Goal: Task Accomplishment & Management: Use online tool/utility

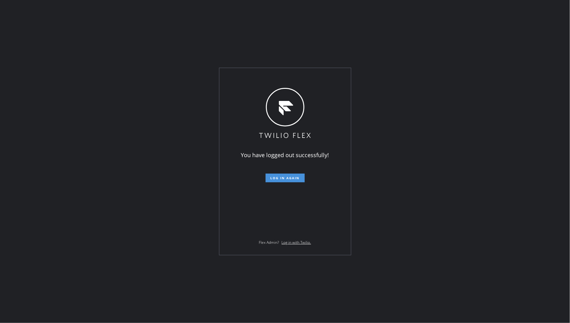
drag, startPoint x: 293, startPoint y: 177, endPoint x: 282, endPoint y: 181, distance: 12.7
click at [293, 177] on span "Log in again" at bounding box center [284, 178] width 29 height 4
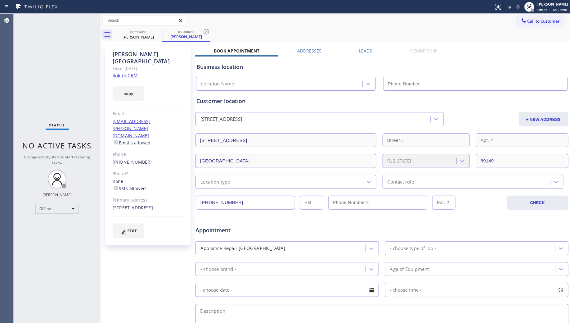
type input "[PHONE_NUMBER]"
click at [154, 30] on icon at bounding box center [157, 31] width 7 height 7
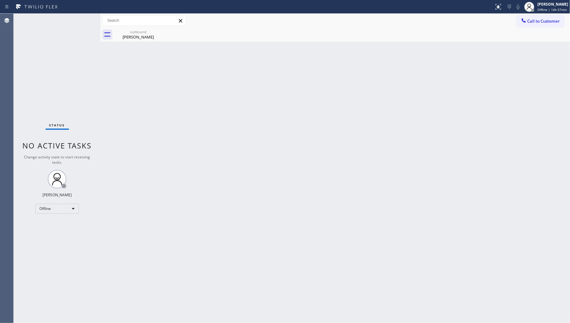
click at [0, 0] on icon at bounding box center [0, 0] width 0 height 0
click at [139, 32] on div "outbound" at bounding box center [138, 31] width 47 height 5
click at [138, 37] on div at bounding box center [342, 35] width 456 height 14
click at [548, 0] on div "[PERSON_NAME] Offline | 14h 57min" at bounding box center [545, 7] width 47 height 14
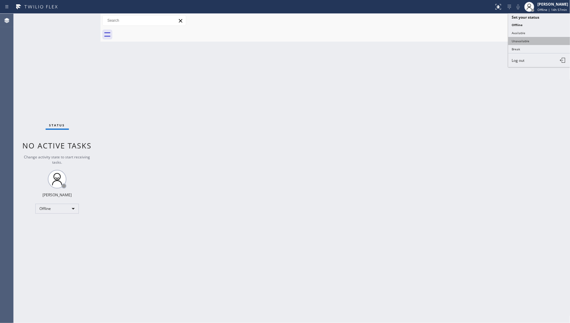
click at [538, 37] on button "Unavailable" at bounding box center [539, 41] width 62 height 8
click at [560, 47] on div "Back to Dashboard Change Sender ID Customers Technicians Select a contact Outbo…" at bounding box center [335, 168] width 470 height 309
click at [548, 18] on span "Call to Customer" at bounding box center [543, 21] width 33 height 6
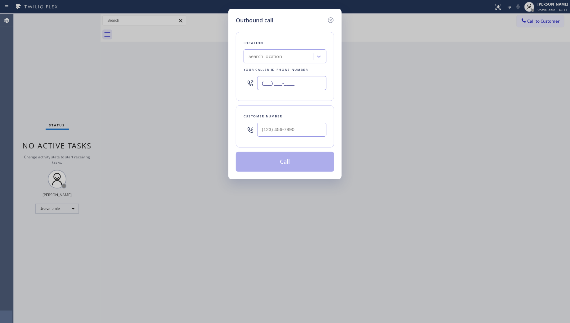
click at [300, 84] on input "(___) ___-____" at bounding box center [291, 83] width 69 height 14
paste input "617) 315-6584"
type input "[PHONE_NUMBER]"
click at [319, 126] on input "(___) ___-____" at bounding box center [291, 130] width 69 height 14
paste input "925) 270-7575"
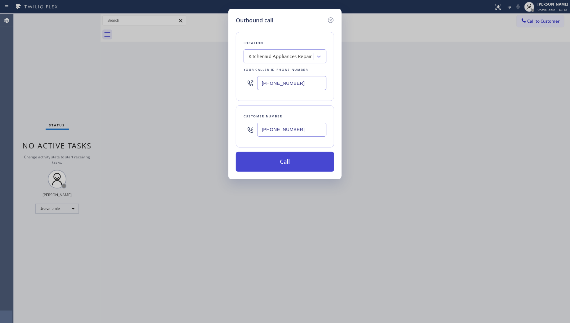
type input "[PHONE_NUMBER]"
click at [280, 164] on button "Call" at bounding box center [285, 162] width 98 height 20
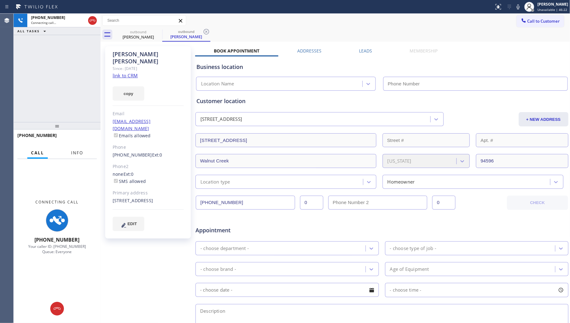
drag, startPoint x: 85, startPoint y: 154, endPoint x: 79, endPoint y: 147, distance: 9.7
click at [85, 154] on button "Info" at bounding box center [77, 153] width 20 height 12
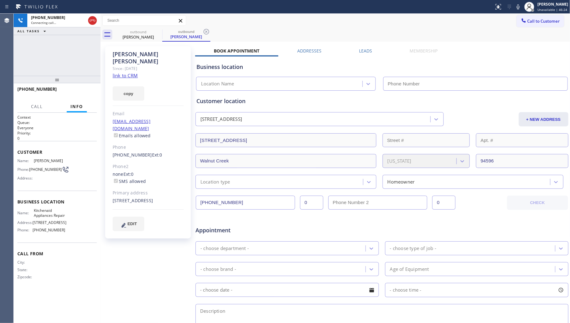
drag, startPoint x: 60, startPoint y: 127, endPoint x: 56, endPoint y: 81, distance: 46.4
click at [56, 81] on div at bounding box center [57, 79] width 87 height 7
type input "[PHONE_NUMBER]"
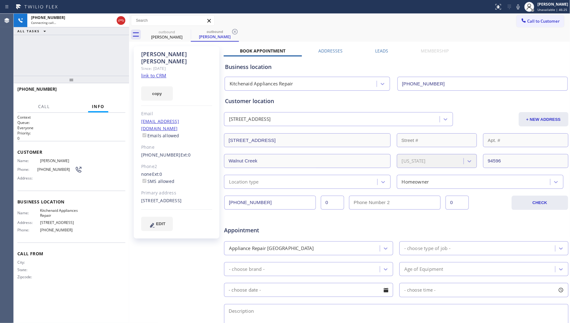
drag, startPoint x: 101, startPoint y: 55, endPoint x: 133, endPoint y: 58, distance: 32.1
click at [129, 57] on div at bounding box center [129, 168] width 0 height 309
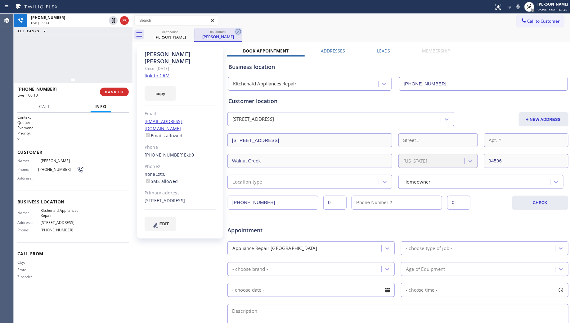
click at [240, 31] on icon at bounding box center [237, 31] width 7 height 7
click at [114, 92] on span "HANG UP" at bounding box center [114, 92] width 19 height 4
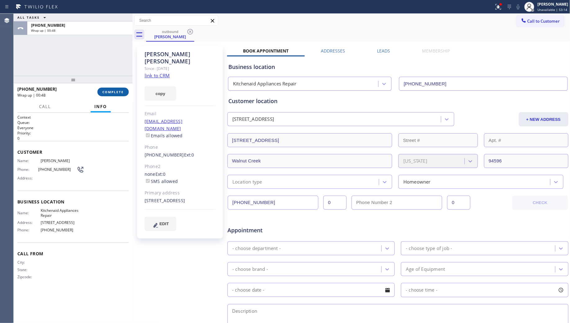
click at [118, 92] on span "COMPLETE" at bounding box center [112, 92] width 21 height 4
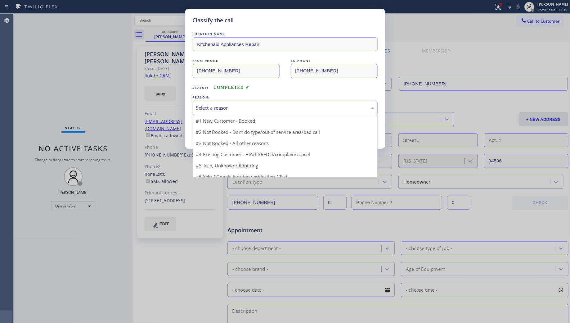
click at [262, 105] on div "Select a reason" at bounding box center [285, 107] width 178 height 7
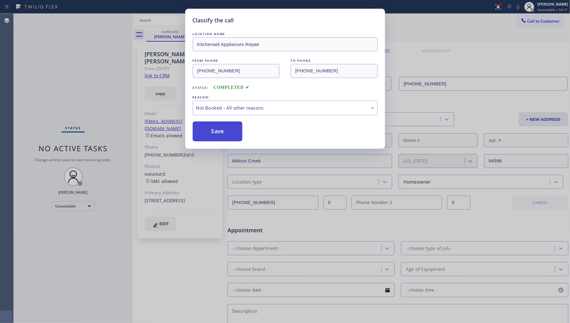
click at [213, 131] on button "Save" at bounding box center [218, 131] width 50 height 20
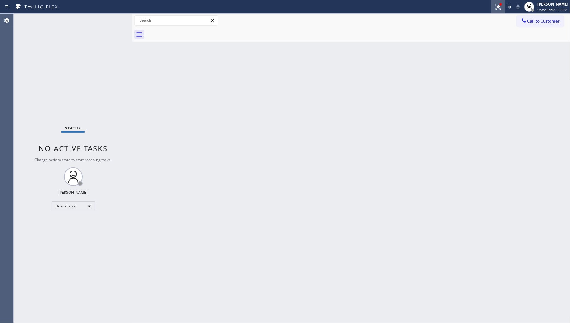
drag, startPoint x: 501, startPoint y: 7, endPoint x: 499, endPoint y: 10, distance: 3.6
click at [501, 7] on icon at bounding box center [497, 6] width 7 height 7
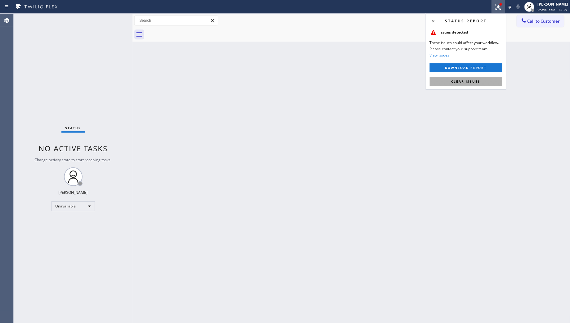
click at [467, 86] on button "Clear issues" at bounding box center [466, 81] width 73 height 9
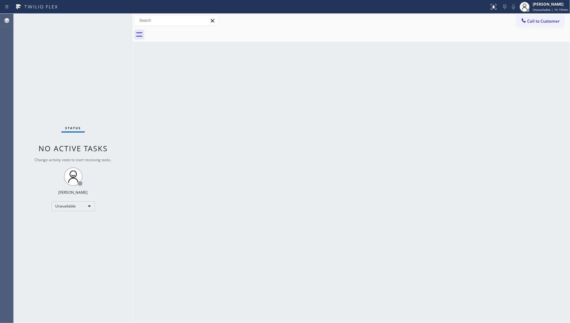
drag, startPoint x: 442, startPoint y: 165, endPoint x: 428, endPoint y: 120, distance: 46.9
click at [440, 163] on div "Back to Dashboard Change Sender ID Customers Technicians Select a contact Outbo…" at bounding box center [351, 168] width 438 height 309
click at [530, 19] on span "Call to Customer" at bounding box center [543, 21] width 33 height 6
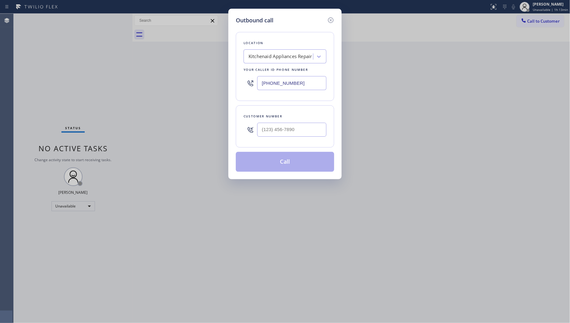
drag, startPoint x: 310, startPoint y: 79, endPoint x: 258, endPoint y: 79, distance: 52.1
click at [260, 80] on input "[PHONE_NUMBER]" at bounding box center [291, 83] width 69 height 14
paste input "844) 386-0017"
type input "[PHONE_NUMBER]"
paste input "650) 793-2610"
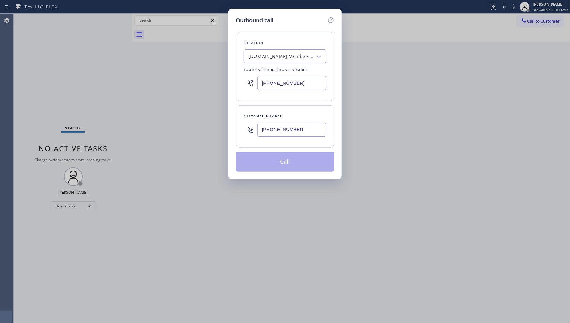
click at [301, 123] on input "[PHONE_NUMBER]" at bounding box center [291, 130] width 69 height 14
type input "[PHONE_NUMBER]"
click at [294, 161] on button "Call" at bounding box center [285, 162] width 98 height 20
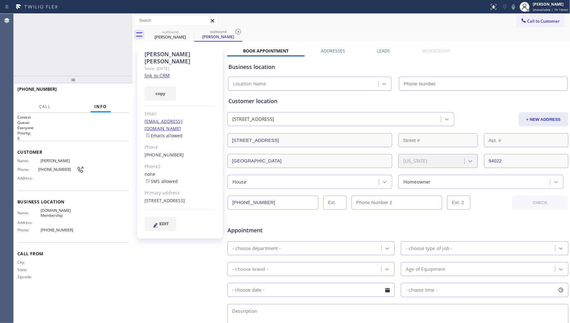
type input "[PHONE_NUMBER]"
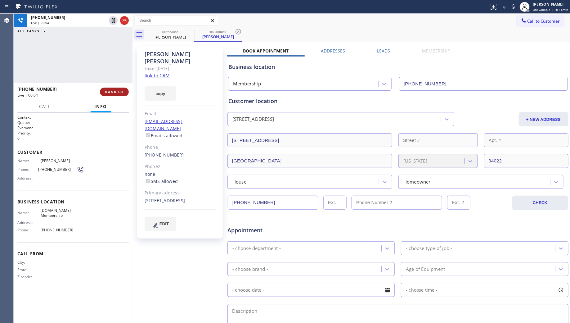
click at [125, 95] on button "HANG UP" at bounding box center [114, 91] width 29 height 9
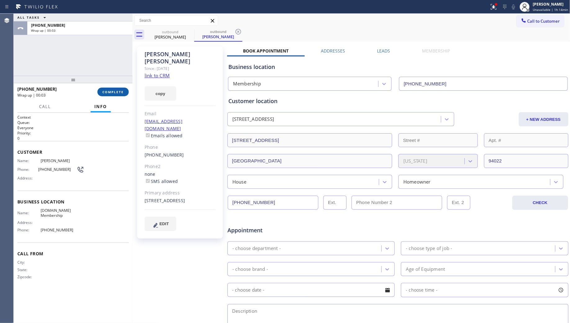
click at [120, 91] on span "COMPLETE" at bounding box center [112, 92] width 21 height 4
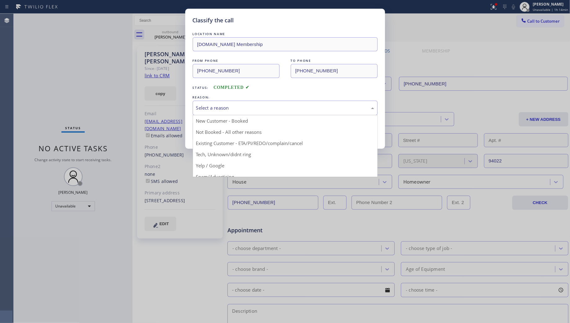
click at [229, 104] on div "Select a reason" at bounding box center [285, 107] width 178 height 7
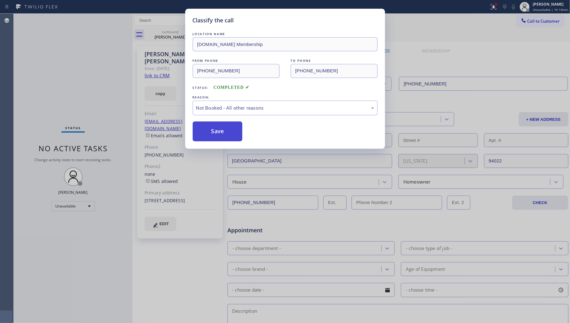
drag, startPoint x: 221, startPoint y: 134, endPoint x: 218, endPoint y: 128, distance: 6.7
click at [221, 134] on button "Save" at bounding box center [218, 131] width 50 height 20
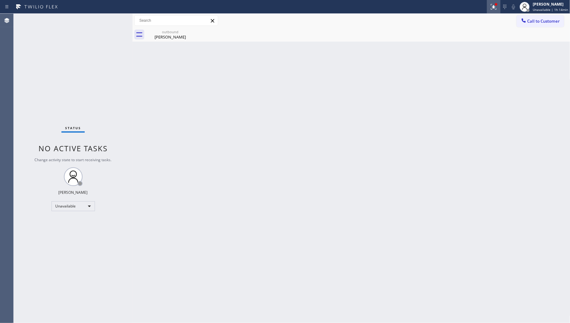
click at [496, 8] on icon at bounding box center [494, 7] width 6 height 6
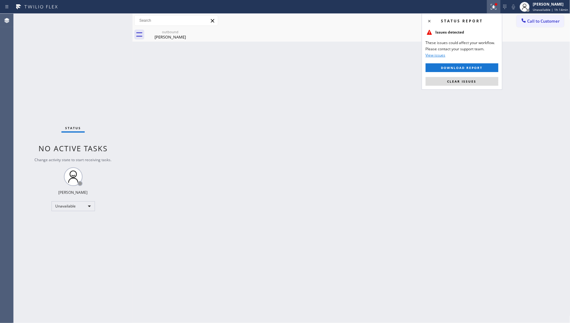
drag, startPoint x: 469, startPoint y: 84, endPoint x: 310, endPoint y: 67, distance: 160.0
click at [467, 85] on button "Clear issues" at bounding box center [462, 81] width 73 height 9
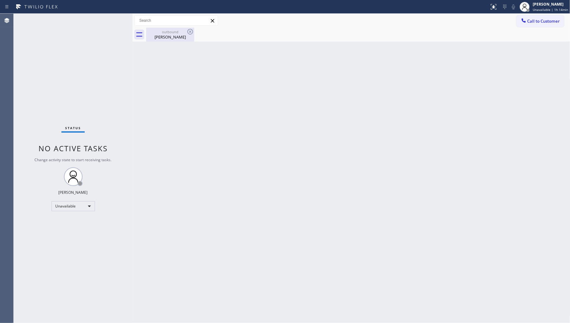
click at [183, 34] on div "[PERSON_NAME]" at bounding box center [170, 37] width 47 height 6
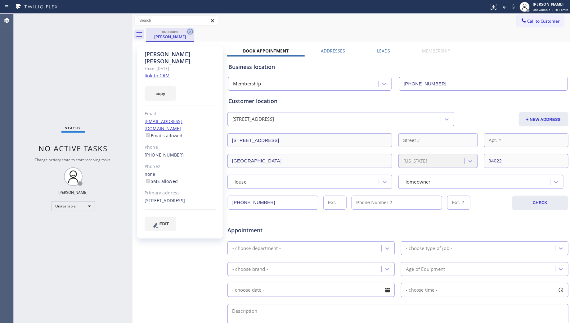
click at [190, 32] on icon at bounding box center [190, 32] width 6 height 6
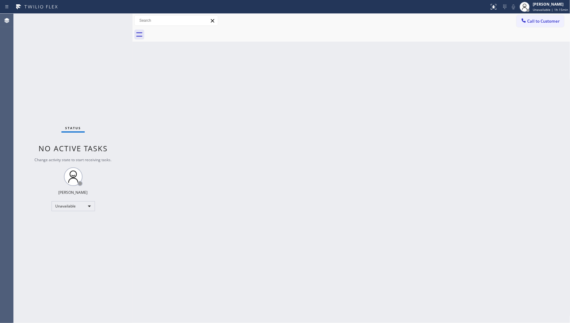
drag, startPoint x: 551, startPoint y: 21, endPoint x: 542, endPoint y: 27, distance: 11.3
click at [550, 22] on span "Call to Customer" at bounding box center [543, 21] width 33 height 6
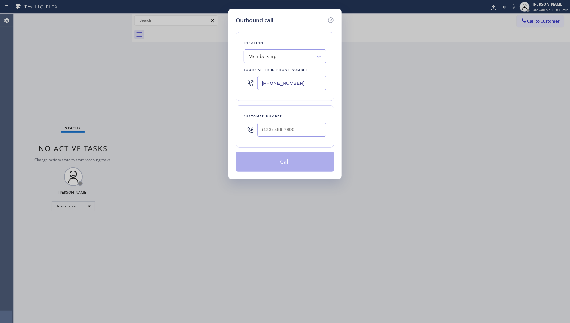
drag, startPoint x: 306, startPoint y: 85, endPoint x: 199, endPoint y: 86, distance: 107.3
click at [199, 86] on div "Outbound call Location Membership Your caller id phone number [PHONE_NUMBER] Cu…" at bounding box center [285, 161] width 570 height 323
paste input "text"
type input "[PHONE_NUMBER]"
drag, startPoint x: 292, startPoint y: 132, endPoint x: 297, endPoint y: 129, distance: 5.6
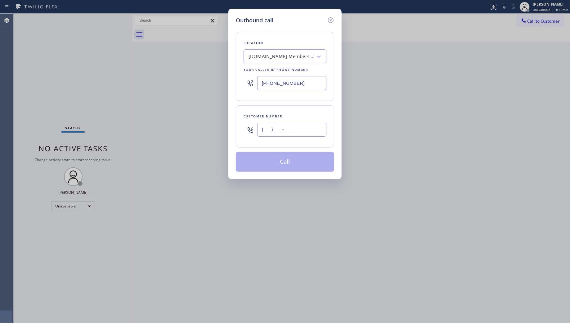
click at [292, 132] on input "(___) ___-____" at bounding box center [291, 130] width 69 height 14
paste input "312) 493-8881"
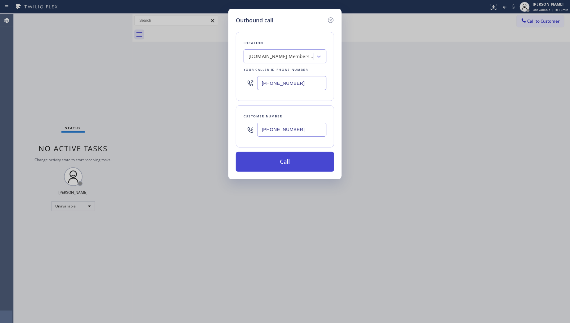
type input "[PHONE_NUMBER]"
click at [289, 168] on button "Call" at bounding box center [285, 162] width 98 height 20
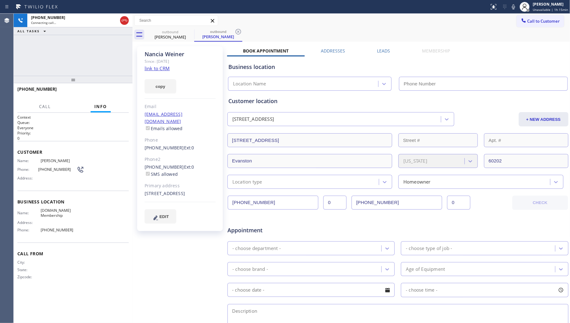
click at [240, 27] on div "Call to Customer Outbound call Location Membership Your caller id phone number …" at bounding box center [351, 21] width 438 height 14
drag, startPoint x: 238, startPoint y: 29, endPoint x: 244, endPoint y: 28, distance: 6.2
click at [238, 29] on icon at bounding box center [237, 31] width 7 height 7
click at [250, 27] on div "Call to Customer Outbound call Location Membership Your caller id phone number …" at bounding box center [351, 21] width 438 height 14
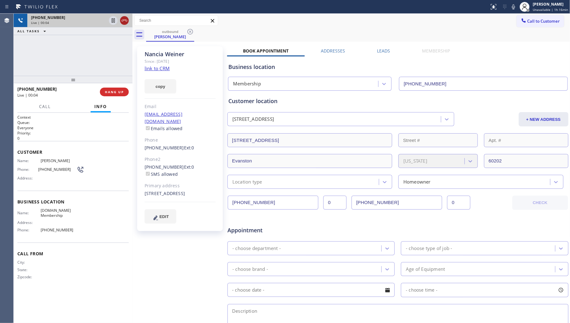
click at [124, 20] on icon at bounding box center [124, 20] width 7 height 7
click at [124, 20] on div "[PHONE_NUMBER]" at bounding box center [80, 17] width 98 height 5
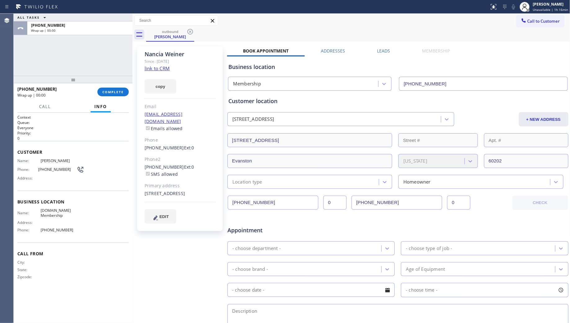
click at [124, 21] on div "[PHONE_NUMBER] Wrap up | 00:00" at bounding box center [73, 28] width 119 height 14
click at [124, 20] on div "ALL TASKS ALL TASKS ACTIVE TASKS TASKS IN WRAP UP" at bounding box center [73, 18] width 119 height 8
click at [107, 95] on button "COMPLETE" at bounding box center [112, 91] width 31 height 9
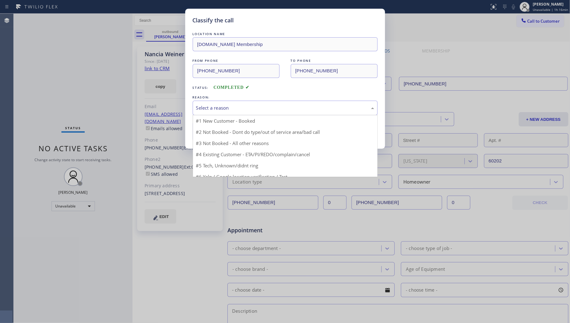
click at [200, 107] on div "Select a reason" at bounding box center [285, 107] width 178 height 7
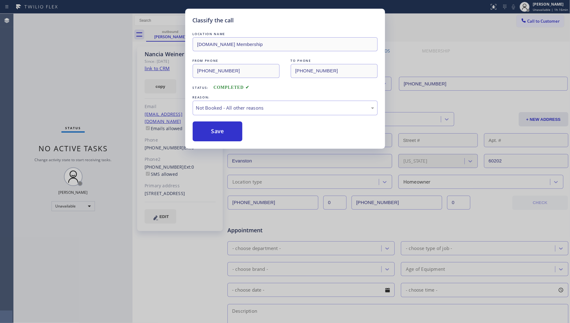
click at [205, 128] on button "Save" at bounding box center [218, 131] width 50 height 20
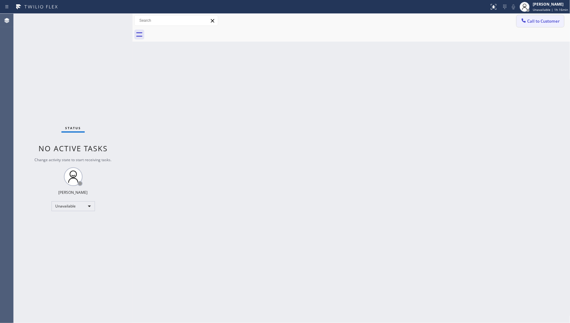
click at [533, 22] on span "Call to Customer" at bounding box center [543, 21] width 33 height 6
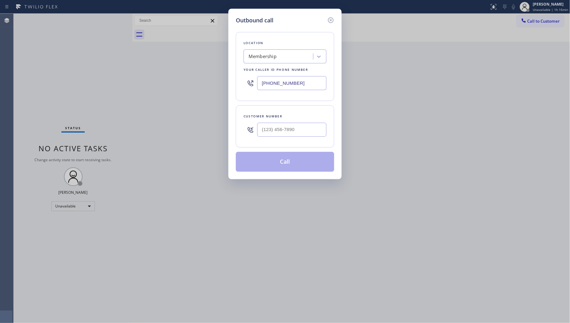
drag, startPoint x: 301, startPoint y: 83, endPoint x: 256, endPoint y: 90, distance: 45.6
click at [256, 90] on div "[PHONE_NUMBER]" at bounding box center [284, 83] width 83 height 20
paste input "55) 731-4952"
type input "[PHONE_NUMBER]"
drag, startPoint x: 301, startPoint y: 127, endPoint x: 306, endPoint y: 125, distance: 5.3
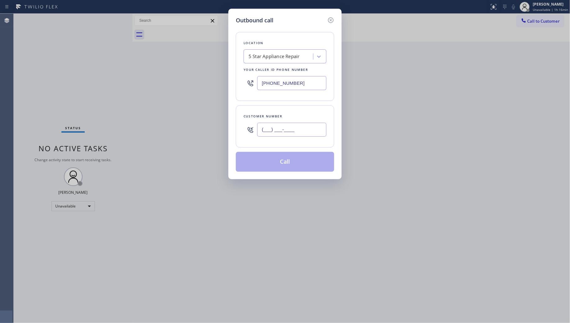
click at [301, 127] on input "(___) ___-____" at bounding box center [291, 130] width 69 height 14
paste input "303) 809-7694"
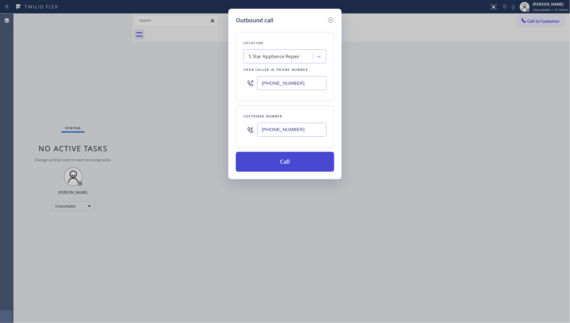
type input "[PHONE_NUMBER]"
click at [294, 161] on button "Call" at bounding box center [285, 162] width 98 height 20
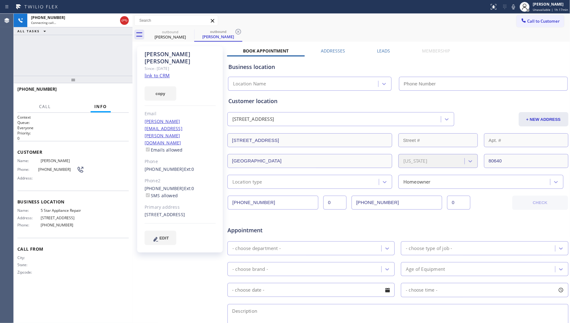
type input "[PHONE_NUMBER]"
drag, startPoint x: 85, startPoint y: 64, endPoint x: 101, endPoint y: 76, distance: 19.7
click at [89, 67] on div "[PHONE_NUMBER] Live | 00:02 ALL TASKS ALL TASKS ACTIVE TASKS TASKS IN WRAP UP" at bounding box center [73, 45] width 119 height 62
click at [119, 96] on div "[PHONE_NUMBER] Live | 00:03 HANG UP" at bounding box center [72, 92] width 111 height 16
click at [117, 94] on button "HANG UP" at bounding box center [114, 91] width 29 height 9
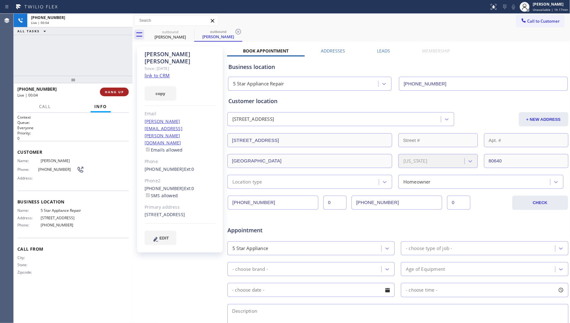
click at [116, 94] on button "HANG UP" at bounding box center [114, 91] width 29 height 9
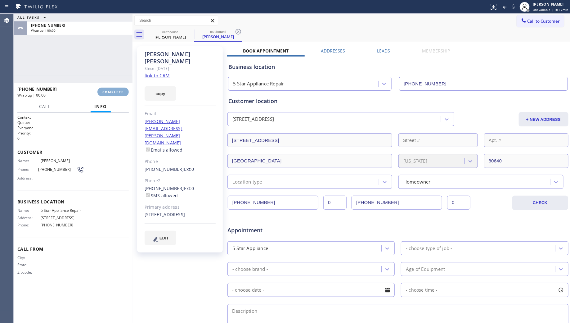
click at [116, 93] on span "COMPLETE" at bounding box center [112, 92] width 21 height 4
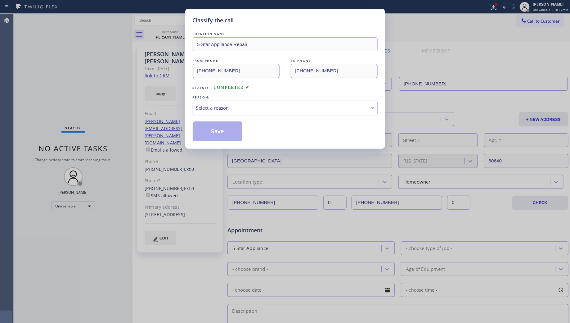
click at [230, 101] on div "Select a reason" at bounding box center [285, 107] width 185 height 15
click at [218, 131] on button "Save" at bounding box center [218, 131] width 50 height 20
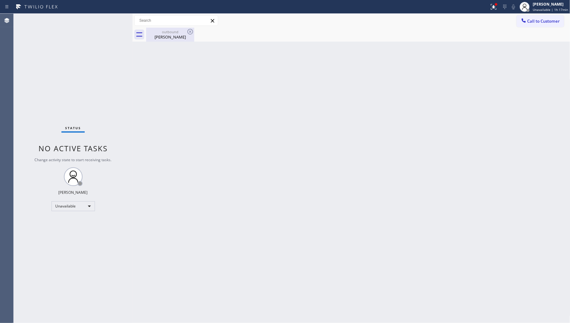
drag, startPoint x: 168, startPoint y: 37, endPoint x: 173, endPoint y: 36, distance: 4.7
click at [168, 36] on div "[PERSON_NAME]" at bounding box center [170, 37] width 47 height 6
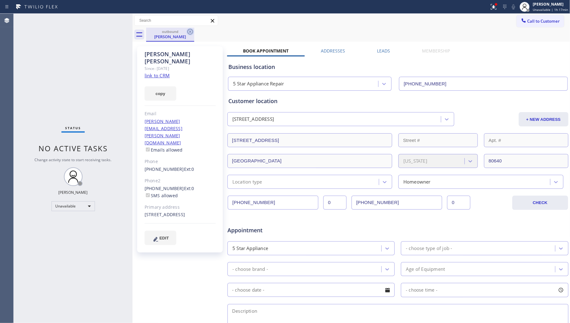
click at [192, 33] on icon at bounding box center [190, 32] width 6 height 6
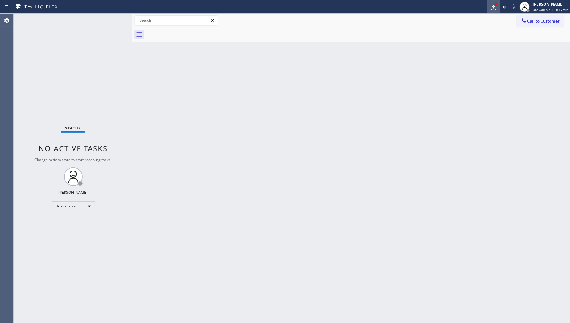
click at [496, 8] on icon at bounding box center [493, 6] width 7 height 7
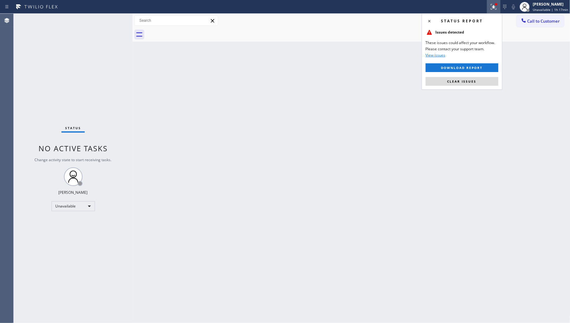
click at [467, 76] on div "Status report Issues detected These issues could affect your workflow. Please c…" at bounding box center [462, 51] width 81 height 76
click at [469, 78] on button "Clear issues" at bounding box center [462, 81] width 73 height 9
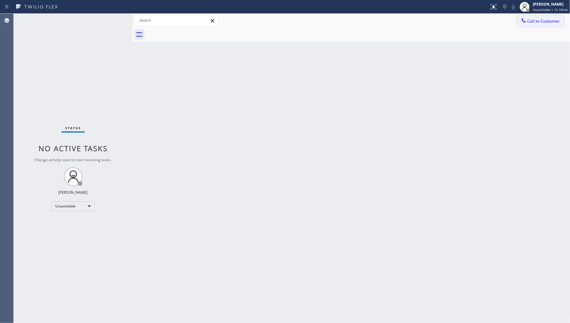
click at [539, 26] on button "Call to Customer" at bounding box center [539, 21] width 47 height 12
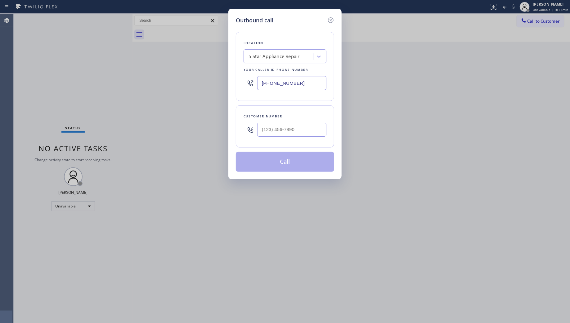
drag, startPoint x: 298, startPoint y: 86, endPoint x: 248, endPoint y: 86, distance: 50.2
click at [238, 92] on div "Location 5 Star Appliance Repair Your caller id phone number [PHONE_NUMBER]" at bounding box center [285, 66] width 98 height 69
paste input "646) 679-5825"
type input "[PHONE_NUMBER]"
drag, startPoint x: 294, startPoint y: 127, endPoint x: 293, endPoint y: 124, distance: 3.3
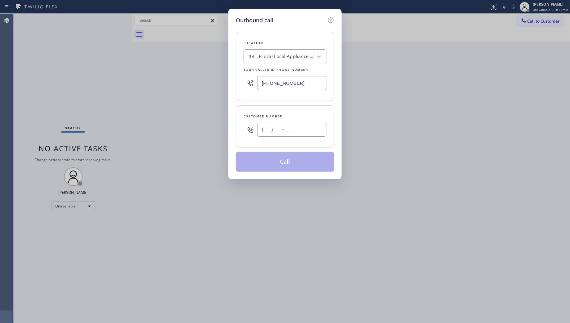
click at [294, 128] on input "(___) ___-____" at bounding box center [291, 130] width 69 height 14
paste input "347) 761-5137"
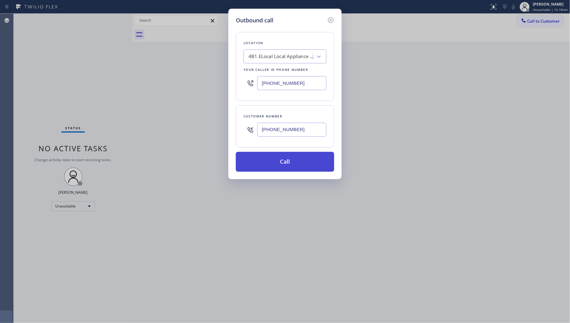
type input "[PHONE_NUMBER]"
click at [288, 165] on button "Call" at bounding box center [285, 162] width 98 height 20
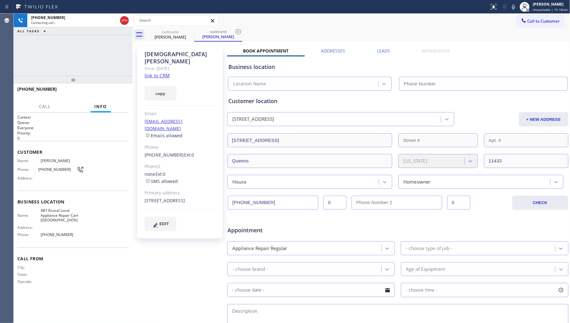
type input "[PHONE_NUMBER]"
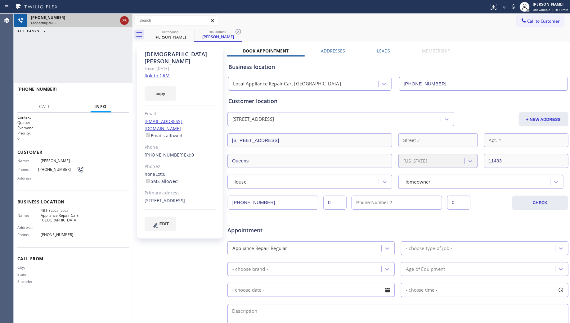
click at [118, 20] on div "[PHONE_NUMBER] Connecting call…" at bounding box center [73, 21] width 92 height 14
click at [121, 20] on icon at bounding box center [124, 20] width 7 height 7
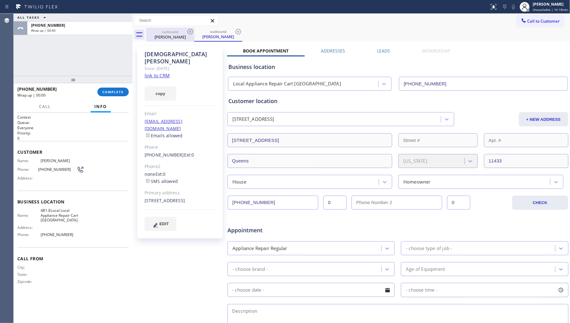
click at [188, 38] on div "[PERSON_NAME]" at bounding box center [170, 37] width 47 height 6
click at [191, 31] on icon at bounding box center [189, 31] width 7 height 7
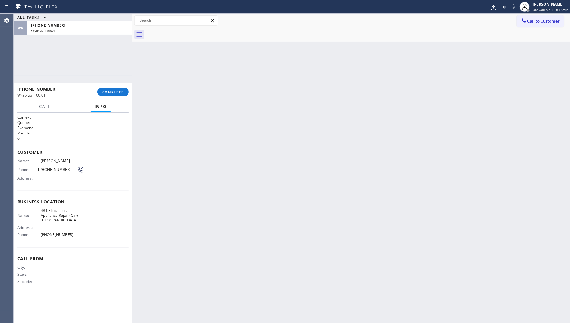
click at [191, 31] on div at bounding box center [358, 35] width 424 height 14
click at [109, 89] on button "COMPLETE" at bounding box center [112, 91] width 31 height 9
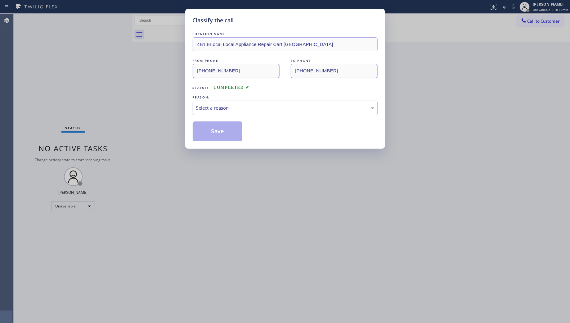
click at [231, 98] on div "REASON:" at bounding box center [285, 97] width 185 height 7
click at [226, 114] on div "Select a reason" at bounding box center [285, 107] width 185 height 15
click at [208, 132] on button "Save" at bounding box center [218, 131] width 50 height 20
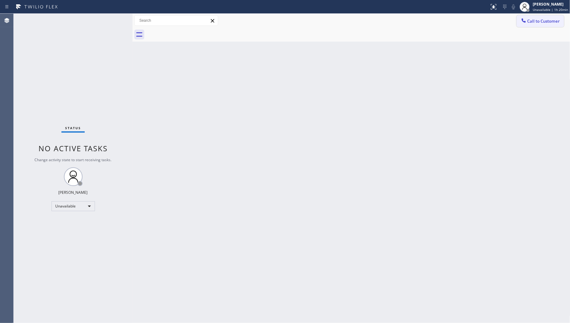
click at [528, 24] on button "Call to Customer" at bounding box center [539, 21] width 47 height 12
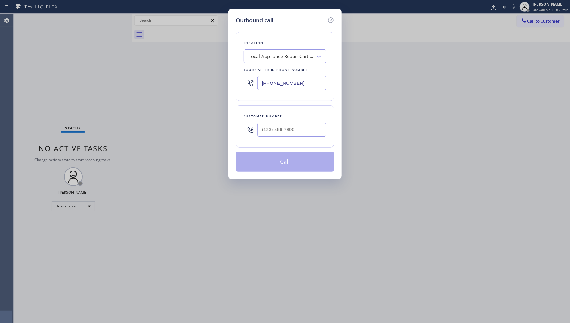
drag, startPoint x: 285, startPoint y: 86, endPoint x: 234, endPoint y: 83, distance: 51.2
click at [236, 84] on div "Location Local Appliance Repair Cart [GEOGRAPHIC_DATA] Your caller id phone num…" at bounding box center [285, 66] width 98 height 69
paste input "02) 888-7324"
type input "[PHONE_NUMBER]"
click at [295, 134] on input "(___) ___-____" at bounding box center [291, 130] width 69 height 14
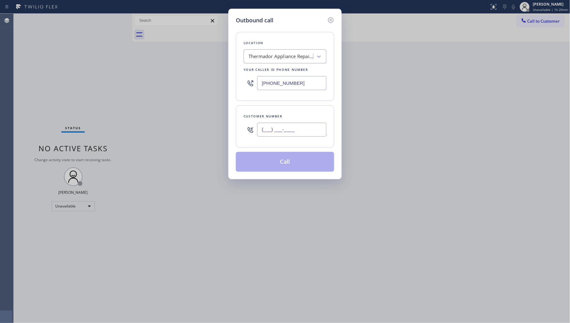
paste input "310) 266-4986"
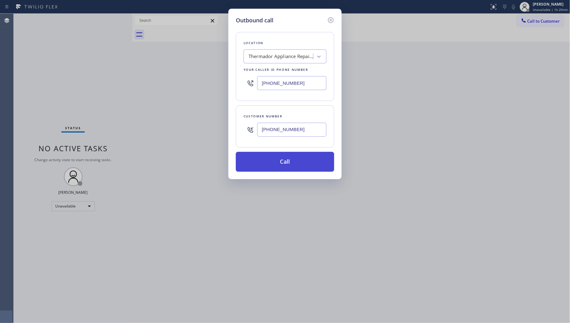
type input "[PHONE_NUMBER]"
click at [286, 161] on button "Call" at bounding box center [285, 162] width 98 height 20
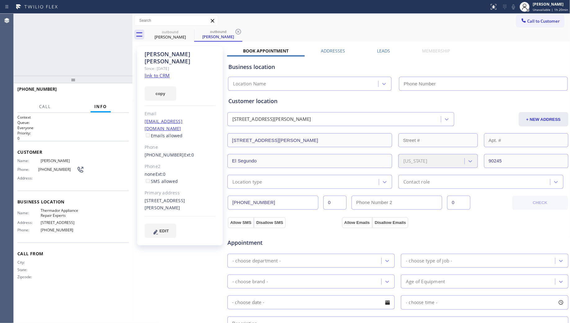
type input "[PHONE_NUMBER]"
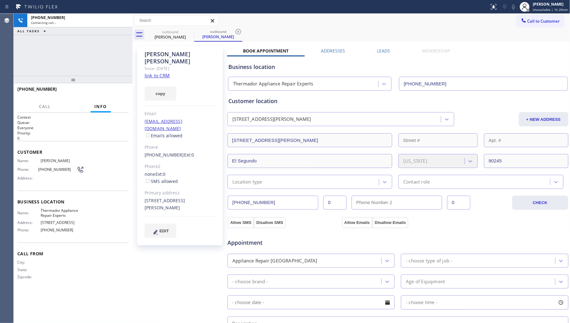
click at [303, 16] on div "Call to Customer Outbound call Location Thermador Appliance Repair Experts Your…" at bounding box center [351, 20] width 438 height 11
click at [242, 33] on div "outbound [PERSON_NAME]" at bounding box center [218, 35] width 48 height 14
click at [252, 31] on div "outbound [PERSON_NAME] outbound [PERSON_NAME]" at bounding box center [358, 35] width 424 height 14
click at [239, 32] on icon at bounding box center [237, 31] width 7 height 7
click at [242, 32] on div "outbound [PERSON_NAME]" at bounding box center [358, 35] width 424 height 14
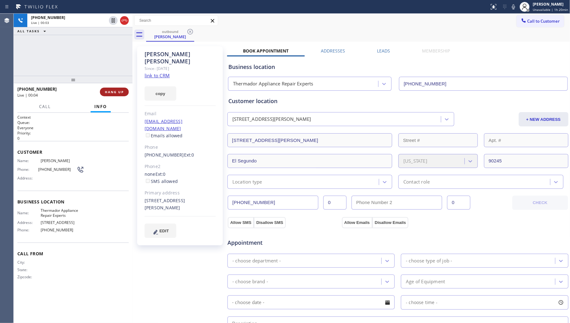
click at [118, 95] on button "HANG UP" at bounding box center [114, 91] width 29 height 9
click at [120, 95] on button "HANG UP" at bounding box center [114, 91] width 29 height 9
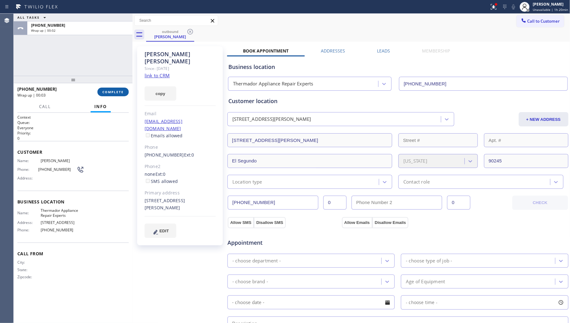
click at [123, 90] on span "COMPLETE" at bounding box center [112, 92] width 21 height 4
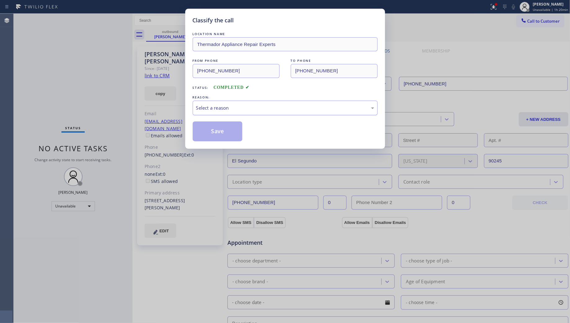
drag, startPoint x: 218, startPoint y: 90, endPoint x: 220, endPoint y: 107, distance: 16.8
click at [219, 92] on div "LOCATION NAME Thermador Appliance Repair Experts FROM PHONE [PHONE_NUMBER] TO P…" at bounding box center [285, 86] width 185 height 110
drag, startPoint x: 220, startPoint y: 107, endPoint x: 221, endPoint y: 114, distance: 7.2
click at [220, 107] on div "Select a reason" at bounding box center [285, 107] width 178 height 7
click at [214, 132] on button "Save" at bounding box center [218, 131] width 50 height 20
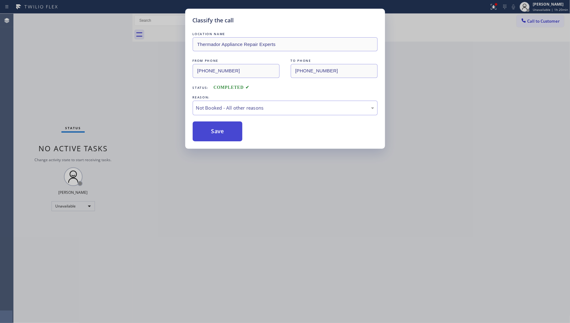
click at [214, 132] on button "Save" at bounding box center [218, 131] width 50 height 20
click at [214, 131] on button "Save" at bounding box center [218, 131] width 50 height 20
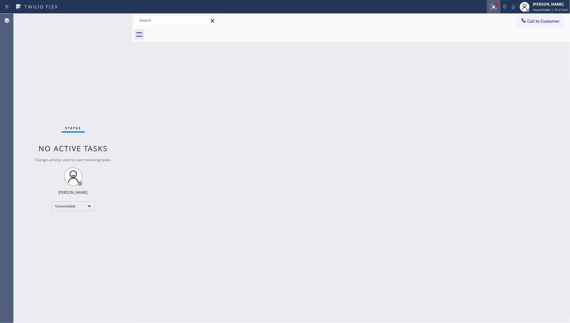
click at [494, 4] on icon at bounding box center [493, 6] width 7 height 7
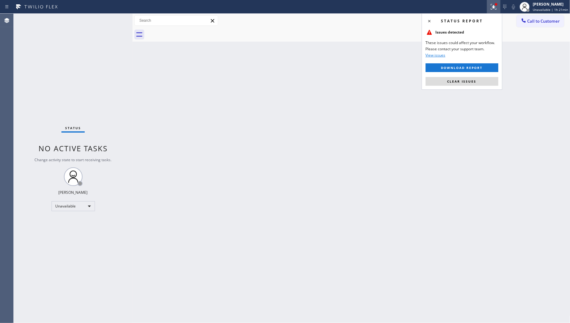
click at [472, 79] on button "Clear issues" at bounding box center [462, 81] width 73 height 9
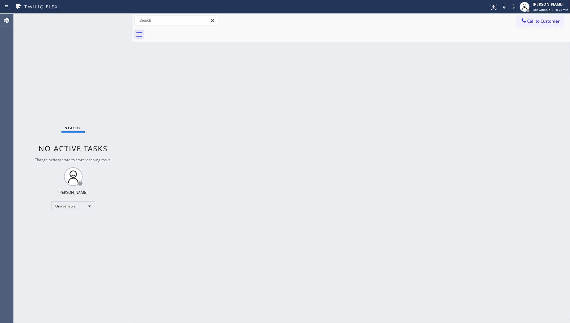
click at [536, 29] on div at bounding box center [358, 35] width 424 height 14
click at [532, 14] on div "Call to Customer Outbound call Location Thermador Appliance Repair Experts Your…" at bounding box center [351, 21] width 438 height 14
click at [536, 21] on span "Call to Customer" at bounding box center [543, 21] width 33 height 6
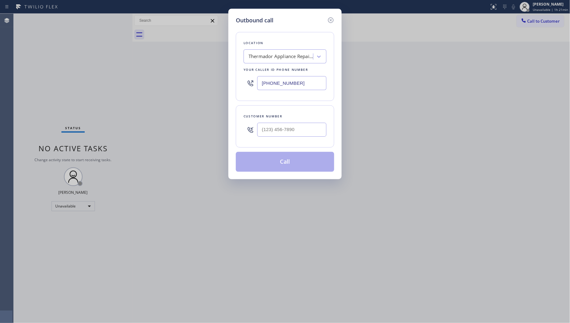
drag, startPoint x: 304, startPoint y: 79, endPoint x: 227, endPoint y: 77, distance: 77.3
click at [226, 77] on div "Outbound call Location Thermador Appliance Repair Experts Your caller id phone …" at bounding box center [285, 161] width 570 height 323
paste input "949) 334-2966"
type input "[PHONE_NUMBER]"
paste input "574) 360-8428"
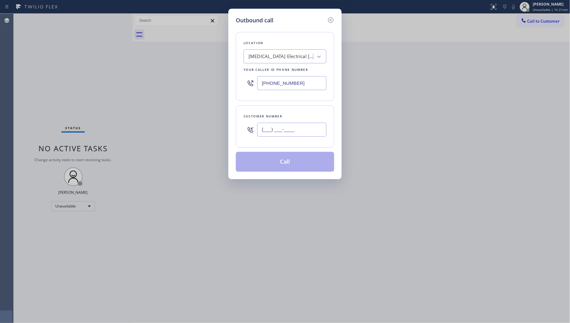
click at [300, 127] on input "(___) ___-____" at bounding box center [291, 130] width 69 height 14
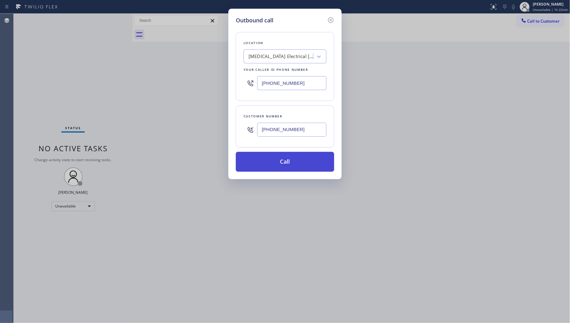
type input "[PHONE_NUMBER]"
drag, startPoint x: 288, startPoint y: 161, endPoint x: 284, endPoint y: 161, distance: 3.4
click at [287, 161] on button "Call" at bounding box center [285, 162] width 98 height 20
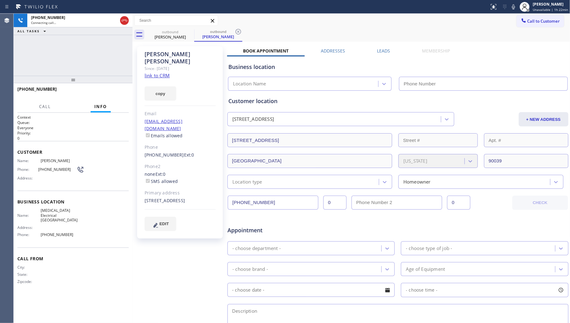
type input "[PHONE_NUMBER]"
click at [241, 32] on icon at bounding box center [238, 32] width 6 height 6
drag, startPoint x: 245, startPoint y: 30, endPoint x: 253, endPoint y: 30, distance: 7.8
click at [251, 30] on div "outbound [PERSON_NAME]" at bounding box center [358, 35] width 424 height 14
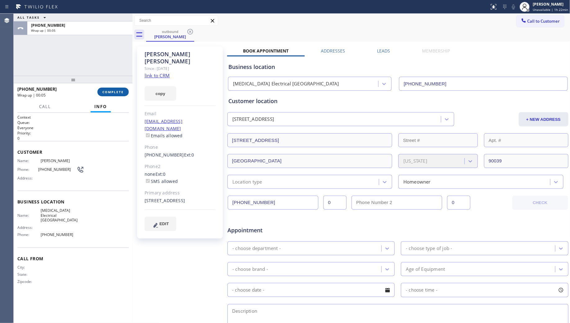
drag, startPoint x: 112, startPoint y: 87, endPoint x: 116, endPoint y: 94, distance: 7.7
click at [114, 91] on button "COMPLETE" at bounding box center [112, 91] width 31 height 9
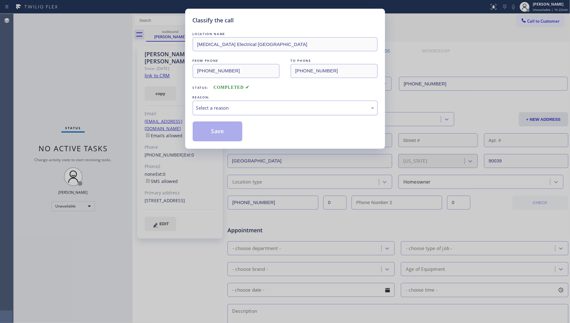
drag, startPoint x: 205, startPoint y: 105, endPoint x: 211, endPoint y: 111, distance: 8.3
click at [205, 106] on div "Select a reason" at bounding box center [285, 107] width 178 height 7
click at [216, 132] on button "Save" at bounding box center [218, 131] width 50 height 20
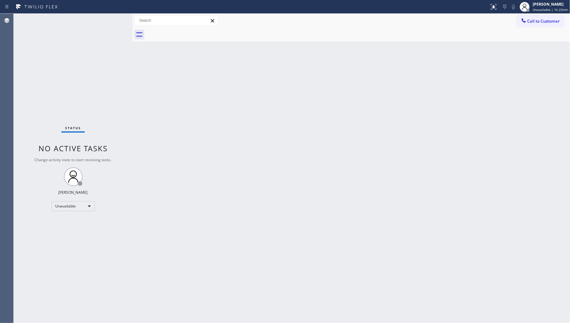
drag, startPoint x: 223, startPoint y: 136, endPoint x: 224, endPoint y: 104, distance: 32.3
click at [222, 105] on div "Back to Dashboard Change Sender ID Customers Technicians Select a contact Outbo…" at bounding box center [351, 168] width 438 height 309
click at [546, 25] on button "Call to Customer" at bounding box center [539, 21] width 47 height 12
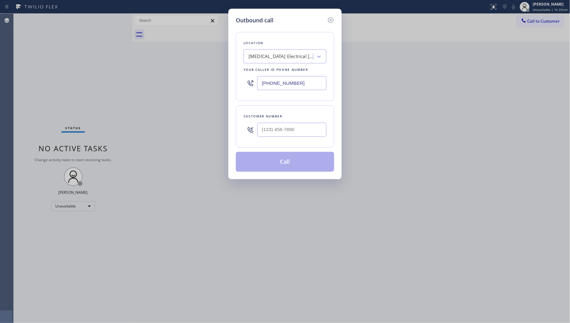
drag, startPoint x: 305, startPoint y: 79, endPoint x: 207, endPoint y: 73, distance: 97.6
click at [210, 76] on div "Outbound call Location [MEDICAL_DATA] Electrical [GEOGRAPHIC_DATA] Your caller …" at bounding box center [285, 161] width 570 height 323
paste input "626) 768-9548"
type input "[PHONE_NUMBER]"
click at [312, 121] on div at bounding box center [291, 129] width 69 height 20
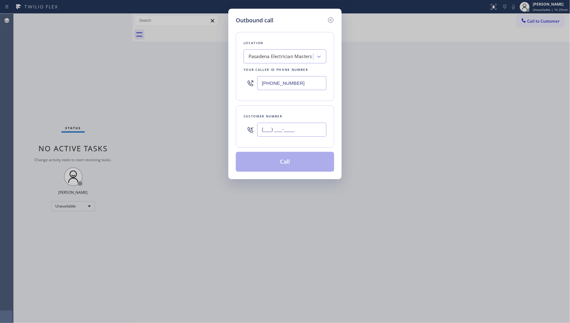
paste input "408) 410-5666"
click at [312, 130] on input "[PHONE_NUMBER]" at bounding box center [291, 130] width 69 height 14
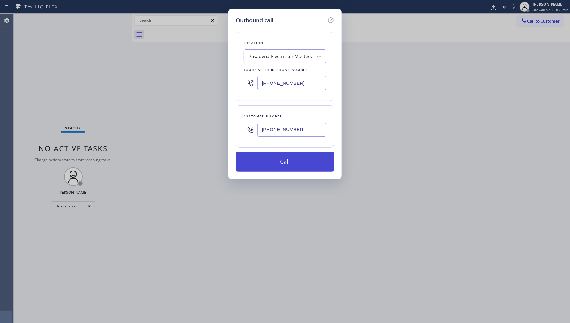
type input "[PHONE_NUMBER]"
click at [286, 160] on button "Call" at bounding box center [285, 162] width 98 height 20
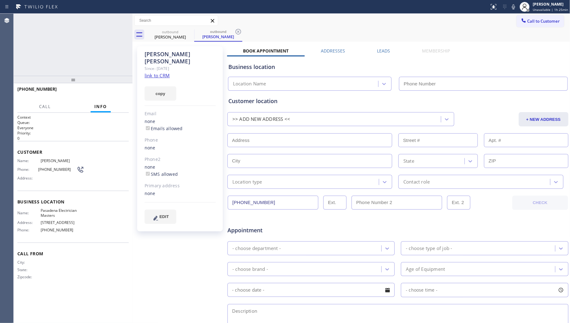
type input "[PHONE_NUMBER]"
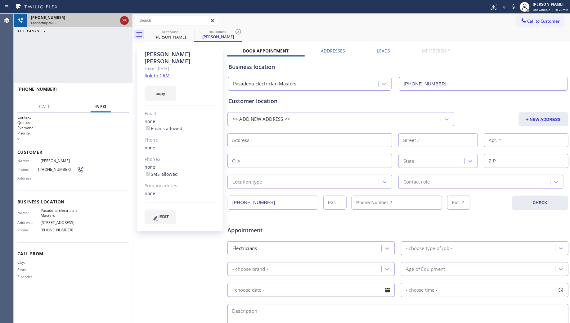
click at [124, 19] on icon at bounding box center [124, 20] width 7 height 7
click at [123, 18] on div "[PHONE_NUMBER]" at bounding box center [80, 17] width 98 height 5
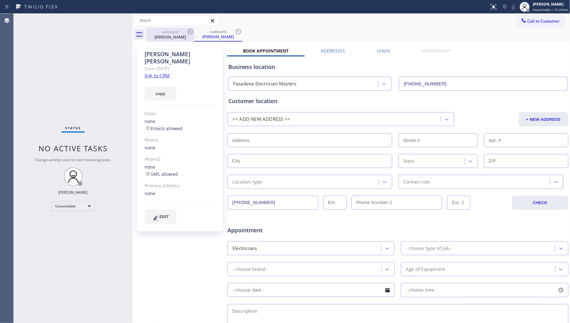
click at [179, 32] on div "outbound" at bounding box center [170, 31] width 47 height 5
click at [187, 30] on icon at bounding box center [189, 31] width 7 height 7
click at [0, 0] on icon at bounding box center [0, 0] width 0 height 0
click at [188, 30] on div "outbound [PERSON_NAME] outbound [PERSON_NAME]" at bounding box center [358, 35] width 424 height 14
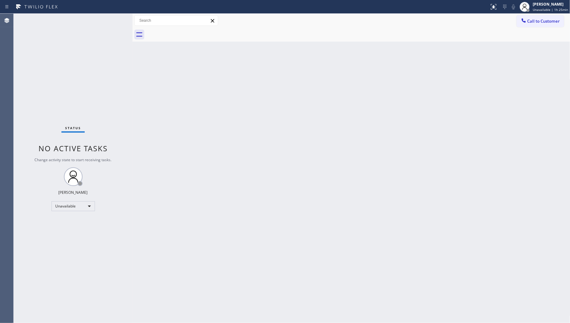
click at [191, 30] on div at bounding box center [358, 35] width 424 height 14
drag, startPoint x: 542, startPoint y: 18, endPoint x: 443, endPoint y: 48, distance: 103.3
click at [538, 19] on button "Call to Customer" at bounding box center [539, 21] width 47 height 12
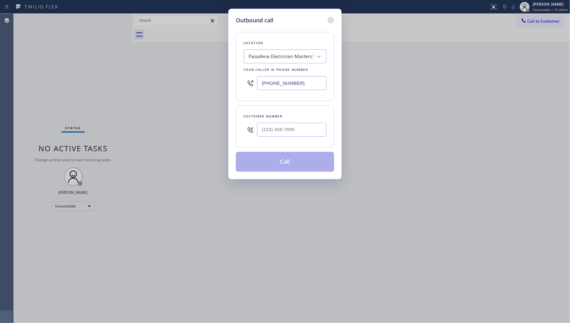
drag, startPoint x: 303, startPoint y: 85, endPoint x: 270, endPoint y: 80, distance: 33.0
click at [270, 82] on input "[PHONE_NUMBER]" at bounding box center [291, 83] width 69 height 14
paste input "73-9170"
drag, startPoint x: 295, startPoint y: 84, endPoint x: 230, endPoint y: 85, distance: 64.5
click at [230, 85] on div "Outbound call Location Search location Your caller id phone number [PHONE_NUMBE…" at bounding box center [284, 94] width 113 height 170
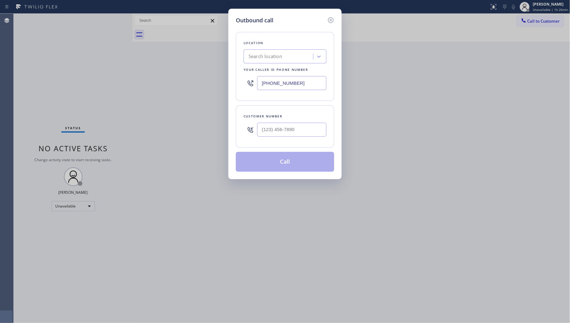
paste input "773) 917-0590"
type input "[PHONE_NUMBER]"
click at [309, 126] on input "(___) ___-____" at bounding box center [291, 130] width 69 height 14
paste input "732) 284-6478"
type input "[PHONE_NUMBER]"
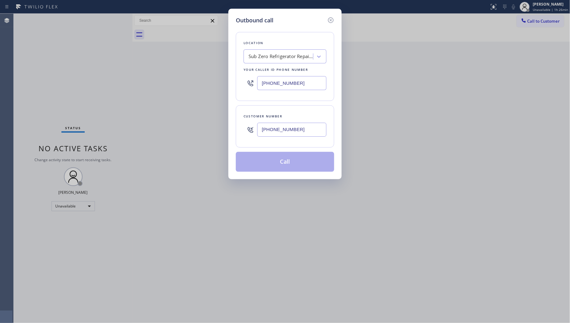
click at [289, 162] on button "Call" at bounding box center [285, 162] width 98 height 20
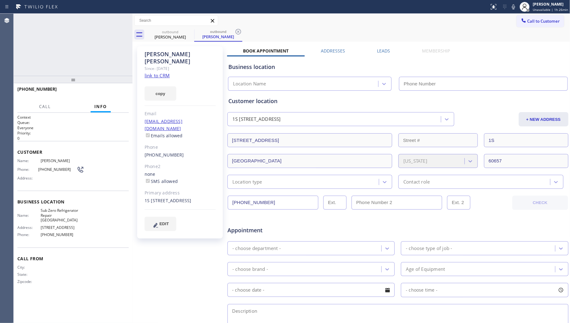
type input "[PHONE_NUMBER]"
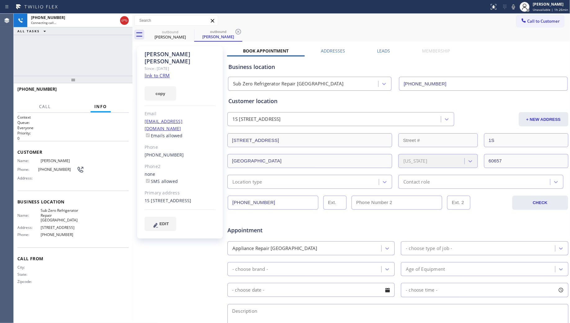
click at [383, 27] on div "Call to Customer Outbound call Location Sub Zero Refrigerator Repair [GEOGRAPHI…" at bounding box center [351, 21] width 438 height 14
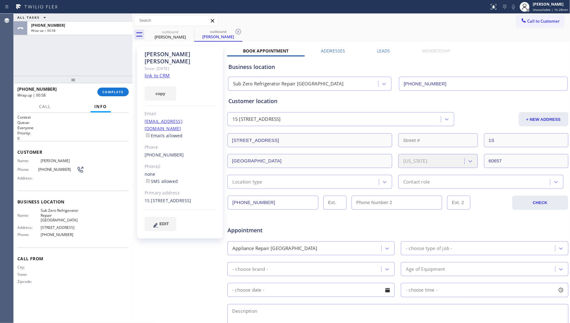
click at [114, 97] on div "[PHONE_NUMBER] Wrap up | 00:58 COMPLETE" at bounding box center [72, 92] width 111 height 16
click at [116, 95] on button "COMPLETE" at bounding box center [112, 91] width 31 height 9
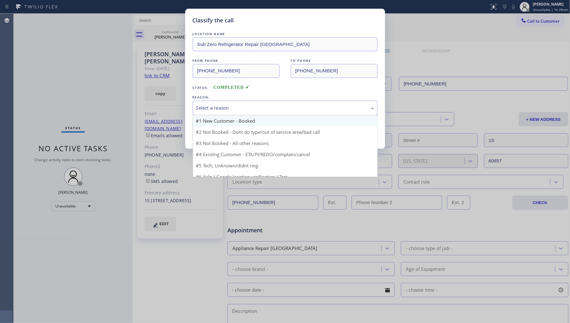
drag, startPoint x: 216, startPoint y: 105, endPoint x: 216, endPoint y: 123, distance: 18.6
click at [216, 106] on div "Select a reason" at bounding box center [285, 107] width 178 height 7
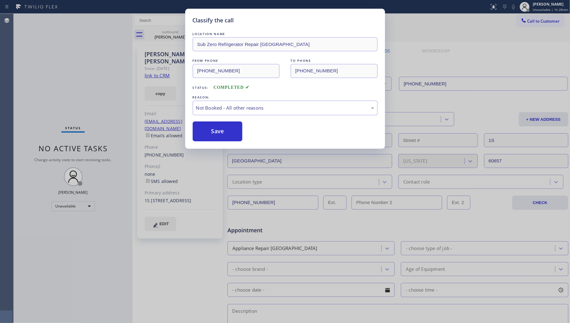
click at [213, 131] on button "Save" at bounding box center [218, 131] width 50 height 20
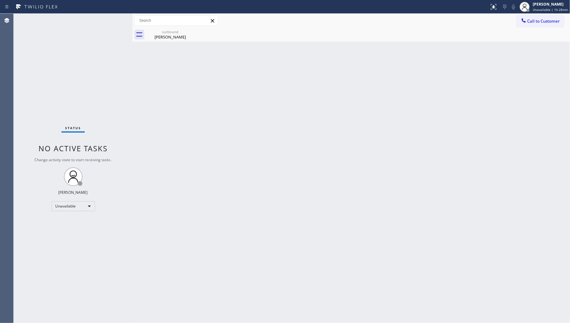
drag, startPoint x: 526, startPoint y: 23, endPoint x: 488, endPoint y: 38, distance: 41.2
click at [525, 24] on div at bounding box center [523, 20] width 7 height 7
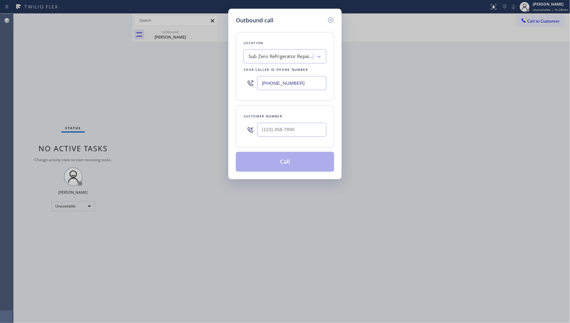
drag, startPoint x: 303, startPoint y: 84, endPoint x: 191, endPoint y: 83, distance: 111.7
click at [193, 84] on div "Outbound call Location Sub Zero Refrigerator Repair [GEOGRAPHIC_DATA] Your call…" at bounding box center [285, 161] width 570 height 323
paste input "844) 730-4275"
type input "[PHONE_NUMBER]"
click at [301, 135] on input "(___) ___-____" at bounding box center [291, 130] width 69 height 14
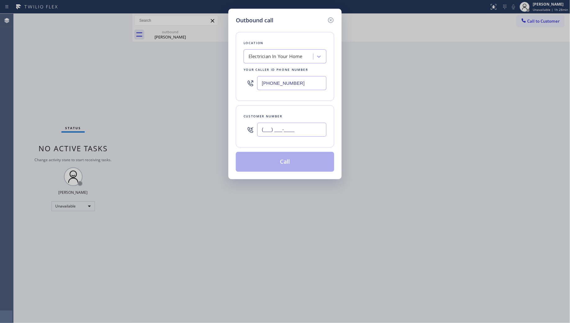
paste input "801) 718-7021"
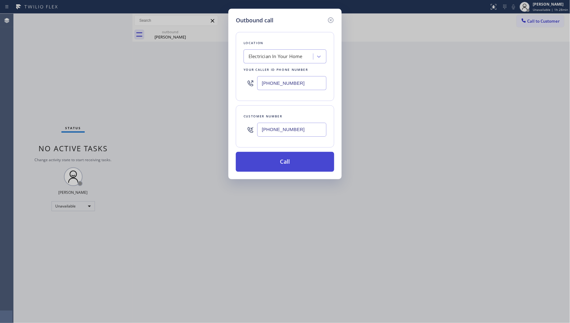
type input "[PHONE_NUMBER]"
click at [284, 160] on button "Call" at bounding box center [285, 162] width 98 height 20
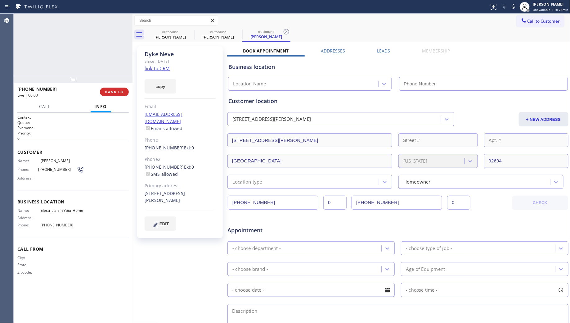
type input "[PHONE_NUMBER]"
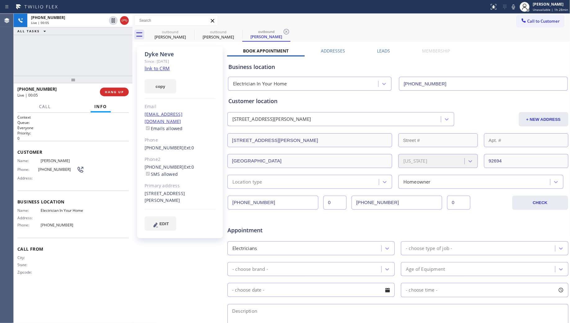
click at [100, 57] on div "[PHONE_NUMBER] Live | 00:05 ALL TASKS ALL TASKS ACTIVE TASKS TASKS IN WRAP UP" at bounding box center [73, 45] width 119 height 62
click at [119, 90] on span "HANG UP" at bounding box center [114, 92] width 19 height 4
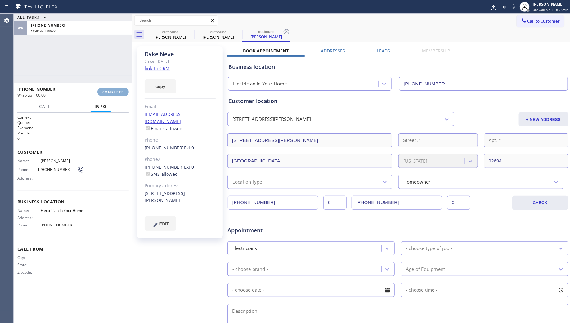
click at [119, 90] on span "COMPLETE" at bounding box center [112, 92] width 21 height 4
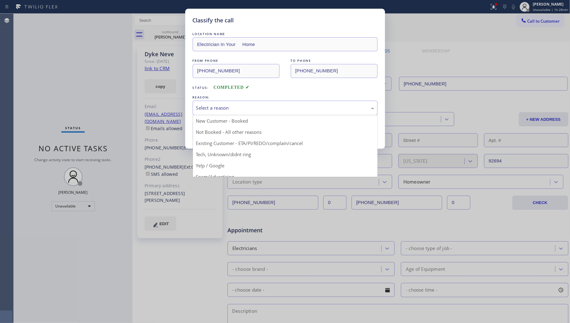
click at [206, 110] on div "Select a reason" at bounding box center [285, 107] width 178 height 7
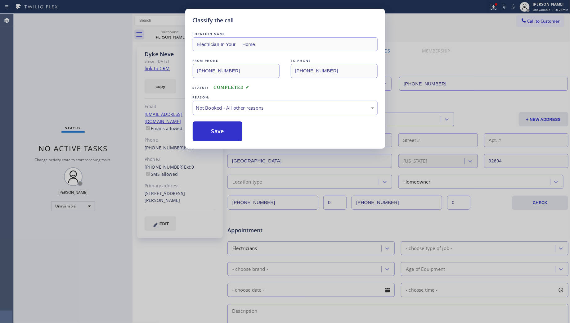
click at [210, 132] on button "Save" at bounding box center [218, 131] width 50 height 20
type input "[PHONE_NUMBER]"
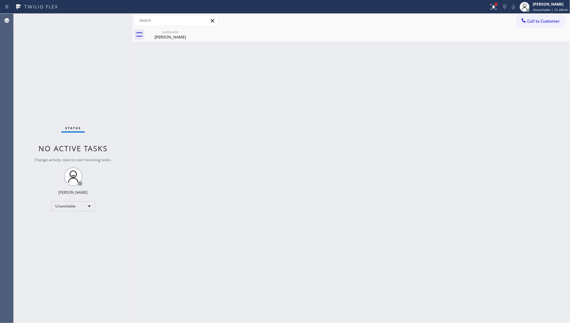
click at [496, 2] on div at bounding box center [496, 4] width 4 height 4
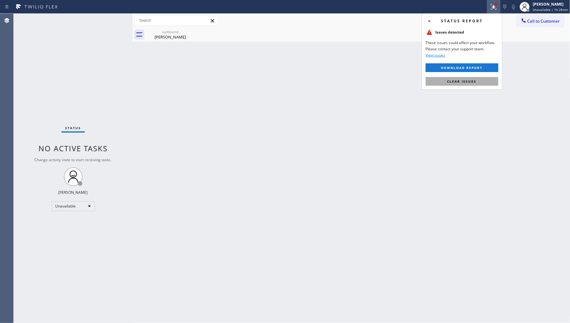
click at [449, 83] on span "Clear issues" at bounding box center [461, 81] width 29 height 4
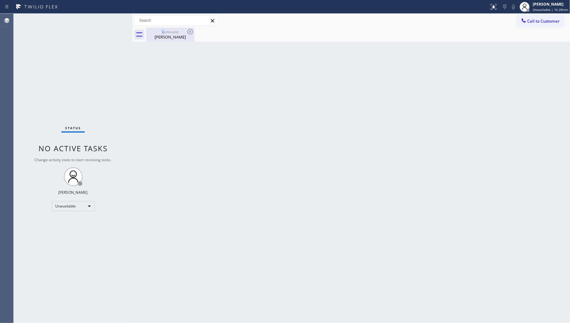
drag, startPoint x: 163, startPoint y: 31, endPoint x: 174, endPoint y: 34, distance: 11.2
click at [169, 33] on div "outbound" at bounding box center [170, 31] width 47 height 5
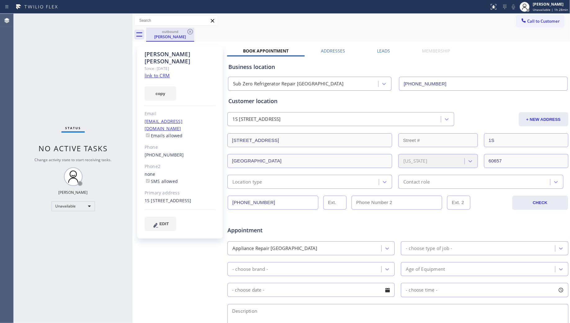
click at [190, 36] on div "[PERSON_NAME]" at bounding box center [170, 37] width 47 height 6
click at [192, 30] on icon at bounding box center [189, 31] width 7 height 7
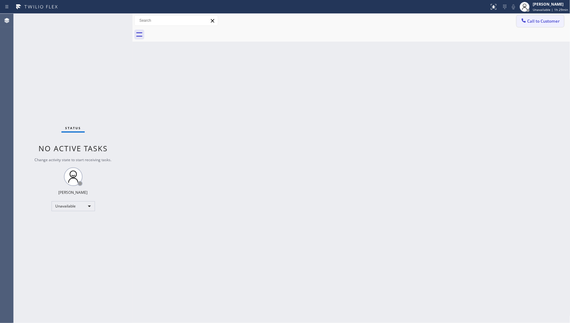
click at [528, 16] on button "Call to Customer" at bounding box center [539, 21] width 47 height 12
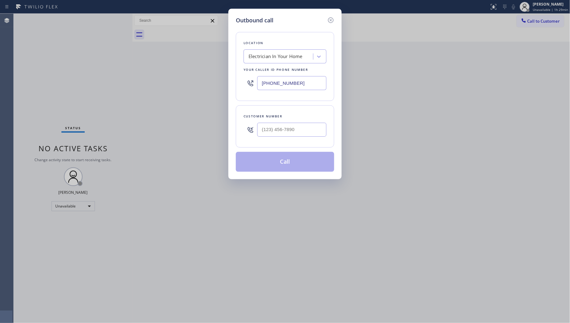
drag, startPoint x: 311, startPoint y: 84, endPoint x: 179, endPoint y: 91, distance: 132.3
click at [179, 93] on div "Outbound call Location Electrician In Your Home Your caller id phone number [PH…" at bounding box center [285, 161] width 570 height 323
paste input "949) 328-5668"
type input "[PHONE_NUMBER]"
click at [299, 127] on input "(___) ___-____" at bounding box center [291, 130] width 69 height 14
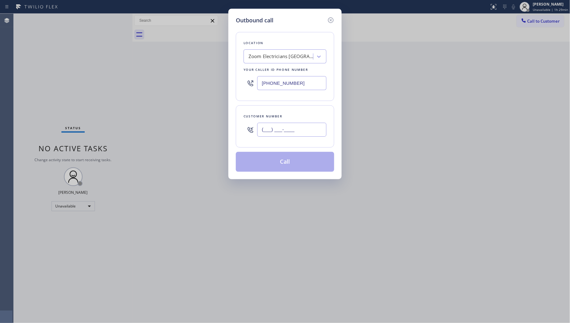
paste input "801) 718-7021"
type input "[PHONE_NUMBER]"
click at [290, 161] on button "Call" at bounding box center [285, 162] width 98 height 20
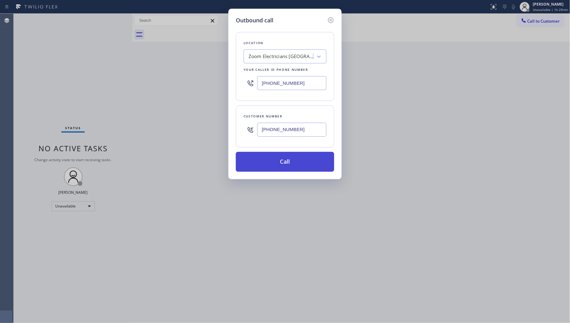
drag, startPoint x: 294, startPoint y: 146, endPoint x: 287, endPoint y: 161, distance: 16.0
click at [293, 147] on div "Customer number [PHONE_NUMBER]" at bounding box center [285, 126] width 98 height 42
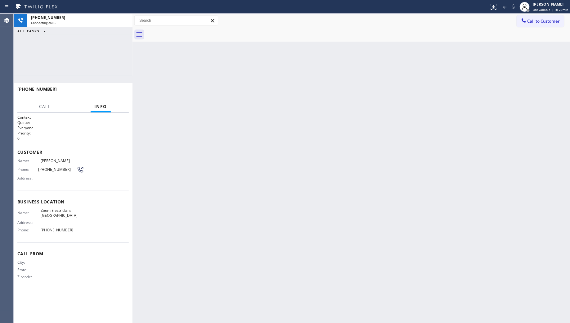
click at [288, 164] on div "Back to Dashboard Change Sender ID Customers Technicians Select a contact Outbo…" at bounding box center [351, 168] width 438 height 309
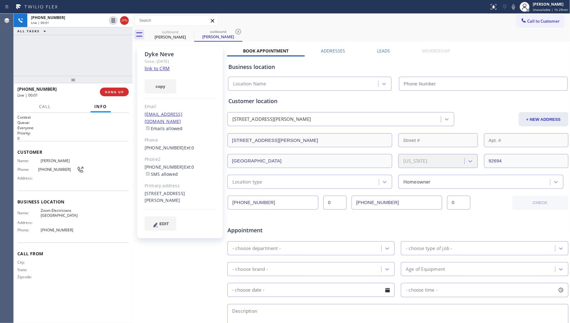
type input "[PHONE_NUMBER]"
click at [112, 98] on div "[PHONE_NUMBER] Live | 00:02 HANG UP" at bounding box center [72, 92] width 111 height 16
click at [111, 94] on button "HANG UP" at bounding box center [114, 91] width 29 height 9
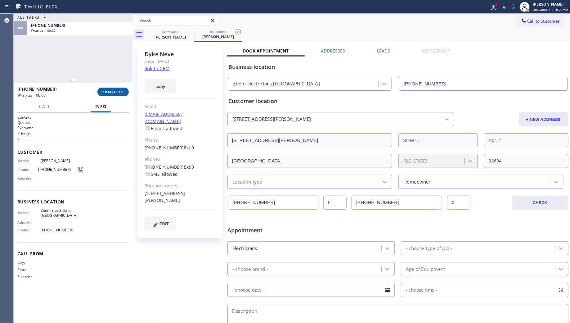
click at [113, 91] on span "COMPLETE" at bounding box center [112, 92] width 21 height 4
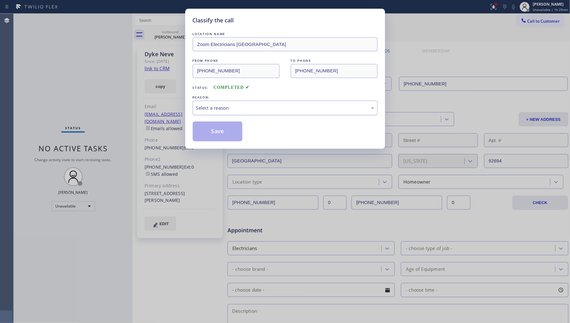
click at [261, 115] on div "Select a reason" at bounding box center [285, 107] width 185 height 15
click at [209, 131] on button "Save" at bounding box center [218, 131] width 50 height 20
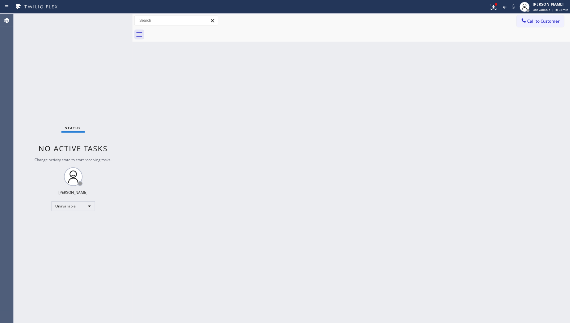
drag, startPoint x: 385, startPoint y: 126, endPoint x: 391, endPoint y: 123, distance: 6.4
click at [391, 123] on div "Back to Dashboard Change Sender ID Customers Technicians Select a contact Outbo…" at bounding box center [351, 168] width 438 height 309
click at [507, 8] on icon at bounding box center [504, 6] width 7 height 7
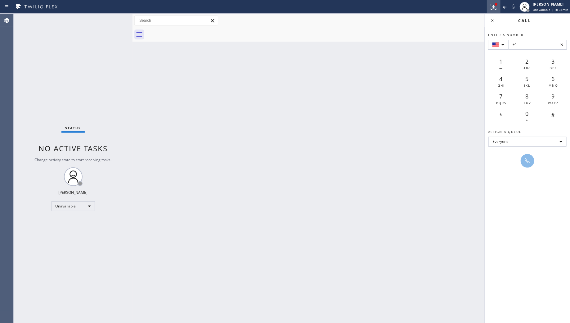
click at [494, 7] on icon at bounding box center [493, 6] width 4 height 4
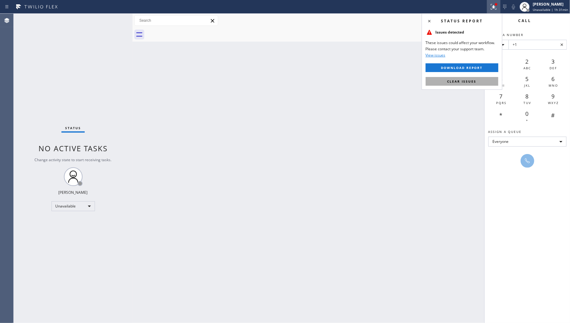
click at [469, 81] on span "Clear issues" at bounding box center [461, 81] width 29 height 4
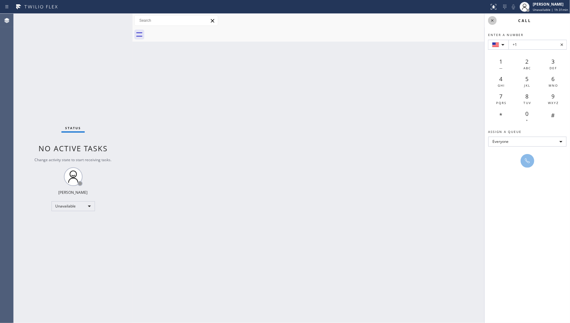
click at [493, 20] on icon at bounding box center [492, 20] width 2 height 2
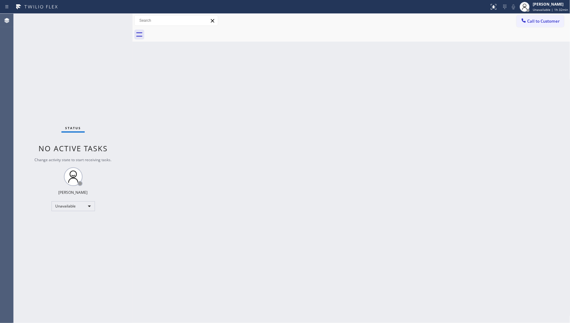
click at [531, 17] on button "Call to Customer" at bounding box center [539, 21] width 47 height 12
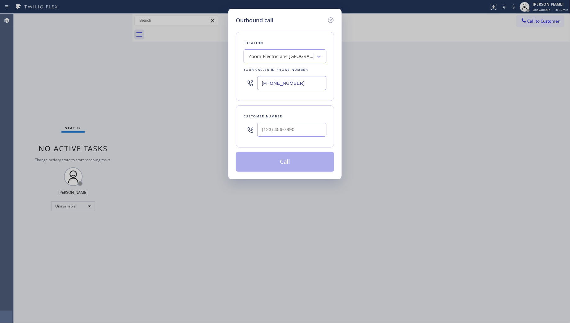
drag, startPoint x: 297, startPoint y: 84, endPoint x: 230, endPoint y: 82, distance: 67.3
click at [226, 83] on div "Outbound call Location Zoom Electricians [GEOGRAPHIC_DATA] Your caller id phone…" at bounding box center [285, 161] width 570 height 323
paste input "844) 654-0291"
type input "[PHONE_NUMBER]"
paste input "206) 992-3519"
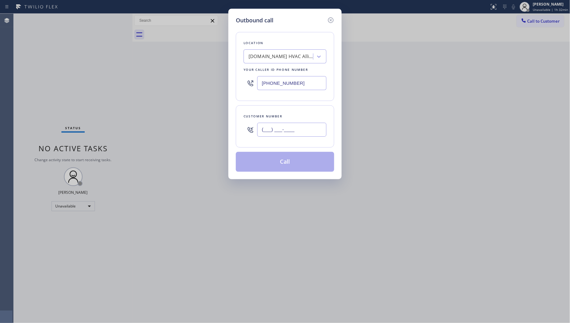
click at [311, 131] on input "(___) ___-____" at bounding box center [291, 130] width 69 height 14
type input "[PHONE_NUMBER]"
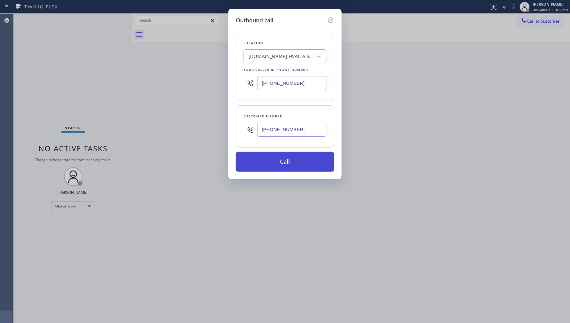
click at [289, 161] on button "Call" at bounding box center [285, 162] width 98 height 20
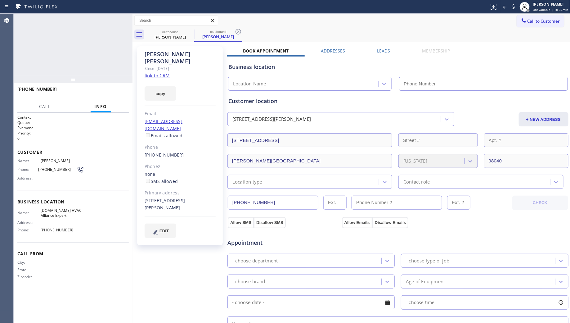
type input "[PHONE_NUMBER]"
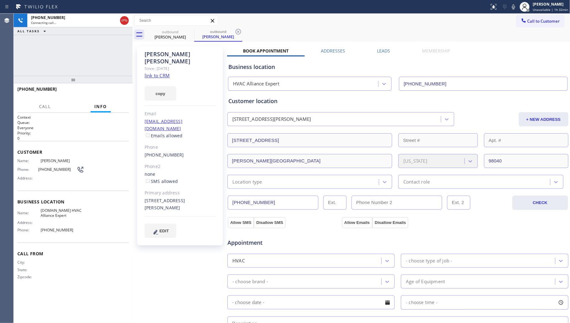
drag, startPoint x: 239, startPoint y: 31, endPoint x: 249, endPoint y: 30, distance: 9.7
click at [239, 30] on icon at bounding box center [237, 31] width 7 height 7
click at [250, 30] on div "outbound [PERSON_NAME]" at bounding box center [358, 35] width 424 height 14
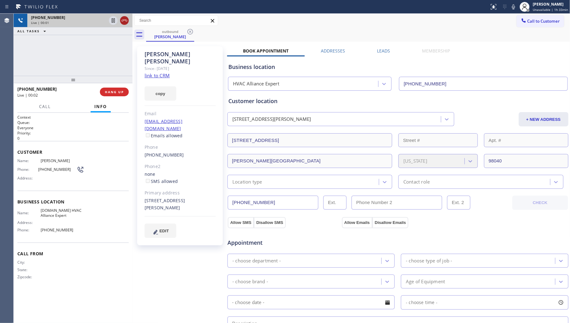
click at [126, 19] on icon at bounding box center [124, 20] width 7 height 7
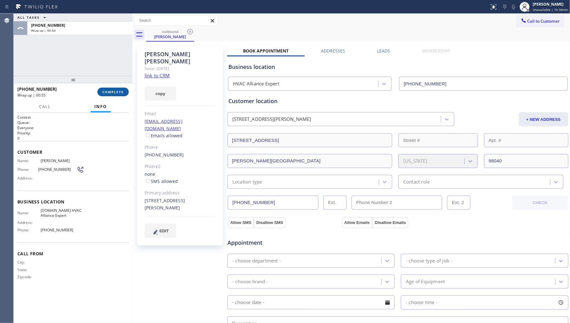
click at [126, 95] on button "COMPLETE" at bounding box center [112, 91] width 31 height 9
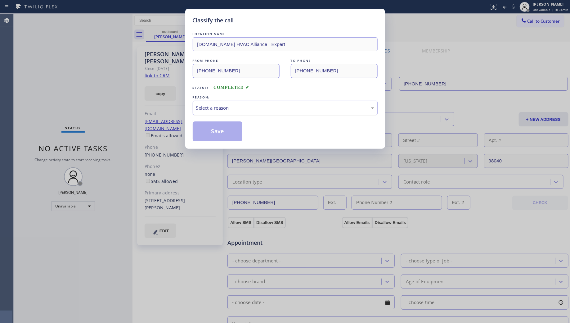
drag, startPoint x: 222, startPoint y: 107, endPoint x: 219, endPoint y: 114, distance: 7.1
click at [222, 109] on div "Select a reason" at bounding box center [285, 107] width 178 height 7
click at [213, 133] on button "Save" at bounding box center [218, 131] width 50 height 20
click at [213, 132] on button "Save" at bounding box center [218, 131] width 50 height 20
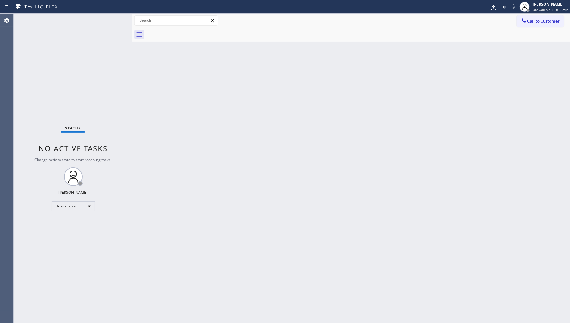
drag, startPoint x: 272, startPoint y: 198, endPoint x: 275, endPoint y: 185, distance: 12.9
click at [278, 193] on div "Back to Dashboard Change Sender ID Customers Technicians Select a contact Outbo…" at bounding box center [351, 168] width 438 height 309
click at [387, 61] on div "Back to Dashboard Change Sender ID Customers Technicians Select a contact Outbo…" at bounding box center [351, 168] width 438 height 309
click at [538, 3] on div "[PERSON_NAME]" at bounding box center [550, 4] width 35 height 5
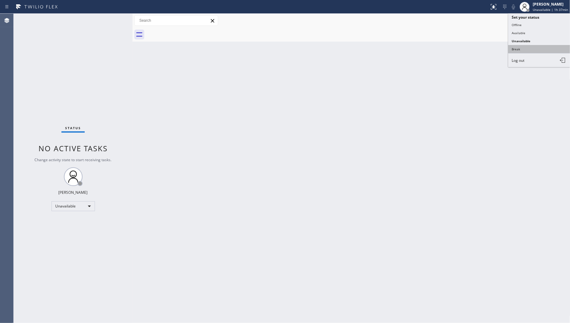
click at [531, 46] on button "Break" at bounding box center [539, 49] width 62 height 8
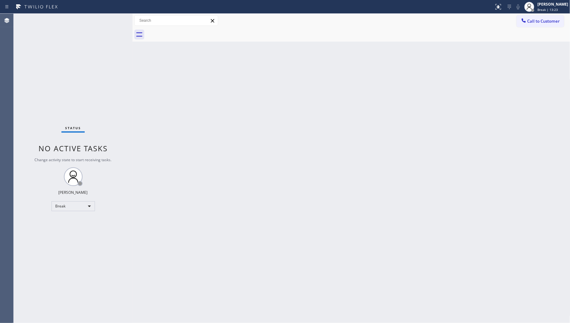
drag, startPoint x: 545, startPoint y: 5, endPoint x: 538, endPoint y: 13, distance: 10.8
click at [544, 5] on div "[PERSON_NAME]" at bounding box center [552, 4] width 31 height 5
click at [520, 39] on button "Unavailable" at bounding box center [539, 41] width 62 height 8
click at [494, 141] on div "Back to Dashboard Change Sender ID Customers Technicians Select a contact Outbo…" at bounding box center [351, 168] width 438 height 309
click at [540, 23] on span "Call to Customer" at bounding box center [543, 21] width 33 height 6
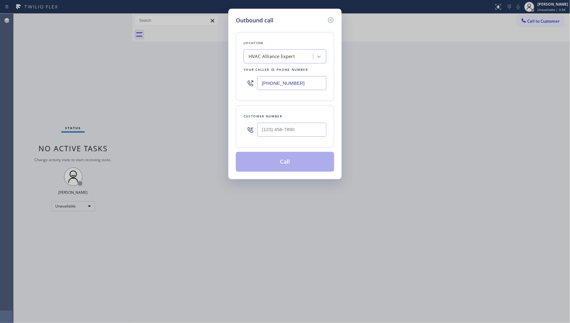
drag, startPoint x: 314, startPoint y: 78, endPoint x: 309, endPoint y: 81, distance: 6.1
click at [313, 78] on input "[PHONE_NUMBER]" at bounding box center [291, 83] width 69 height 14
drag, startPoint x: 299, startPoint y: 84, endPoint x: 239, endPoint y: 84, distance: 60.5
click at [239, 84] on div "Location HVAC Alliance Expert Your caller id phone number [PHONE_NUMBER]" at bounding box center [285, 66] width 98 height 69
paste input "310) 620-1990"
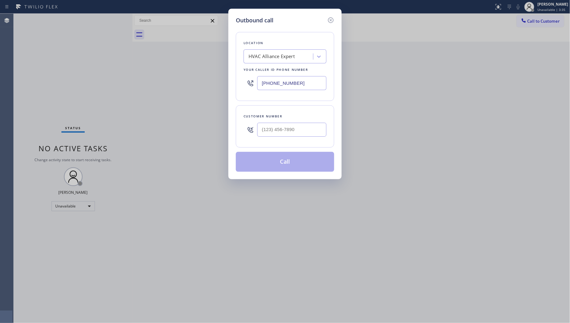
type input "[PHONE_NUMBER]"
click at [297, 131] on input "(___) ___-____" at bounding box center [291, 130] width 69 height 14
paste input "310) 739-7374"
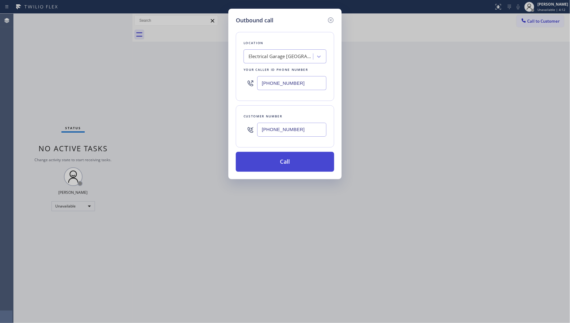
type input "[PHONE_NUMBER]"
drag, startPoint x: 312, startPoint y: 165, endPoint x: 306, endPoint y: 162, distance: 7.5
click at [312, 165] on button "Call" at bounding box center [285, 162] width 98 height 20
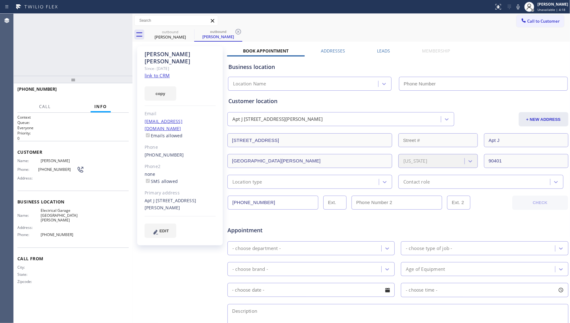
type input "[PHONE_NUMBER]"
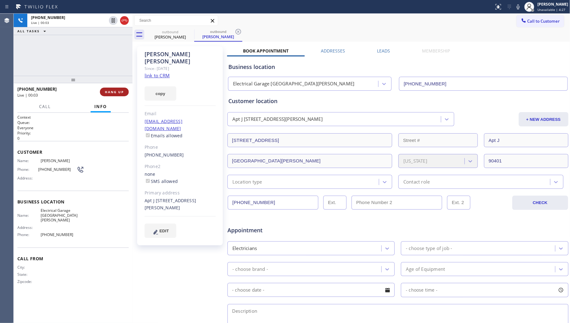
click at [123, 94] on button "HANG UP" at bounding box center [114, 91] width 29 height 9
click at [121, 92] on button "HANG UP" at bounding box center [114, 91] width 29 height 9
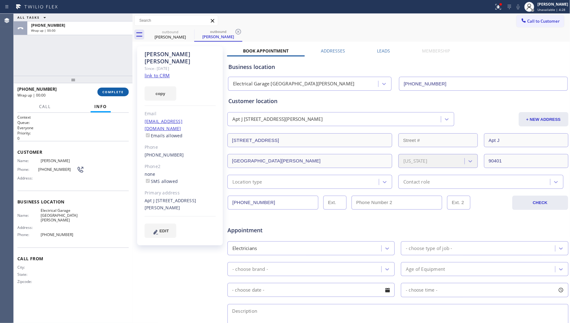
click at [116, 90] on span "COMPLETE" at bounding box center [112, 92] width 21 height 4
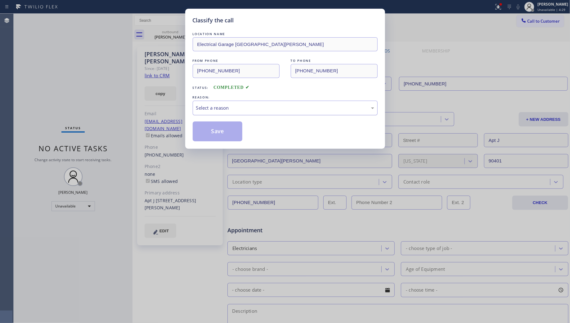
click at [281, 105] on div "Select a reason" at bounding box center [285, 107] width 178 height 7
click at [210, 131] on button "Save" at bounding box center [218, 131] width 50 height 20
click at [210, 130] on button "Save" at bounding box center [218, 131] width 50 height 20
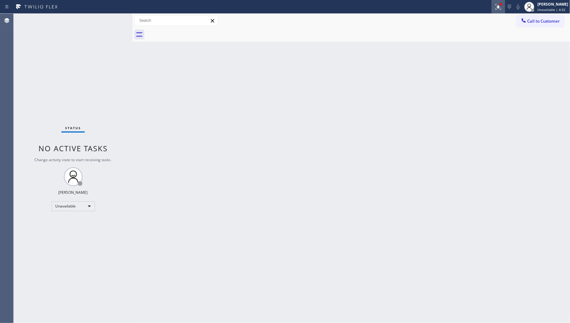
click at [494, 8] on div at bounding box center [498, 6] width 14 height 7
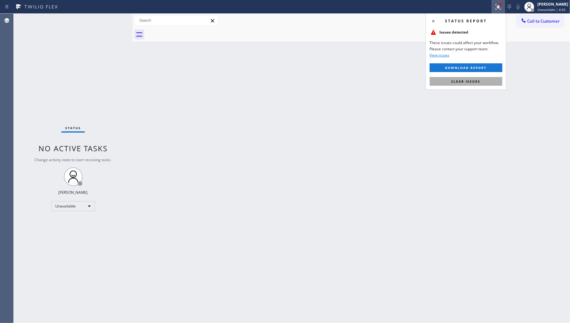
click at [452, 79] on span "Clear issues" at bounding box center [465, 81] width 29 height 4
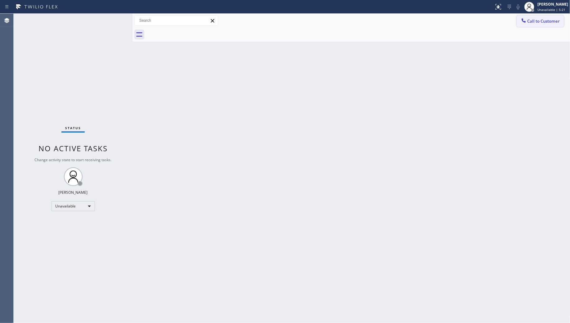
click at [536, 20] on span "Call to Customer" at bounding box center [543, 21] width 33 height 6
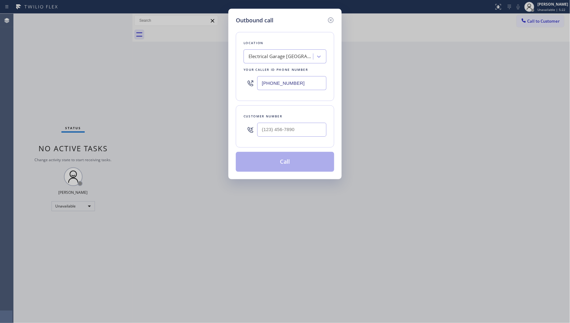
drag, startPoint x: 244, startPoint y: 80, endPoint x: 222, endPoint y: 78, distance: 22.2
click at [222, 78] on div "Outbound call Location Electrical Garage [GEOGRAPHIC_DATA][PERSON_NAME] Your ca…" at bounding box center [285, 161] width 570 height 323
paste input "949) 334-2966"
type input "[PHONE_NUMBER]"
click at [294, 132] on input "(___) ___-____" at bounding box center [291, 130] width 69 height 14
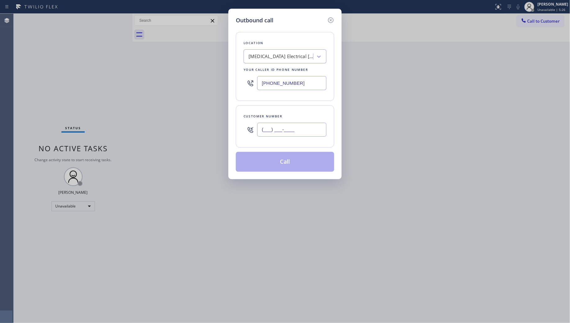
paste input "574) 360-8428"
type input "[PHONE_NUMBER]"
click at [288, 162] on button "Call" at bounding box center [285, 162] width 98 height 20
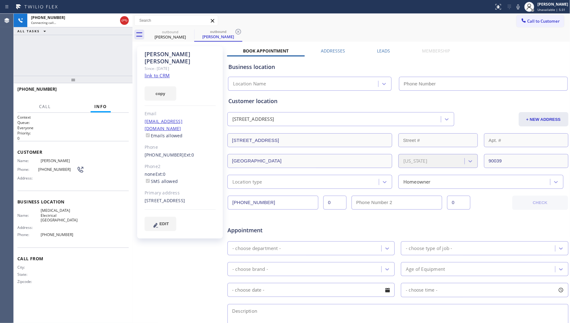
type input "[PHONE_NUMBER]"
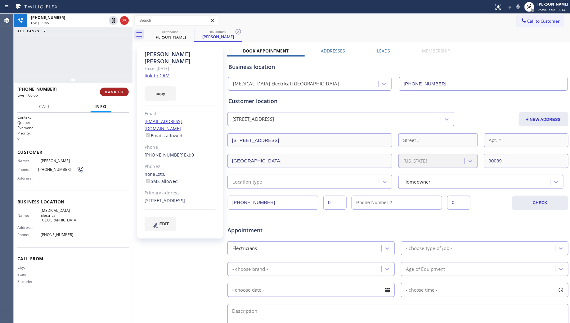
click at [121, 92] on span "HANG UP" at bounding box center [114, 92] width 19 height 4
click at [121, 91] on span "HANG UP" at bounding box center [114, 92] width 19 height 4
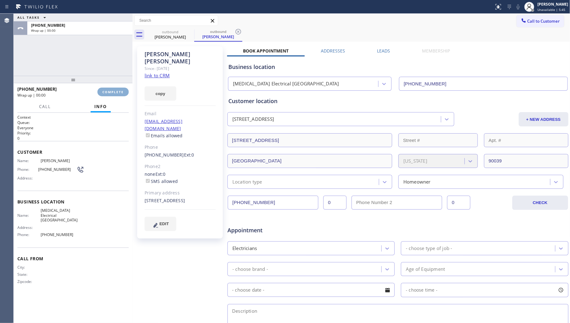
click at [122, 91] on span "COMPLETE" at bounding box center [112, 92] width 21 height 4
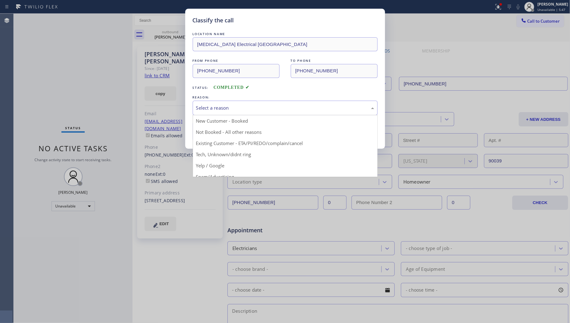
click at [219, 112] on div "Select a reason" at bounding box center [285, 107] width 185 height 15
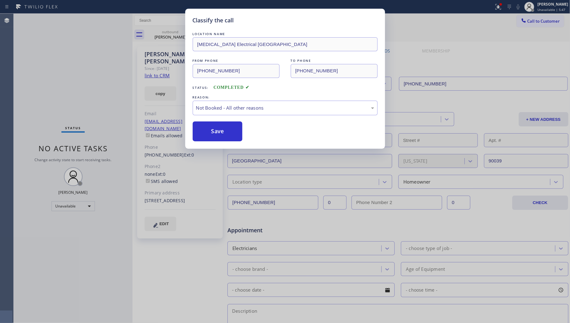
click at [218, 132] on button "Save" at bounding box center [218, 131] width 50 height 20
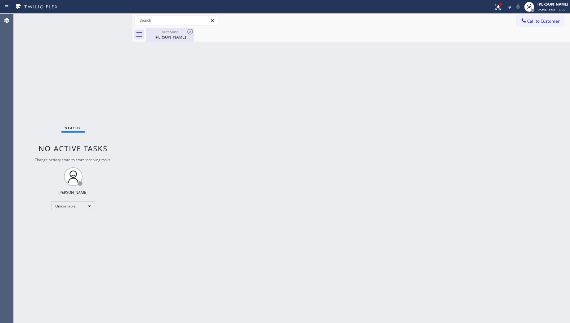
drag, startPoint x: 185, startPoint y: 32, endPoint x: 193, endPoint y: 29, distance: 8.8
click at [185, 32] on div "outbound" at bounding box center [170, 31] width 47 height 5
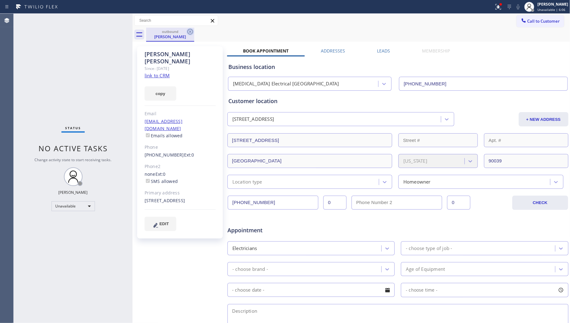
click at [193, 29] on icon at bounding box center [189, 31] width 7 height 7
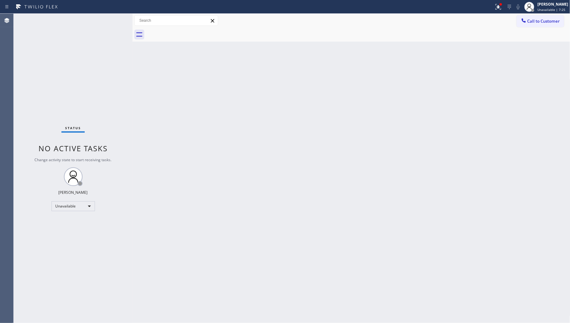
drag, startPoint x: 496, startPoint y: 6, endPoint x: 497, endPoint y: 51, distance: 45.6
click at [497, 8] on icon at bounding box center [497, 6] width 7 height 7
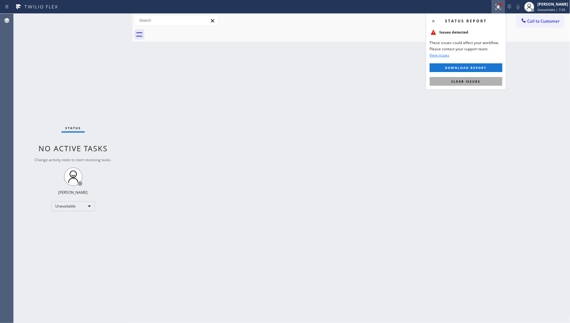
click at [485, 80] on button "Clear issues" at bounding box center [466, 81] width 73 height 9
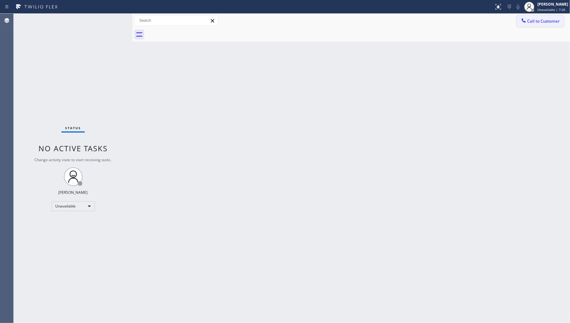
drag, startPoint x: 528, startPoint y: 21, endPoint x: 542, endPoint y: 12, distance: 16.3
click at [528, 21] on span "Call to Customer" at bounding box center [543, 21] width 33 height 6
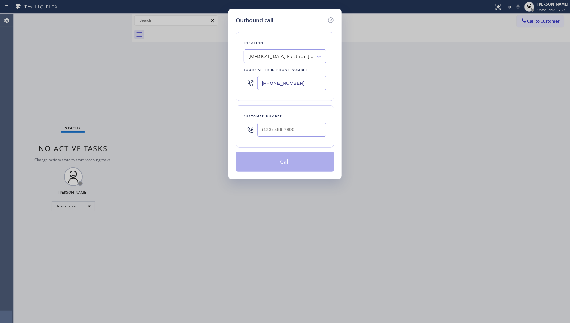
drag, startPoint x: 301, startPoint y: 83, endPoint x: 229, endPoint y: 78, distance: 73.1
click at [229, 78] on div "Outbound call Location [MEDICAL_DATA] Electrical [GEOGRAPHIC_DATA] Your caller …" at bounding box center [284, 94] width 113 height 170
paste input "855) 731-4952"
type input "[PHONE_NUMBER]"
click at [295, 134] on input "(___) ___-____" at bounding box center [291, 130] width 69 height 14
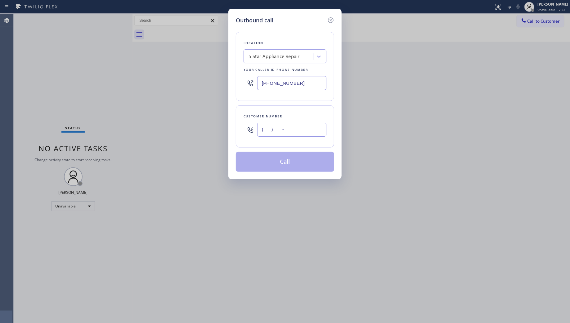
paste input "480) 862-9977"
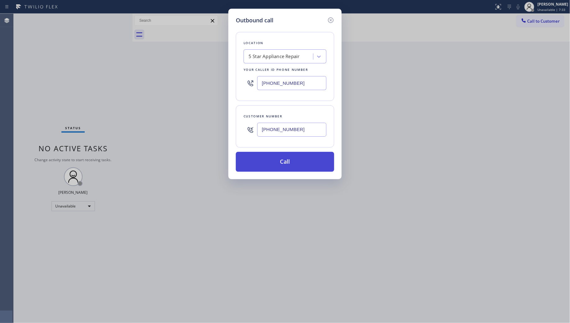
type input "[PHONE_NUMBER]"
click at [292, 162] on button "Call" at bounding box center [285, 162] width 98 height 20
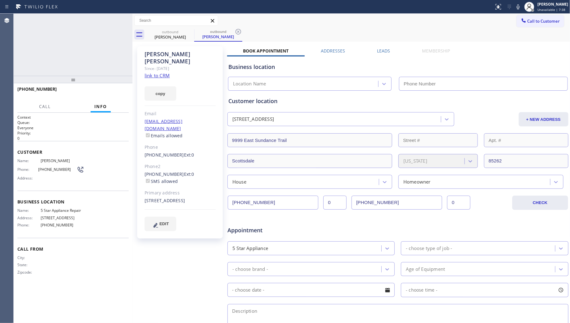
type input "[PHONE_NUMBER]"
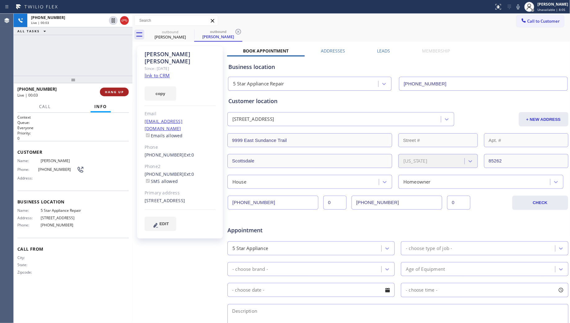
click at [118, 91] on span "HANG UP" at bounding box center [114, 92] width 19 height 4
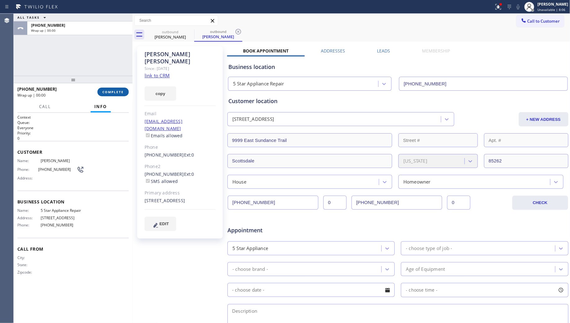
click at [118, 90] on span "COMPLETE" at bounding box center [112, 92] width 21 height 4
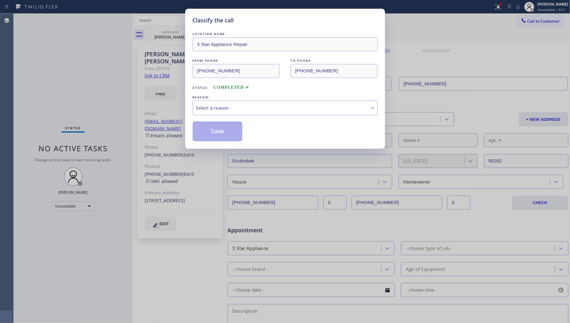
click at [218, 106] on div "Select a reason" at bounding box center [285, 107] width 178 height 7
click at [207, 134] on button "Save" at bounding box center [218, 131] width 50 height 20
click at [208, 134] on button "Save" at bounding box center [218, 131] width 50 height 20
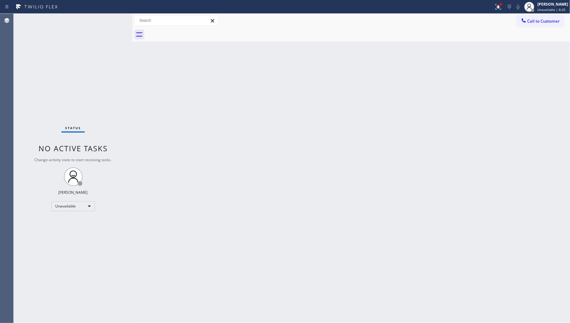
drag, startPoint x: 493, startPoint y: 8, endPoint x: 492, endPoint y: 20, distance: 12.5
click at [493, 7] on div at bounding box center [498, 6] width 14 height 7
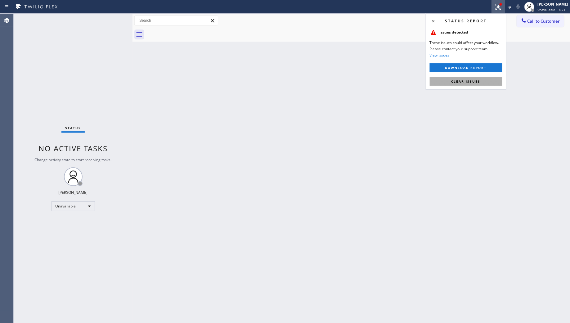
click at [465, 82] on span "Clear issues" at bounding box center [465, 81] width 29 height 4
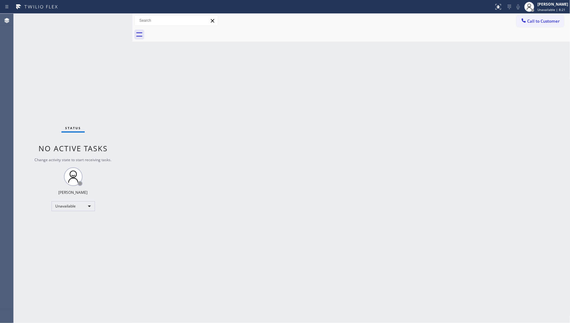
click at [465, 82] on div "Back to Dashboard Change Sender ID Customers Technicians Select a contact Outbo…" at bounding box center [351, 168] width 438 height 309
click at [526, 22] on icon at bounding box center [523, 20] width 6 height 6
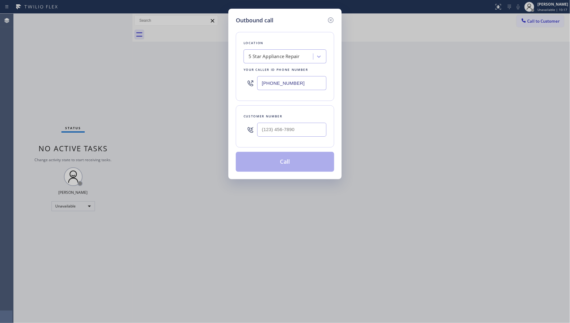
drag, startPoint x: 305, startPoint y: 80, endPoint x: 238, endPoint y: 80, distance: 67.3
click at [238, 80] on div "Location 5 Star Appliance Repair Your caller id phone number [PHONE_NUMBER]" at bounding box center [285, 66] width 98 height 69
paste input "206) 309-8891"
type input "[PHONE_NUMBER]"
click at [281, 131] on input "(___) ___-____" at bounding box center [291, 130] width 69 height 14
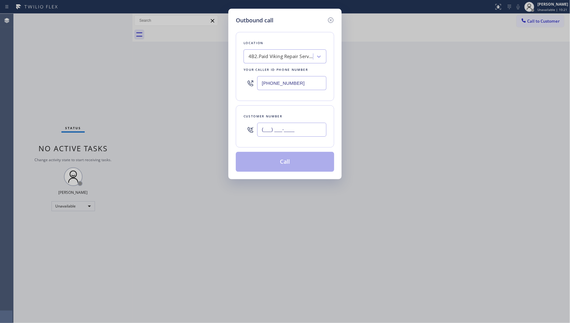
paste input "425) 922-1440"
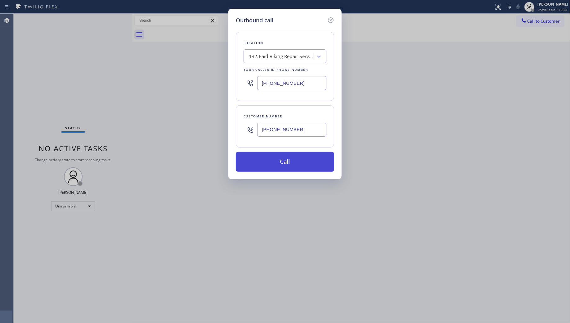
type input "[PHONE_NUMBER]"
click at [286, 162] on button "Call" at bounding box center [285, 162] width 98 height 20
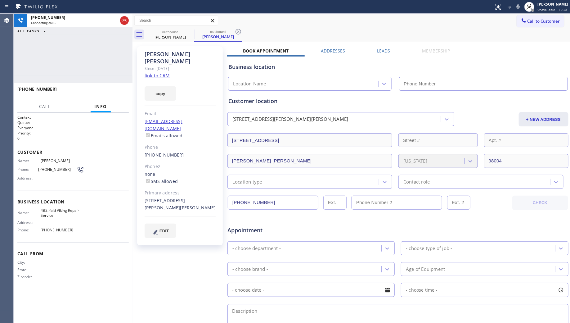
type input "[PHONE_NUMBER]"
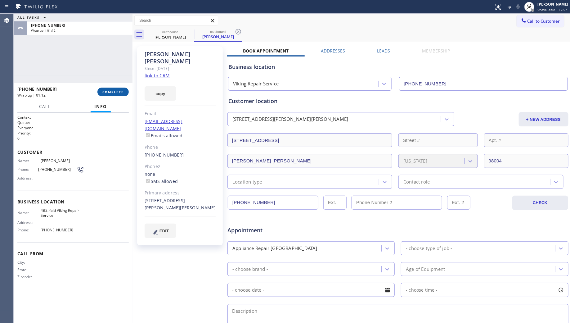
click at [114, 88] on button "COMPLETE" at bounding box center [112, 91] width 31 height 9
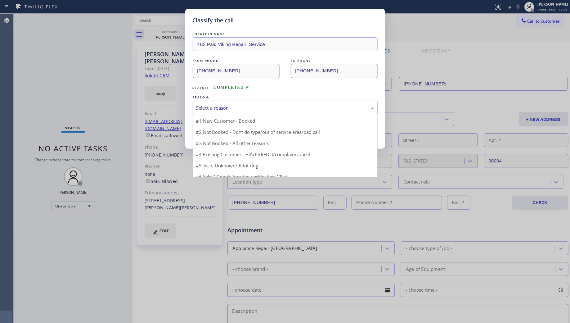
click at [236, 107] on div "Select a reason" at bounding box center [285, 107] width 178 height 7
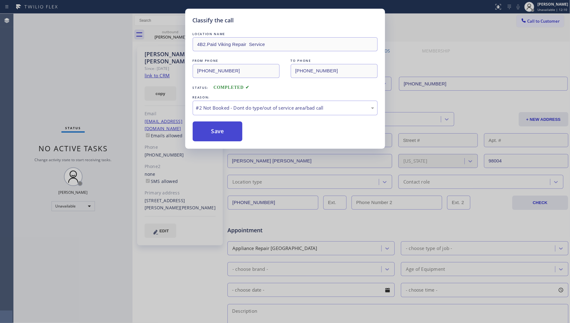
click at [210, 134] on button "Save" at bounding box center [218, 131] width 50 height 20
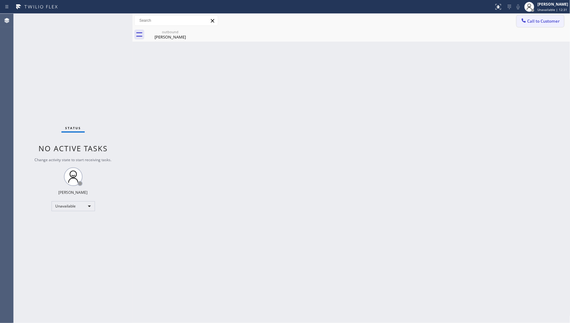
click at [534, 22] on span "Call to Customer" at bounding box center [543, 21] width 33 height 6
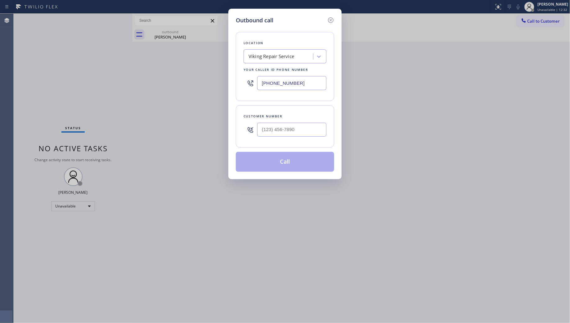
drag, startPoint x: 301, startPoint y: 86, endPoint x: 240, endPoint y: 76, distance: 61.6
click at [242, 77] on div "Location Viking Repair Service Your caller id phone number [PHONE_NUMBER]" at bounding box center [285, 66] width 98 height 69
paste input "562) 489-9480"
type input "[PHONE_NUMBER]"
click at [289, 125] on input "(___) ___-____" at bounding box center [291, 130] width 69 height 14
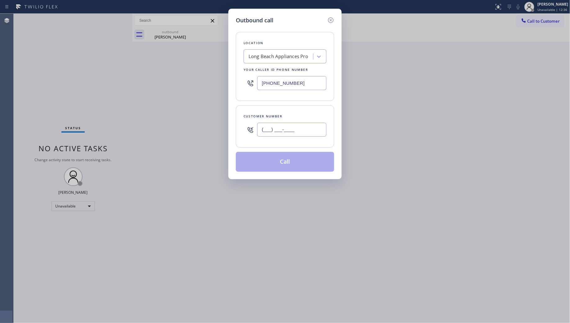
paste input "562) 925-1495"
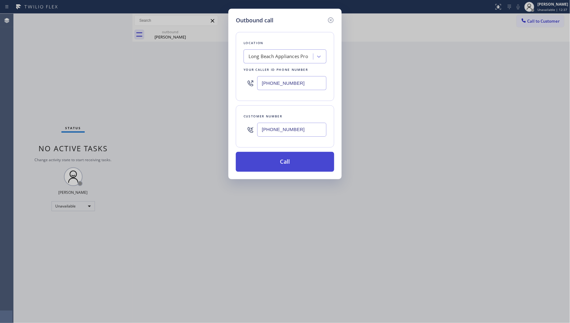
type input "[PHONE_NUMBER]"
click at [289, 166] on button "Call" at bounding box center [285, 162] width 98 height 20
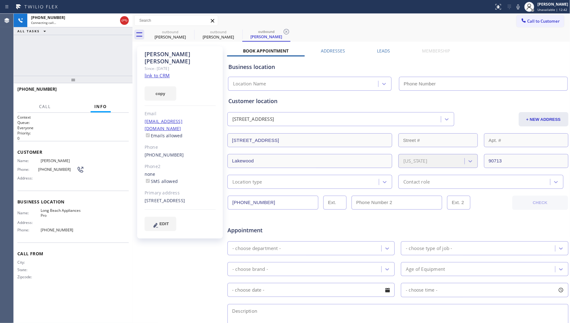
type input "[PHONE_NUMBER]"
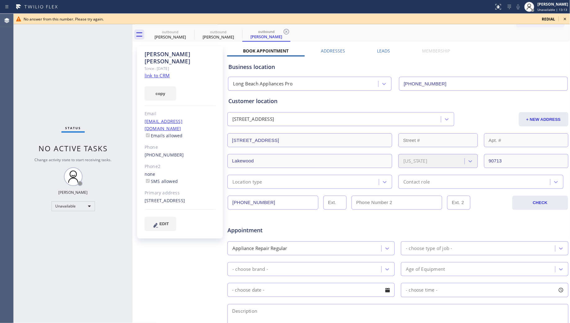
click at [545, 16] on span "redial" at bounding box center [548, 18] width 13 height 5
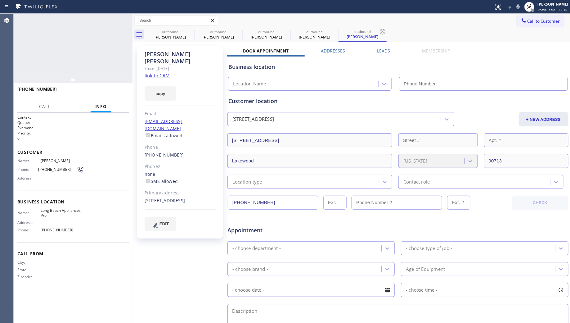
type input "[PHONE_NUMBER]"
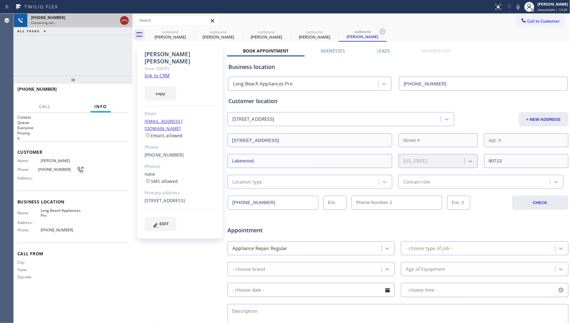
click at [128, 20] on icon at bounding box center [124, 20] width 7 height 7
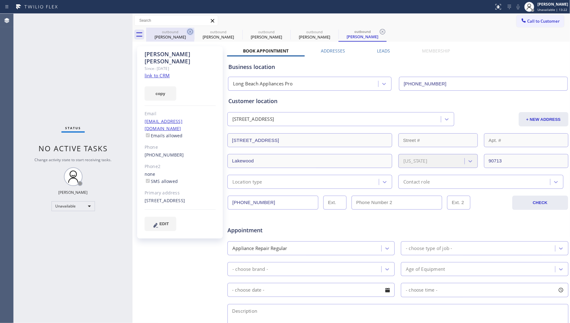
click at [191, 29] on icon at bounding box center [189, 31] width 7 height 7
click at [0, 0] on icon at bounding box center [0, 0] width 0 height 0
click at [283, 29] on icon at bounding box center [286, 31] width 7 height 7
click at [0, 0] on icon at bounding box center [0, 0] width 0 height 0
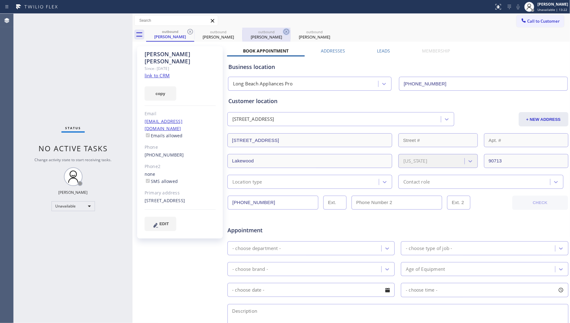
click at [190, 29] on div "outbound [PERSON_NAME] outbound [PERSON_NAME] outbound [PERSON_NAME] outbound […" at bounding box center [358, 35] width 424 height 14
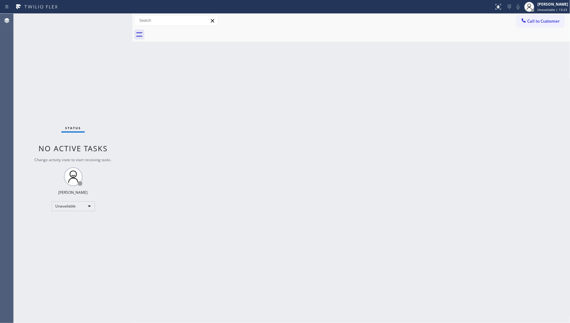
click at [191, 29] on div at bounding box center [358, 35] width 424 height 14
click at [544, 24] on button "Call to Customer" at bounding box center [539, 21] width 47 height 12
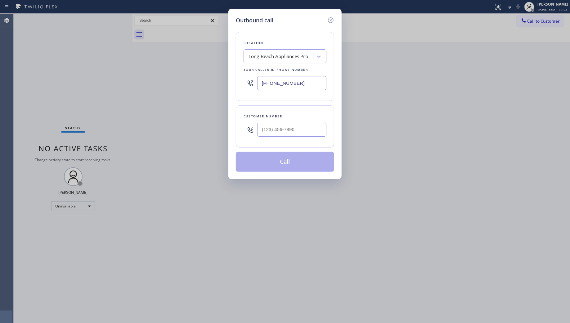
drag, startPoint x: 310, startPoint y: 90, endPoint x: 237, endPoint y: 89, distance: 73.2
click at [241, 89] on div "Location [GEOGRAPHIC_DATA] Appliances Pro Your caller id phone number [PHONE_NU…" at bounding box center [285, 66] width 98 height 69
paste input "818) 287-6709"
type input "[PHONE_NUMBER]"
click at [296, 132] on input "(___) ___-____" at bounding box center [291, 130] width 69 height 14
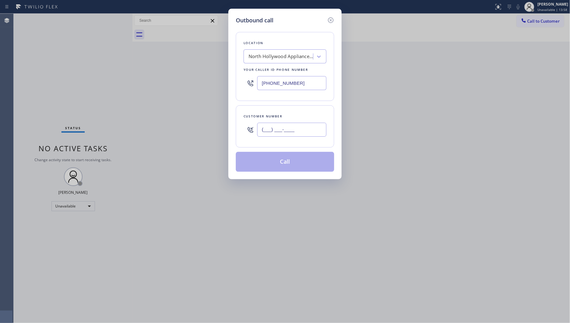
paste input "818) 359-0648"
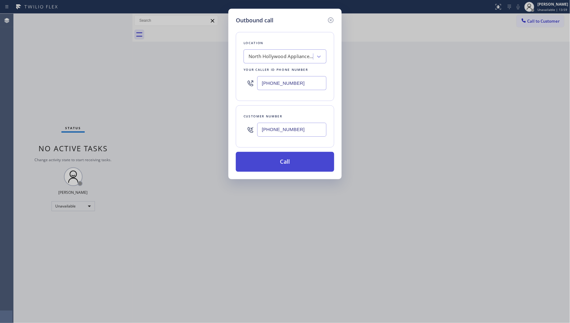
type input "[PHONE_NUMBER]"
click at [290, 157] on button "Call" at bounding box center [285, 162] width 98 height 20
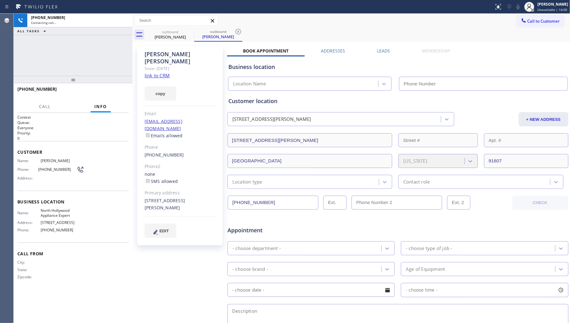
type input "[PHONE_NUMBER]"
click at [239, 33] on icon at bounding box center [237, 31] width 7 height 7
click at [244, 31] on div "outbound [PERSON_NAME]" at bounding box center [358, 35] width 424 height 14
click at [115, 90] on span "HANG UP" at bounding box center [114, 92] width 19 height 4
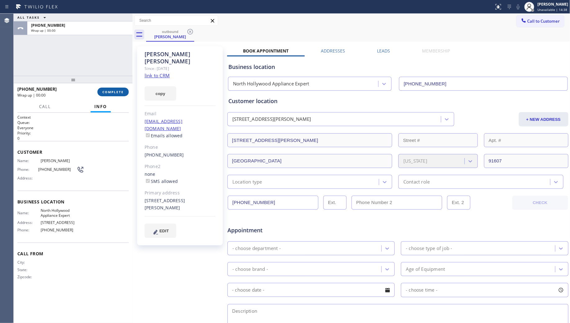
click at [118, 90] on span "COMPLETE" at bounding box center [112, 92] width 21 height 4
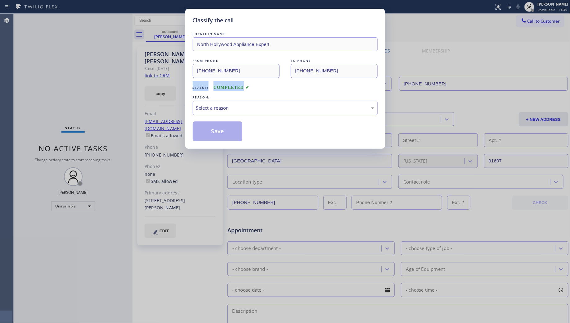
click at [244, 109] on div "Select a reason" at bounding box center [285, 107] width 178 height 7
click at [217, 131] on button "Save" at bounding box center [218, 131] width 50 height 20
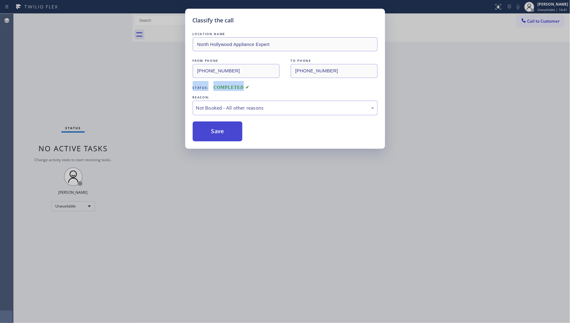
click at [217, 131] on button "Save" at bounding box center [218, 131] width 50 height 20
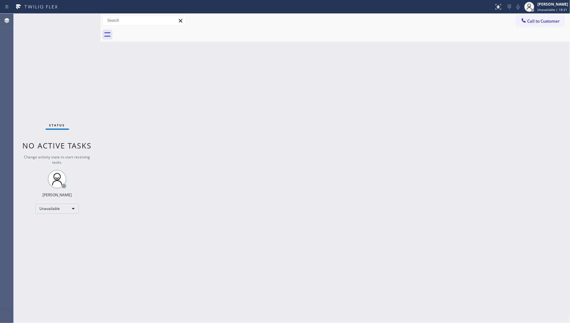
click at [314, 33] on div at bounding box center [342, 35] width 456 height 14
click at [330, 84] on div "Back to Dashboard Change Sender ID Customers Technicians Select a contact Outbo…" at bounding box center [335, 168] width 470 height 309
click at [534, 16] on button "Call to Customer" at bounding box center [539, 21] width 47 height 12
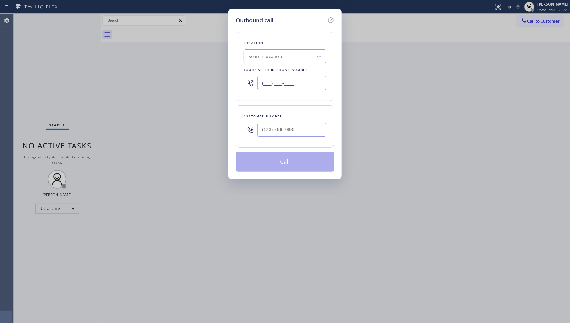
drag, startPoint x: 310, startPoint y: 86, endPoint x: 261, endPoint y: 86, distance: 48.7
click at [261, 86] on input "(___) ___-____" at bounding box center [291, 83] width 69 height 14
paste input "626) 768-9548"
type input "[PHONE_NUMBER]"
click at [306, 134] on input "(___) ___-____" at bounding box center [291, 130] width 69 height 14
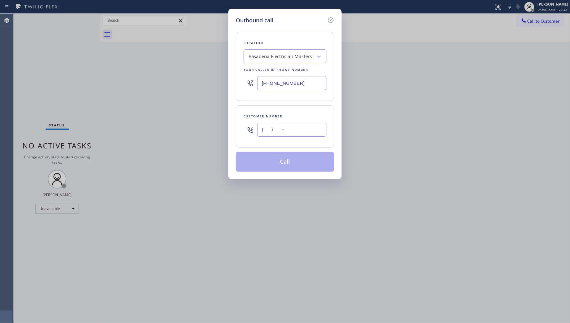
paste input "203) 214-5075"
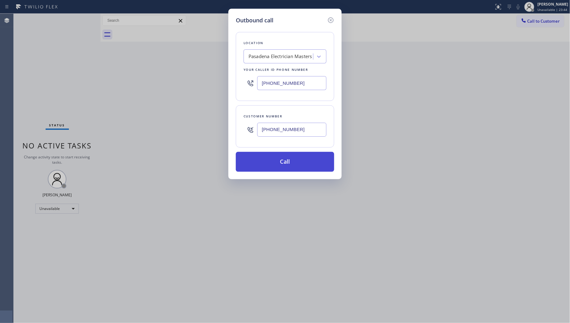
type input "(203) 214-5075"
click at [288, 162] on button "Call" at bounding box center [285, 162] width 98 height 20
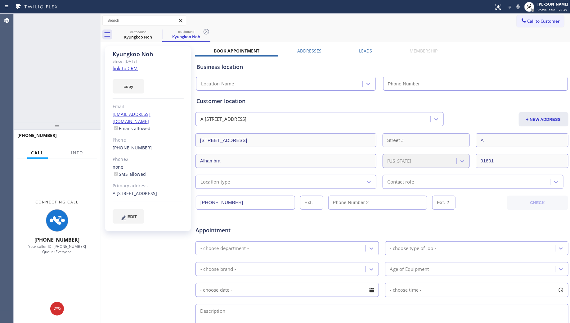
type input "[PHONE_NUMBER]"
click at [377, 32] on div "outbound Kyungkoo Noh outbound Kyungkoo Noh" at bounding box center [342, 35] width 456 height 14
click at [78, 154] on span "Info" at bounding box center [77, 153] width 12 height 6
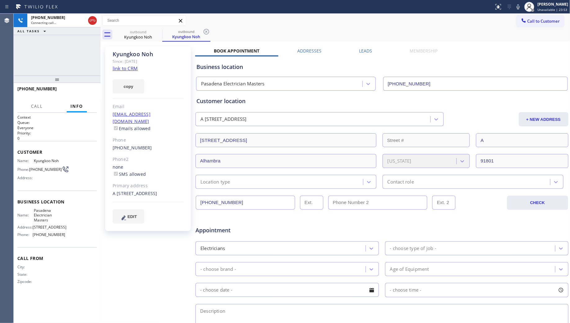
drag, startPoint x: 60, startPoint y: 123, endPoint x: 74, endPoint y: 78, distance: 48.2
click at [74, 78] on div at bounding box center [57, 78] width 87 height 7
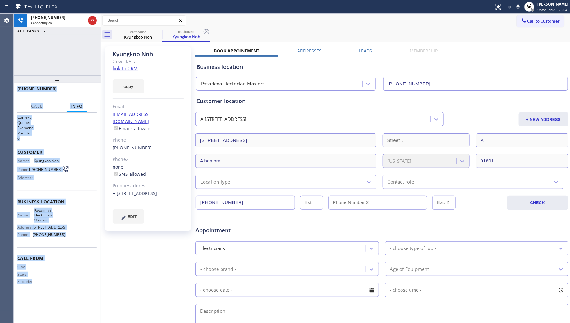
drag, startPoint x: 98, startPoint y: 64, endPoint x: 101, endPoint y: 63, distance: 3.2
click at [101, 63] on div "+12032145075 Connecting call… ALL TASKS ALL TASKS ACTIVE TASKS TASKS IN WRAP UP…" at bounding box center [292, 168] width 556 height 309
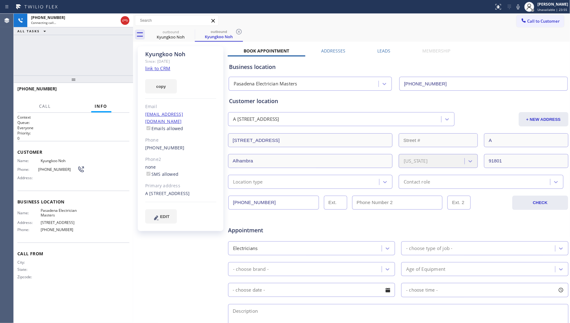
drag, startPoint x: 101, startPoint y: 62, endPoint x: 134, endPoint y: 60, distance: 32.6
click at [133, 60] on div at bounding box center [133, 168] width 0 height 309
click at [118, 57] on div "+12032145075 Connecting call… ALL TASKS ALL TASKS ACTIVE TASKS TASKS IN WRAP UP" at bounding box center [73, 45] width 119 height 62
click at [237, 29] on icon at bounding box center [238, 31] width 7 height 7
click at [249, 28] on div "outbound Kyungkoo Noh" at bounding box center [358, 35] width 423 height 14
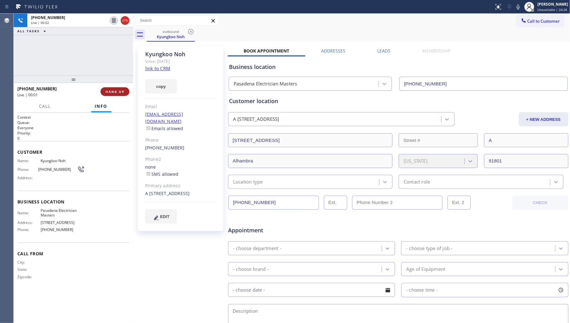
click at [123, 92] on span "HANG UP" at bounding box center [114, 91] width 19 height 4
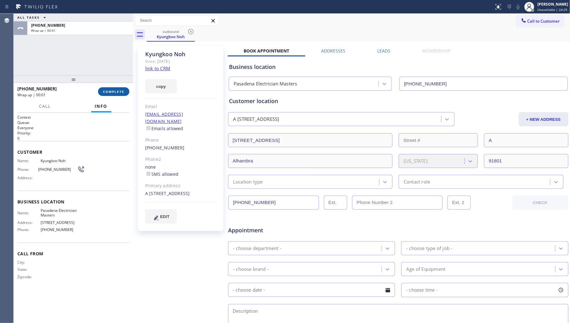
click at [120, 89] on span "COMPLETE" at bounding box center [113, 91] width 21 height 4
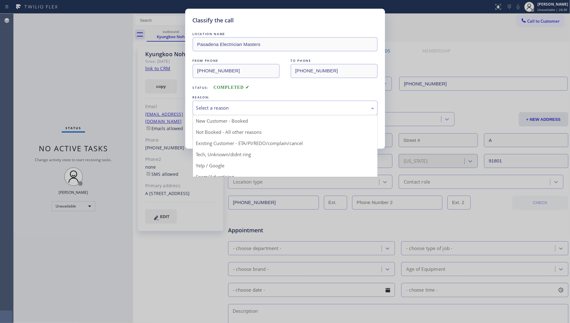
click at [247, 108] on div "Select a reason" at bounding box center [285, 107] width 178 height 7
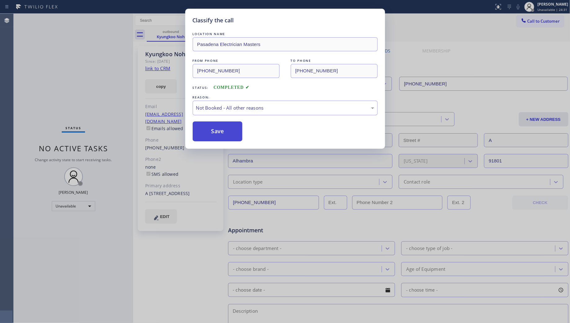
click at [207, 134] on button "Save" at bounding box center [218, 131] width 50 height 20
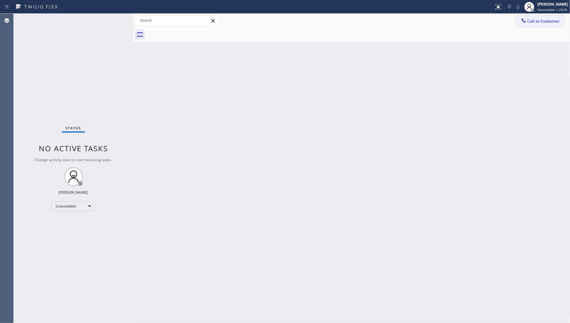
click at [530, 22] on span "Call to Customer" at bounding box center [543, 21] width 33 height 6
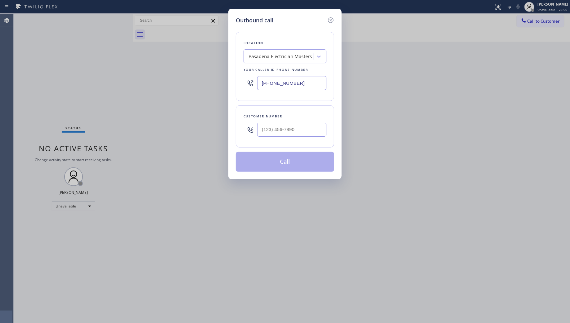
drag, startPoint x: 312, startPoint y: 82, endPoint x: 209, endPoint y: 82, distance: 102.7
click at [204, 84] on div "Outbound call Location Pasadena Electrician Masters Your caller id phone number…" at bounding box center [285, 161] width 570 height 323
paste input "949) 461-107"
type input "(949) 461-1078"
drag, startPoint x: 318, startPoint y: 128, endPoint x: 313, endPoint y: 128, distance: 5.6
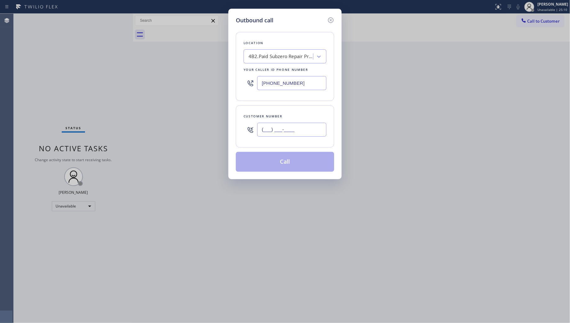
click at [314, 128] on input "(___) ___-____" at bounding box center [291, 130] width 69 height 14
paste input "text"
click at [262, 134] on input "(___) ___-____" at bounding box center [291, 130] width 69 height 14
paste input "949) 306-3817"
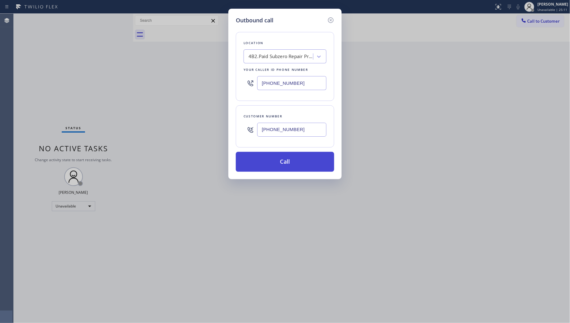
type input "(949) 306-3817"
click at [286, 159] on button "Call" at bounding box center [285, 162] width 98 height 20
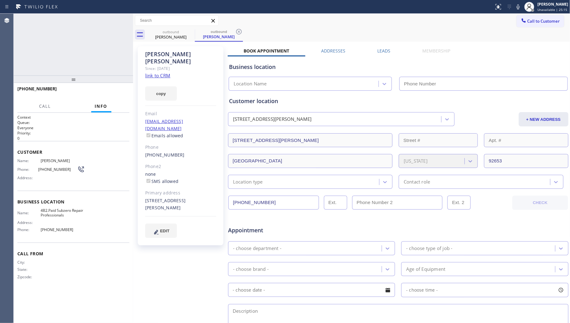
type input "(949) 461-1078"
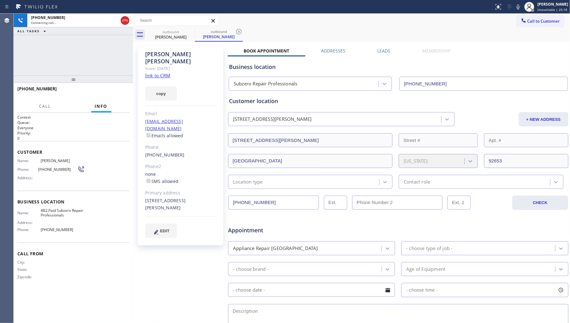
click at [299, 31] on div "outbound Dale Schultz outbound Dale Schultz" at bounding box center [358, 35] width 423 height 14
drag, startPoint x: 243, startPoint y: 30, endPoint x: 247, endPoint y: 30, distance: 4.0
click at [243, 30] on div "outbound Dale Schultz outbound Dale Schultz" at bounding box center [358, 35] width 423 height 14
drag, startPoint x: 247, startPoint y: 30, endPoint x: 386, endPoint y: 30, distance: 139.0
click at [248, 30] on div "outbound Dale Schultz outbound Dale Schultz" at bounding box center [358, 35] width 423 height 14
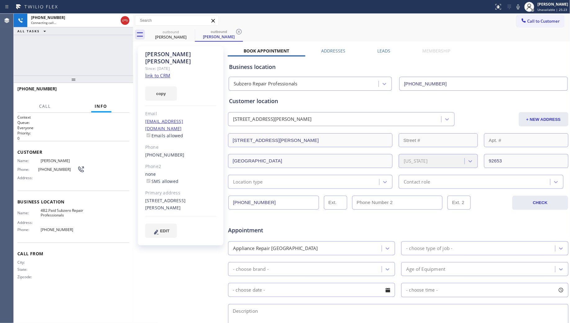
click at [438, 25] on div "Call to Customer Outbound call Location Subzero Repair Professionals Your calle…" at bounding box center [351, 20] width 437 height 11
click at [122, 92] on span "HANG UP" at bounding box center [114, 91] width 19 height 4
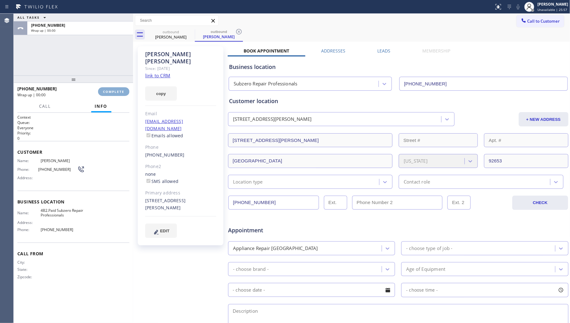
click at [123, 91] on span "COMPLETE" at bounding box center [113, 91] width 21 height 4
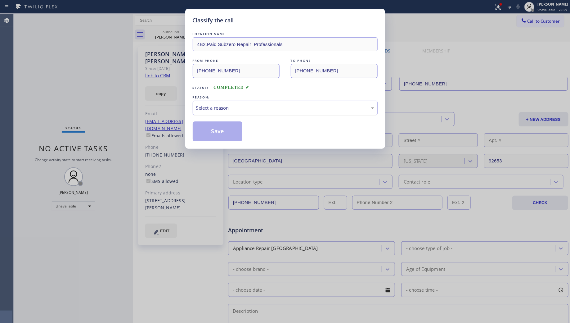
click at [203, 105] on div "Select a reason" at bounding box center [285, 107] width 178 height 7
click at [217, 131] on button "Save" at bounding box center [218, 131] width 50 height 20
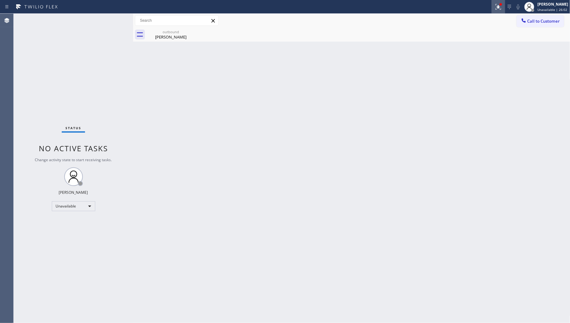
click at [498, 7] on g at bounding box center [498, 7] width 6 height 6
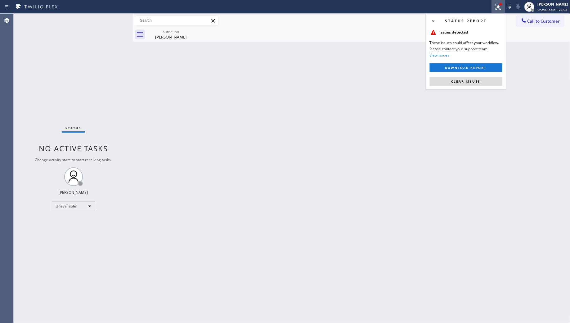
click at [481, 83] on button "Clear issues" at bounding box center [466, 81] width 73 height 9
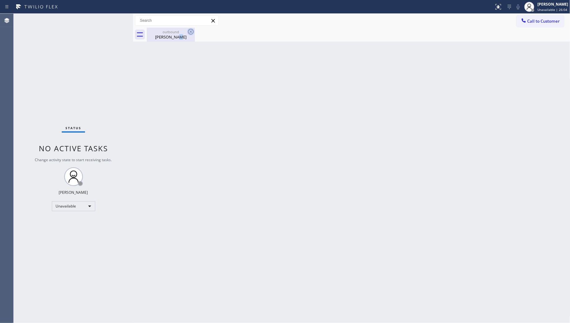
drag, startPoint x: 179, startPoint y: 34, endPoint x: 190, endPoint y: 31, distance: 11.4
click at [182, 33] on div "outbound Dale Schultz" at bounding box center [170, 35] width 47 height 14
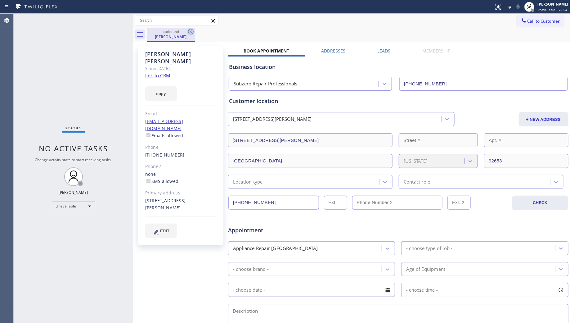
click at [190, 31] on icon at bounding box center [191, 32] width 6 height 6
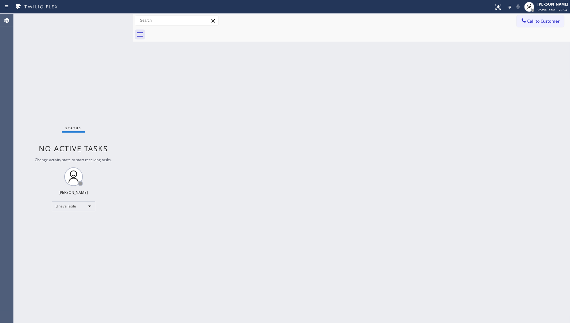
drag, startPoint x: 371, startPoint y: 33, endPoint x: 385, endPoint y: 24, distance: 17.0
click at [374, 31] on div at bounding box center [358, 35] width 423 height 14
click at [547, 26] on div "Call to Customer Outbound call Location Subzero Repair Professionals Your calle…" at bounding box center [351, 21] width 437 height 14
drag, startPoint x: 526, startPoint y: 20, endPoint x: 312, endPoint y: 84, distance: 223.3
click at [525, 21] on div at bounding box center [523, 20] width 7 height 7
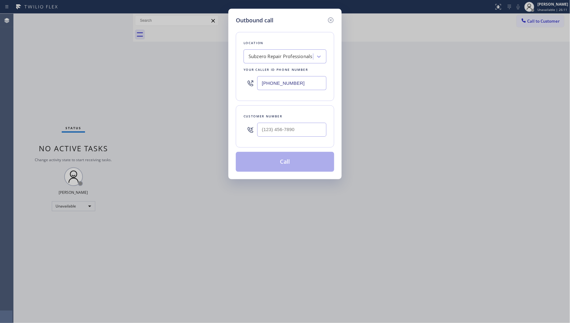
drag, startPoint x: 305, startPoint y: 82, endPoint x: 238, endPoint y: 82, distance: 66.7
click at [245, 82] on div "(949) 461-1078" at bounding box center [284, 83] width 83 height 20
paste input "786) 788-8752"
type input "(786) 788-8752"
click at [315, 129] on input "(___) ___-____" at bounding box center [291, 130] width 69 height 14
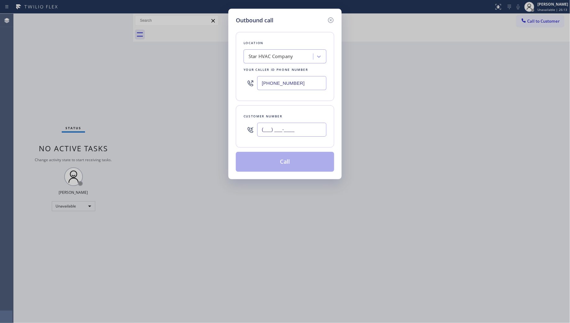
paste input "305) 290-6483"
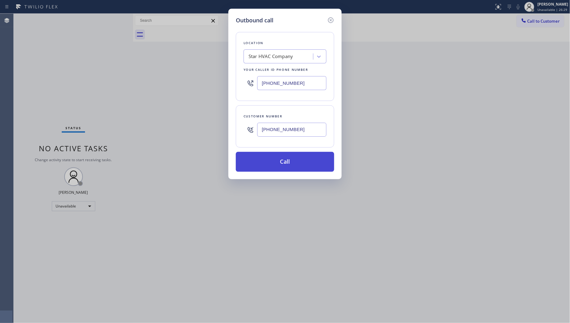
type input "(305) 290-6483"
click at [280, 164] on button "Call" at bounding box center [285, 162] width 98 height 20
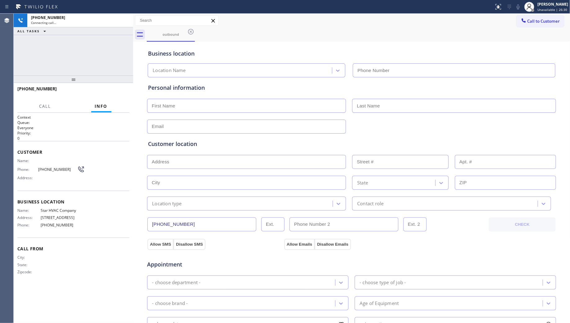
type input "(786) 788-8752"
click at [127, 92] on button "HANG UP" at bounding box center [114, 91] width 29 height 9
click at [127, 91] on button "HANG UP" at bounding box center [114, 91] width 29 height 9
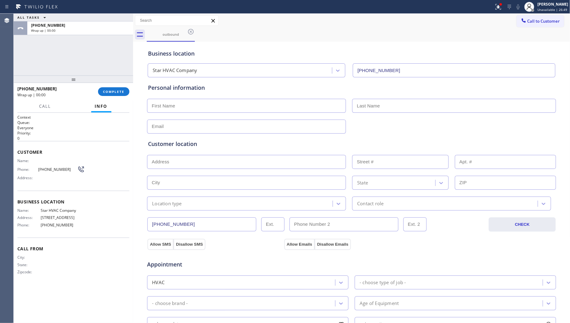
click at [130, 88] on div "+13052906483 Wrap up | 00:00 COMPLETE" at bounding box center [73, 91] width 119 height 17
click at [126, 86] on div "+13052906483 Wrap up | 00:01 COMPLETE" at bounding box center [73, 91] width 112 height 16
click at [123, 87] on button "COMPLETE" at bounding box center [113, 91] width 31 height 9
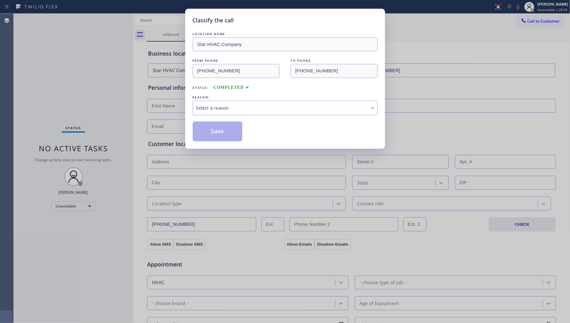
click at [210, 103] on div "Select a reason" at bounding box center [285, 107] width 185 height 15
click at [213, 128] on button "Save" at bounding box center [218, 131] width 50 height 20
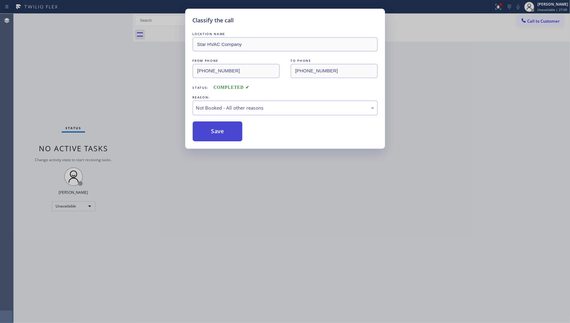
click at [213, 128] on button "Save" at bounding box center [218, 131] width 50 height 20
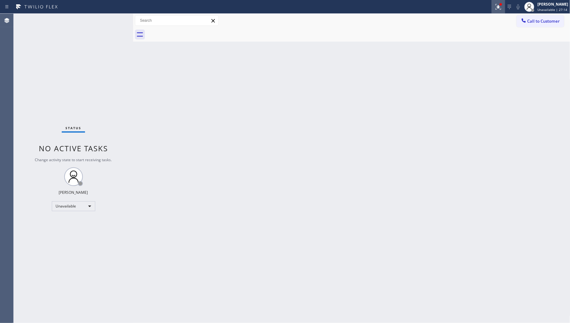
click at [498, 10] on button at bounding box center [498, 7] width 14 height 14
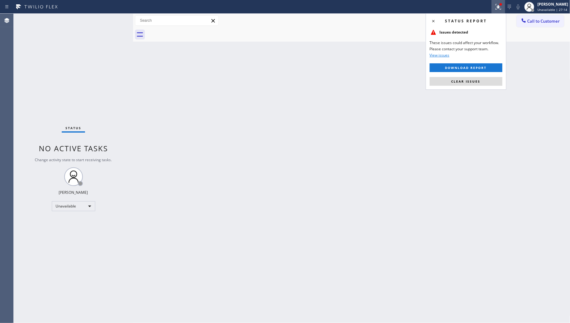
drag, startPoint x: 466, startPoint y: 81, endPoint x: 458, endPoint y: 82, distance: 7.5
click at [466, 81] on span "Clear issues" at bounding box center [465, 81] width 29 height 4
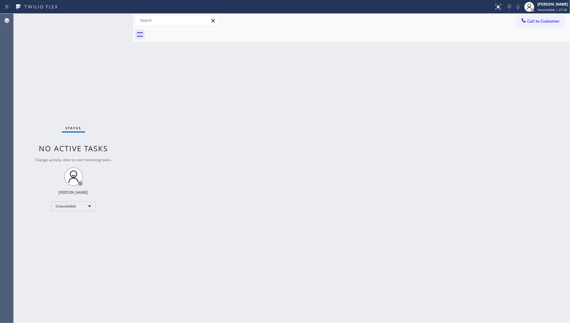
drag, startPoint x: 390, startPoint y: 114, endPoint x: 429, endPoint y: 96, distance: 42.6
click at [393, 113] on div "Back to Dashboard Change Sender ID Customers Technicians Select a contact Outbo…" at bounding box center [351, 168] width 437 height 309
click at [534, 23] on span "Call to Customer" at bounding box center [543, 21] width 33 height 6
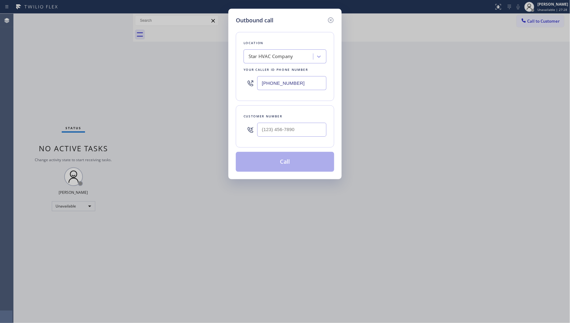
drag, startPoint x: 307, startPoint y: 85, endPoint x: 233, endPoint y: 85, distance: 74.1
click at [233, 85] on div "Outbound call Location Star HVAC Company Your caller id phone number (786) 788-…" at bounding box center [284, 94] width 113 height 170
paste input "657) 261-8320"
type input "(657) 261-8320"
click at [316, 136] on input "(___) ___-____" at bounding box center [291, 130] width 69 height 14
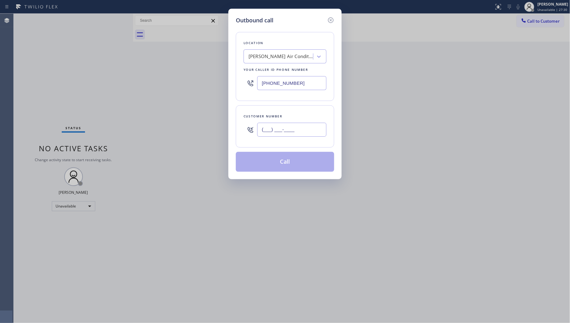
paste input "657) 464-1988"
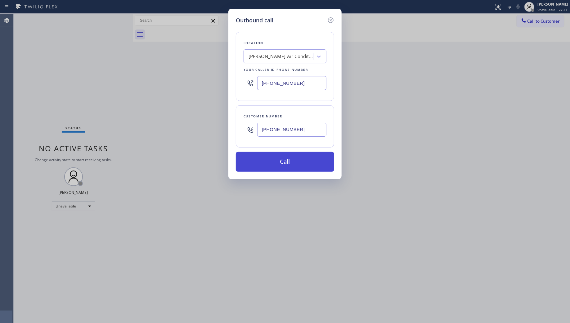
type input "(657) 464-1988"
click at [289, 164] on button "Call" at bounding box center [285, 162] width 98 height 20
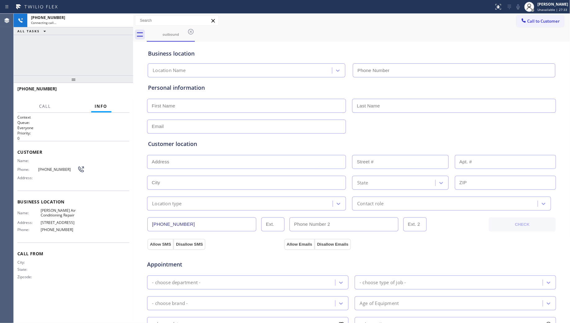
type input "(657) 261-8320"
click at [384, 47] on div "Business location Yorba Linda Air Conditioning Repair (657) 261-8320" at bounding box center [351, 60] width 409 height 34
click at [409, 30] on div "outbound" at bounding box center [358, 35] width 423 height 14
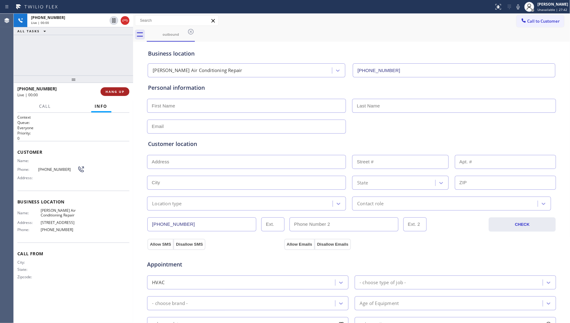
click at [124, 91] on span "HANG UP" at bounding box center [114, 91] width 19 height 4
click at [124, 91] on span "COMPLETE" at bounding box center [113, 91] width 21 height 4
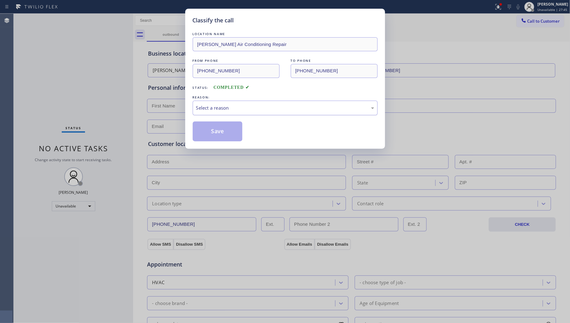
click at [263, 111] on div "Select a reason" at bounding box center [285, 107] width 178 height 7
click at [230, 132] on button "Save" at bounding box center [218, 131] width 50 height 20
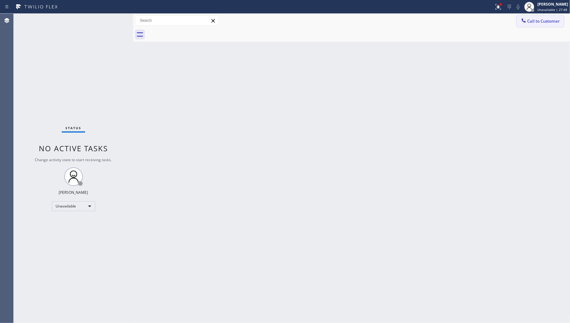
click at [539, 21] on span "Call to Customer" at bounding box center [543, 21] width 33 height 6
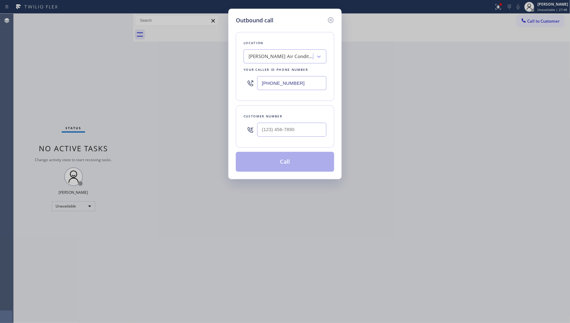
drag, startPoint x: 310, startPoint y: 87, endPoint x: 244, endPoint y: 91, distance: 65.2
click at [248, 91] on div "(657) 261-8320" at bounding box center [284, 83] width 83 height 20
paste input "818) 239-4092"
type input "(818) 239-4092"
click at [304, 134] on input "(___) ___-____" at bounding box center [291, 130] width 69 height 14
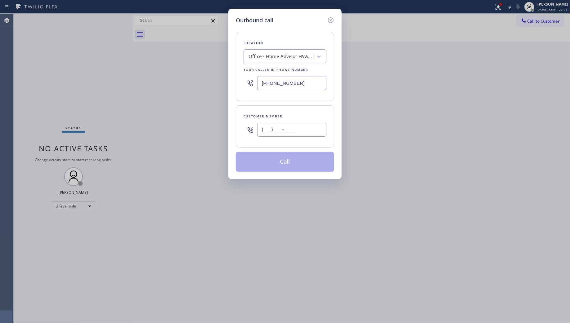
paste input "747) 309-1890"
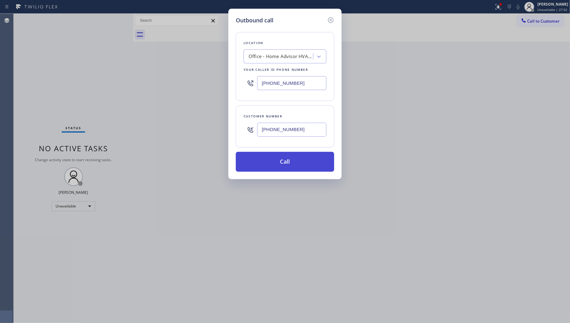
type input "(747) 309-1890"
click at [286, 155] on button "Call" at bounding box center [285, 162] width 98 height 20
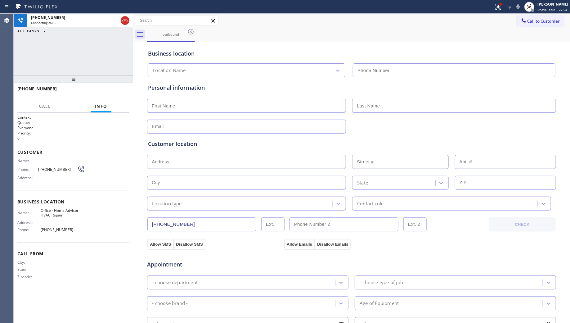
type input "(818) 239-4092"
click at [127, 94] on button "HANG UP" at bounding box center [114, 91] width 29 height 9
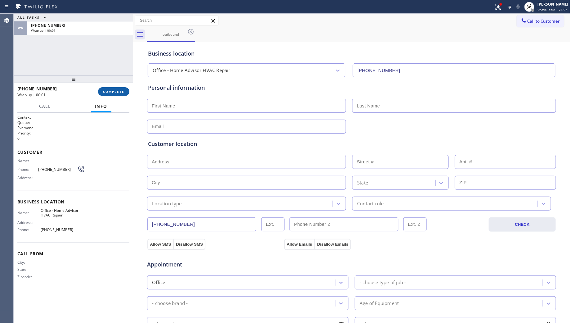
click at [116, 89] on button "COMPLETE" at bounding box center [113, 91] width 31 height 9
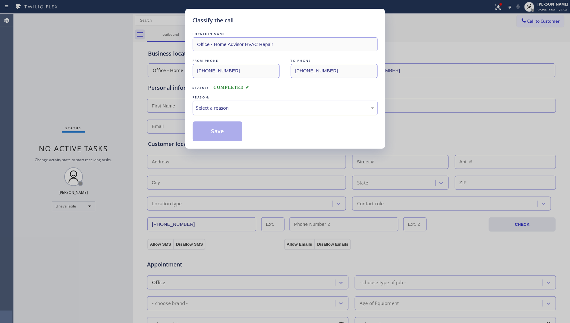
drag, startPoint x: 227, startPoint y: 97, endPoint x: 227, endPoint y: 106, distance: 9.0
click at [227, 102] on div "REASON: Select a reason" at bounding box center [285, 104] width 185 height 21
click at [227, 109] on div "Select a reason" at bounding box center [285, 107] width 178 height 7
click at [210, 132] on button "Save" at bounding box center [218, 131] width 50 height 20
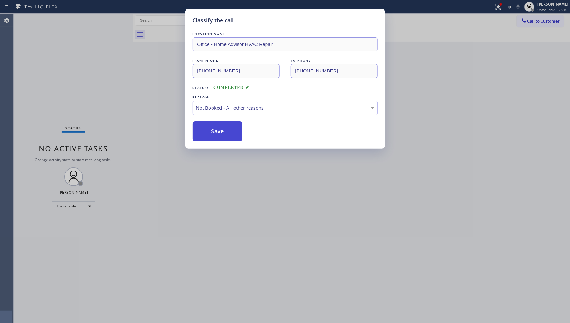
click at [210, 132] on button "Save" at bounding box center [218, 131] width 50 height 20
click at [211, 132] on button "Save" at bounding box center [218, 131] width 50 height 20
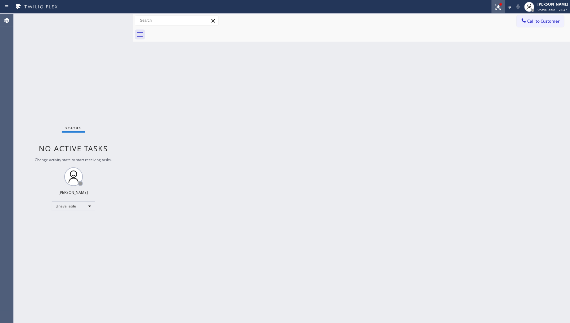
click at [500, 9] on icon at bounding box center [497, 6] width 7 height 7
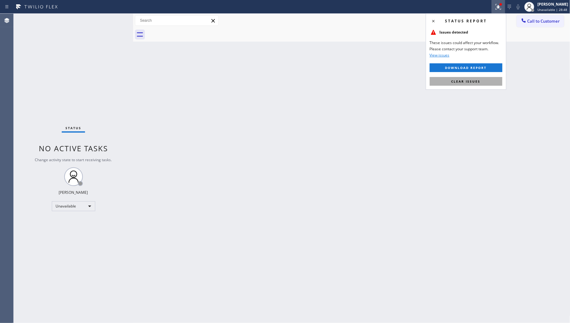
click at [469, 78] on button "Clear issues" at bounding box center [466, 81] width 73 height 9
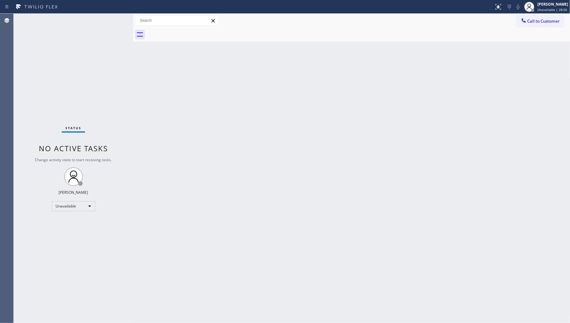
drag, startPoint x: 451, startPoint y: 112, endPoint x: 465, endPoint y: 92, distance: 24.3
click at [453, 108] on div "Back to Dashboard Change Sender ID Customers Technicians Select a contact Outbo…" at bounding box center [351, 168] width 437 height 309
click at [524, 28] on div at bounding box center [358, 35] width 423 height 14
click at [529, 24] on button "Call to Customer" at bounding box center [539, 21] width 47 height 12
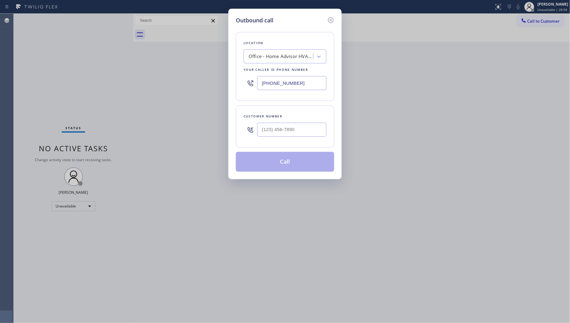
drag, startPoint x: 303, startPoint y: 88, endPoint x: 233, endPoint y: 84, distance: 69.6
click at [231, 88] on div "Outbound call Location Office - Home Advisor HVAC Repair Your caller id phone n…" at bounding box center [284, 94] width 113 height 170
paste input "512) 943-7443"
type input "(512) 943-7443"
drag, startPoint x: 283, startPoint y: 137, endPoint x: 286, endPoint y: 135, distance: 4.0
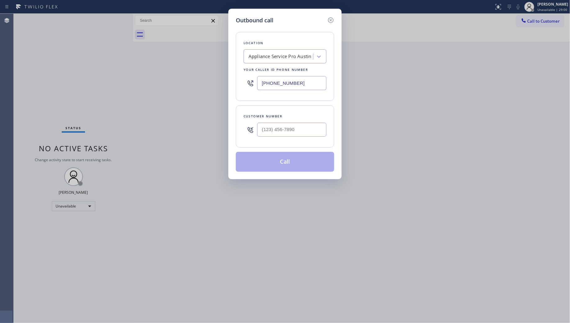
click at [283, 137] on div at bounding box center [291, 129] width 69 height 20
click at [286, 135] on input "(___) ___-____" at bounding box center [291, 130] width 69 height 14
paste input "210) 399-6089"
type input "(210) 399-6089"
click at [294, 161] on button "Call" at bounding box center [285, 162] width 98 height 20
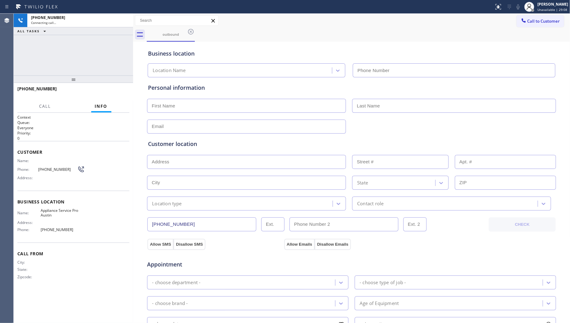
type input "(512) 943-7443"
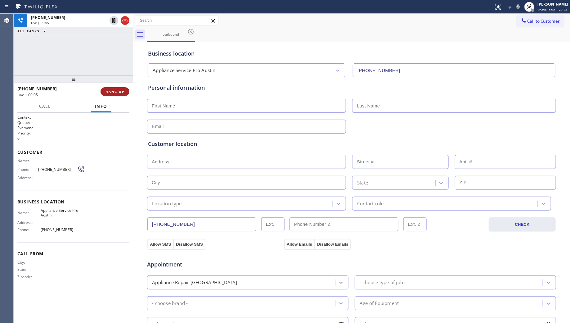
click at [119, 90] on span "HANG UP" at bounding box center [114, 91] width 19 height 4
click at [120, 90] on span "HANG UP" at bounding box center [114, 91] width 19 height 4
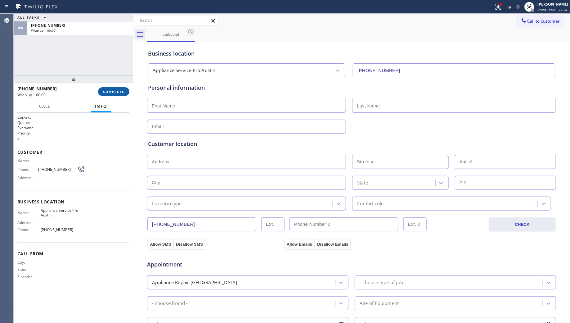
click at [120, 89] on span "COMPLETE" at bounding box center [113, 91] width 21 height 4
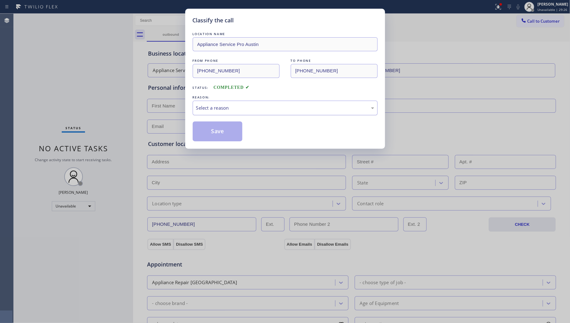
click at [210, 111] on div "Select a reason" at bounding box center [285, 107] width 178 height 7
click at [204, 127] on button "Save" at bounding box center [218, 131] width 50 height 20
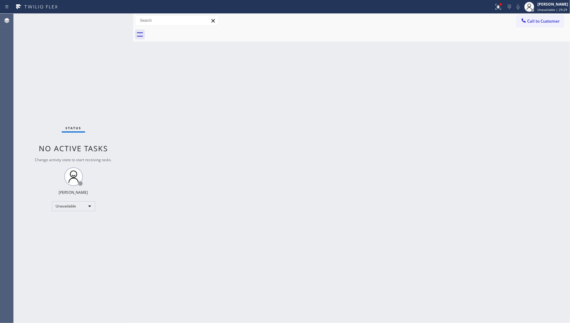
click at [438, 102] on div "Back to Dashboard Change Sender ID Customers Technicians Select a contact Outbo…" at bounding box center [351, 168] width 437 height 309
drag, startPoint x: 500, startPoint y: 4, endPoint x: 497, endPoint y: 25, distance: 22.0
click at [500, 5] on div at bounding box center [500, 4] width 2 height 2
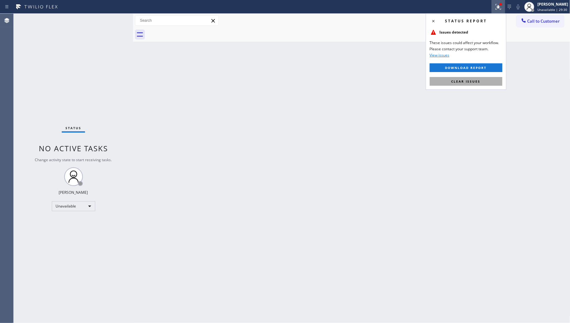
click at [478, 85] on button "Clear issues" at bounding box center [466, 81] width 73 height 9
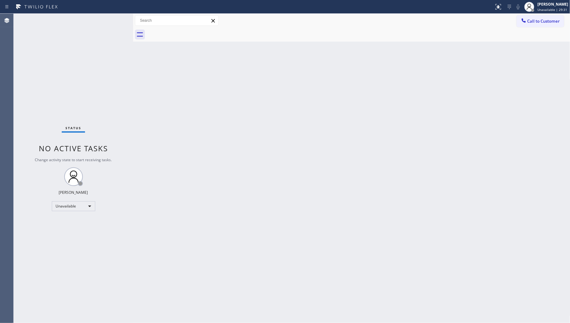
click at [480, 79] on div "Back to Dashboard Change Sender ID Customers Technicians Select a contact Outbo…" at bounding box center [351, 168] width 437 height 309
click at [532, 18] on button "Call to Customer" at bounding box center [539, 21] width 47 height 12
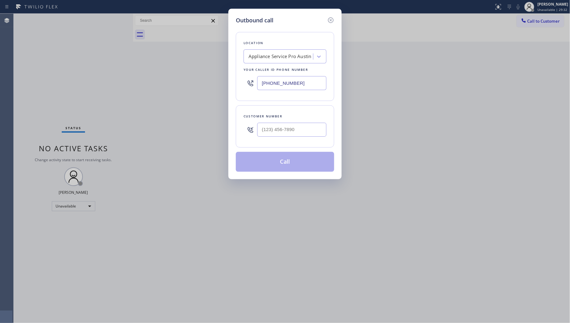
drag, startPoint x: 301, startPoint y: 83, endPoint x: 224, endPoint y: 83, distance: 77.2
click at [224, 83] on div "Outbound call Location Appliance Service Pro Austin Your caller id phone number…" at bounding box center [285, 161] width 570 height 323
paste input "689) 302-4375"
type input "(689) 302-4375"
paste input "text"
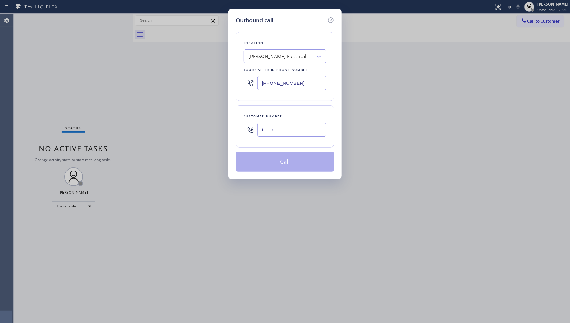
click at [303, 129] on input "(___) ___-____" at bounding box center [291, 130] width 69 height 14
paste input "856) 783-9332"
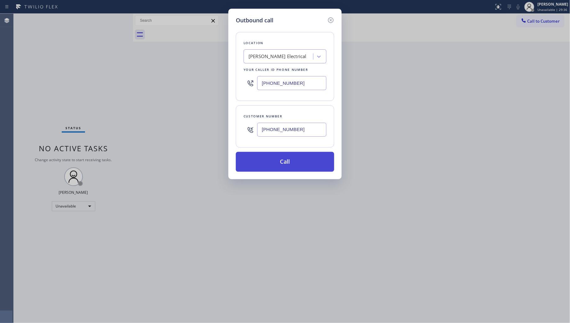
type input "(856) 783-9332"
drag, startPoint x: 283, startPoint y: 162, endPoint x: 295, endPoint y: 164, distance: 12.3
click at [284, 163] on button "Call" at bounding box center [285, 162] width 98 height 20
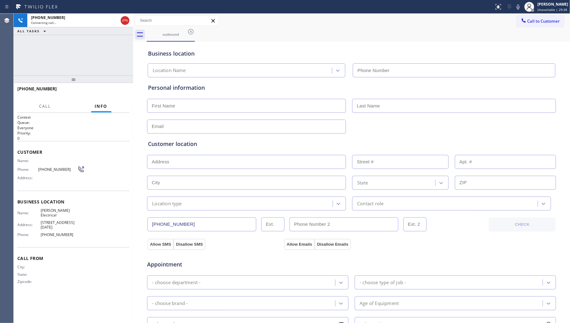
type input "(689) 302-4375"
click at [419, 36] on div "outbound" at bounding box center [358, 35] width 423 height 14
click at [290, 50] on div "Business location" at bounding box center [351, 53] width 407 height 8
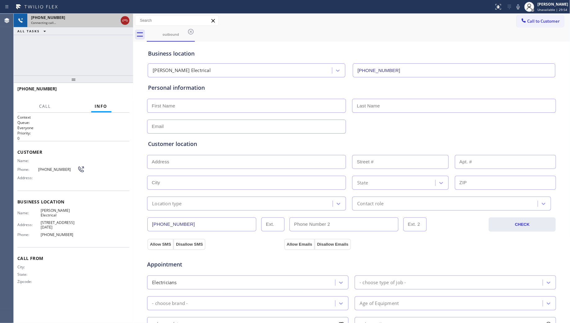
click at [126, 20] on icon at bounding box center [124, 20] width 7 height 7
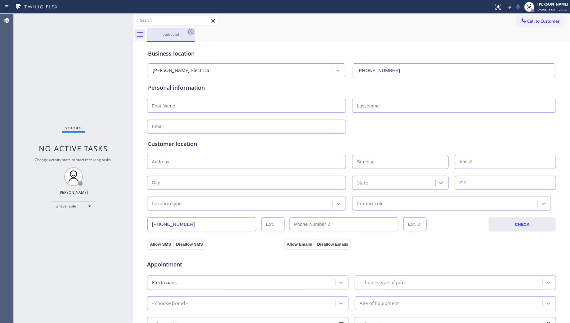
click at [189, 32] on icon at bounding box center [190, 31] width 7 height 7
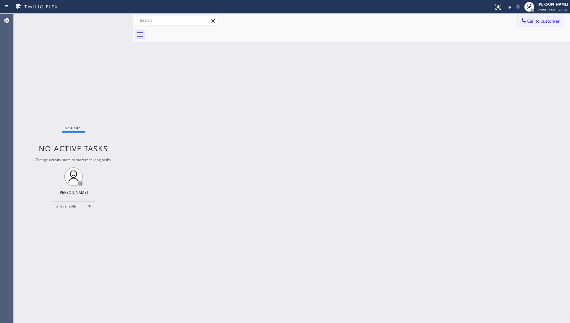
drag, startPoint x: 461, startPoint y: 104, endPoint x: 476, endPoint y: 76, distance: 32.1
click at [461, 103] on div "Back to Dashboard Change Sender ID Customers Technicians Select a contact Outbo…" at bounding box center [351, 168] width 437 height 309
click at [530, 15] on button "Call to Customer" at bounding box center [539, 21] width 47 height 12
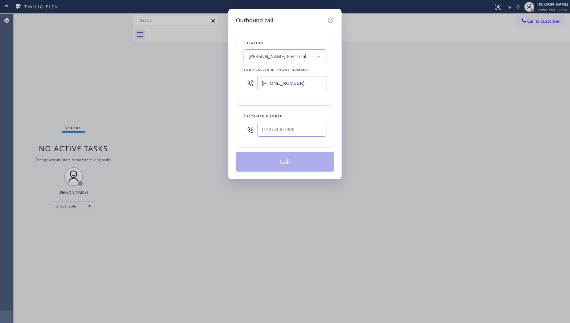
drag, startPoint x: 307, startPoint y: 81, endPoint x: 244, endPoint y: 84, distance: 63.0
click at [244, 84] on div "(689) 302-4375" at bounding box center [284, 83] width 83 height 20
paste input "818) 740-472"
type input "(818) 740-4725"
paste input "708) 802-3315"
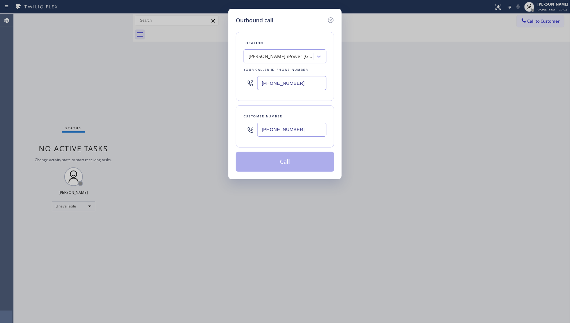
click at [302, 133] on input "(708) 802-3315" at bounding box center [291, 130] width 69 height 14
type input "(708) 802-3315"
click at [286, 162] on button "Call" at bounding box center [285, 162] width 98 height 20
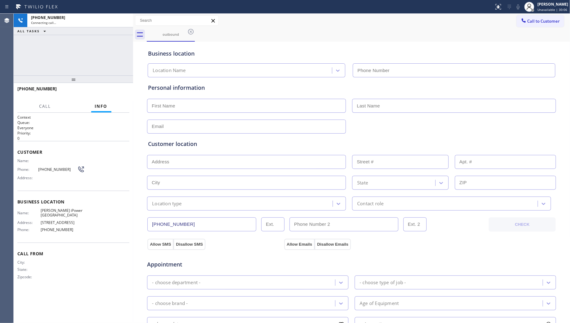
type input "(818) 740-4725"
click at [435, 38] on div "outbound" at bounding box center [358, 35] width 423 height 14
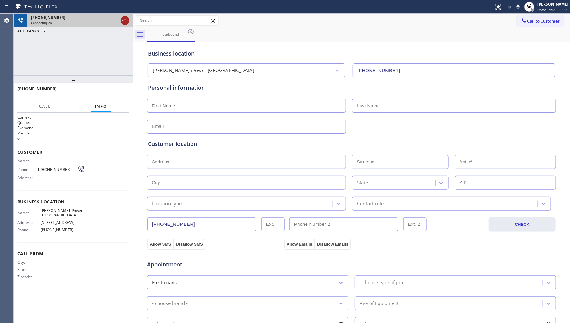
click at [129, 23] on div at bounding box center [124, 21] width 11 height 14
click at [127, 22] on icon at bounding box center [124, 20] width 7 height 7
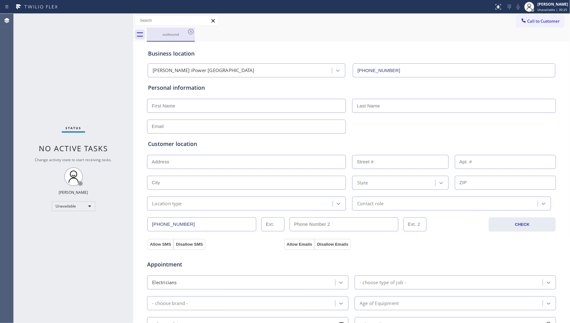
click at [188, 36] on div "outbound" at bounding box center [170, 34] width 47 height 5
click at [190, 35] on icon at bounding box center [190, 31] width 7 height 7
click at [190, 34] on div "outbound" at bounding box center [358, 35] width 423 height 14
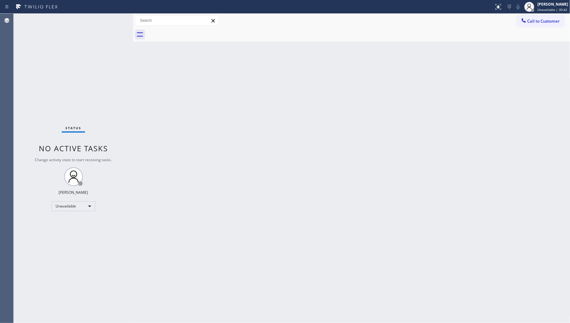
drag, startPoint x: 548, startPoint y: 18, endPoint x: 452, endPoint y: 67, distance: 108.1
click at [545, 22] on span "Call to Customer" at bounding box center [543, 21] width 33 height 6
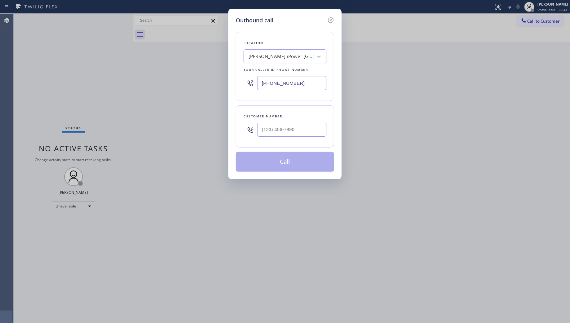
drag, startPoint x: 309, startPoint y: 81, endPoint x: 217, endPoint y: 89, distance: 91.5
click at [199, 95] on div "Outbound call Location Mueller iPower Los Angeles Your caller id phone number (…" at bounding box center [285, 161] width 570 height 323
paste input "56) 373-4950"
type input "(856) 373-4950"
paste input "267) 671-6818"
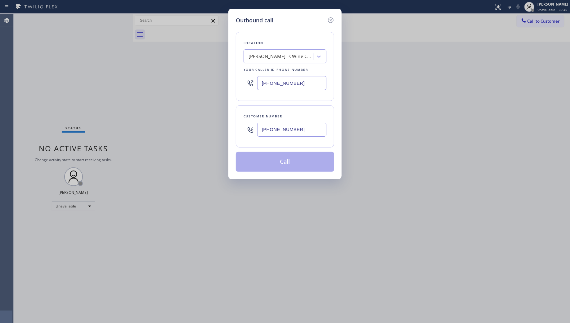
click at [306, 132] on input "(267) 671-6818" at bounding box center [291, 130] width 69 height 14
type input "(267) 671-6818"
click at [284, 161] on button "Call" at bounding box center [285, 162] width 98 height 20
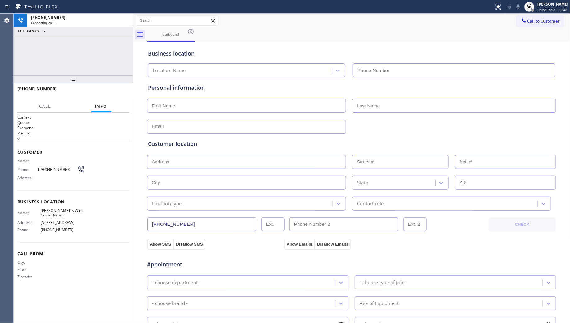
type input "(856) 373-4950"
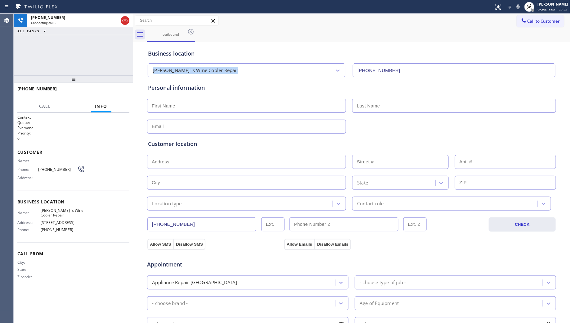
drag, startPoint x: 443, startPoint y: 58, endPoint x: 440, endPoint y: 55, distance: 4.0
click at [441, 57] on div "Business location Reed`s Wine Cooler Repair (856) 373-4950" at bounding box center [351, 60] width 409 height 34
click at [248, 47] on div "Business location Reed`s Wine Cooler Repair (856) 373-4950" at bounding box center [351, 60] width 409 height 34
click at [252, 42] on div "Business location Reed`s Wine Cooler Repair (856) 373-4950" at bounding box center [351, 59] width 409 height 37
click at [114, 86] on div "+12676716818 Live | 00:01 HANG UP" at bounding box center [73, 91] width 112 height 16
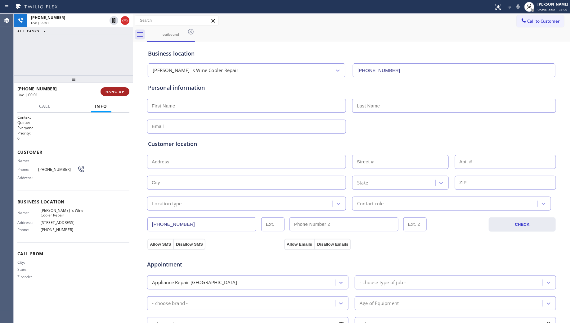
click at [116, 89] on span "HANG UP" at bounding box center [114, 91] width 19 height 4
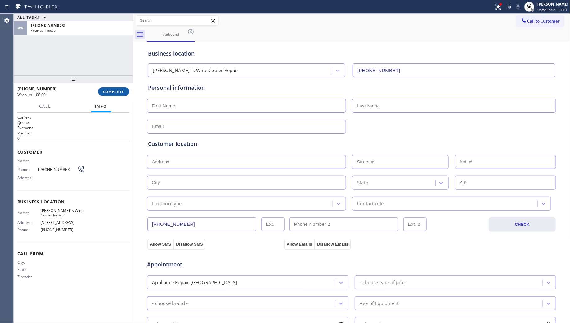
click at [118, 90] on span "COMPLETE" at bounding box center [113, 91] width 21 height 4
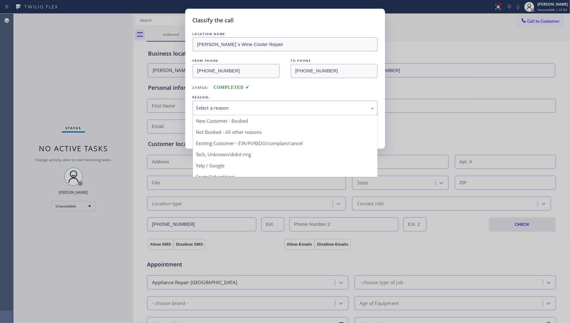
click at [233, 101] on div "Select a reason" at bounding box center [285, 107] width 185 height 15
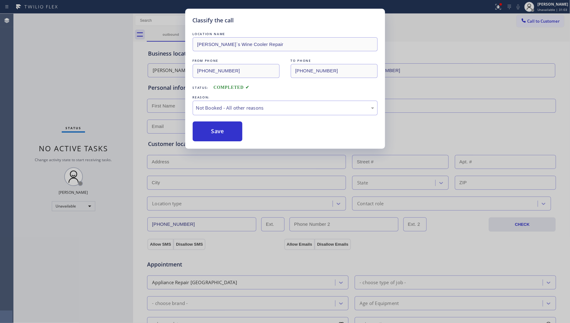
click at [230, 131] on button "Save" at bounding box center [218, 131] width 50 height 20
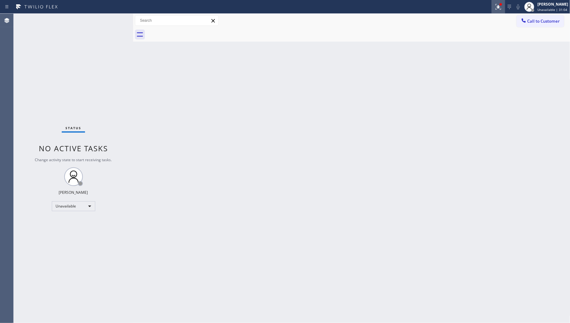
click at [497, 6] on icon at bounding box center [497, 6] width 7 height 7
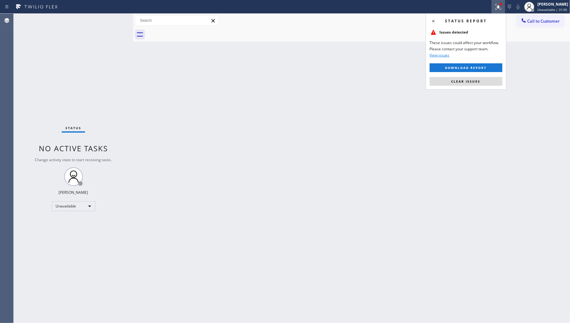
drag, startPoint x: 484, startPoint y: 78, endPoint x: 495, endPoint y: 67, distance: 15.6
click at [484, 79] on button "Clear issues" at bounding box center [466, 81] width 73 height 9
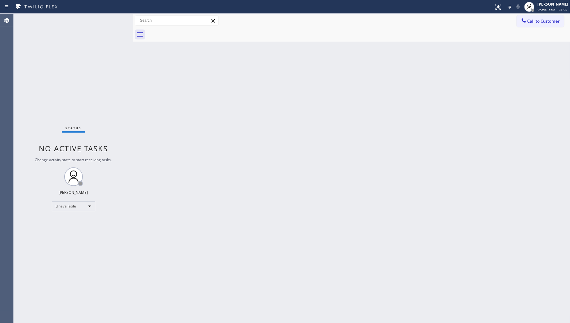
click at [534, 14] on div "Call to Customer Outbound call Location Reed`s Wine Cooler Repair Your caller i…" at bounding box center [351, 21] width 437 height 14
click at [543, 16] on button "Call to Customer" at bounding box center [539, 21] width 47 height 12
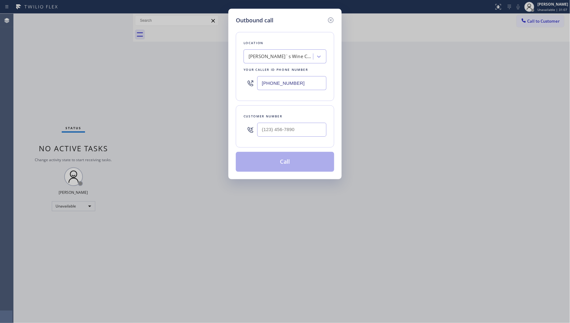
drag, startPoint x: 305, startPoint y: 86, endPoint x: 239, endPoint y: 85, distance: 66.1
click at [239, 85] on div "Location Reed`s Wine Cooler Repair Your caller id phone number (856) 373-4950" at bounding box center [285, 66] width 98 height 69
paste input "503) 694-4934"
type input "(503) 694-4934"
drag, startPoint x: 295, startPoint y: 127, endPoint x: 329, endPoint y: 128, distance: 34.1
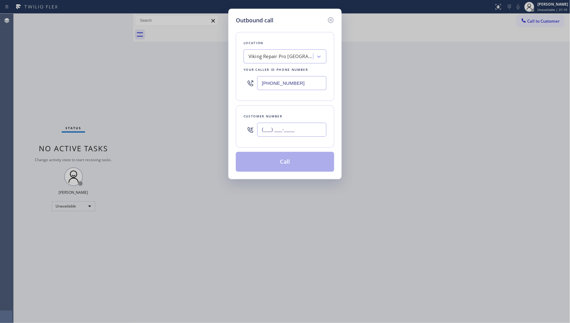
click at [296, 127] on input "(___) ___-____" at bounding box center [291, 130] width 69 height 14
paste input "305) 771-6197"
type input "(305) 771-6197"
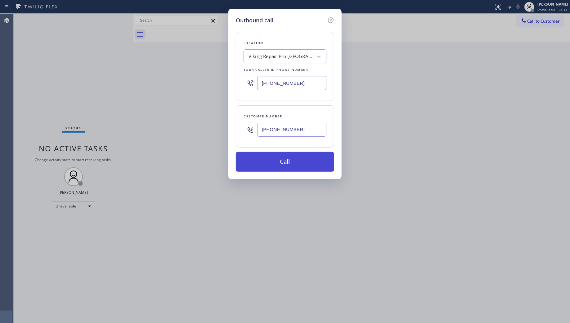
click at [279, 152] on div "Location Viking Repair Pro Salem Your caller id phone number (503) 694-4934 Cus…" at bounding box center [285, 98] width 98 height 147
click at [285, 159] on button "Call" at bounding box center [285, 162] width 98 height 20
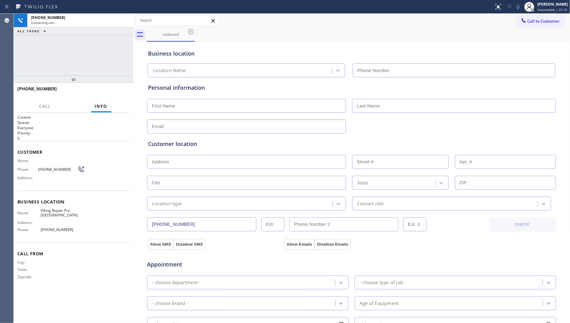
type input "(503) 694-4934"
click at [405, 45] on div "Business location Viking Repair Pro Salem (503) 694-4934" at bounding box center [351, 60] width 409 height 34
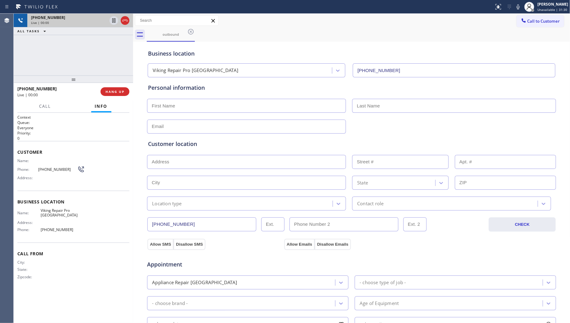
click at [123, 14] on div at bounding box center [119, 21] width 22 height 14
click at [125, 15] on div at bounding box center [119, 21] width 22 height 14
click at [126, 20] on icon at bounding box center [124, 20] width 7 height 7
click at [115, 87] on button "HANG UP" at bounding box center [114, 91] width 29 height 9
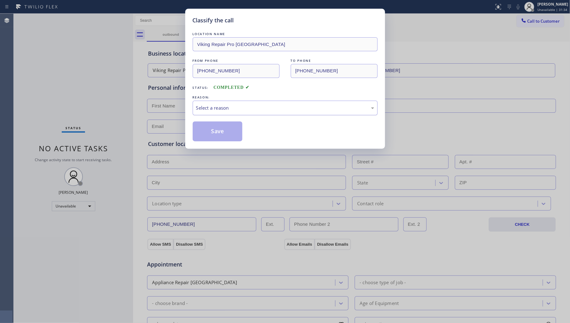
click at [221, 107] on div "Select a reason" at bounding box center [285, 107] width 178 height 7
click at [223, 135] on button "Save" at bounding box center [218, 131] width 50 height 20
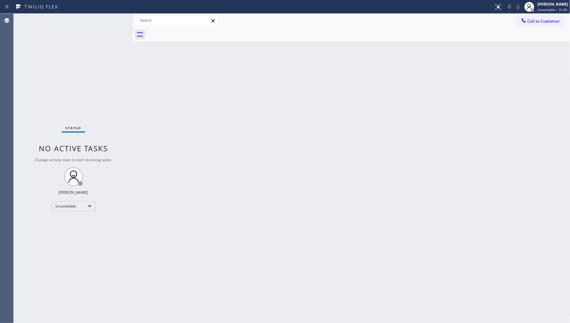
drag, startPoint x: 536, startPoint y: 18, endPoint x: 503, endPoint y: 49, distance: 45.2
click at [536, 20] on span "Call to Customer" at bounding box center [543, 21] width 33 height 6
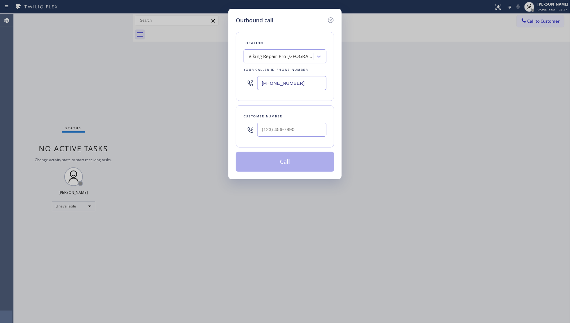
drag, startPoint x: 300, startPoint y: 82, endPoint x: 243, endPoint y: 86, distance: 57.5
click at [243, 86] on div "Location Viking Repair Pro Salem Your caller id phone number (503) 694-4934" at bounding box center [285, 66] width 98 height 69
paste input "360) 469-5900"
type input "(360) 469-5900"
click at [315, 133] on input "(___) ___-____" at bounding box center [291, 130] width 69 height 14
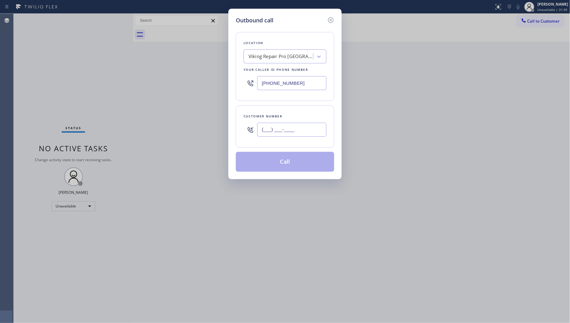
paste input "360) 626-5927"
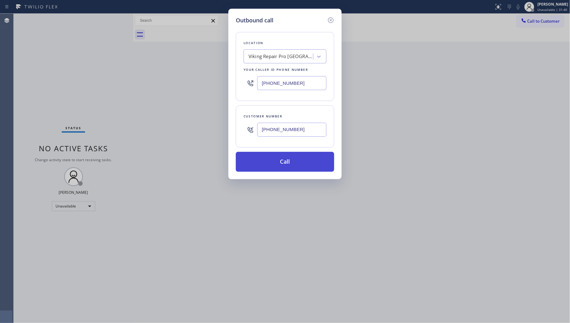
type input "(360) 626-5927"
click at [283, 163] on button "Call" at bounding box center [285, 162] width 98 height 20
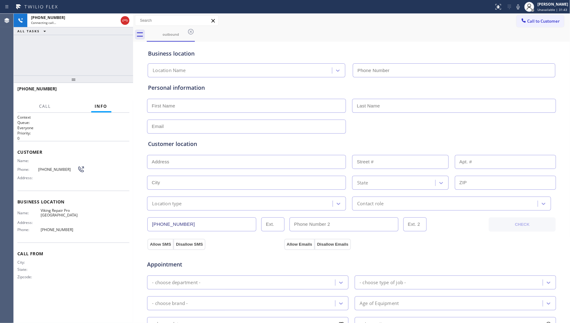
type input "(360) 469-5900"
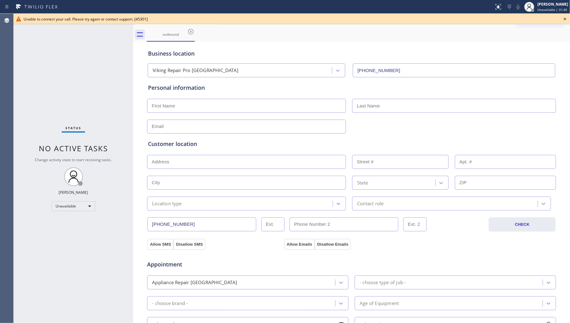
click at [408, 49] on div "Business location" at bounding box center [351, 53] width 407 height 8
click at [191, 30] on icon at bounding box center [190, 31] width 7 height 7
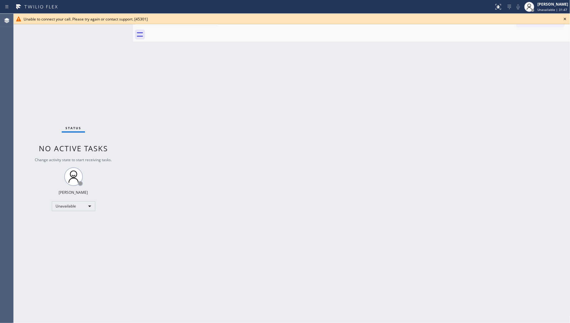
click at [566, 18] on icon at bounding box center [564, 18] width 7 height 7
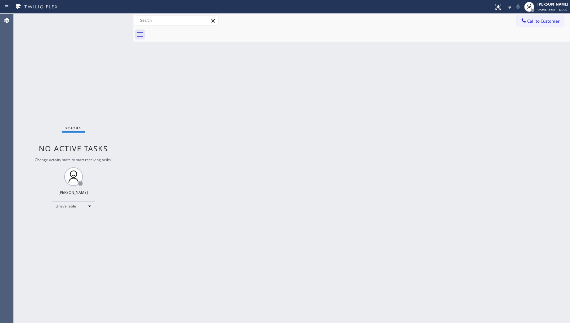
drag, startPoint x: 537, startPoint y: 21, endPoint x: 515, endPoint y: 27, distance: 22.2
click at [537, 21] on span "Call to Customer" at bounding box center [543, 21] width 33 height 6
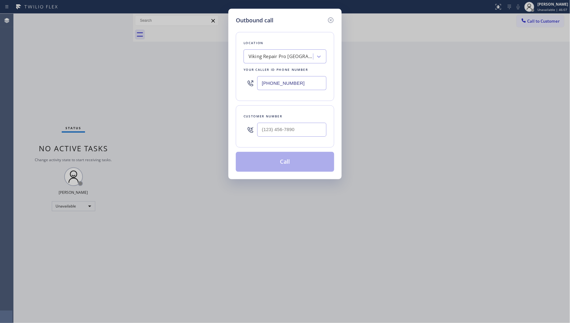
drag, startPoint x: 305, startPoint y: 80, endPoint x: 208, endPoint y: 81, distance: 96.5
click at [208, 81] on div "Outbound call Location Viking Repair Pro Vancouver Your caller id phone number …" at bounding box center [285, 161] width 570 height 323
paste input "855) 731-4952"
type input "[PHONE_NUMBER]"
click at [302, 134] on input "(___) ___-____" at bounding box center [291, 130] width 69 height 14
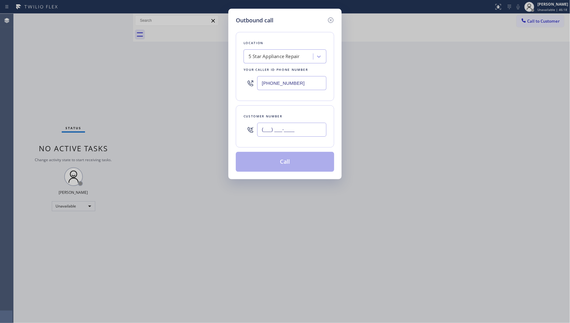
paste input "949) 537-9046"
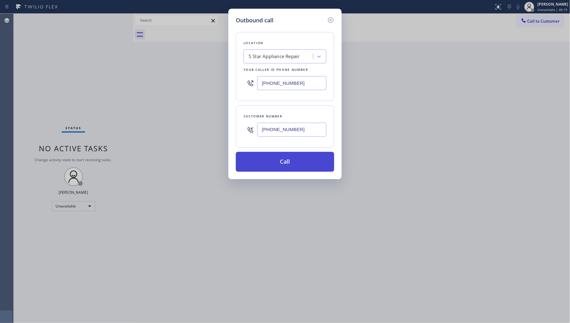
type input "(949) 537-9046"
click at [288, 162] on button "Call" at bounding box center [285, 162] width 98 height 20
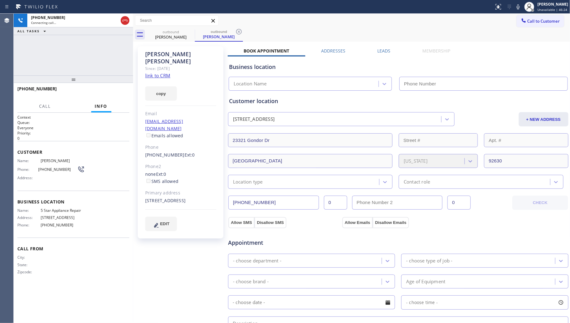
type input "[PHONE_NUMBER]"
click at [119, 92] on span "HANG UP" at bounding box center [114, 91] width 19 height 4
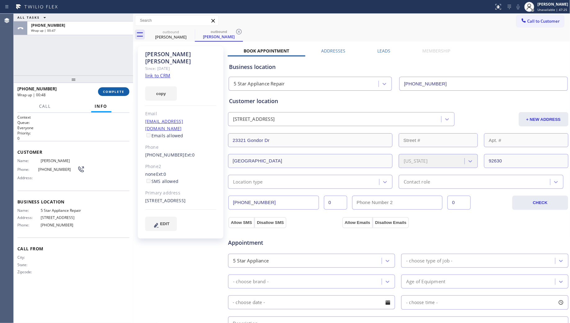
click at [117, 89] on span "COMPLETE" at bounding box center [113, 91] width 21 height 4
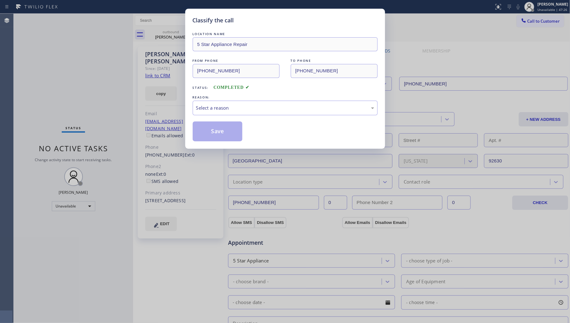
click at [121, 90] on div "Classify the call LOCATION NAME 5 Star Appliance Repair FROM PHONE (855) 731-49…" at bounding box center [285, 161] width 570 height 323
drag, startPoint x: 239, startPoint y: 111, endPoint x: 234, endPoint y: 112, distance: 4.8
click at [238, 111] on div "Select a reason" at bounding box center [285, 107] width 178 height 7
click at [211, 131] on button "Save" at bounding box center [218, 131] width 50 height 20
click at [213, 130] on button "Save" at bounding box center [218, 131] width 50 height 20
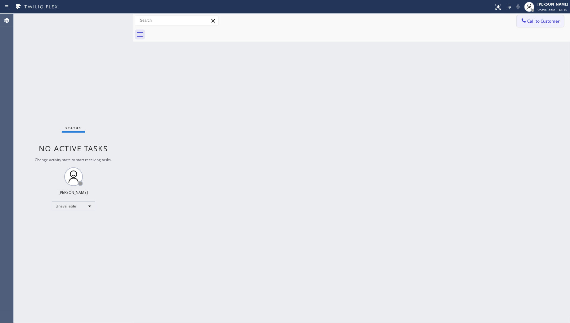
click at [538, 17] on button "Call to Customer" at bounding box center [539, 21] width 47 height 12
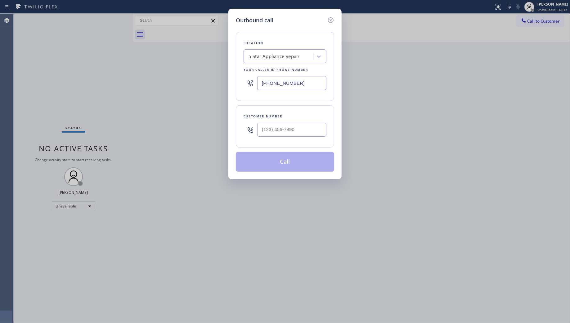
drag, startPoint x: 303, startPoint y: 83, endPoint x: 248, endPoint y: 83, distance: 54.9
click at [249, 87] on div "[PHONE_NUMBER]" at bounding box center [284, 83] width 83 height 20
paste input "425) 333-7161"
type input "(425) 333-7161"
click at [313, 125] on input "(___) ___-____" at bounding box center [291, 130] width 69 height 14
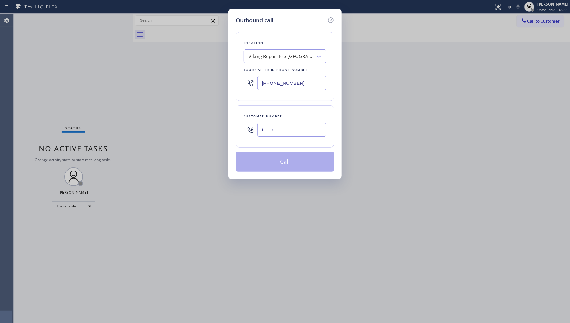
paste input "240) 242-7885"
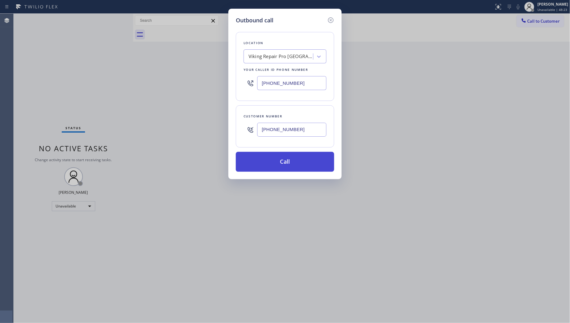
type input "(240) 242-7885"
click at [295, 161] on button "Call" at bounding box center [285, 162] width 98 height 20
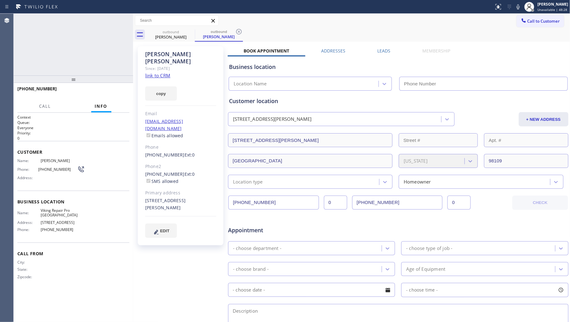
type input "(425) 333-7161"
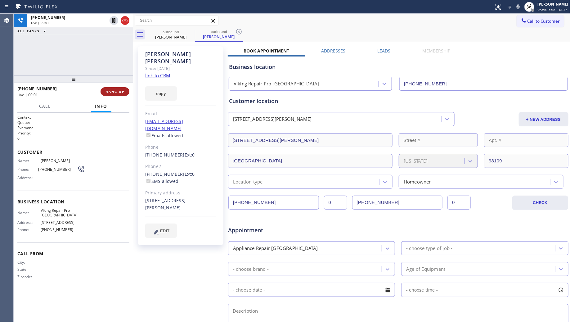
click at [113, 91] on span "HANG UP" at bounding box center [114, 91] width 19 height 4
click at [114, 91] on span "HANG UP" at bounding box center [114, 91] width 19 height 4
click at [115, 90] on span "HANG UP" at bounding box center [114, 91] width 19 height 4
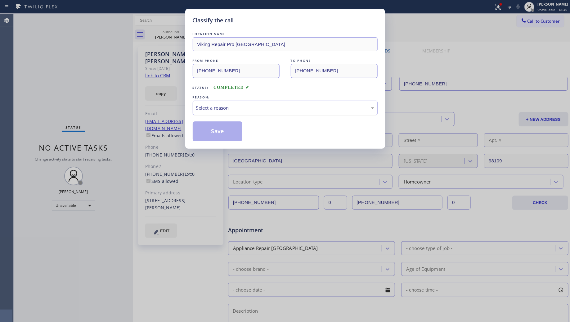
drag, startPoint x: 268, startPoint y: 112, endPoint x: 256, endPoint y: 110, distance: 11.5
click at [267, 111] on div "Select a reason" at bounding box center [285, 107] width 178 height 7
click at [212, 129] on button "Save" at bounding box center [218, 131] width 50 height 20
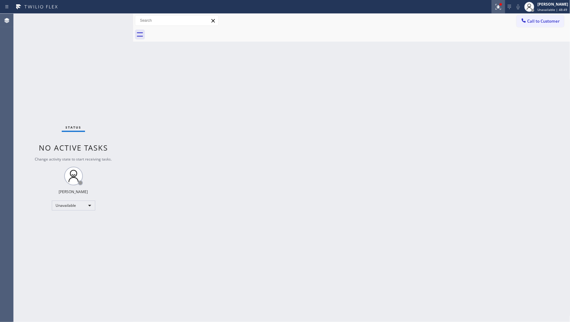
click at [501, 8] on icon at bounding box center [497, 6] width 7 height 7
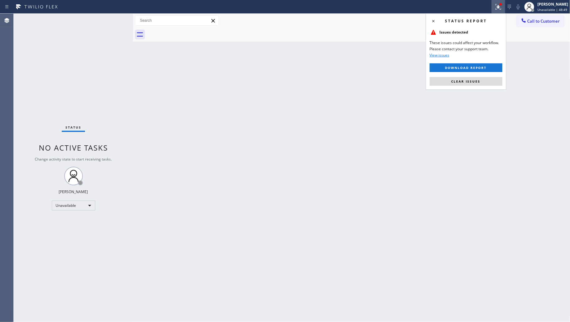
click at [471, 76] on div "Status report Issues detected These issues could affect your workflow. Please c…" at bounding box center [466, 51] width 81 height 76
click at [469, 80] on span "Clear issues" at bounding box center [465, 81] width 29 height 4
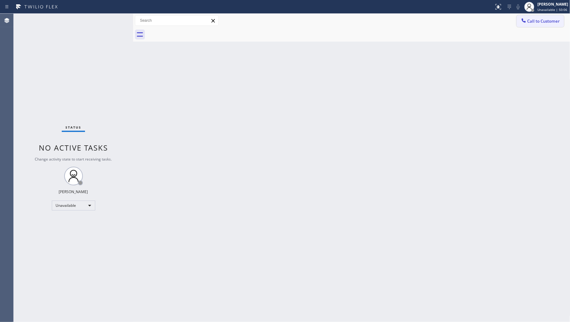
click at [528, 21] on span "Call to Customer" at bounding box center [543, 21] width 33 height 6
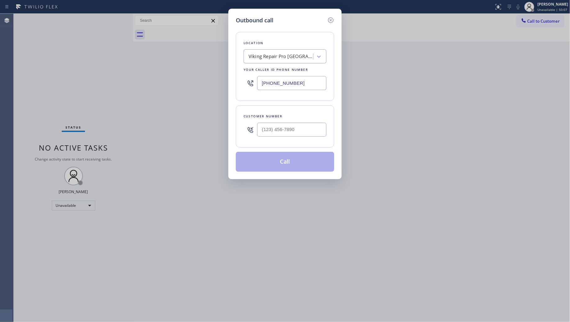
drag, startPoint x: 300, startPoint y: 83, endPoint x: 241, endPoint y: 82, distance: 59.2
click at [244, 83] on div "(425) 333-7161" at bounding box center [284, 83] width 83 height 20
paste input "564) 444-6736"
type input "(564) 444-6736"
drag, startPoint x: 300, startPoint y: 138, endPoint x: 306, endPoint y: 124, distance: 15.1
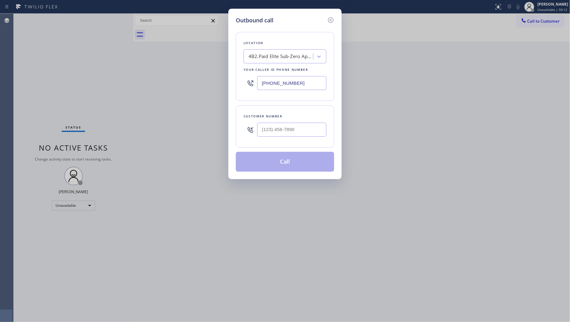
click at [300, 138] on div at bounding box center [291, 129] width 69 height 20
click at [309, 127] on input "(___) ___-____" at bounding box center [291, 130] width 69 height 14
paste input "239) 405-4133"
type input "(239) 405-4133"
click at [283, 163] on button "Call" at bounding box center [285, 162] width 98 height 20
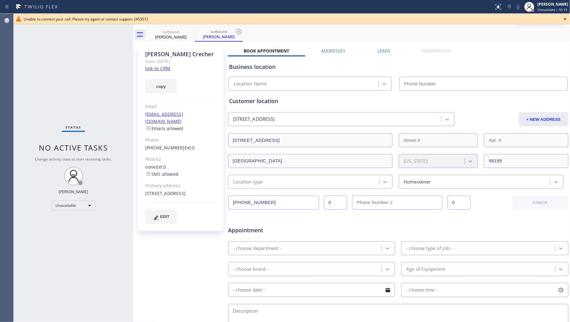
type input "(564) 444-6736"
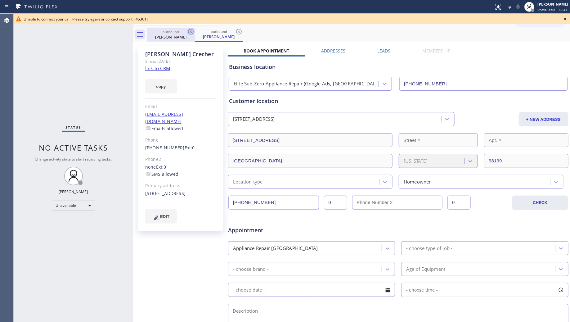
drag, startPoint x: 190, startPoint y: 36, endPoint x: 191, endPoint y: 33, distance: 3.6
click at [189, 36] on div "Judy Crecher" at bounding box center [170, 37] width 47 height 6
click at [191, 33] on icon at bounding box center [190, 31] width 7 height 7
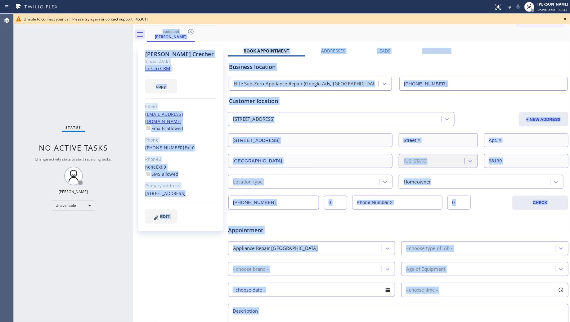
click at [191, 31] on div "outbound Judy Crecher" at bounding box center [358, 35] width 423 height 14
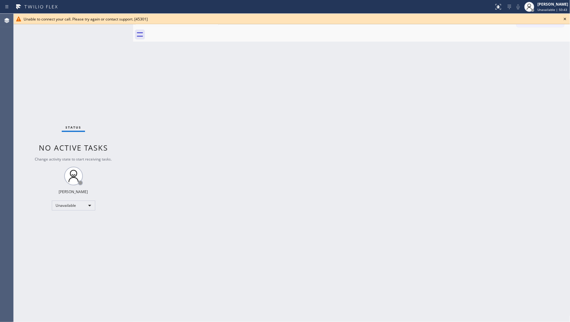
click at [566, 18] on icon at bounding box center [564, 18] width 7 height 7
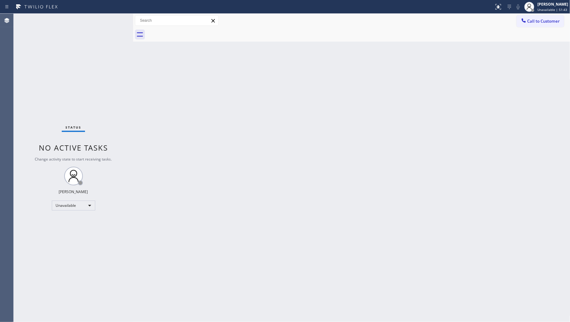
drag, startPoint x: 559, startPoint y: 24, endPoint x: 453, endPoint y: 24, distance: 105.2
click at [556, 24] on button "Call to Customer" at bounding box center [539, 21] width 47 height 12
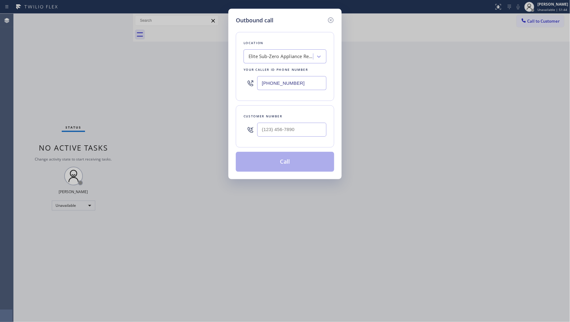
drag, startPoint x: 306, startPoint y: 80, endPoint x: 255, endPoint y: 78, distance: 51.5
click at [263, 79] on input "(564) 444-6736" at bounding box center [291, 83] width 69 height 14
paste input "646) 681-5303"
type input "(646) 681-5303"
drag, startPoint x: 319, startPoint y: 128, endPoint x: 321, endPoint y: 118, distance: 9.9
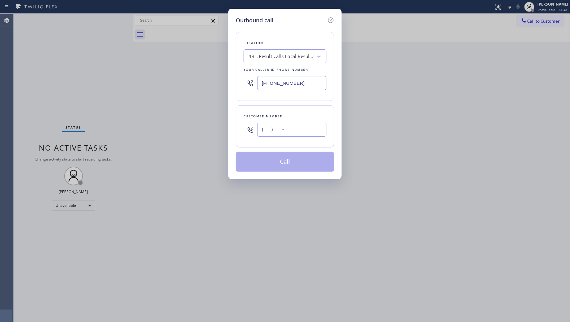
click at [319, 128] on input "(___) ___-____" at bounding box center [291, 130] width 69 height 14
paste input "917) 912-3922"
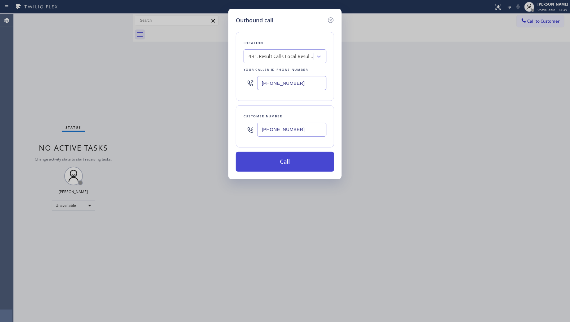
type input "(917) 912-3922"
click at [291, 163] on button "Call" at bounding box center [285, 162] width 98 height 20
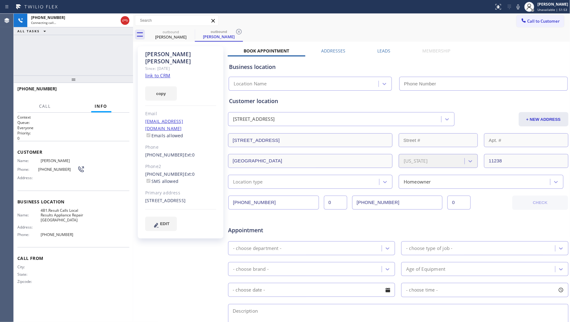
click at [336, 23] on div "Call to Customer Outbound call Location Local Results Appliance Repair NY Your …" at bounding box center [351, 20] width 437 height 11
type input "(646) 681-5303"
click at [241, 29] on icon at bounding box center [238, 31] width 7 height 7
click at [254, 26] on div "Call to Customer Outbound call Location Local Results Appliance Repair NY Your …" at bounding box center [351, 21] width 437 height 14
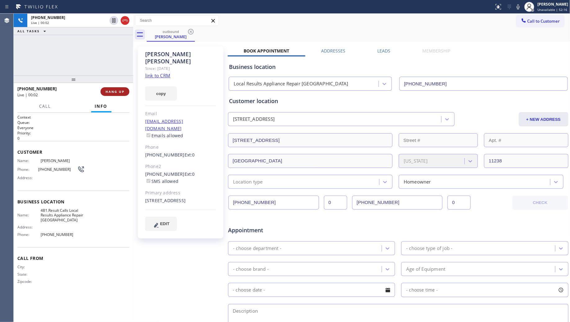
click at [120, 92] on span "HANG UP" at bounding box center [114, 91] width 19 height 4
click at [120, 91] on span "HANG UP" at bounding box center [114, 91] width 19 height 4
click at [121, 90] on span "HANG UP" at bounding box center [114, 91] width 19 height 4
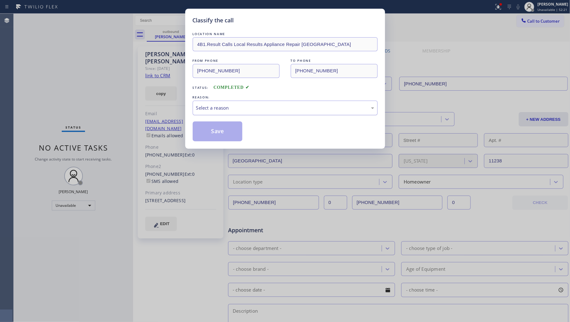
click at [215, 109] on div "Select a reason" at bounding box center [285, 107] width 178 height 7
click at [209, 133] on button "Save" at bounding box center [218, 131] width 50 height 20
click at [209, 132] on button "Save" at bounding box center [218, 131] width 50 height 20
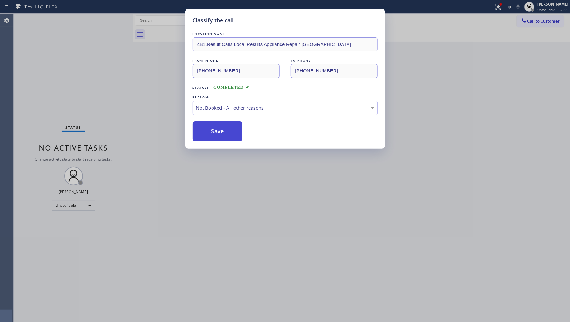
click at [209, 132] on button "Save" at bounding box center [218, 131] width 50 height 20
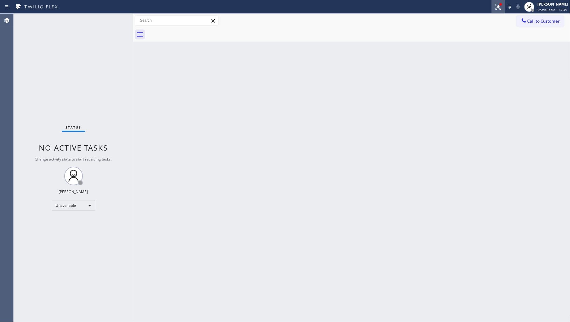
click at [493, 7] on div at bounding box center [498, 6] width 14 height 7
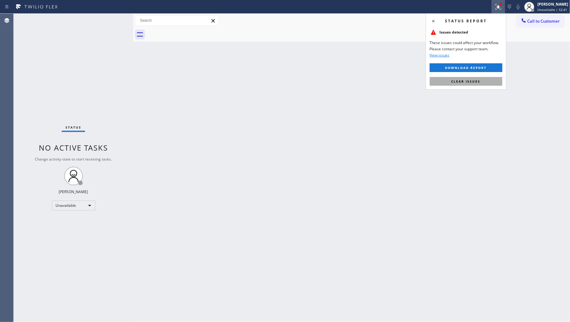
click at [487, 80] on button "Clear issues" at bounding box center [466, 81] width 73 height 9
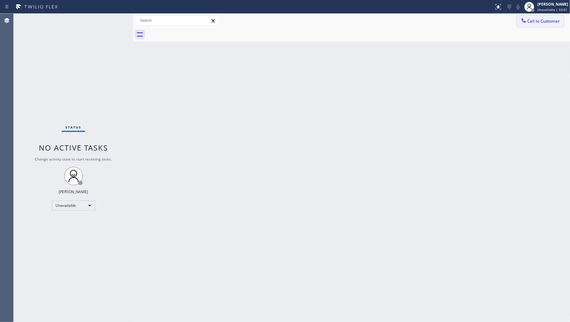
click at [529, 20] on span "Call to Customer" at bounding box center [543, 21] width 33 height 6
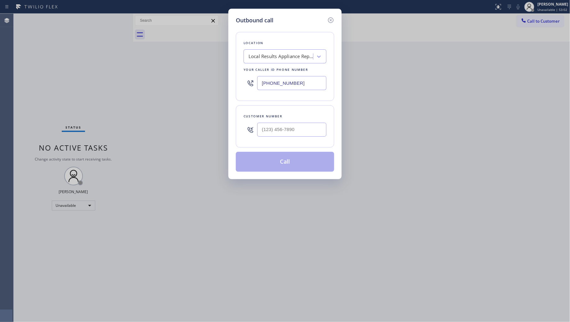
drag, startPoint x: 310, startPoint y: 87, endPoint x: 210, endPoint y: 87, distance: 99.9
click at [210, 87] on div "Outbound call Location Local Results Appliance Repair NY Your caller id phone n…" at bounding box center [285, 161] width 570 height 322
paste input "206) 678-0342"
type input "(206) 678-0342"
paste input "text"
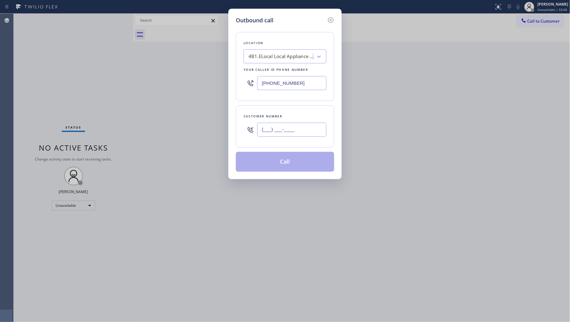
drag, startPoint x: 295, startPoint y: 137, endPoint x: 301, endPoint y: 135, distance: 6.5
click at [295, 136] on input "(___) ___-____" at bounding box center [291, 130] width 69 height 14
paste input "301) 312-5026"
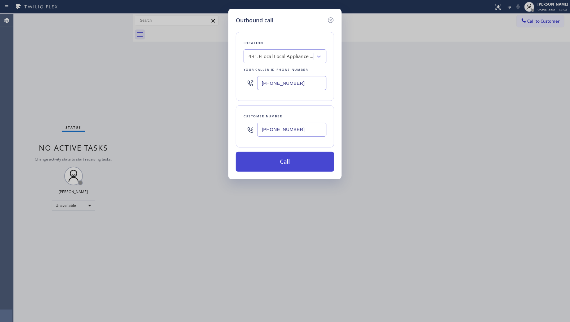
type input "(301) 312-5026"
click at [287, 163] on button "Call" at bounding box center [285, 162] width 98 height 20
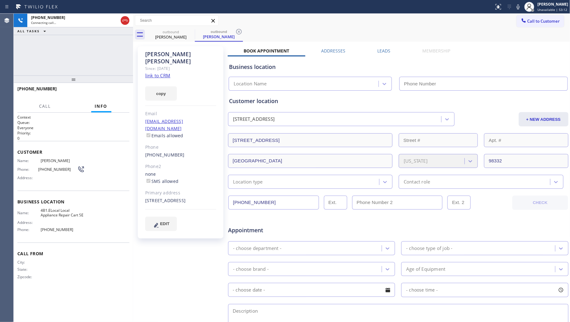
type input "(206) 678-0342"
click at [120, 89] on span "HANG UP" at bounding box center [114, 91] width 19 height 4
click at [120, 90] on span "HANG UP" at bounding box center [114, 91] width 19 height 4
click at [122, 92] on span "HANG UP" at bounding box center [114, 91] width 19 height 4
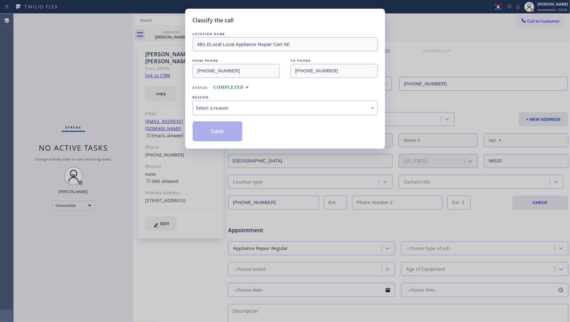
click at [244, 112] on div "Select a reason" at bounding box center [285, 107] width 185 height 15
click at [220, 133] on button "Save" at bounding box center [218, 131] width 50 height 20
click at [221, 133] on button "Save" at bounding box center [218, 131] width 50 height 20
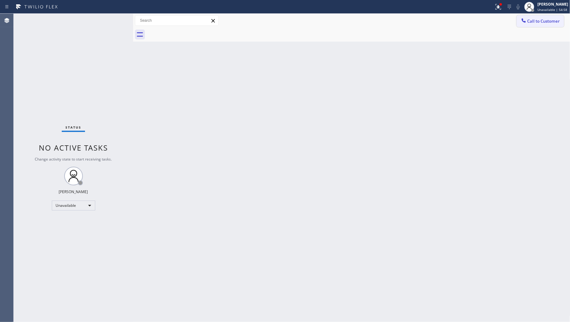
click at [525, 20] on icon at bounding box center [523, 20] width 6 height 6
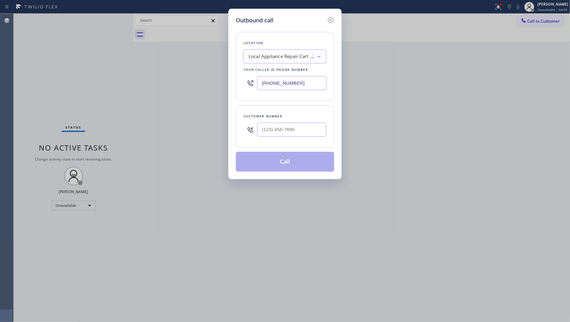
drag, startPoint x: 306, startPoint y: 79, endPoint x: 252, endPoint y: 79, distance: 54.9
click at [255, 80] on div "(206) 678-0342" at bounding box center [284, 83] width 83 height 20
paste input "text"
type input "(206) 678-0342"
click at [293, 130] on input "(___) ___-____" at bounding box center [291, 130] width 69 height 14
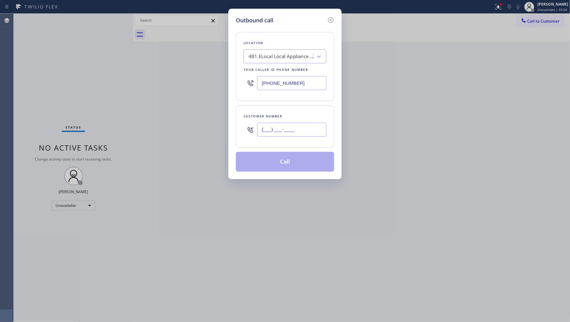
paste input "206) 412-0038"
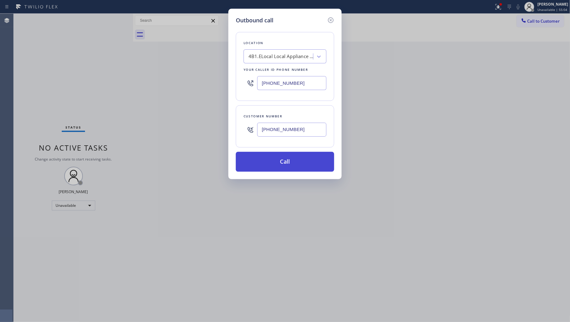
type input "(206) 412-0038"
click at [289, 162] on button "Call" at bounding box center [285, 162] width 98 height 20
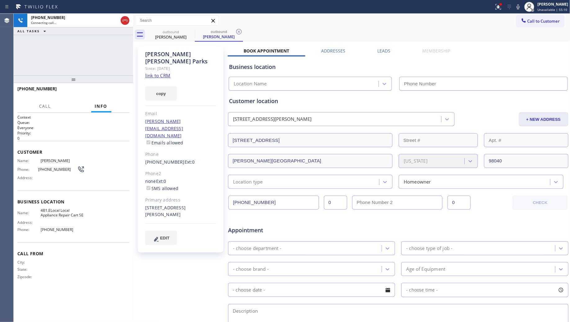
type input "(206) 678-0342"
click at [109, 90] on span "HANG UP" at bounding box center [114, 91] width 19 height 4
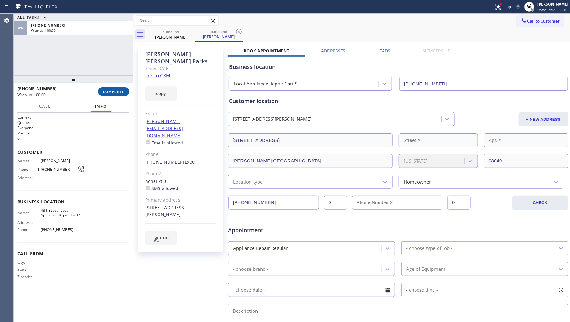
click at [110, 89] on span "COMPLETE" at bounding box center [113, 91] width 21 height 4
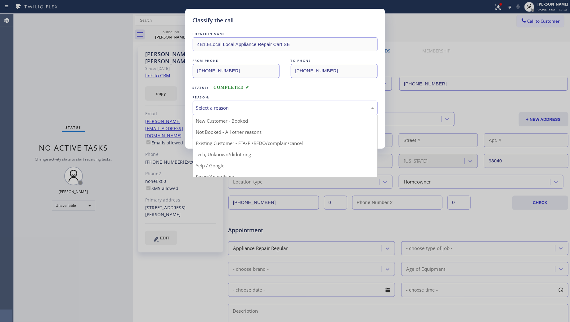
click at [211, 109] on div "Select a reason" at bounding box center [285, 107] width 178 height 7
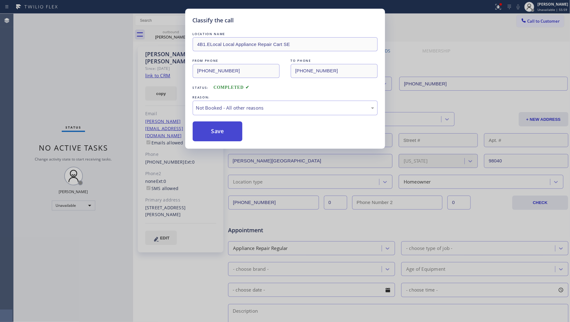
drag, startPoint x: 218, startPoint y: 135, endPoint x: 219, endPoint y: 115, distance: 19.9
click at [218, 134] on button "Save" at bounding box center [218, 131] width 50 height 20
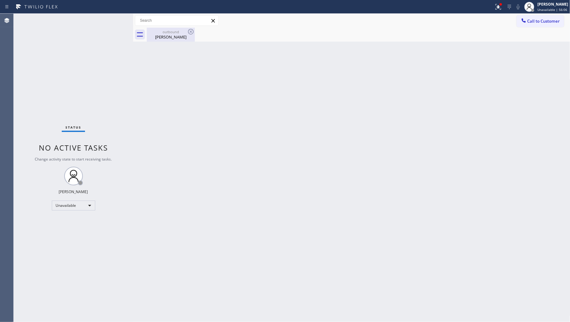
drag, startPoint x: 165, startPoint y: 37, endPoint x: 168, endPoint y: 36, distance: 3.5
click at [165, 37] on div "Mary Anne Parks" at bounding box center [170, 37] width 47 height 6
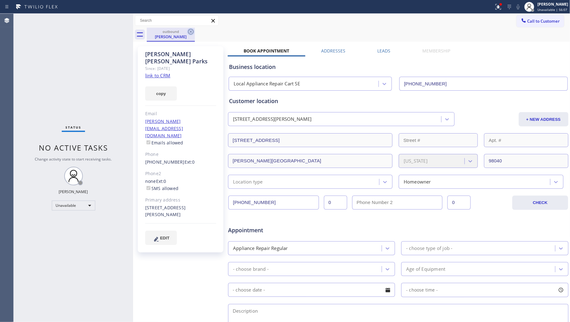
click at [192, 31] on icon at bounding box center [190, 31] width 7 height 7
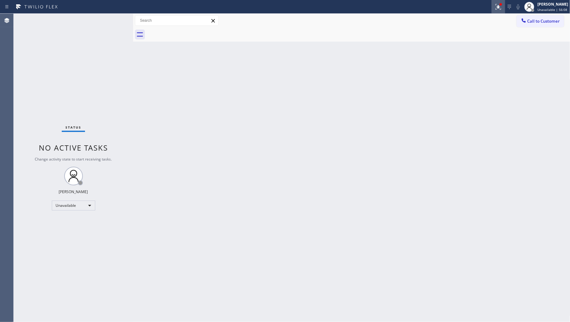
click at [497, 5] on icon at bounding box center [497, 6] width 7 height 7
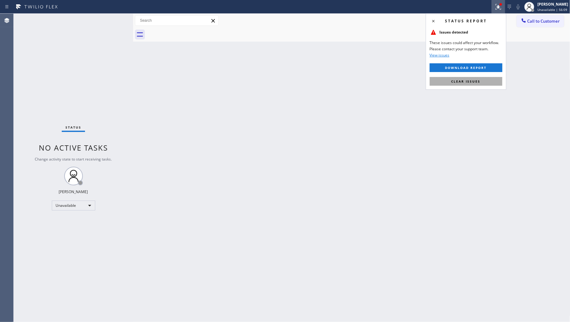
click at [468, 79] on span "Clear issues" at bounding box center [465, 81] width 29 height 4
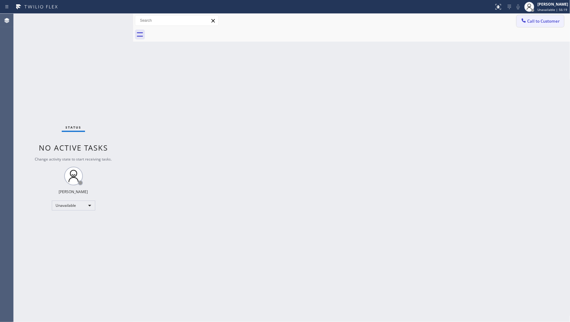
click at [534, 20] on span "Call to Customer" at bounding box center [543, 21] width 33 height 6
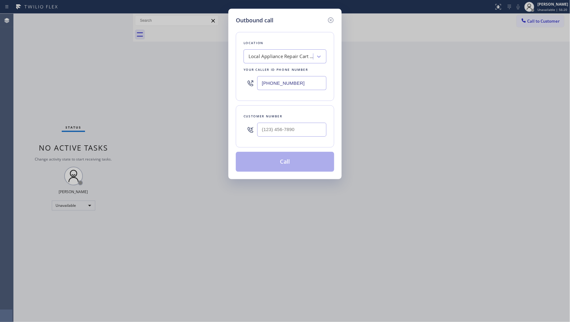
drag, startPoint x: 303, startPoint y: 81, endPoint x: 246, endPoint y: 82, distance: 57.1
click at [248, 82] on div "(206) 678-0342" at bounding box center [284, 83] width 83 height 20
paste input "720) 734-5529"
type input "(720) 734-5529"
click at [295, 132] on input "(___) ___-____" at bounding box center [291, 130] width 69 height 14
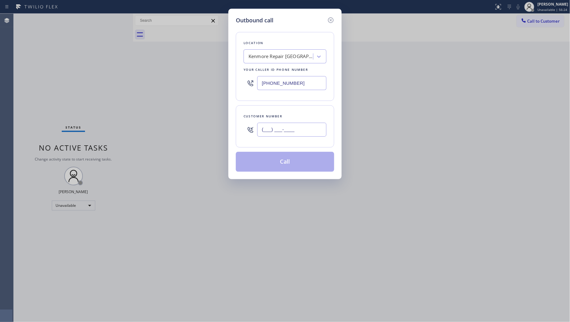
paste input "720) 300-8568"
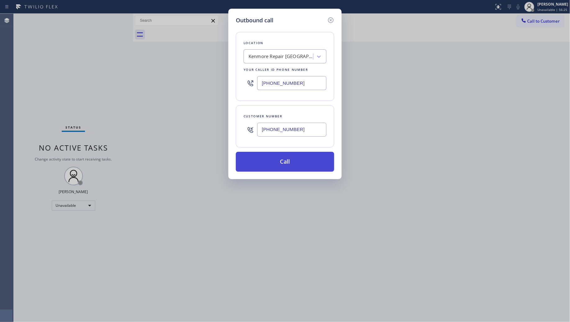
type input "(720) 300-8568"
click at [289, 162] on button "Call" at bounding box center [285, 162] width 98 height 20
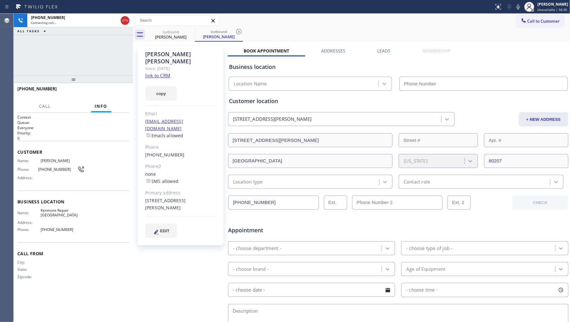
click at [106, 47] on div "+17203008568 Connecting call… ALL TASKS ALL TASKS ACTIVE TASKS TASKS IN WRAP UP" at bounding box center [73, 45] width 119 height 62
type input "(720) 734-5529"
click at [239, 30] on icon at bounding box center [238, 31] width 7 height 7
click at [243, 31] on div "outbound Antonia Rosales" at bounding box center [358, 35] width 423 height 14
click at [257, 27] on div "Call to Customer Outbound call Location Kenmore Repair Denver Your caller id ph…" at bounding box center [351, 21] width 437 height 14
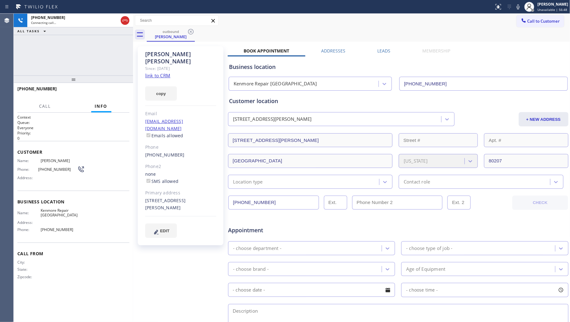
click at [316, 33] on div "outbound Antonia Rosales" at bounding box center [358, 35] width 423 height 14
click at [114, 90] on span "HANG UP" at bounding box center [114, 91] width 19 height 4
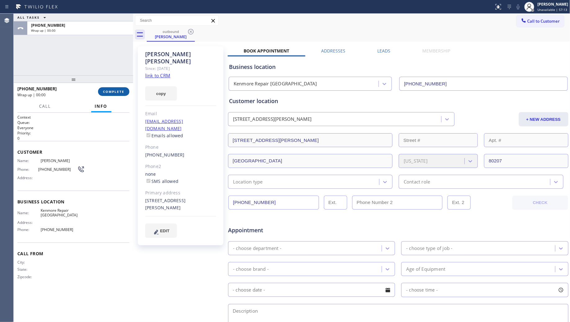
click at [115, 90] on span "COMPLETE" at bounding box center [113, 91] width 21 height 4
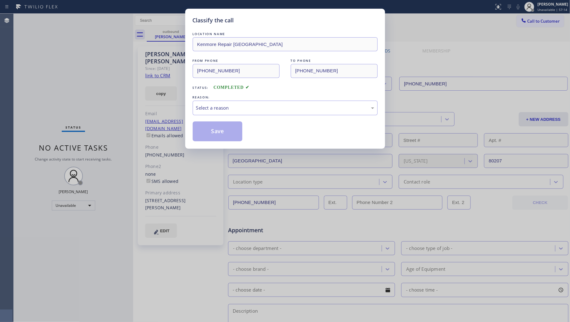
click at [115, 90] on div "Classify the call LOCATION NAME Kenmore Repair Denver FROM PHONE (720) 734-5529…" at bounding box center [285, 161] width 570 height 322
drag, startPoint x: 272, startPoint y: 113, endPoint x: 266, endPoint y: 114, distance: 6.3
click at [271, 113] on div "Select a reason" at bounding box center [285, 107] width 185 height 15
click at [225, 134] on button "Save" at bounding box center [218, 131] width 50 height 20
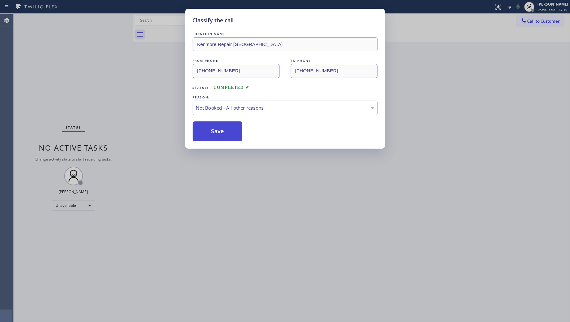
click at [225, 134] on button "Save" at bounding box center [218, 131] width 50 height 20
click at [225, 133] on button "Save" at bounding box center [218, 131] width 50 height 20
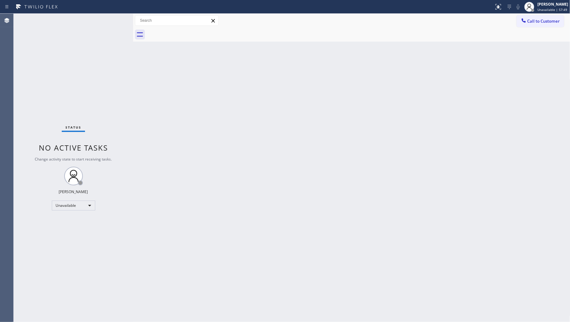
click at [531, 18] on button "Call to Customer" at bounding box center [539, 21] width 47 height 12
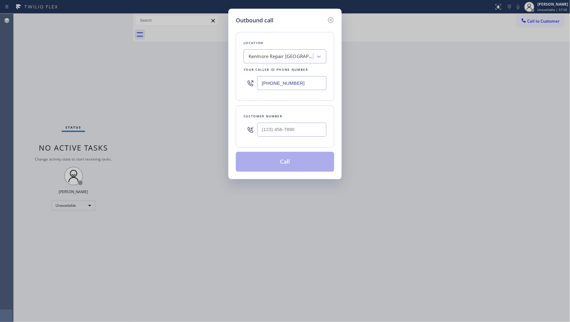
drag, startPoint x: 305, startPoint y: 84, endPoint x: 221, endPoint y: 84, distance: 84.4
click at [221, 84] on div "Outbound call Location Kenmore Repair Denver Your caller id phone number (720) …" at bounding box center [285, 161] width 570 height 322
paste input "213) 513-6564"
type input "(213) 513-6564"
drag, startPoint x: 289, startPoint y: 123, endPoint x: 297, endPoint y: 118, distance: 9.5
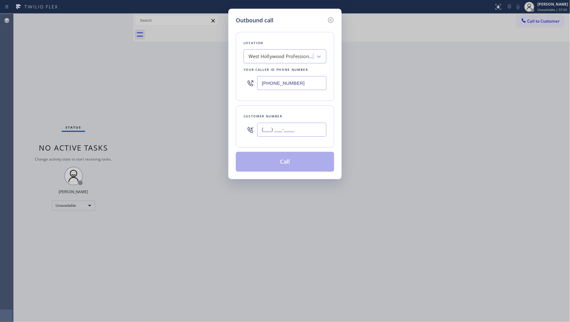
click at [289, 123] on input "(___) ___-____" at bounding box center [291, 130] width 69 height 14
paste input "714) 393-2307"
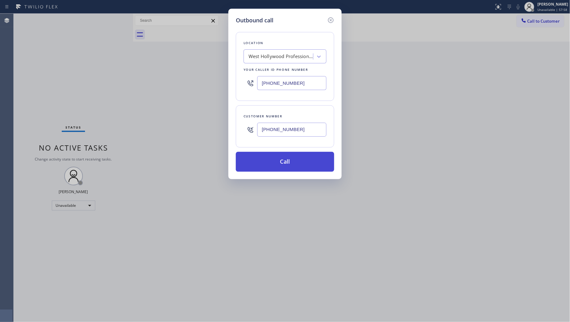
type input "(714) 393-2307"
click at [285, 162] on button "Call" at bounding box center [285, 162] width 98 height 20
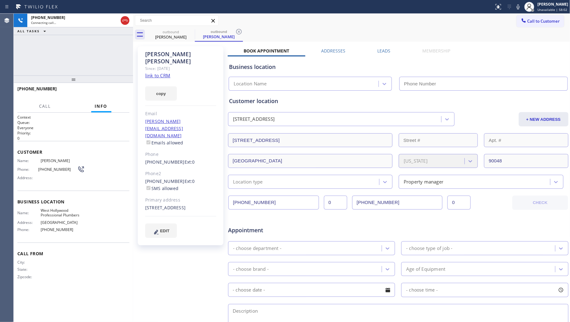
type input "(213) 513-6564"
click at [380, 36] on div "outbound Troy Lew outbound Troy Lew" at bounding box center [358, 35] width 423 height 14
click at [111, 91] on span "HANG UP" at bounding box center [114, 91] width 19 height 4
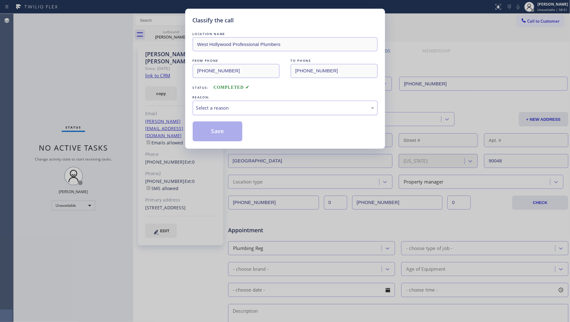
click at [258, 107] on div "Select a reason" at bounding box center [285, 107] width 178 height 7
click at [219, 132] on button "Save" at bounding box center [218, 131] width 50 height 20
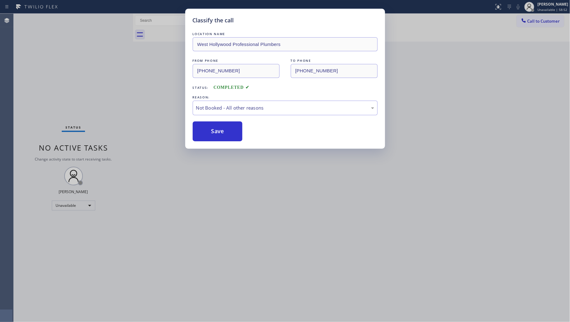
click at [219, 132] on button "Save" at bounding box center [218, 131] width 50 height 20
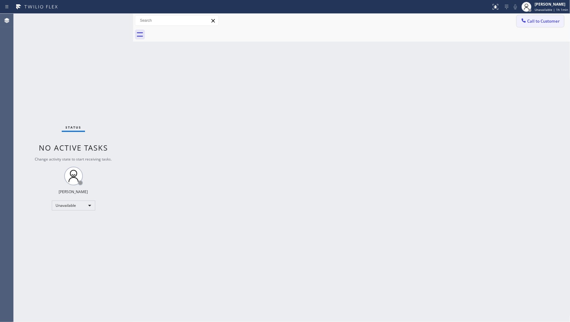
click at [534, 24] on button "Call to Customer" at bounding box center [539, 21] width 47 height 12
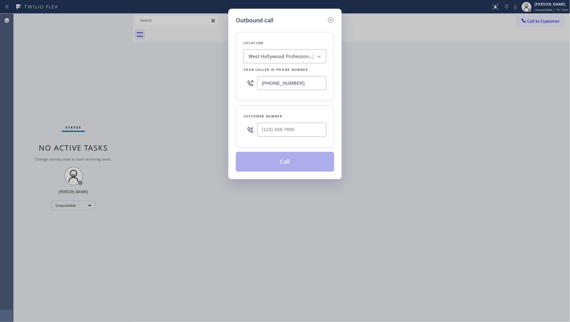
drag, startPoint x: 306, startPoint y: 83, endPoint x: 248, endPoint y: 81, distance: 58.4
click at [248, 81] on div "(213) 513-6564" at bounding box center [284, 83] width 83 height 20
paste input "323) 416-2342"
type input "(323) 416-2342"
click at [300, 136] on input "(___) ___-____" at bounding box center [291, 130] width 69 height 14
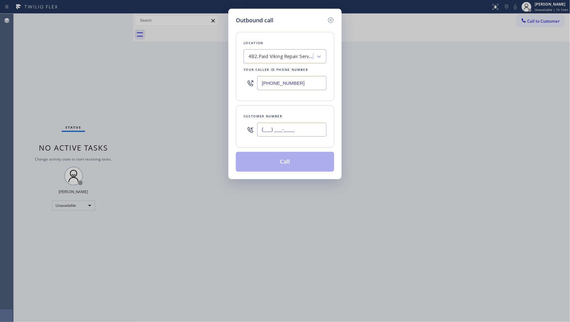
paste input "206) 949-3223"
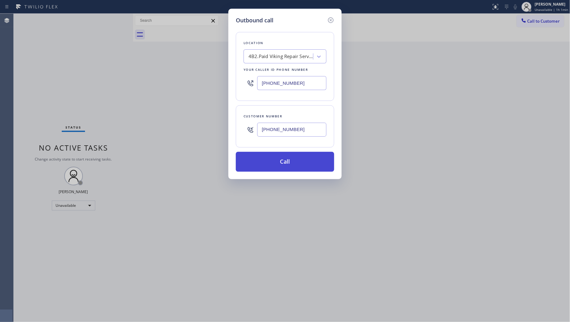
type input "(206) 949-3223"
click at [283, 161] on button "Call" at bounding box center [285, 162] width 98 height 20
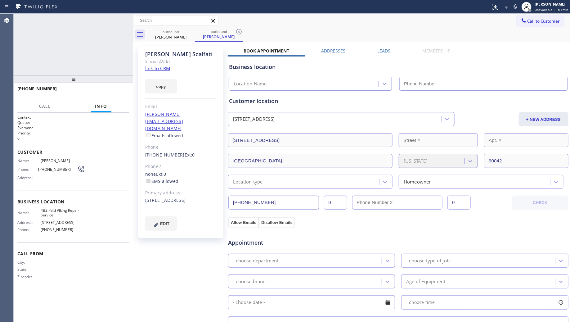
type input "(323) 416-2342"
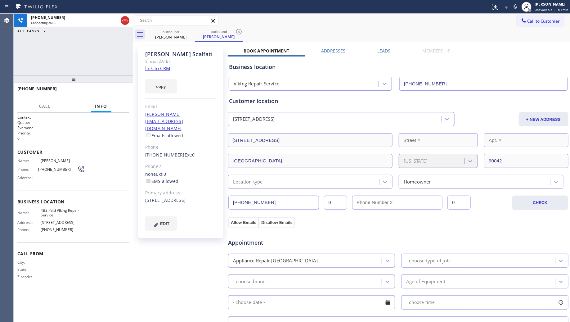
click at [375, 46] on div "Steve Scalfati Since: 20 may 2020 link to CRM copy Email steve@iqbeats.com Emai…" at bounding box center [352, 250] width 434 height 414
click at [239, 30] on icon at bounding box center [238, 31] width 7 height 7
click at [240, 30] on div "outbound Steve Scalfati" at bounding box center [358, 35] width 423 height 14
click at [125, 92] on button "HANG UP" at bounding box center [114, 91] width 29 height 9
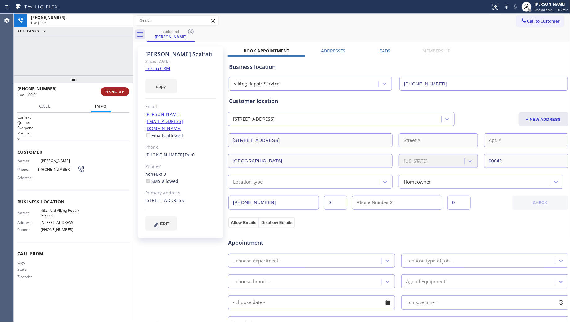
click at [124, 92] on button "HANG UP" at bounding box center [114, 91] width 29 height 9
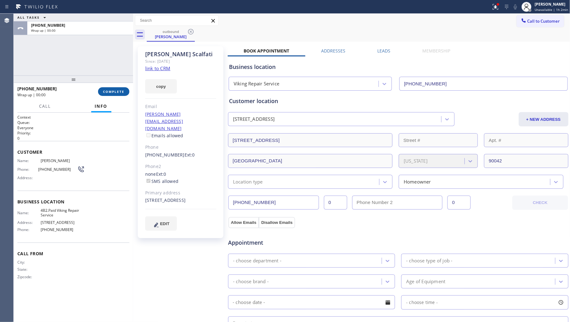
click at [124, 92] on button "COMPLETE" at bounding box center [113, 91] width 31 height 9
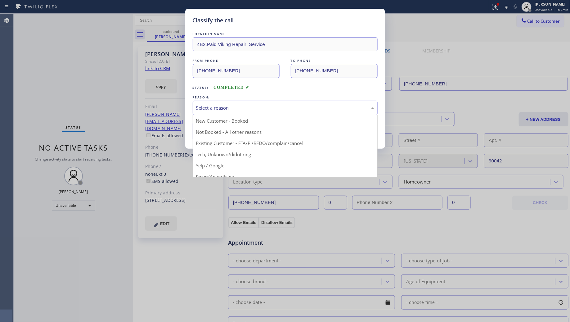
drag, startPoint x: 272, startPoint y: 114, endPoint x: 268, endPoint y: 112, distance: 4.2
click at [272, 114] on div "Select a reason" at bounding box center [285, 107] width 185 height 15
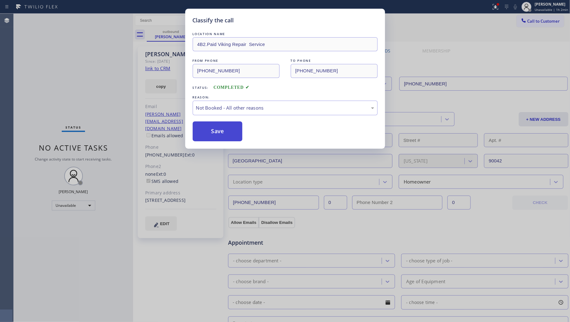
click at [227, 132] on button "Save" at bounding box center [218, 131] width 50 height 20
click at [226, 132] on button "Save" at bounding box center [218, 131] width 50 height 20
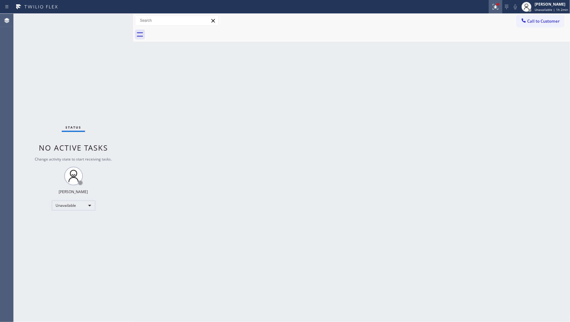
click at [493, 6] on icon at bounding box center [495, 6] width 7 height 7
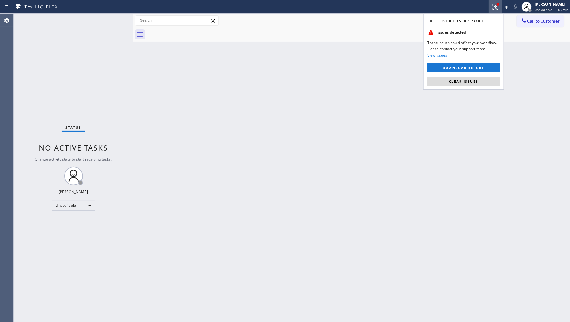
drag, startPoint x: 475, startPoint y: 81, endPoint x: 479, endPoint y: 80, distance: 3.7
click at [475, 81] on span "Clear issues" at bounding box center [463, 81] width 29 height 4
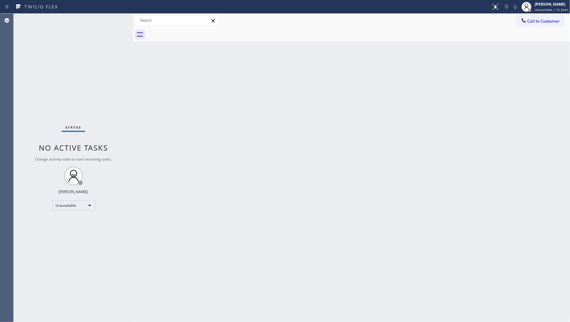
click at [531, 18] on button "Call to Customer" at bounding box center [539, 21] width 47 height 12
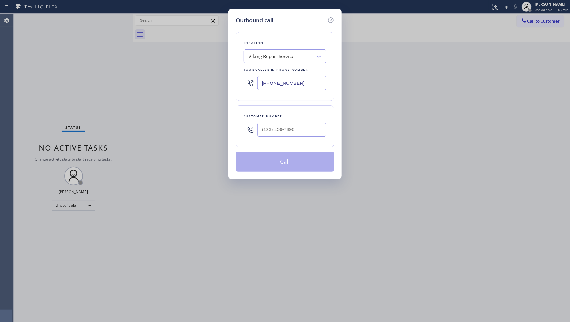
drag, startPoint x: 297, startPoint y: 82, endPoint x: 236, endPoint y: 78, distance: 61.3
click at [232, 81] on div "Outbound call Location Viking Repair Service Your caller id phone number (323) …" at bounding box center [284, 94] width 113 height 170
paste input "833) 483-595"
type input "(833) 483-5952"
click at [308, 129] on input "(___) ___-____" at bounding box center [291, 130] width 69 height 14
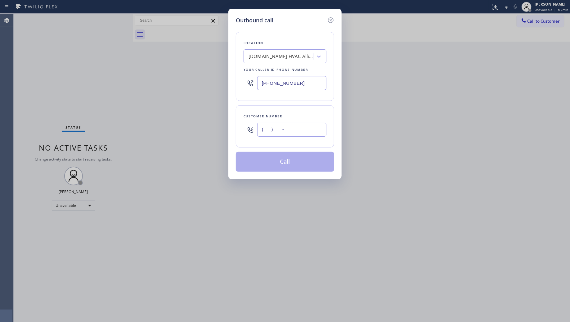
paste input "408) 781-4266"
type input "(408) 781-4266"
click at [279, 138] on div "(408) 781-4266" at bounding box center [291, 129] width 69 height 20
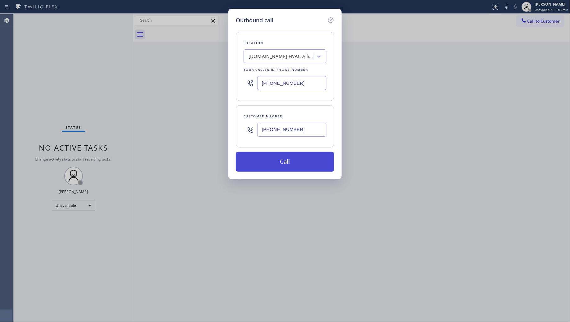
click at [285, 157] on button "Call" at bounding box center [285, 162] width 98 height 20
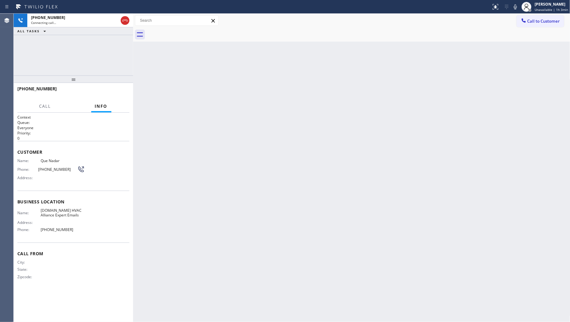
drag, startPoint x: 334, startPoint y: 51, endPoint x: 303, endPoint y: 30, distance: 37.5
click at [334, 51] on div "Back to Dashboard Change Sender ID Customers Technicians Select a contact Outbo…" at bounding box center [351, 168] width 437 height 308
click at [87, 23] on div "Connecting call…" at bounding box center [74, 22] width 87 height 4
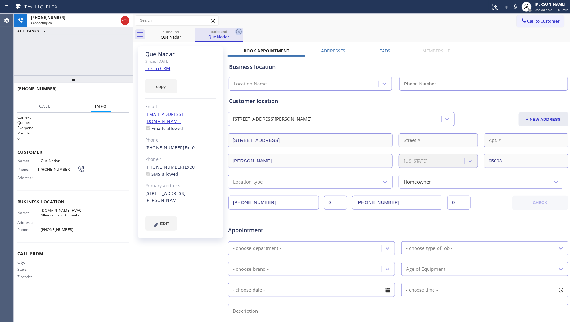
click at [236, 34] on icon at bounding box center [238, 31] width 7 height 7
type input "(833) 483-5952"
click at [115, 91] on span "HANG UP" at bounding box center [114, 91] width 19 height 4
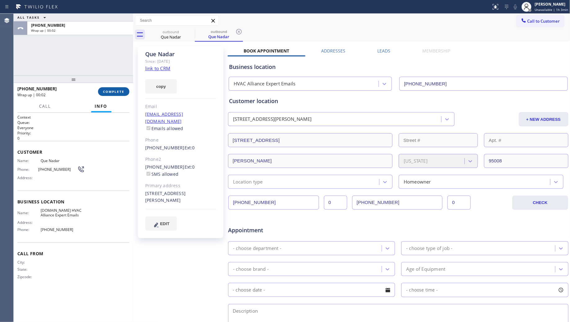
drag, startPoint x: 112, startPoint y: 89, endPoint x: 92, endPoint y: 16, distance: 75.8
click at [112, 89] on button "COMPLETE" at bounding box center [113, 91] width 31 height 9
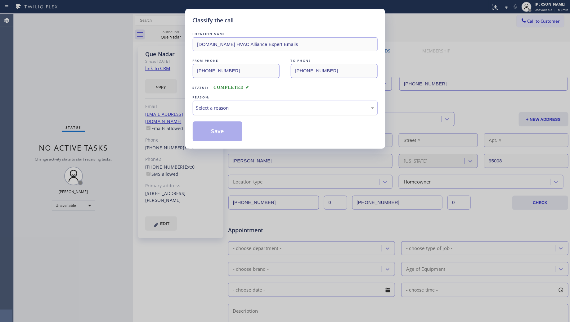
click at [244, 104] on div "Select a reason" at bounding box center [285, 107] width 185 height 15
click at [198, 135] on button "Save" at bounding box center [218, 131] width 50 height 20
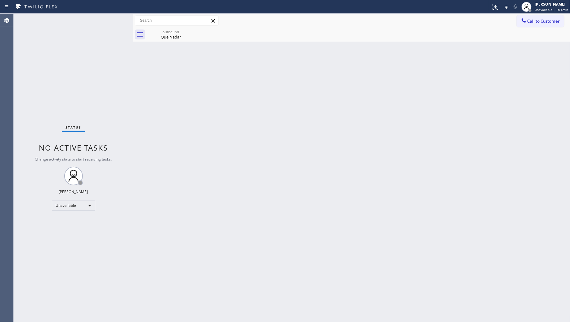
click at [521, 21] on div at bounding box center [523, 20] width 7 height 7
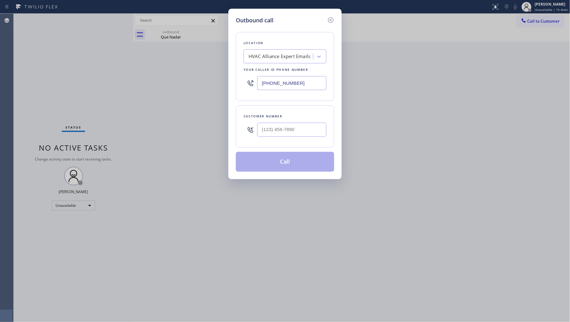
drag, startPoint x: 305, startPoint y: 86, endPoint x: 248, endPoint y: 78, distance: 57.2
click at [255, 80] on div "(833) 483-5952" at bounding box center [284, 83] width 83 height 20
paste input "425) 333-7161"
type input "(425) 333-7161"
paste input "425) 232-5788"
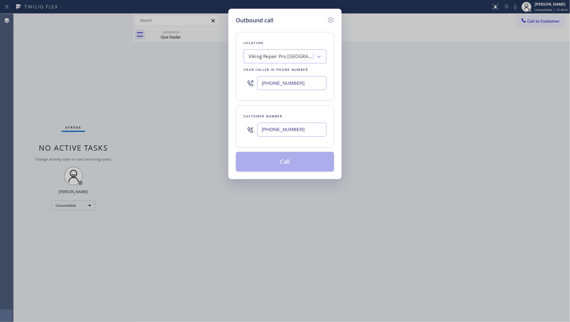
click at [304, 131] on input "(425) 232-5788" at bounding box center [291, 130] width 69 height 14
type input "(425) 232-5788"
click at [291, 160] on button "Call" at bounding box center [285, 162] width 98 height 20
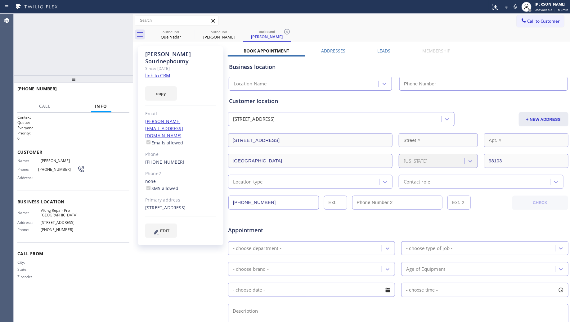
type input "(425) 333-7161"
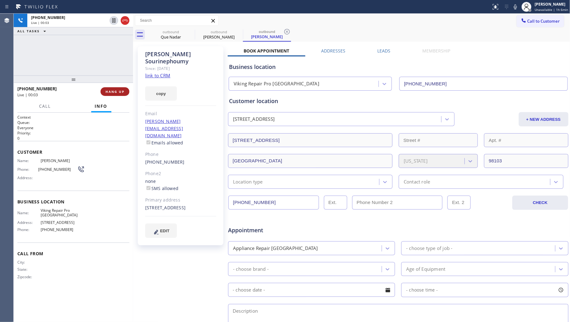
click at [117, 95] on button "HANG UP" at bounding box center [114, 91] width 29 height 9
click at [117, 94] on button "HANG UP" at bounding box center [114, 91] width 29 height 9
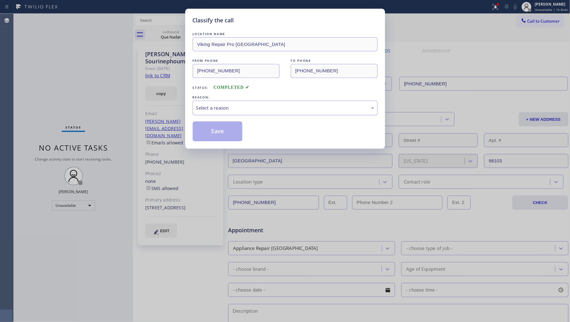
click at [218, 110] on div "Select a reason" at bounding box center [285, 107] width 178 height 7
click at [212, 134] on button "Save" at bounding box center [218, 131] width 50 height 20
type input "(833) 483-5952"
click at [213, 134] on button "Save" at bounding box center [218, 131] width 50 height 20
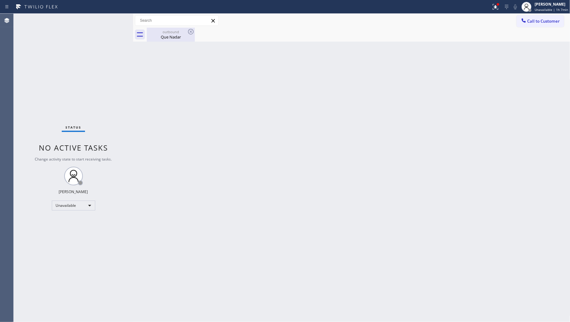
drag, startPoint x: 168, startPoint y: 38, endPoint x: 178, endPoint y: 37, distance: 10.0
click at [169, 38] on div "Que Nadar" at bounding box center [170, 37] width 47 height 6
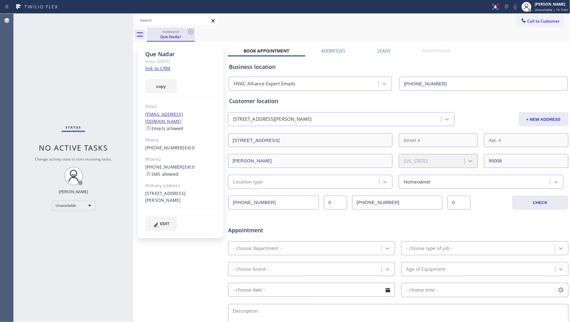
click at [185, 36] on div "Que Nadar" at bounding box center [170, 37] width 47 height 6
click at [188, 34] on icon at bounding box center [190, 31] width 7 height 7
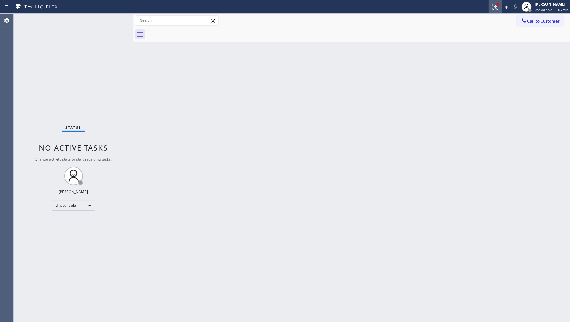
click at [493, 6] on icon at bounding box center [495, 6] width 7 height 7
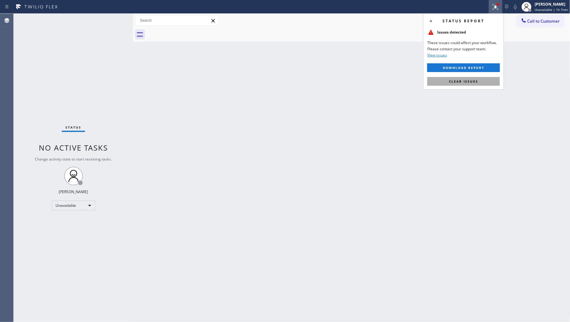
click at [465, 78] on button "Clear issues" at bounding box center [463, 81] width 73 height 9
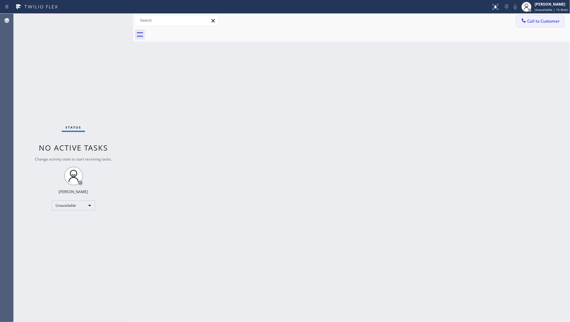
click at [534, 19] on span "Call to Customer" at bounding box center [543, 21] width 33 height 6
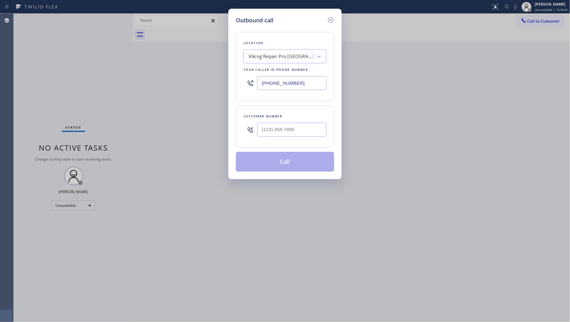
drag, startPoint x: 305, startPoint y: 87, endPoint x: 141, endPoint y: 67, distance: 164.5
click at [131, 87] on div "Outbound call Location Viking Repair Pro Seattle Your caller id phone number (4…" at bounding box center [285, 161] width 570 height 322
paste input "844) 899-7462"
type input "(844) 899-7462"
paste input "9"
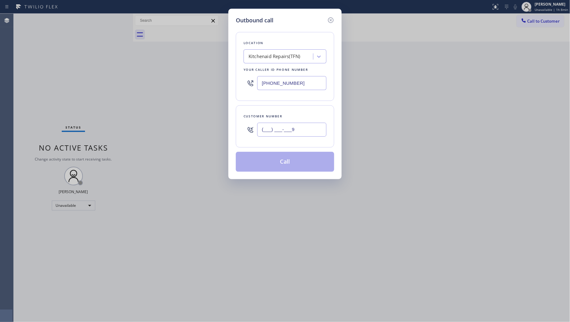
drag, startPoint x: 292, startPoint y: 131, endPoint x: 298, endPoint y: 130, distance: 6.3
click at [293, 131] on input "(___) ___-___9" at bounding box center [291, 130] width 69 height 14
drag, startPoint x: 301, startPoint y: 134, endPoint x: 256, endPoint y: 136, distance: 45.3
click at [256, 136] on div "(___) ___-___9" at bounding box center [284, 129] width 83 height 20
paste input "904) 613-2590"
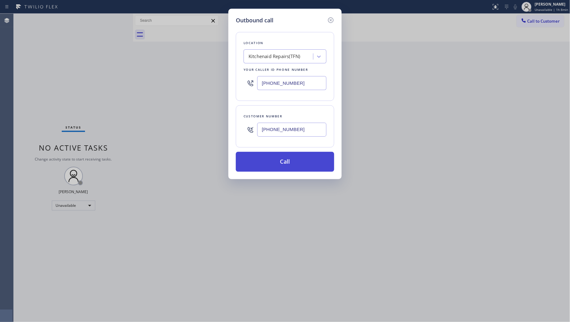
type input "(904) 613-2590"
click at [285, 162] on button "Call" at bounding box center [285, 162] width 98 height 20
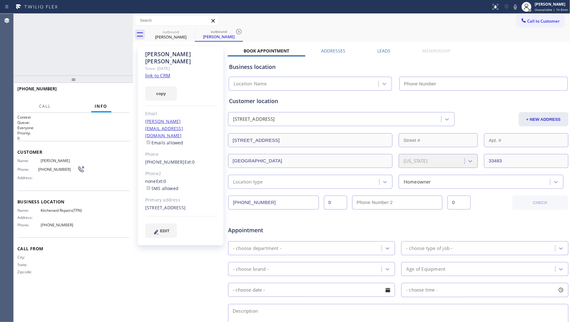
type input "(844) 899-7462"
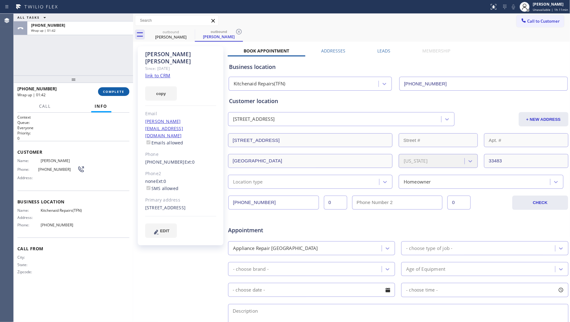
click at [116, 91] on span "COMPLETE" at bounding box center [113, 91] width 21 height 4
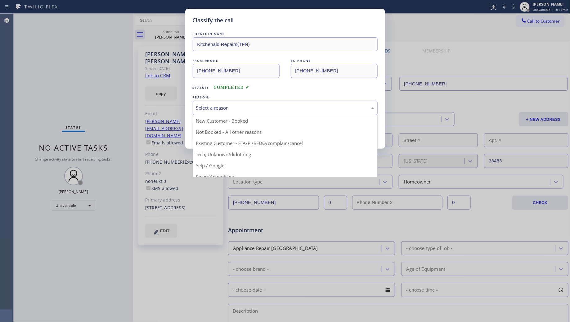
click at [227, 111] on div "Select a reason" at bounding box center [285, 107] width 178 height 7
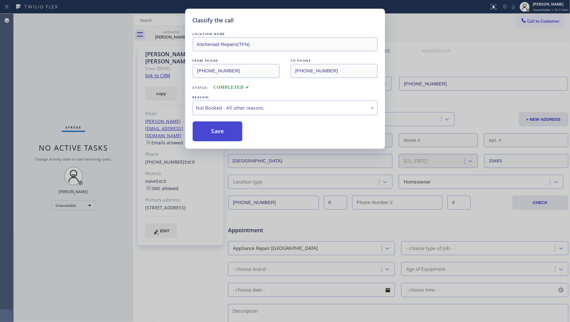
click at [209, 131] on button "Save" at bounding box center [218, 131] width 50 height 20
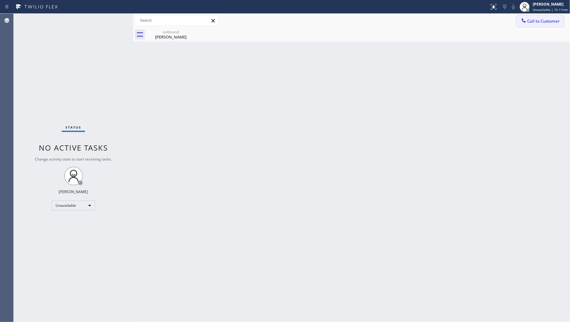
drag, startPoint x: 520, startPoint y: 15, endPoint x: 521, endPoint y: 22, distance: 6.9
click at [520, 15] on button "Call to Customer" at bounding box center [539, 21] width 47 height 12
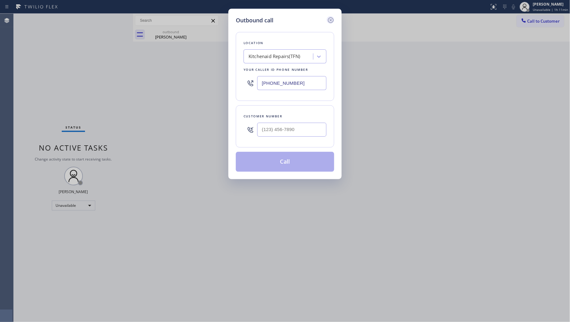
click at [328, 17] on icon at bounding box center [330, 19] width 7 height 7
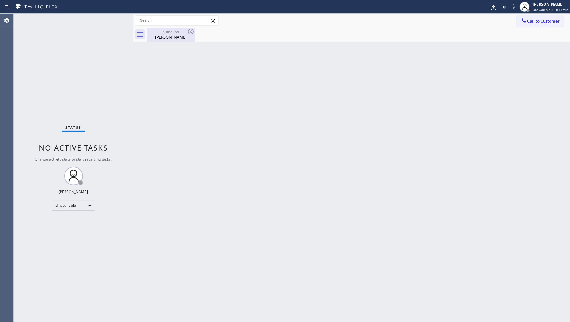
click at [176, 31] on div "outbound" at bounding box center [170, 31] width 47 height 5
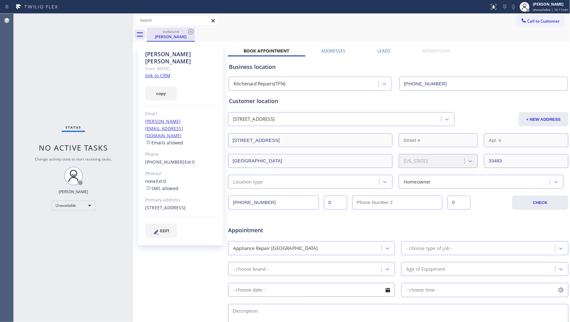
click at [185, 30] on div "outbound" at bounding box center [170, 31] width 47 height 5
click at [192, 29] on icon at bounding box center [190, 31] width 7 height 7
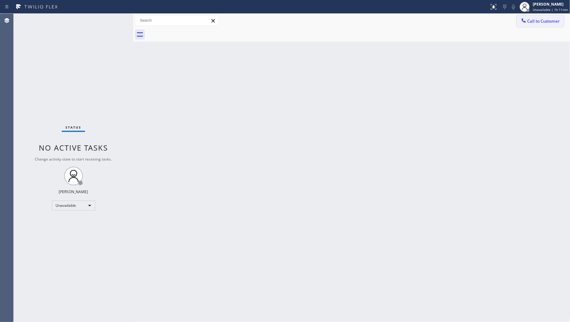
click at [545, 26] on button "Call to Customer" at bounding box center [539, 21] width 47 height 12
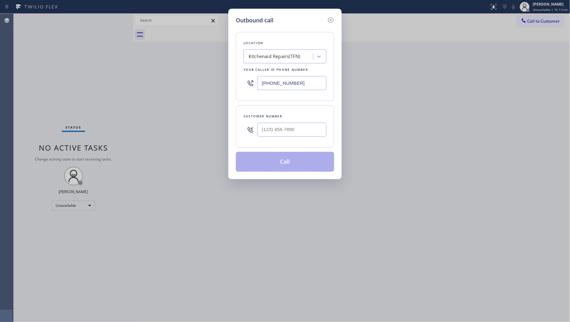
drag, startPoint x: 306, startPoint y: 81, endPoint x: 206, endPoint y: 81, distance: 99.9
click at [203, 83] on div "Outbound call Location Kitchenaid Repairs(TFN) Your caller id phone number (844…" at bounding box center [285, 161] width 570 height 322
paste input "206) 678-034"
type input "(206) 678-0342"
drag, startPoint x: 311, startPoint y: 126, endPoint x: 314, endPoint y: 118, distance: 8.9
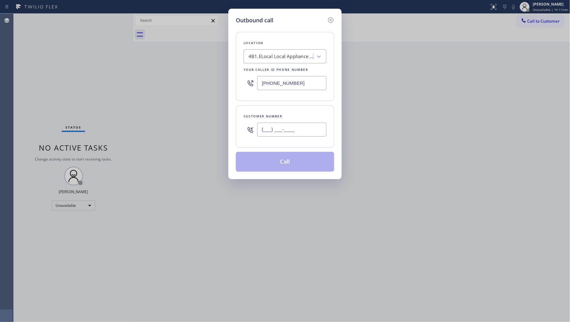
click at [311, 127] on input "(___) ___-____" at bounding box center [291, 130] width 69 height 14
paste input "626) 590-0408"
type input "(626) 590-0408"
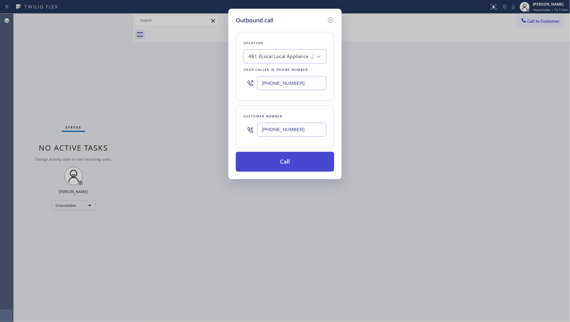
drag, startPoint x: 290, startPoint y: 162, endPoint x: 340, endPoint y: 112, distance: 70.8
click at [290, 162] on button "Call" at bounding box center [285, 162] width 98 height 20
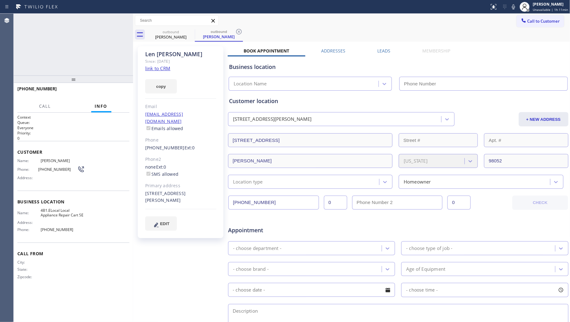
type input "(206) 678-0342"
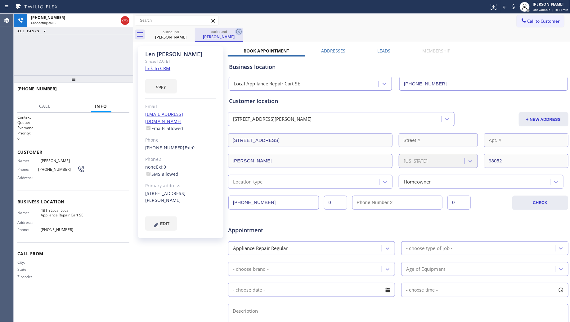
drag, startPoint x: 244, startPoint y: 27, endPoint x: 240, endPoint y: 29, distance: 4.3
click at [243, 27] on div "Call to Customer Outbound call Location Local Appliance Repair Cart SE Your cal…" at bounding box center [351, 28] width 437 height 28
click at [240, 29] on icon at bounding box center [238, 31] width 7 height 7
click at [189, 31] on icon at bounding box center [190, 31] width 7 height 7
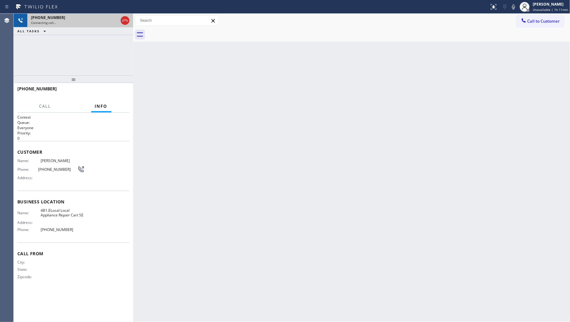
click at [108, 20] on div "Connecting call…" at bounding box center [74, 22] width 87 height 4
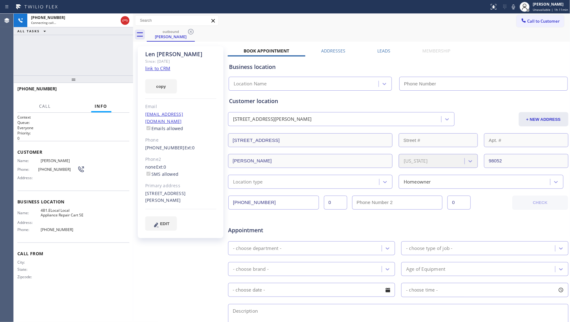
type input "(206) 678-0342"
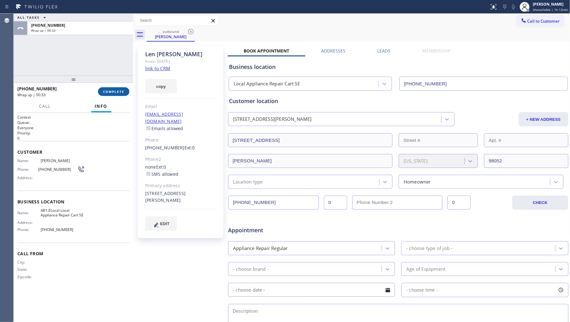
click at [124, 89] on button "COMPLETE" at bounding box center [113, 91] width 31 height 9
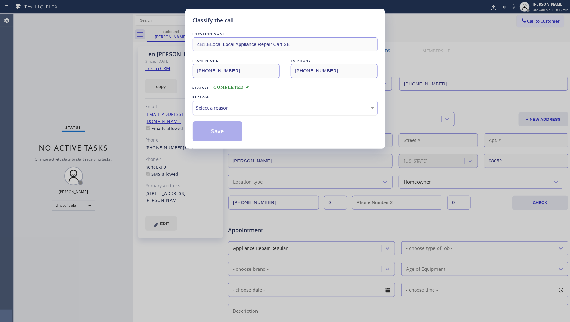
click at [204, 108] on div "Select a reason" at bounding box center [285, 107] width 178 height 7
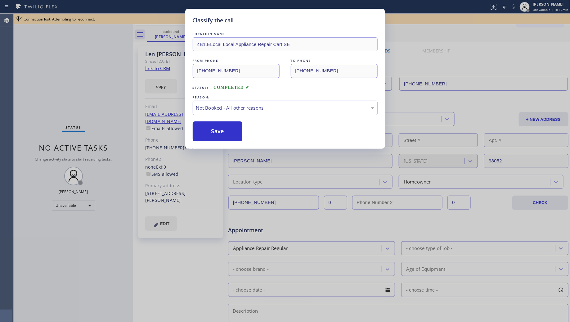
click at [212, 128] on button "Save" at bounding box center [218, 131] width 50 height 20
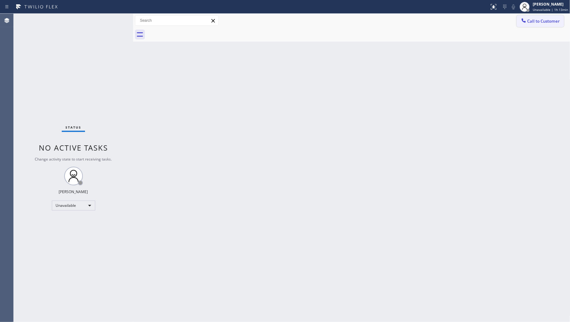
click at [527, 20] on span "Call to Customer" at bounding box center [543, 21] width 33 height 6
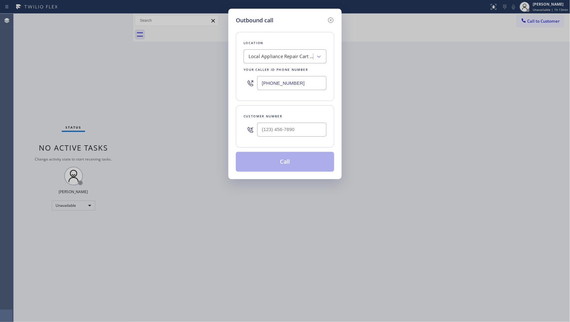
drag, startPoint x: 293, startPoint y: 84, endPoint x: 225, endPoint y: 83, distance: 67.9
click at [225, 84] on div "Outbound call Location Local Appliance Repair Cart SE Your caller id phone numb…" at bounding box center [285, 161] width 570 height 322
paste input "312) 766-7514"
type input "(312) 766-7514"
click at [302, 130] on input "(___) ___-____" at bounding box center [291, 130] width 69 height 14
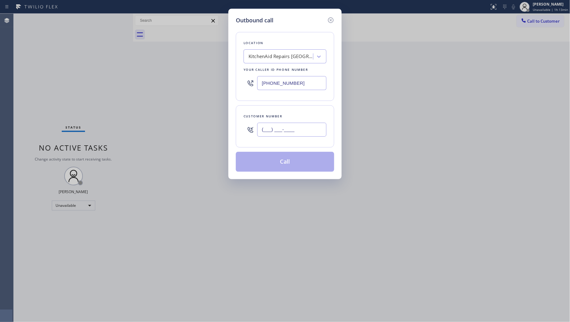
paste input "312) 339-6503"
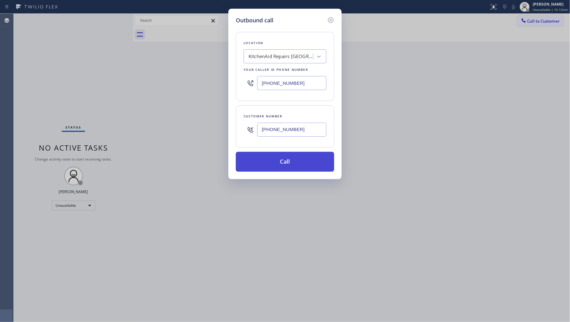
type input "(312) 339-6503"
click at [303, 162] on button "Call" at bounding box center [285, 162] width 98 height 20
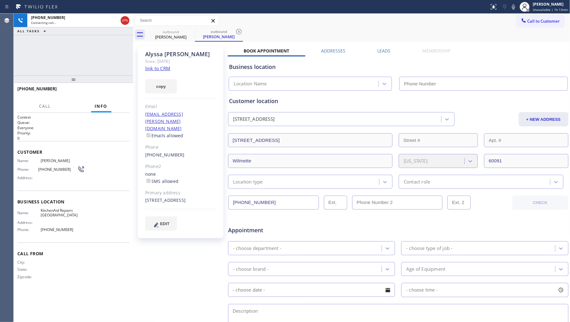
type input "(312) 766-7514"
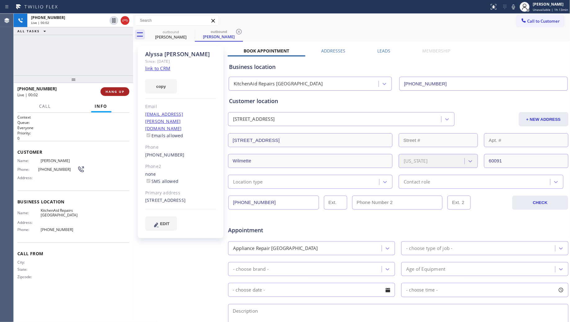
click at [119, 95] on button "HANG UP" at bounding box center [114, 91] width 29 height 9
click at [118, 93] on span "HANG UP" at bounding box center [114, 91] width 19 height 4
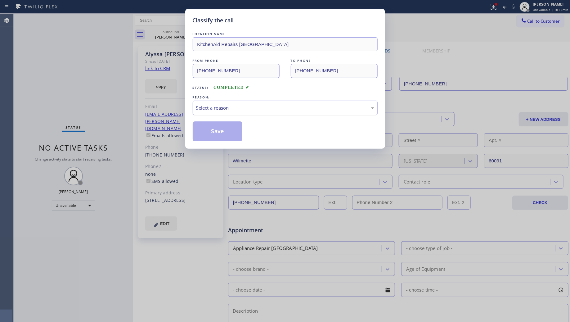
drag, startPoint x: 256, startPoint y: 110, endPoint x: 244, endPoint y: 114, distance: 12.1
click at [255, 110] on div "Select a reason" at bounding box center [285, 107] width 178 height 7
click at [207, 132] on button "Save" at bounding box center [218, 131] width 50 height 20
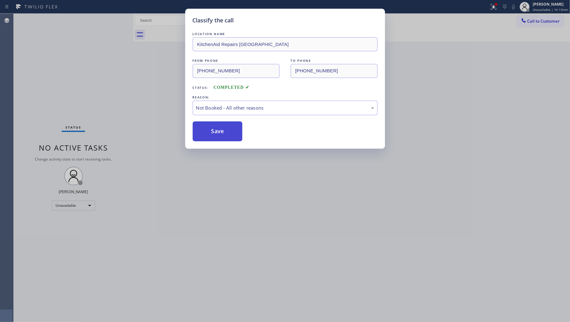
click at [207, 132] on button "Save" at bounding box center [218, 131] width 50 height 20
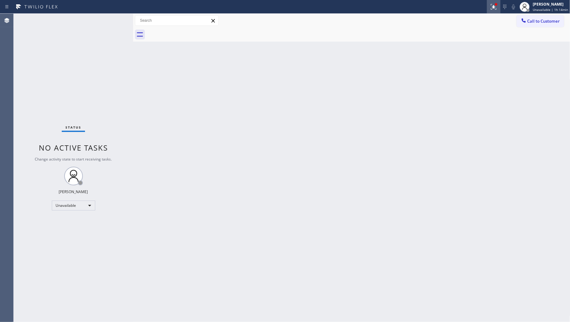
click at [492, 4] on icon at bounding box center [493, 6] width 7 height 7
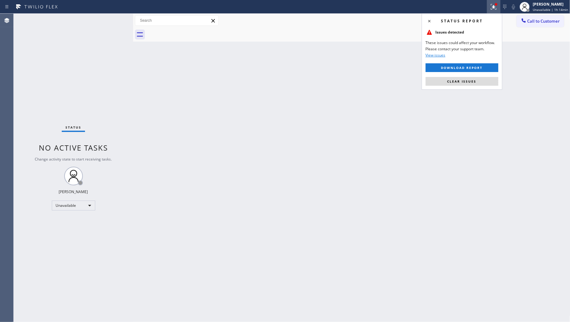
click at [465, 76] on div "Status report Issues detected These issues could affect your workflow. Please c…" at bounding box center [462, 51] width 81 height 76
click at [467, 78] on button "Clear issues" at bounding box center [462, 81] width 73 height 9
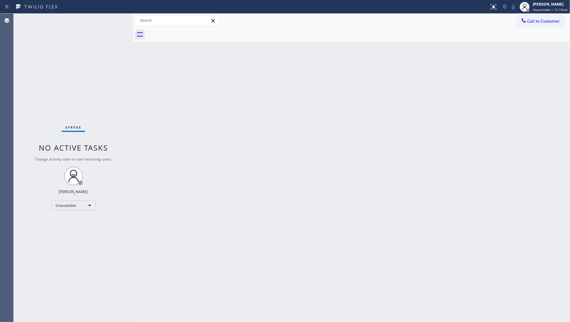
click at [405, 202] on div "Back to Dashboard Change Sender ID Customers Technicians Select a contact Outbo…" at bounding box center [351, 168] width 437 height 308
drag, startPoint x: 533, startPoint y: 18, endPoint x: 530, endPoint y: 20, distance: 3.6
click at [533, 19] on button "Call to Customer" at bounding box center [539, 21] width 47 height 12
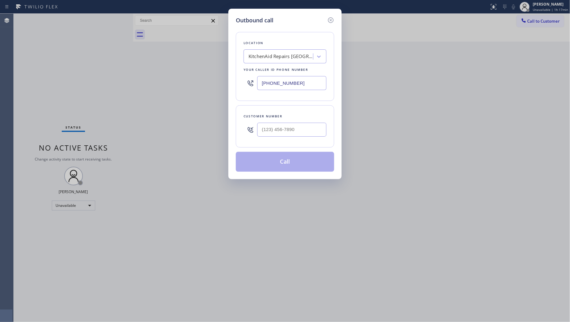
drag, startPoint x: 313, startPoint y: 83, endPoint x: 191, endPoint y: 84, distance: 121.9
click at [173, 84] on div "Outbound call Location KitchenAid Repairs Chicago Your caller id phone number (…" at bounding box center [285, 161] width 570 height 322
paste input "800) 686-5038"
type input "(800) 686-5038"
drag, startPoint x: 289, startPoint y: 134, endPoint x: 291, endPoint y: 128, distance: 6.1
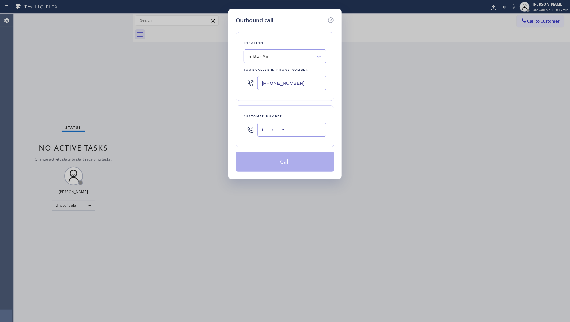
click at [289, 133] on input "(___) ___-____" at bounding box center [291, 130] width 69 height 14
paste input "323) 571-7536"
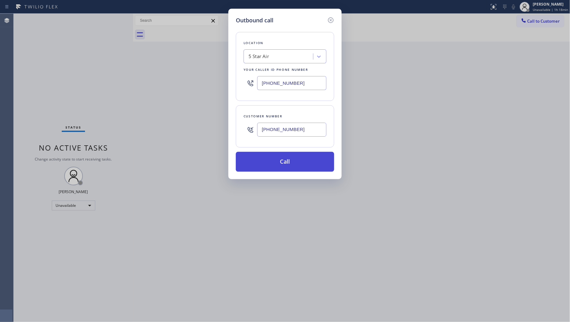
type input "(323) 571-7536"
click at [279, 159] on button "Call" at bounding box center [285, 162] width 98 height 20
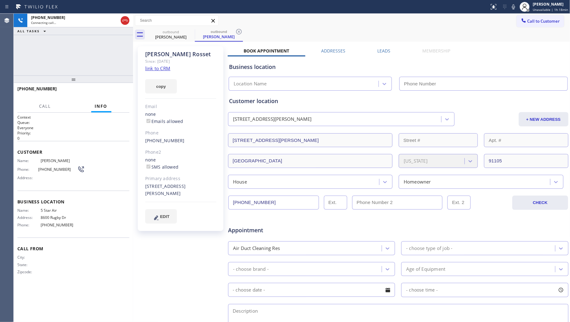
type input "(800) 686-5038"
click at [337, 30] on div "outbound Simona Rosset outbound Simona Rosset" at bounding box center [358, 35] width 423 height 14
click at [422, 31] on div "outbound Simona Rosset outbound Simona Rosset" at bounding box center [358, 35] width 423 height 14
click at [516, 3] on icon at bounding box center [513, 6] width 7 height 7
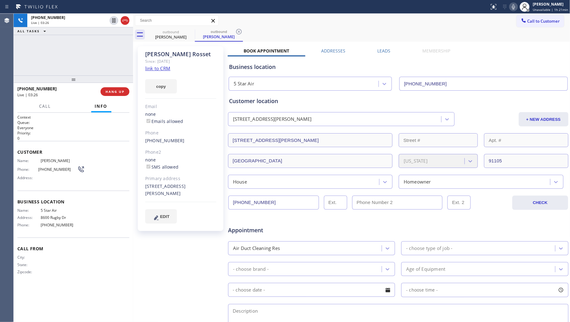
click at [162, 58] on div "Since: [DATE]" at bounding box center [180, 61] width 71 height 7
click at [162, 53] on div "Simona Rosset" at bounding box center [180, 54] width 71 height 7
copy div "Simona Rosset"
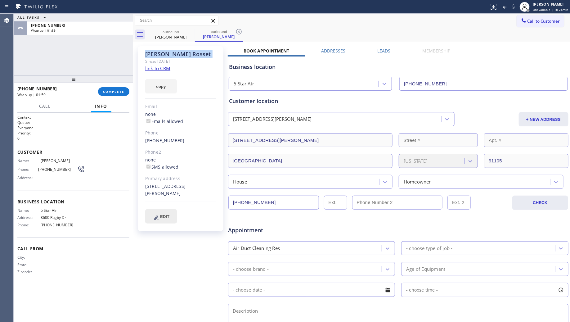
click at [163, 212] on button "EDIT" at bounding box center [161, 216] width 32 height 14
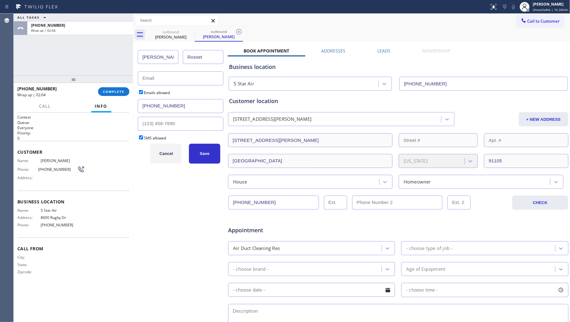
click at [167, 80] on input "text" at bounding box center [181, 78] width 86 height 14
paste input "simona_rosset@hotmail.com"
type input "simona_rosset@hotmail.com"
click at [203, 156] on span "Save" at bounding box center [205, 153] width 10 height 5
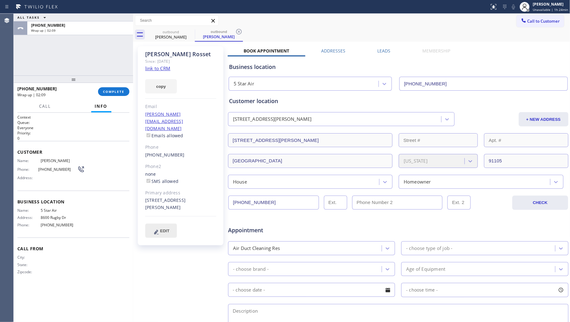
click at [164, 228] on span "EDIT" at bounding box center [164, 230] width 9 height 5
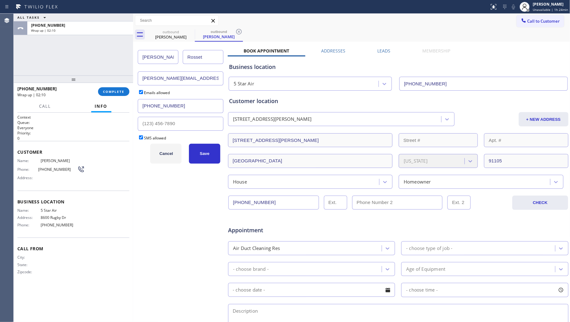
click at [142, 139] on input "SMS allowed" at bounding box center [141, 137] width 4 height 4
checkbox input "false"
click at [142, 95] on label "Emails allowed" at bounding box center [154, 92] width 32 height 5
click at [142, 94] on input "Emails allowed" at bounding box center [141, 92] width 4 height 4
checkbox input "false"
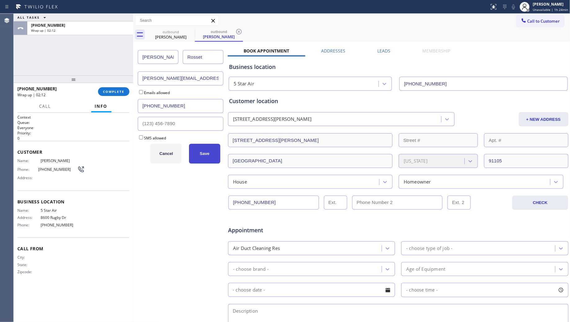
click at [208, 153] on span "Save" at bounding box center [205, 153] width 10 height 5
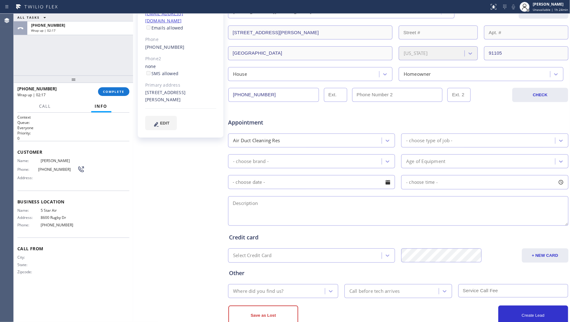
scroll to position [48, 0]
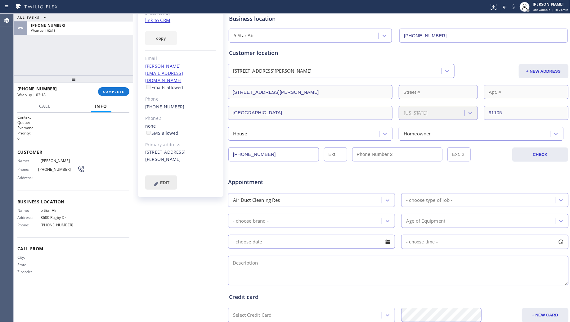
click at [161, 180] on span "EDIT" at bounding box center [164, 182] width 9 height 5
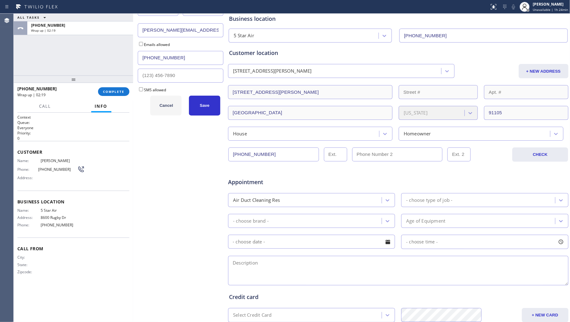
click at [175, 105] on button "Cancel" at bounding box center [165, 106] width 31 height 20
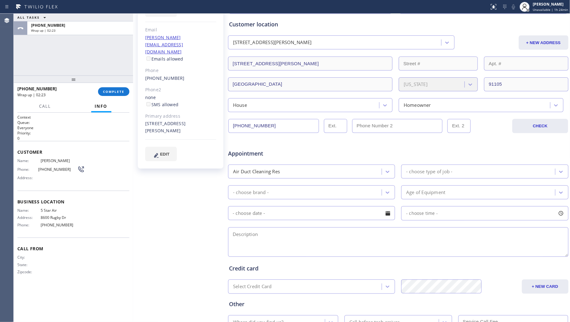
scroll to position [78, 0]
click at [321, 168] on div "Air Duct Cleaning Res" at bounding box center [306, 170] width 152 height 11
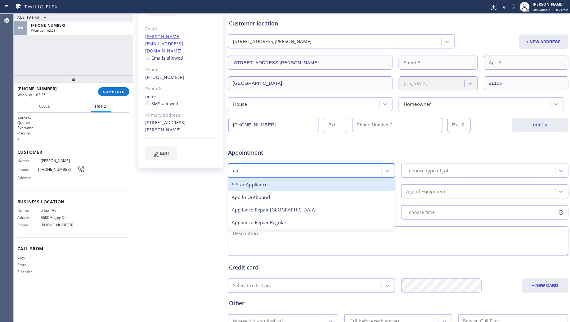
type input "app"
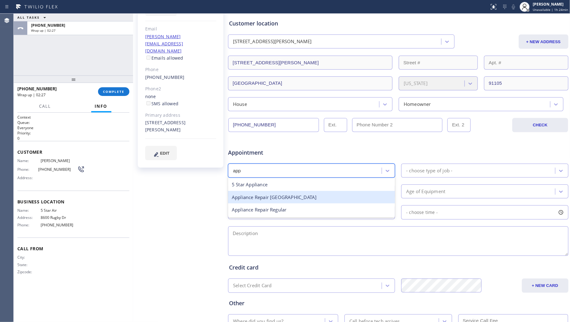
drag, startPoint x: 282, startPoint y: 196, endPoint x: 298, endPoint y: 200, distance: 16.4
click at [286, 197] on div "Appliance Repair [GEOGRAPHIC_DATA]" at bounding box center [311, 197] width 167 height 13
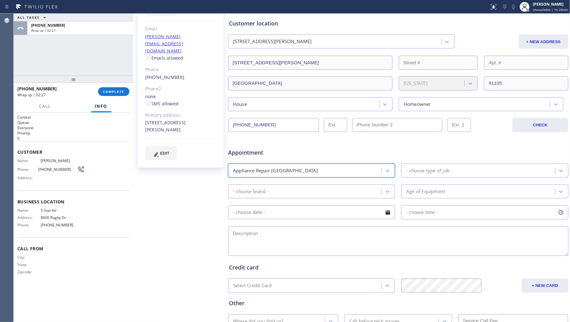
click at [428, 171] on div "- choose type of job -" at bounding box center [429, 170] width 46 height 7
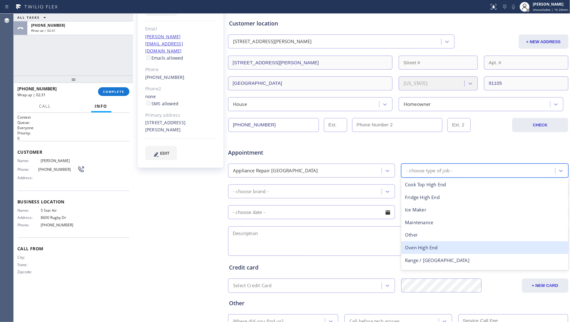
drag, startPoint x: 422, startPoint y: 251, endPoint x: 419, endPoint y: 246, distance: 6.1
click at [422, 251] on div "Oven High End" at bounding box center [484, 247] width 167 height 13
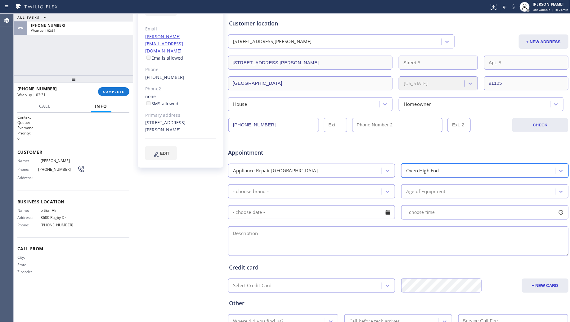
click at [317, 189] on div "- choose brand -" at bounding box center [306, 191] width 152 height 11
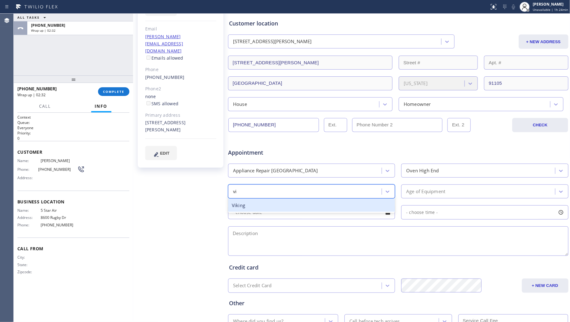
type input "vik"
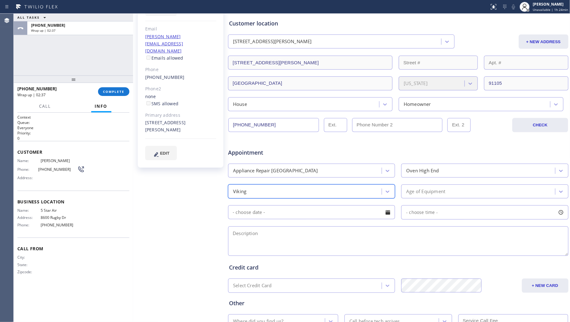
click at [423, 169] on div "Oven High End" at bounding box center [422, 170] width 33 height 7
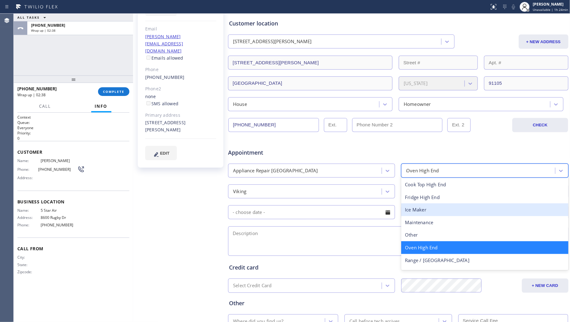
type input "ra"
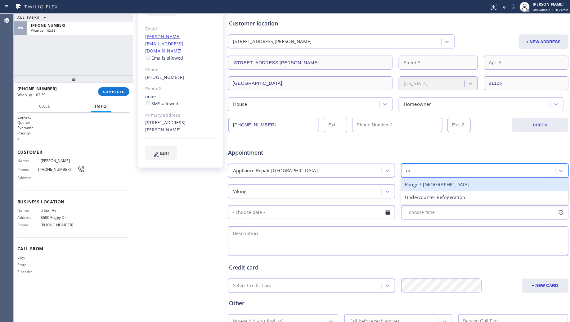
drag, startPoint x: 420, startPoint y: 183, endPoint x: 410, endPoint y: 186, distance: 10.5
click at [421, 183] on div "Range / Stove High End" at bounding box center [484, 184] width 167 height 13
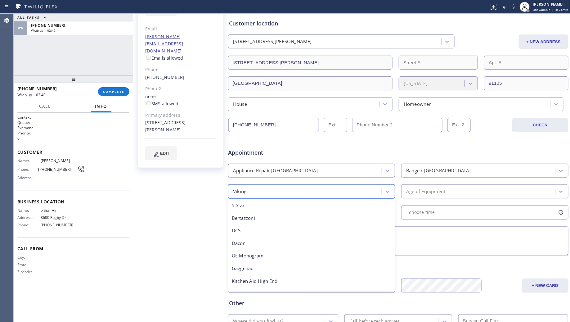
scroll to position [76, 0]
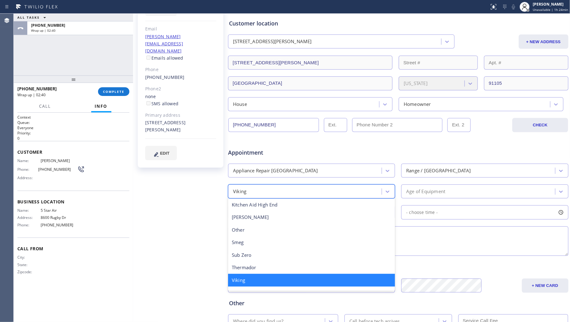
click at [292, 197] on div "Viking" at bounding box center [311, 191] width 167 height 14
click at [233, 279] on div "Viking" at bounding box center [311, 280] width 167 height 13
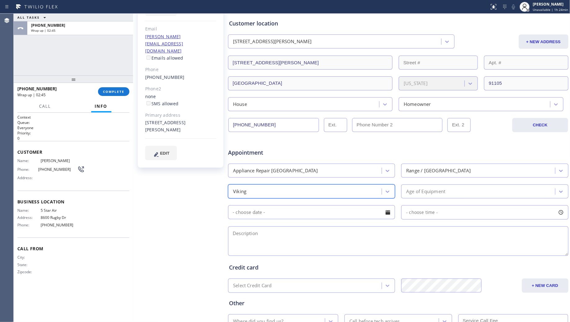
click at [426, 192] on div "Age of Equipment" at bounding box center [425, 191] width 39 height 7
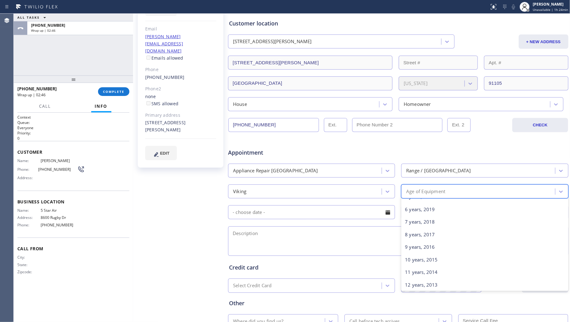
scroll to position [116, 0]
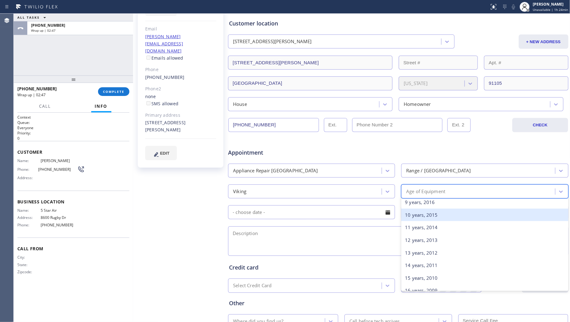
click at [419, 217] on div "10 years, 2015" at bounding box center [484, 214] width 167 height 13
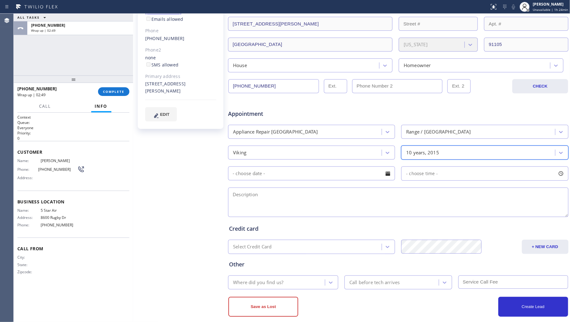
click at [293, 174] on input "text" at bounding box center [311, 173] width 167 height 14
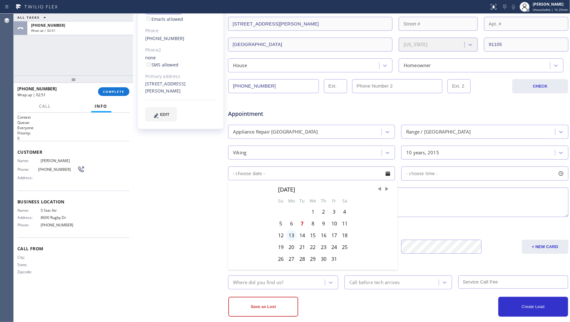
click at [292, 237] on div "13" at bounding box center [291, 235] width 11 height 12
type input "10/13/2025"
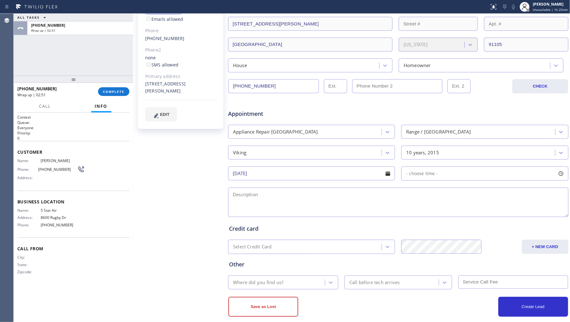
click at [414, 173] on span "- choose time -" at bounding box center [422, 173] width 32 height 6
drag, startPoint x: 422, startPoint y: 212, endPoint x: 453, endPoint y: 212, distance: 31.6
click at [453, 212] on div at bounding box center [455, 211] width 7 height 13
drag, startPoint x: 402, startPoint y: 211, endPoint x: 415, endPoint y: 210, distance: 13.4
click at [416, 210] on div at bounding box center [419, 211] width 7 height 13
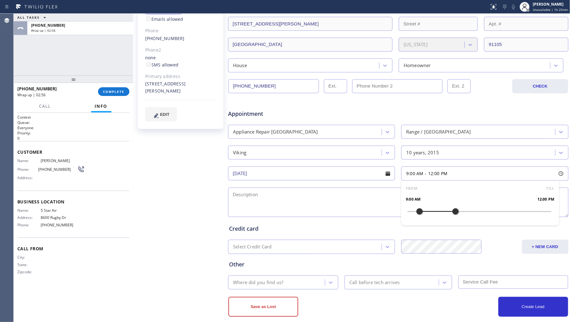
click at [361, 200] on textarea at bounding box center [398, 201] width 340 height 29
click at [47, 209] on span "5 Star Air" at bounding box center [63, 210] width 44 height 5
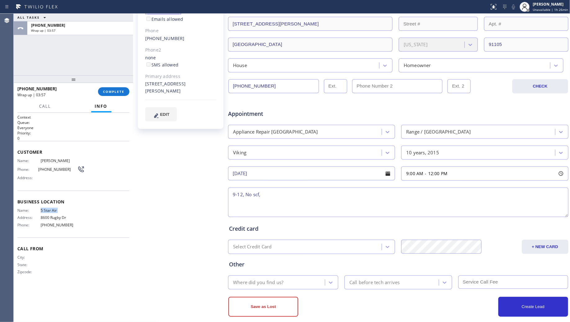
copy span "5 Star Air"
click at [437, 199] on textarea "9-12, No scf," at bounding box center [398, 201] width 340 height 29
paste textarea "Viking Oven, One burner not working since the knob replacement (broken from the…"
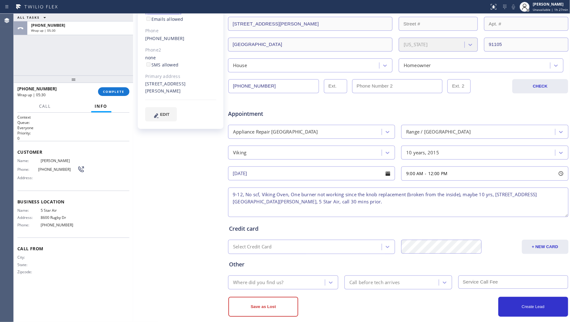
type textarea "9-12, No scf, Viking Oven, One burner not working since the knob replacement (b…"
click at [274, 280] on div "Where did you find us?" at bounding box center [258, 282] width 50 height 7
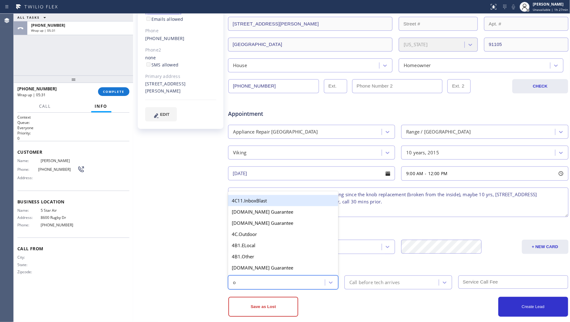
type input "ou"
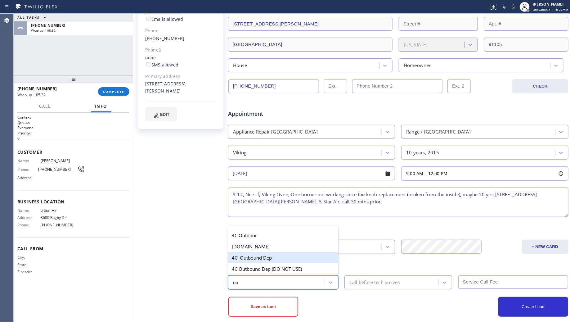
click at [255, 252] on div "4C. Outbound Dep" at bounding box center [283, 257] width 110 height 11
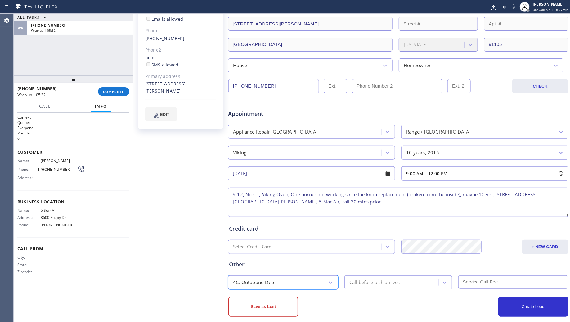
click at [364, 278] on div "Call before tech arrives" at bounding box center [392, 282] width 92 height 11
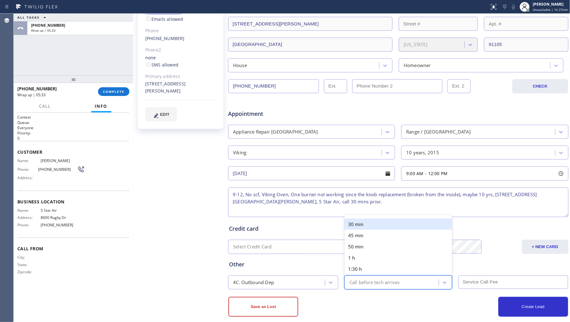
click at [364, 224] on div "30 min" at bounding box center [398, 223] width 108 height 11
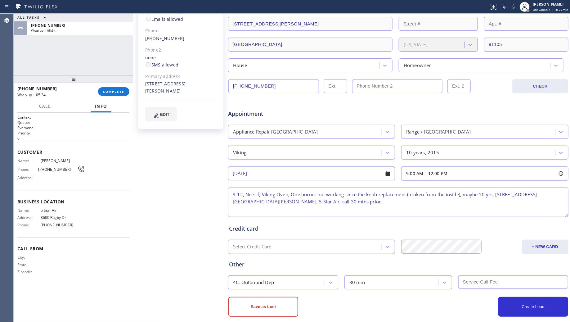
click at [468, 280] on input "text" at bounding box center [513, 281] width 110 height 13
type input "0"
click at [514, 310] on button "Create Lead" at bounding box center [533, 307] width 70 height 20
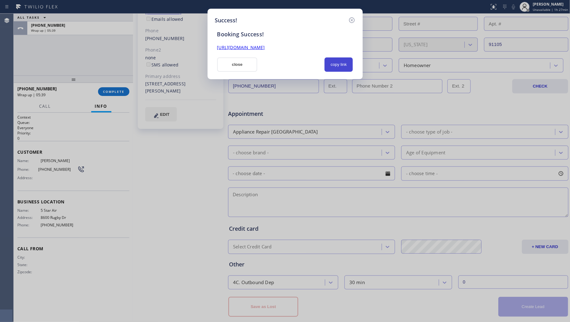
click at [337, 60] on button "copy link" at bounding box center [338, 64] width 29 height 14
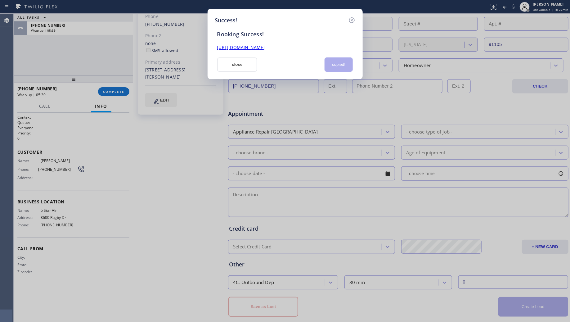
click at [265, 47] on link "https://erp.apollosoft.co/customer/236246#portlet_lead" at bounding box center [241, 47] width 48 height 6
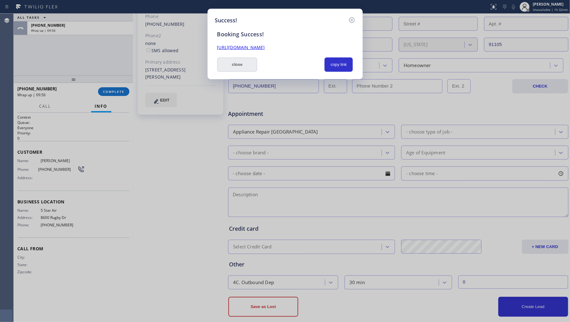
click at [230, 67] on button "close" at bounding box center [237, 64] width 40 height 14
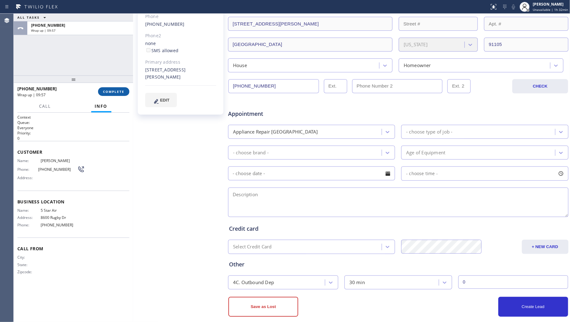
click at [121, 93] on span "COMPLETE" at bounding box center [113, 91] width 21 height 4
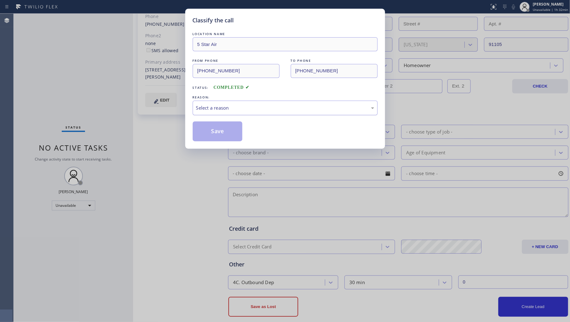
drag, startPoint x: 269, startPoint y: 108, endPoint x: 261, endPoint y: 112, distance: 9.3
click at [266, 109] on div "Select a reason" at bounding box center [285, 107] width 178 height 7
drag, startPoint x: 216, startPoint y: 131, endPoint x: 220, endPoint y: 130, distance: 3.7
click at [217, 131] on button "Save" at bounding box center [218, 131] width 50 height 20
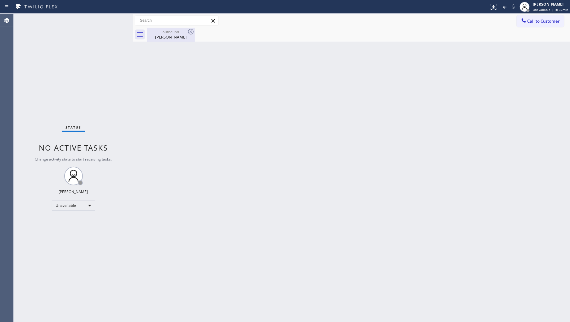
click at [170, 37] on div "Simona Rosset" at bounding box center [170, 37] width 47 height 6
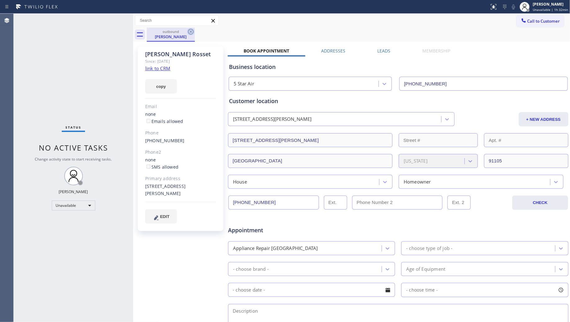
click at [189, 31] on icon at bounding box center [190, 31] width 7 height 7
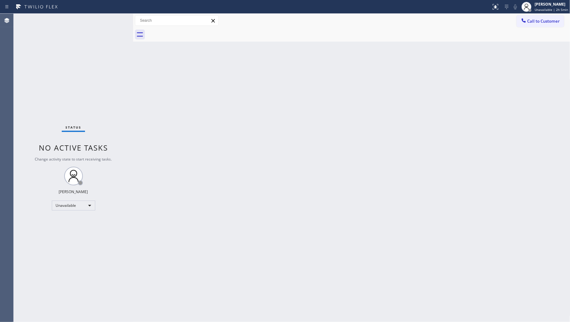
click at [384, 50] on div "Back to Dashboard Change Sender ID Customers Technicians Select a contact Outbo…" at bounding box center [351, 168] width 437 height 308
drag, startPoint x: 374, startPoint y: 112, endPoint x: 402, endPoint y: 57, distance: 61.2
click at [377, 106] on div "Back to Dashboard Change Sender ID Customers Technicians Select a contact Outbo…" at bounding box center [351, 168] width 437 height 308
click at [413, 54] on div "Back to Dashboard Change Sender ID Customers Technicians Select a contact Outbo…" at bounding box center [351, 168] width 437 height 308
click at [537, 18] on span "Call to Customer" at bounding box center [543, 21] width 33 height 6
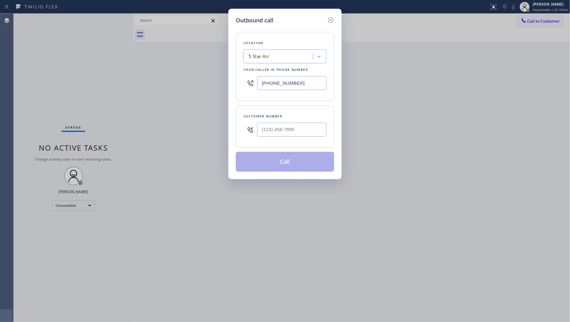
drag, startPoint x: 306, startPoint y: 86, endPoint x: 241, endPoint y: 86, distance: 65.1
click at [241, 86] on div "Location 5 Star Air Your caller id phone number (800) 686-5038" at bounding box center [285, 66] width 98 height 69
paste input "44) 988-006"
type input "(844) 988-0068"
paste input "818) 578-6328"
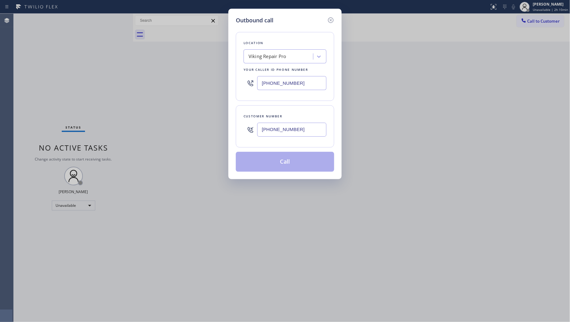
click at [287, 136] on input "(818) 578-6328" at bounding box center [291, 130] width 69 height 14
type input "(818) 578-6328"
click at [287, 163] on button "Call" at bounding box center [285, 162] width 98 height 20
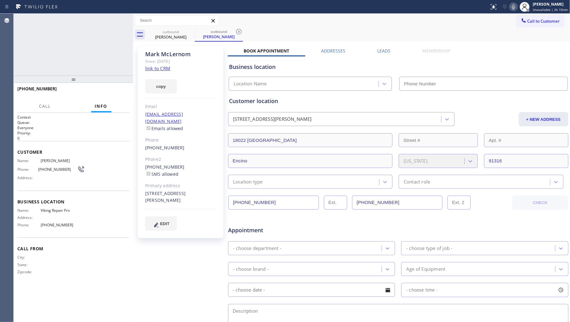
type input "(844) 988-0068"
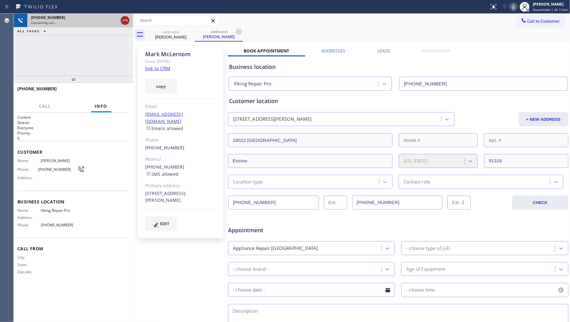
click at [126, 21] on icon at bounding box center [124, 20] width 7 height 7
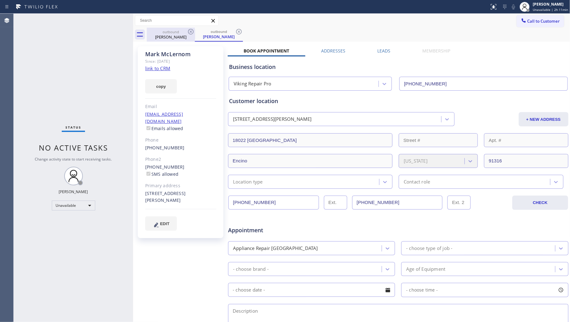
click at [184, 33] on div "outbound" at bounding box center [170, 31] width 47 height 5
click at [190, 32] on icon at bounding box center [190, 31] width 7 height 7
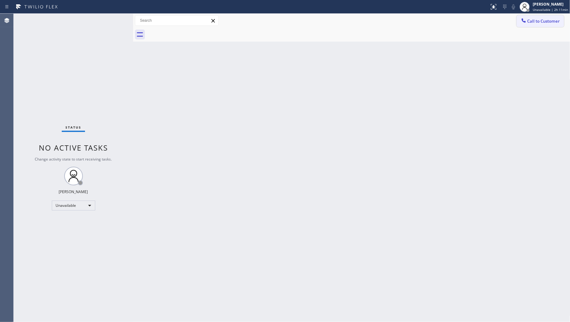
click at [542, 19] on span "Call to Customer" at bounding box center [543, 21] width 33 height 6
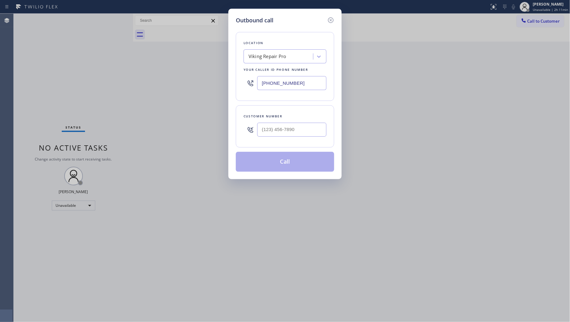
drag, startPoint x: 306, startPoint y: 85, endPoint x: 239, endPoint y: 84, distance: 66.4
click at [239, 84] on div "Location Viking Repair Pro Your caller id phone number (844) 988-0068" at bounding box center [285, 66] width 98 height 69
paste input "646) 362-5191"
type input "(646) 362-5191"
click at [273, 131] on input "(___) ___-____" at bounding box center [291, 130] width 69 height 14
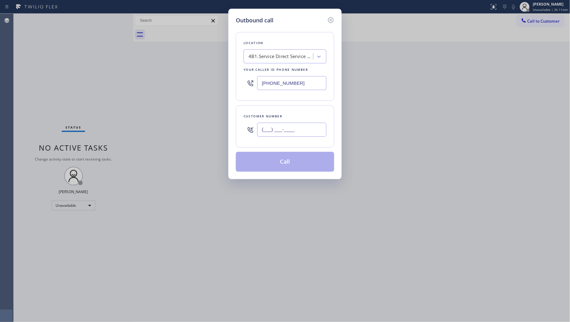
paste input "917) 375-2580"
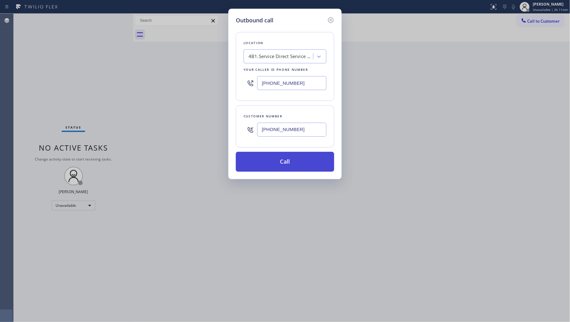
type input "(917) 375-2580"
click at [289, 167] on button "Call" at bounding box center [285, 162] width 98 height 20
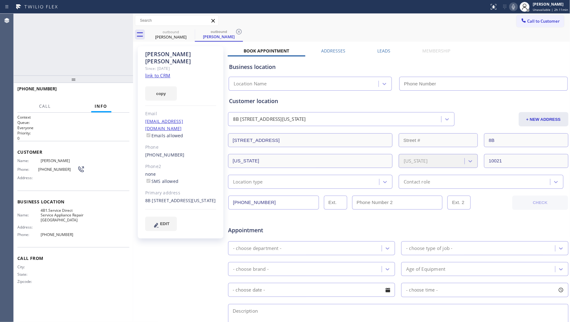
type input "(646) 362-5191"
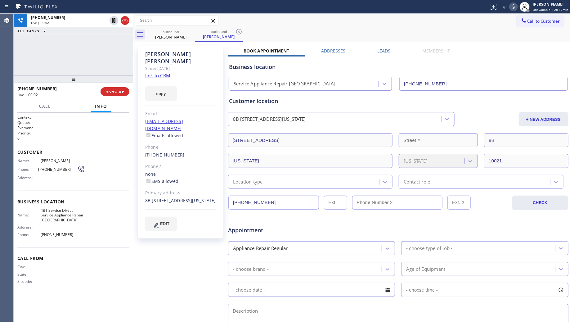
click at [308, 20] on div "Call to Customer Outbound call Location Service Appliance Repair NY Your caller…" at bounding box center [351, 20] width 437 height 11
click at [236, 29] on icon at bounding box center [238, 31] width 7 height 7
click at [123, 89] on button "HANG UP" at bounding box center [114, 91] width 29 height 9
click at [122, 89] on span "HANG UP" at bounding box center [114, 91] width 19 height 4
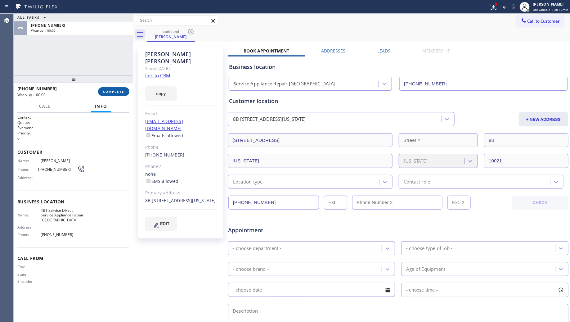
click at [122, 89] on button "COMPLETE" at bounding box center [113, 91] width 31 height 9
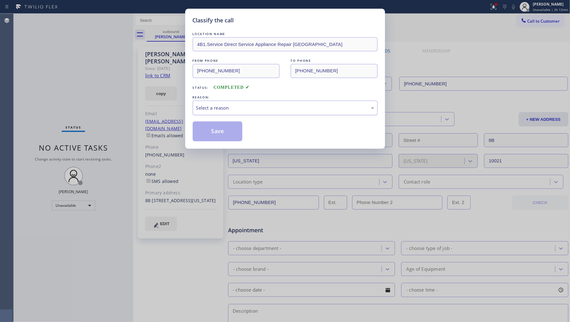
click at [248, 107] on div "Select a reason" at bounding box center [285, 107] width 178 height 7
click at [215, 131] on button "Save" at bounding box center [218, 131] width 50 height 20
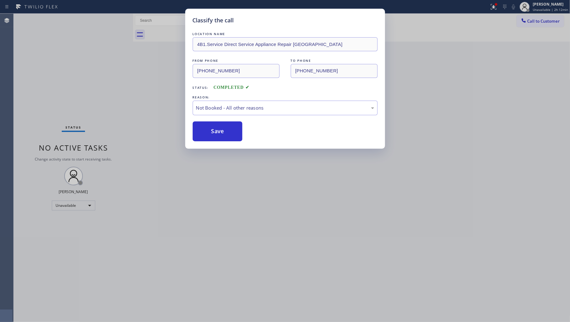
click at [215, 131] on button "Save" at bounding box center [218, 131] width 50 height 20
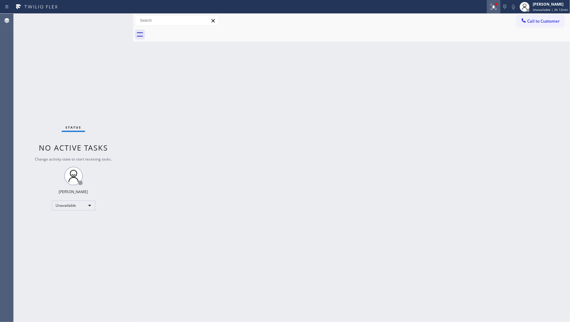
drag, startPoint x: 495, startPoint y: 10, endPoint x: 460, endPoint y: 60, distance: 61.0
click at [495, 10] on icon at bounding box center [493, 6] width 7 height 7
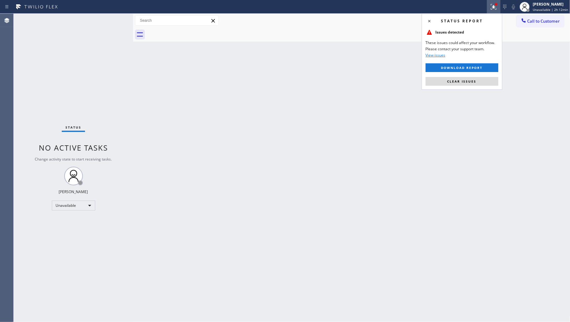
drag, startPoint x: 456, startPoint y: 81, endPoint x: 491, endPoint y: 60, distance: 40.6
click at [458, 81] on span "Clear issues" at bounding box center [461, 81] width 29 height 4
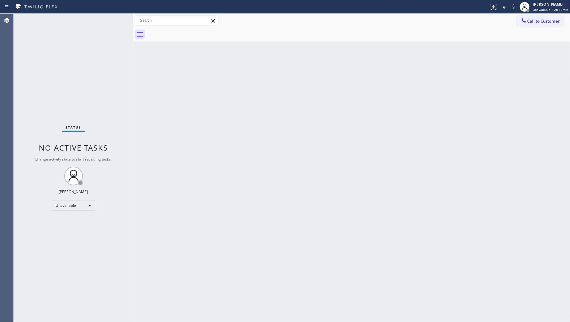
drag, startPoint x: 538, startPoint y: 21, endPoint x: 477, endPoint y: 22, distance: 61.4
click at [537, 21] on span "Call to Customer" at bounding box center [543, 21] width 33 height 6
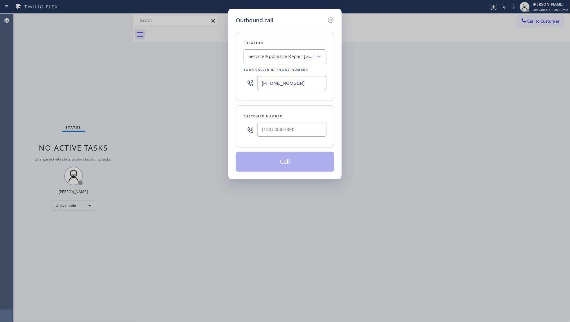
drag, startPoint x: 305, startPoint y: 84, endPoint x: 254, endPoint y: 83, distance: 50.6
click at [256, 84] on div "(646) 362-5191" at bounding box center [284, 83] width 83 height 20
paste input "855) 999-4417"
type input "(855) 999-4417"
click at [286, 125] on input "(___) ___-____" at bounding box center [291, 130] width 69 height 14
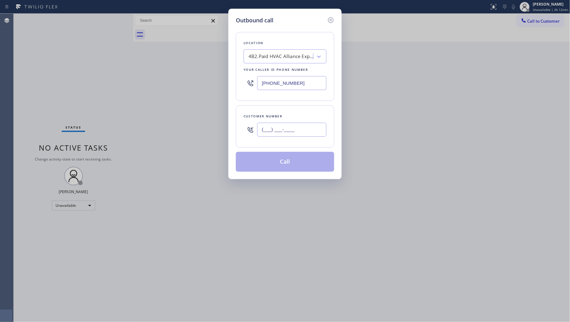
paste input "310) 753-4950"
type input "(310) 753-4950"
click at [284, 165] on button "Call" at bounding box center [285, 162] width 98 height 20
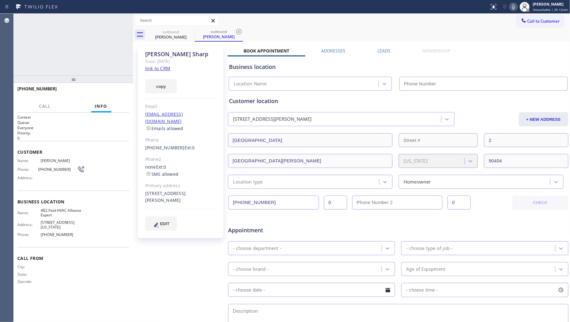
type input "(855) 999-4417"
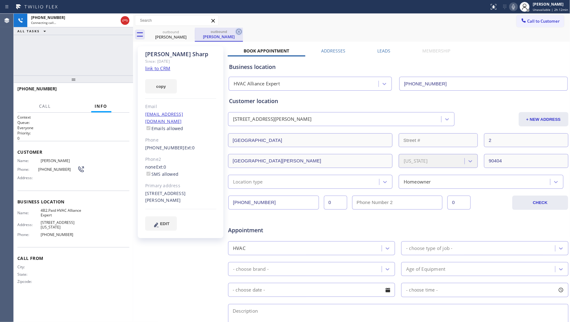
click at [238, 28] on icon at bounding box center [238, 31] width 7 height 7
click at [240, 28] on div "outbound Wendy Sharp outbound Wendy Sharp" at bounding box center [358, 35] width 423 height 14
click at [301, 22] on div "Call to Customer Outbound call Location HVAC Alliance Expert Your caller id pho…" at bounding box center [351, 20] width 437 height 11
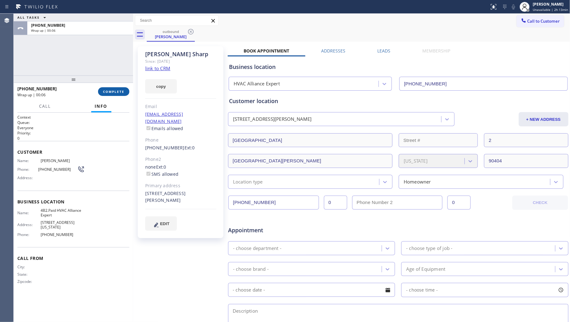
click at [115, 93] on span "COMPLETE" at bounding box center [113, 91] width 21 height 4
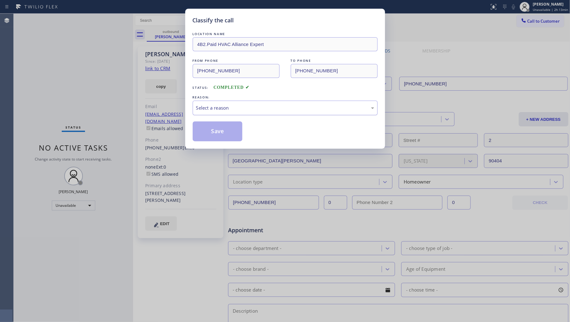
drag, startPoint x: 266, startPoint y: 106, endPoint x: 258, endPoint y: 114, distance: 10.7
click at [264, 108] on div "Select a reason" at bounding box center [285, 107] width 178 height 7
drag, startPoint x: 222, startPoint y: 133, endPoint x: 314, endPoint y: 79, distance: 107.0
click at [222, 133] on button "Save" at bounding box center [218, 131] width 50 height 20
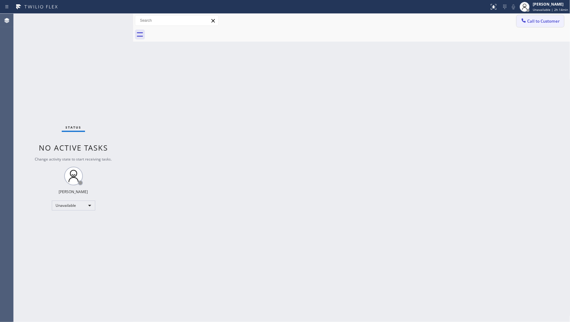
click at [534, 20] on span "Call to Customer" at bounding box center [543, 21] width 33 height 6
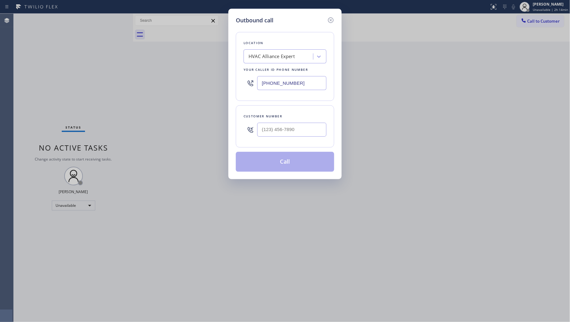
drag, startPoint x: 319, startPoint y: 82, endPoint x: 255, endPoint y: 85, distance: 63.4
click at [255, 85] on div "(855) 999-4417" at bounding box center [284, 83] width 83 height 20
paste input "323) 416-2342"
type input "(323) 416-2342"
click at [301, 133] on input "(___) ___-____" at bounding box center [291, 130] width 69 height 14
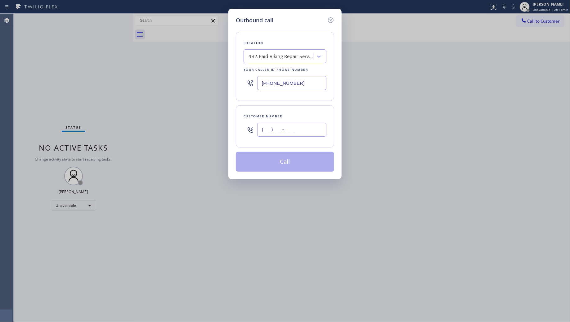
paste input "310) 466-5305"
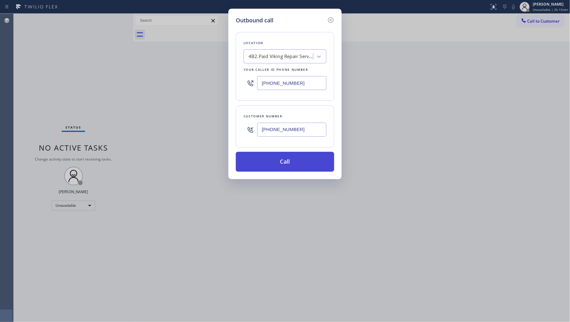
type input "(310) 466-5305"
click at [295, 166] on button "Call" at bounding box center [285, 162] width 98 height 20
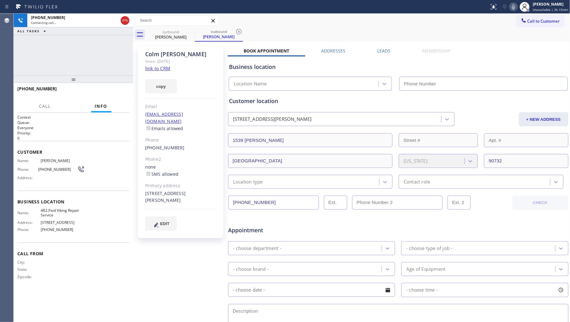
type input "(323) 416-2342"
click at [114, 93] on span "HANG UP" at bounding box center [114, 91] width 19 height 4
click at [114, 92] on span "HANG UP" at bounding box center [114, 91] width 19 height 4
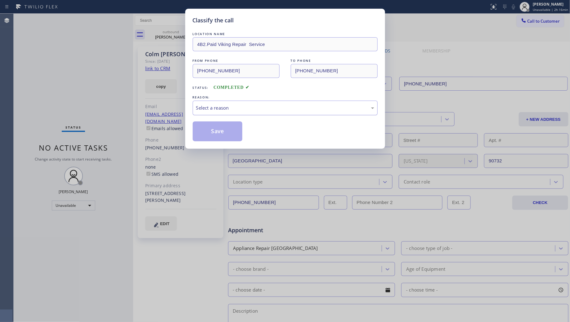
drag, startPoint x: 221, startPoint y: 104, endPoint x: 218, endPoint y: 113, distance: 9.7
click at [221, 105] on div "Select a reason" at bounding box center [285, 107] width 185 height 15
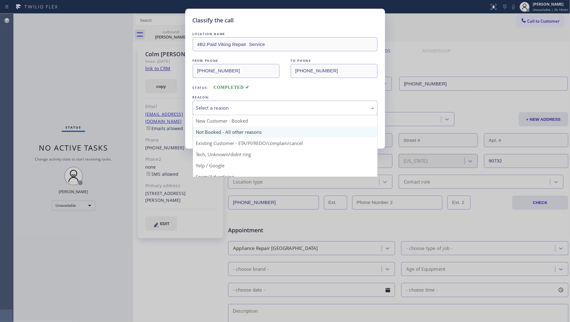
click at [215, 130] on button "Save" at bounding box center [218, 131] width 50 height 20
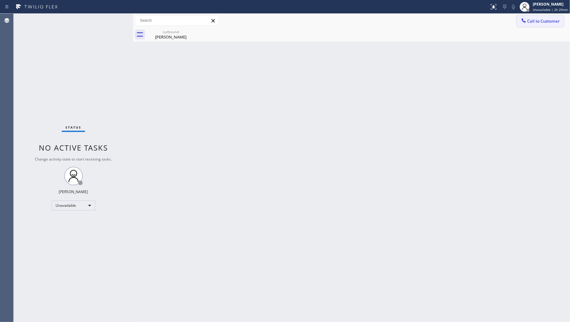
click at [543, 22] on span "Call to Customer" at bounding box center [543, 21] width 33 height 6
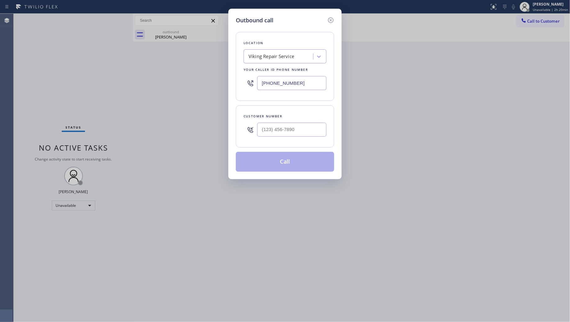
drag, startPoint x: 279, startPoint y: 81, endPoint x: 234, endPoint y: 80, distance: 45.0
click at [234, 81] on div "Outbound call Location Viking Repair Service Your caller id phone number (323) …" at bounding box center [284, 94] width 113 height 170
paste input "602) 755-6398"
type input "(602) 755-6398"
paste input "480) 206-6462"
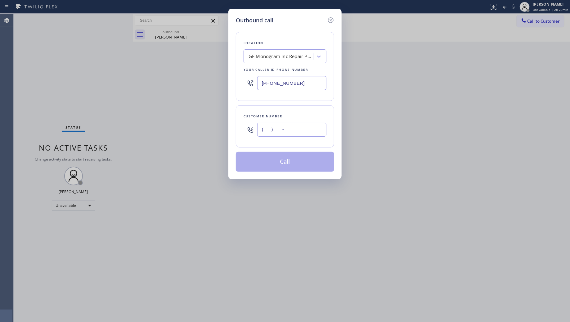
click at [301, 127] on input "(___) ___-____" at bounding box center [291, 130] width 69 height 14
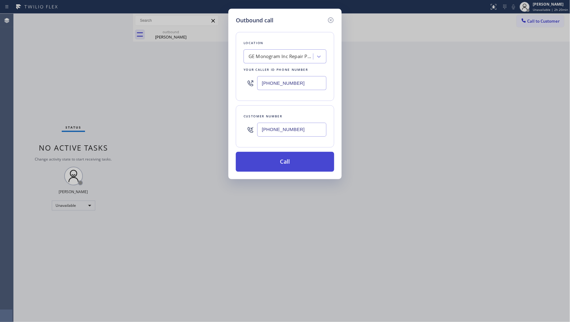
type input "(480) 206-6462"
click at [297, 160] on button "Call" at bounding box center [285, 162] width 98 height 20
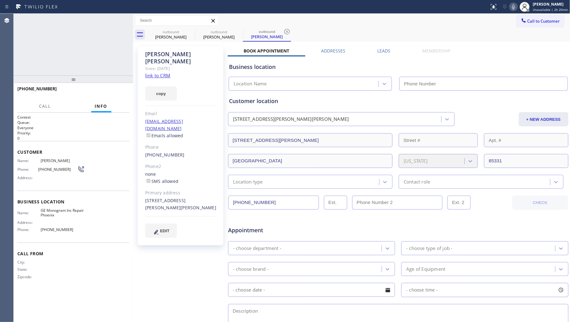
type input "(602) 755-6398"
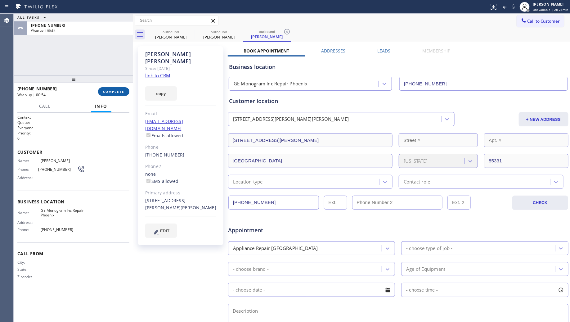
click at [100, 89] on button "COMPLETE" at bounding box center [113, 91] width 31 height 9
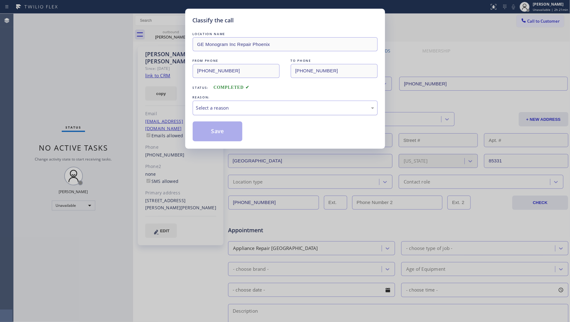
drag, startPoint x: 228, startPoint y: 108, endPoint x: 226, endPoint y: 113, distance: 5.8
click at [228, 109] on div "Select a reason" at bounding box center [285, 107] width 178 height 7
click at [213, 136] on button "Save" at bounding box center [218, 131] width 50 height 20
type input "(323) 416-2342"
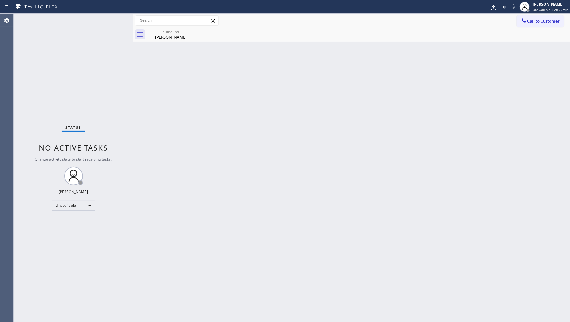
drag, startPoint x: 526, startPoint y: 16, endPoint x: 512, endPoint y: 21, distance: 14.6
click at [526, 16] on button "Call to Customer" at bounding box center [539, 21] width 47 height 12
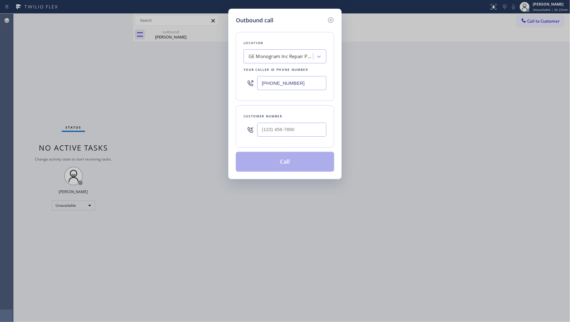
drag, startPoint x: 306, startPoint y: 83, endPoint x: 249, endPoint y: 79, distance: 57.5
click at [223, 83] on div "Outbound call Location GE Monogram Inc Repair Phoenix Your caller id phone numb…" at bounding box center [285, 161] width 570 height 322
paste input "805) 600-3414"
type input "(805) 600-3414"
click at [293, 130] on input "(___) ___-____" at bounding box center [291, 130] width 69 height 14
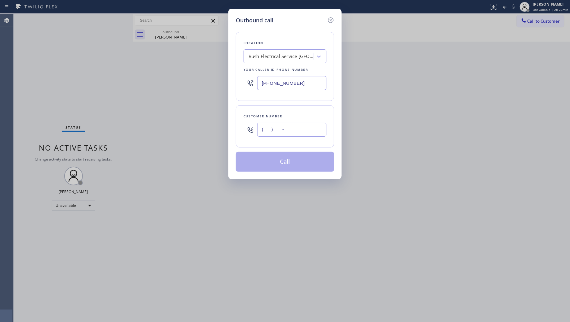
paste input "619) 376-5609"
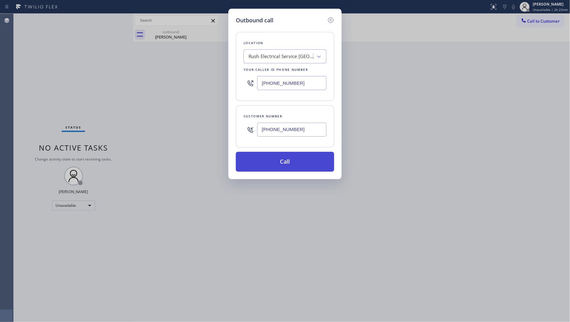
type input "(619) 376-5609"
click at [295, 158] on button "Call" at bounding box center [285, 162] width 98 height 20
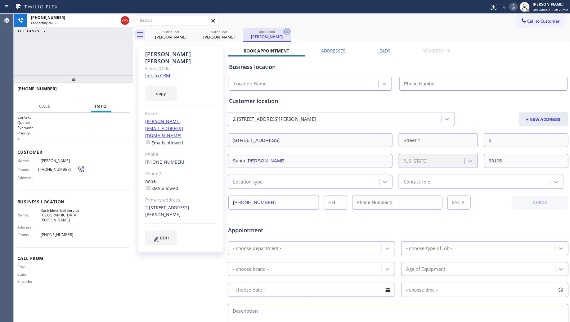
click at [289, 29] on icon at bounding box center [286, 31] width 7 height 7
drag, startPoint x: 239, startPoint y: 30, endPoint x: 225, endPoint y: 32, distance: 14.1
click at [238, 30] on icon at bounding box center [238, 31] width 7 height 7
type input "(323) 416-2342"
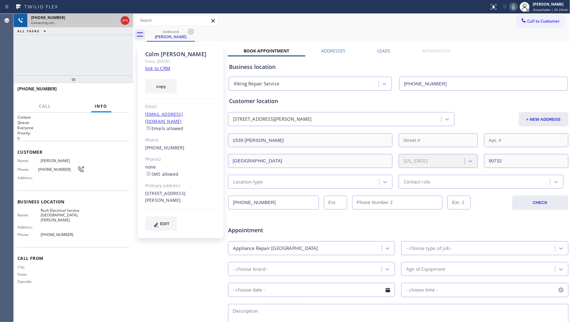
drag, startPoint x: 188, startPoint y: 32, endPoint x: 117, endPoint y: 24, distance: 71.1
click at [187, 32] on icon at bounding box center [190, 31] width 7 height 7
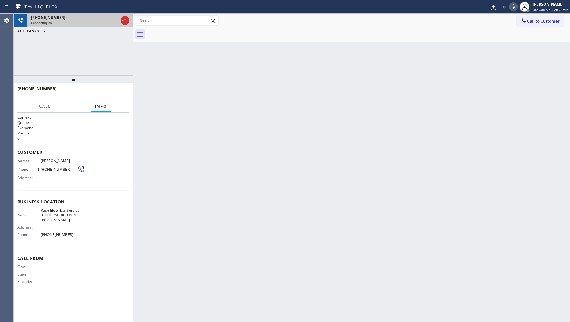
click at [84, 16] on div "+16193765609" at bounding box center [74, 17] width 87 height 5
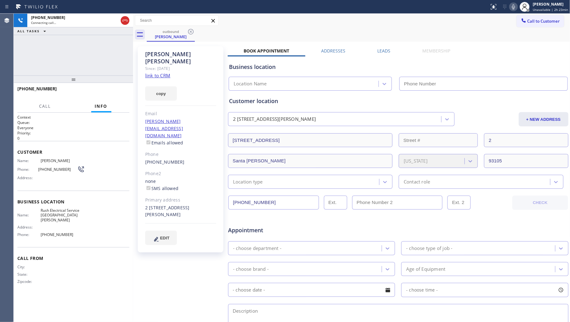
type input "(805) 600-3414"
click at [272, 39] on div "outbound Ruben Romero" at bounding box center [358, 35] width 423 height 14
click at [517, 8] on icon at bounding box center [513, 6] width 7 height 7
click at [223, 36] on div "outbound Ruben Romero" at bounding box center [358, 35] width 423 height 14
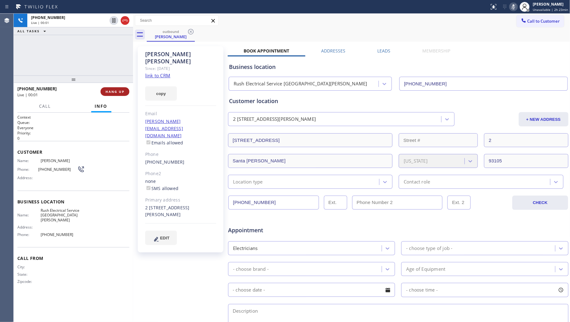
click at [106, 91] on span "HANG UP" at bounding box center [114, 91] width 19 height 4
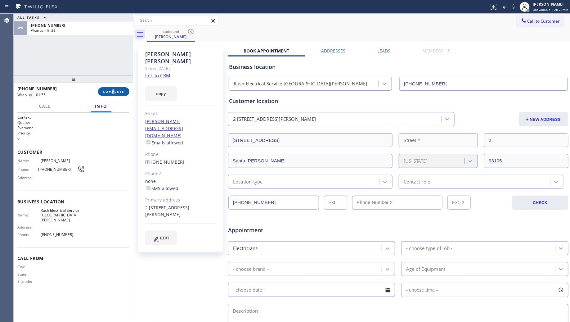
click at [115, 95] on div "+16193765609 Wrap up | 01:55 COMPLETE" at bounding box center [73, 91] width 112 height 16
click at [118, 93] on span "COMPLETE" at bounding box center [113, 91] width 21 height 4
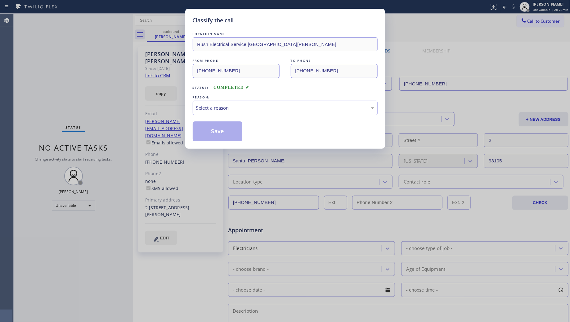
click at [257, 89] on div "Status: COMPLETED" at bounding box center [285, 86] width 185 height 10
click at [241, 109] on div "Select a reason" at bounding box center [285, 107] width 178 height 7
drag, startPoint x: 207, startPoint y: 131, endPoint x: 211, endPoint y: 129, distance: 4.9
click at [207, 131] on button "Save" at bounding box center [218, 131] width 50 height 20
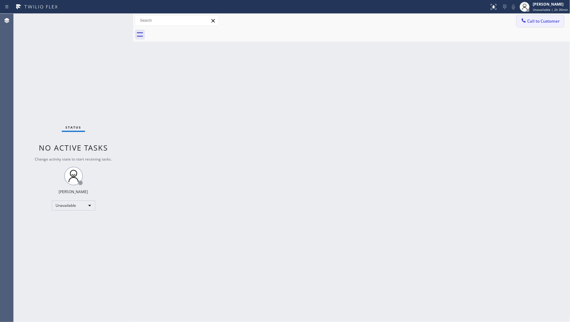
drag, startPoint x: 541, startPoint y: 25, endPoint x: 427, endPoint y: 43, distance: 115.2
click at [541, 25] on button "Call to Customer" at bounding box center [539, 21] width 47 height 12
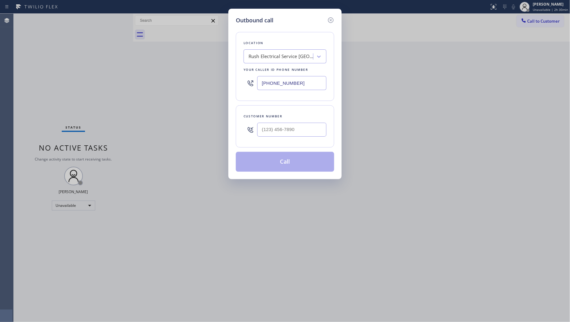
drag, startPoint x: 311, startPoint y: 81, endPoint x: 226, endPoint y: 85, distance: 84.5
click at [226, 85] on div "Outbound call Location Rush Electrical Service Santa Barbara Your caller id pho…" at bounding box center [285, 161] width 570 height 322
paste input "text"
type input "(805) 600-3414"
click at [295, 132] on input "(___) ___-____" at bounding box center [291, 130] width 69 height 14
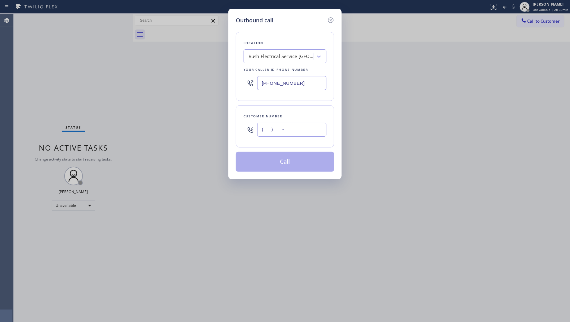
paste input "619) 376-5609"
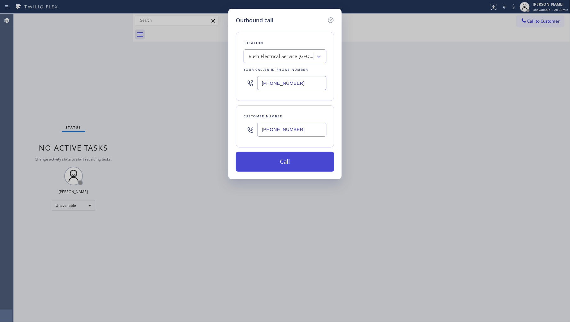
type input "(619) 376-5609"
click at [290, 160] on button "Call" at bounding box center [285, 162] width 98 height 20
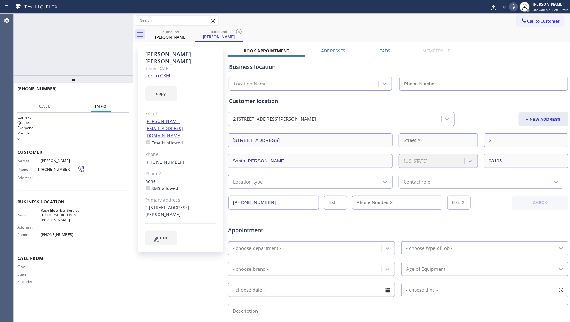
type input "(805) 600-3414"
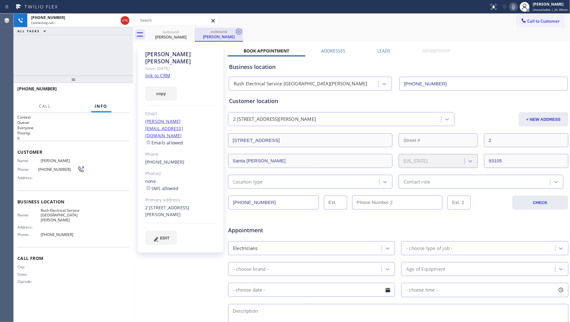
click at [238, 30] on icon at bounding box center [238, 31] width 7 height 7
click at [248, 29] on div "outbound Ruben Romero" at bounding box center [358, 35] width 423 height 14
click at [109, 89] on span "HANG UP" at bounding box center [114, 91] width 19 height 4
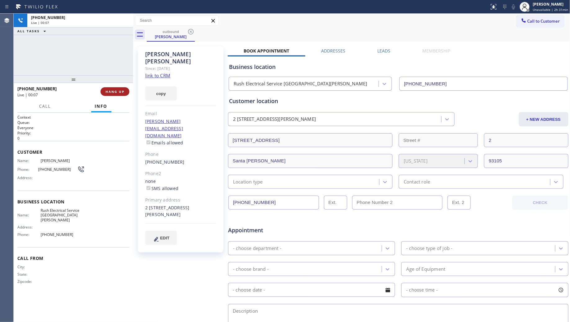
click at [110, 89] on button "HANG UP" at bounding box center [114, 91] width 29 height 9
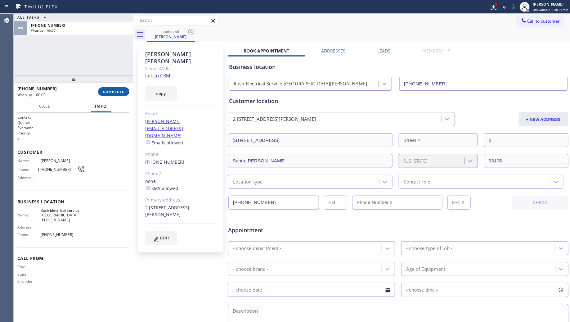
click at [112, 89] on button "COMPLETE" at bounding box center [113, 91] width 31 height 9
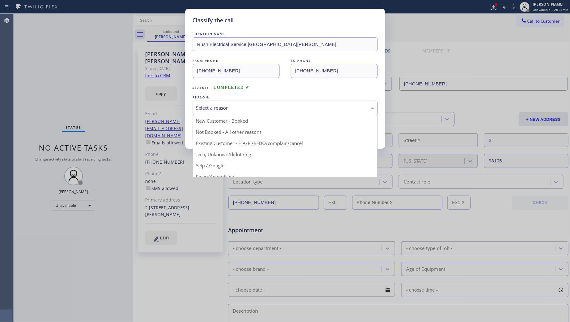
drag, startPoint x: 298, startPoint y: 108, endPoint x: 263, endPoint y: 114, distance: 35.2
click at [287, 110] on div "Select a reason" at bounding box center [285, 107] width 178 height 7
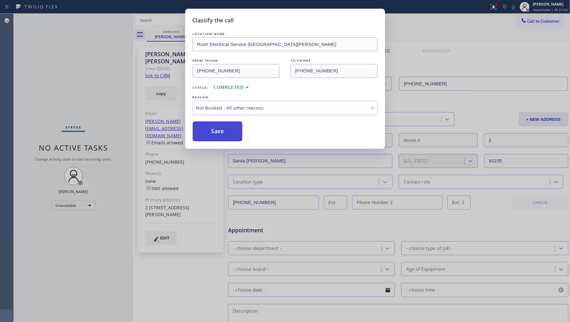
click at [207, 124] on button "Save" at bounding box center [218, 131] width 50 height 20
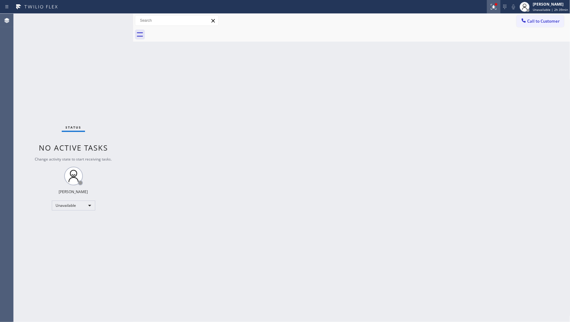
click at [492, 8] on icon at bounding box center [493, 6] width 7 height 7
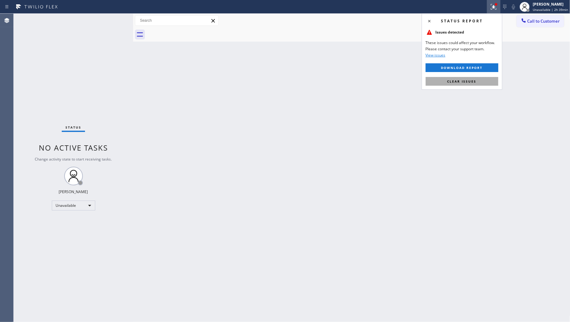
click at [476, 77] on button "Clear issues" at bounding box center [462, 81] width 73 height 9
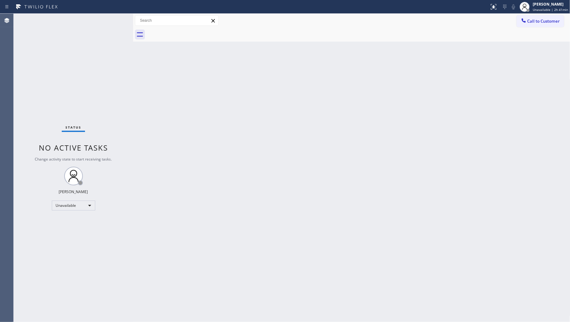
drag, startPoint x: 536, startPoint y: 19, endPoint x: 433, endPoint y: 60, distance: 110.4
click at [536, 20] on span "Call to Customer" at bounding box center [543, 21] width 33 height 6
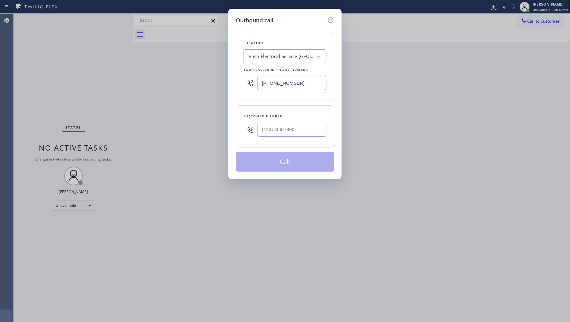
drag, startPoint x: 296, startPoint y: 84, endPoint x: 228, endPoint y: 85, distance: 67.6
click at [228, 85] on div "Outbound call Location Rush Electrical Service Santa Barbara Your caller id pho…" at bounding box center [285, 161] width 570 height 322
paste input "424) 421-2429"
type input "(424) 421-2429"
click at [297, 129] on input "(___) ___-____" at bounding box center [291, 130] width 69 height 14
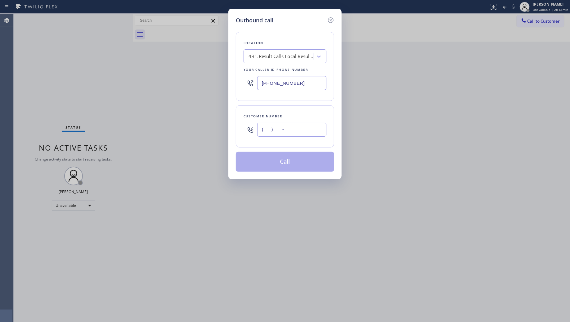
paste input "702) 890-1395"
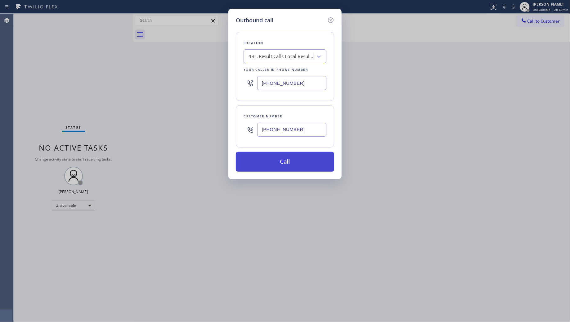
type input "(702) 890-1395"
click at [283, 160] on button "Call" at bounding box center [285, 162] width 98 height 20
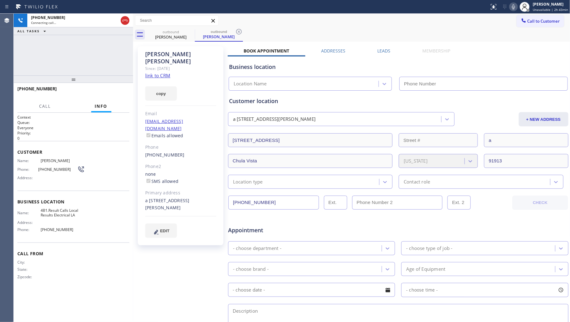
type input "(424) 421-2429"
click at [239, 30] on icon at bounding box center [238, 31] width 7 height 7
click at [123, 94] on button "HANG UP" at bounding box center [114, 91] width 29 height 9
click at [123, 92] on span "HANG UP" at bounding box center [114, 91] width 19 height 4
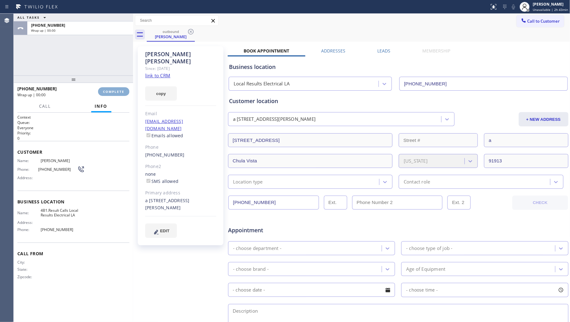
click at [123, 91] on span "COMPLETE" at bounding box center [113, 91] width 21 height 4
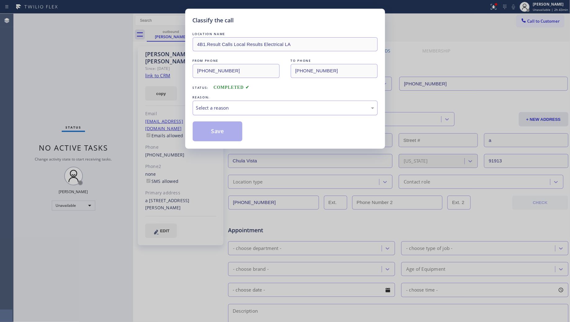
click at [207, 109] on div "Select a reason" at bounding box center [285, 107] width 178 height 7
click at [212, 136] on button "Save" at bounding box center [218, 131] width 50 height 20
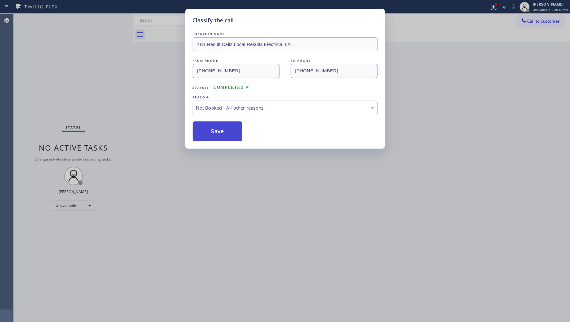
click at [212, 136] on button "Save" at bounding box center [218, 131] width 50 height 20
click at [158, 103] on div "Classify the call LOCATION NAME 4B1.Result Calls Local Results Electrical LA FR…" at bounding box center [285, 161] width 570 height 322
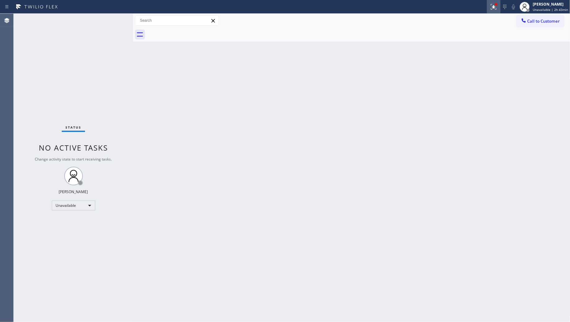
click at [500, 11] on button at bounding box center [494, 7] width 14 height 14
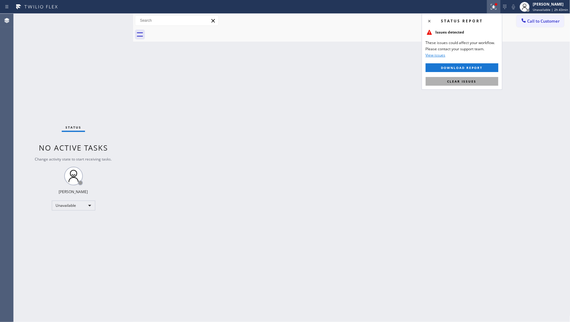
click at [463, 80] on span "Clear issues" at bounding box center [461, 81] width 29 height 4
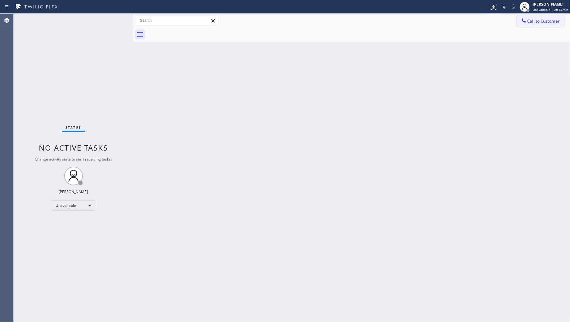
click at [535, 20] on span "Call to Customer" at bounding box center [543, 21] width 33 height 6
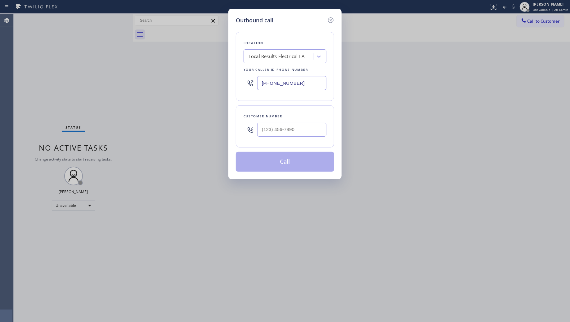
drag, startPoint x: 304, startPoint y: 84, endPoint x: 243, endPoint y: 81, distance: 61.5
click at [244, 84] on div "(424) 421-2429" at bounding box center [284, 83] width 83 height 20
paste input "818) 208-7485"
type input "(818) 208-7485"
click at [282, 133] on input "(___) ___-____" at bounding box center [291, 130] width 69 height 14
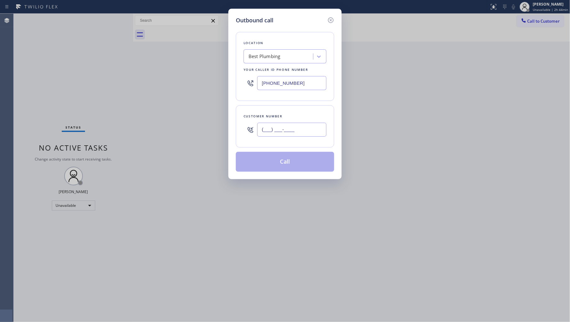
paste input "747) 322-8888"
type input "(747) 322-8888"
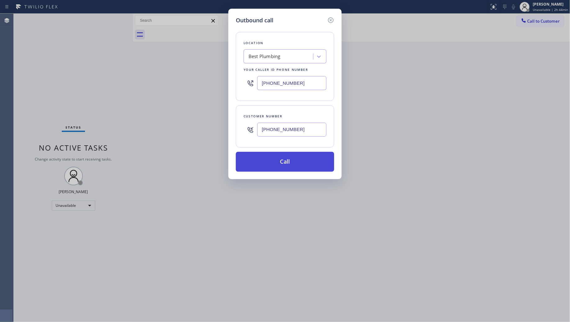
click at [292, 154] on button "Call" at bounding box center [285, 162] width 98 height 20
click at [286, 160] on button "Call" at bounding box center [285, 162] width 98 height 20
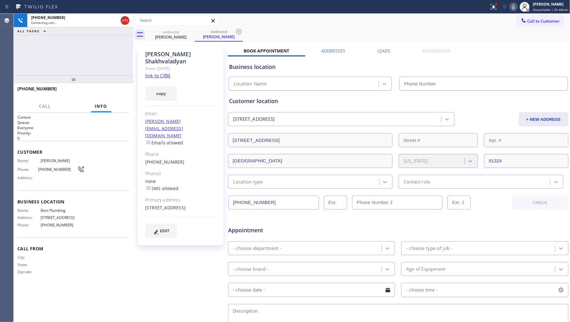
drag, startPoint x: 491, startPoint y: 2, endPoint x: 493, endPoint y: 14, distance: 12.3
click at [491, 4] on button at bounding box center [494, 7] width 14 height 14
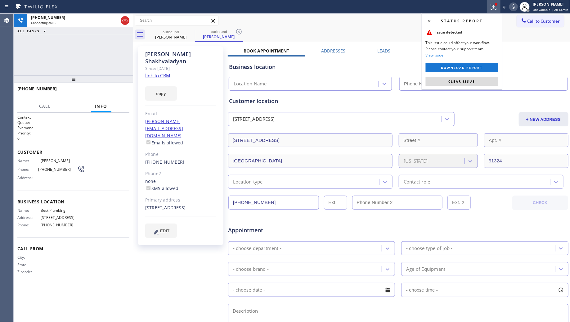
drag, startPoint x: 480, startPoint y: 83, endPoint x: 301, endPoint y: 58, distance: 180.0
click at [478, 83] on button "Clear issue" at bounding box center [462, 81] width 73 height 9
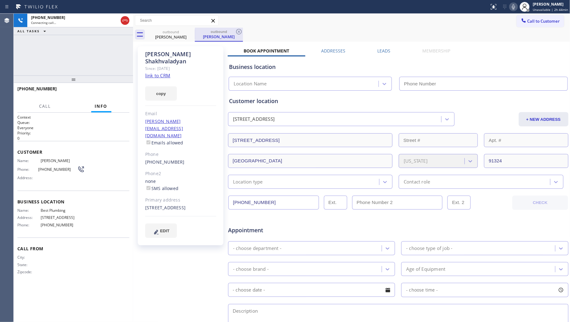
type input "(818) 208-7485"
click at [239, 27] on div "Call to Customer Outbound call Location Best Plumbing Your caller id phone numb…" at bounding box center [351, 21] width 437 height 14
click at [238, 29] on icon at bounding box center [238, 31] width 7 height 7
click at [250, 28] on div "outbound Anna Shakhvaladyan" at bounding box center [358, 35] width 423 height 14
click at [111, 58] on div "+17473228888 Connecting call… ALL TASKS ALL TASKS ACTIVE TASKS TASKS IN WRAP UP" at bounding box center [73, 45] width 119 height 62
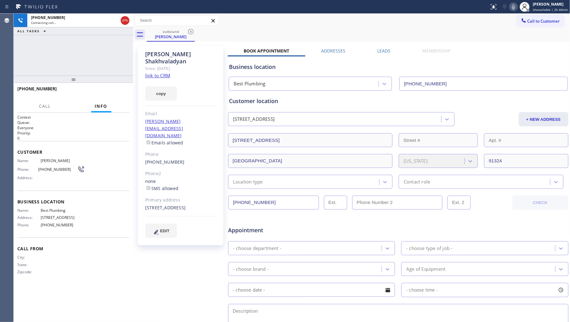
click at [248, 34] on div "outbound Anna Shakhvaladyan" at bounding box center [358, 35] width 423 height 14
click at [114, 89] on span "HANG UP" at bounding box center [114, 91] width 19 height 4
click at [115, 89] on span "HANG UP" at bounding box center [114, 91] width 19 height 4
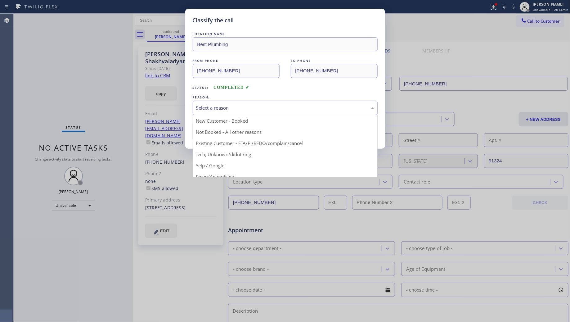
click at [220, 107] on div "Select a reason" at bounding box center [285, 107] width 178 height 7
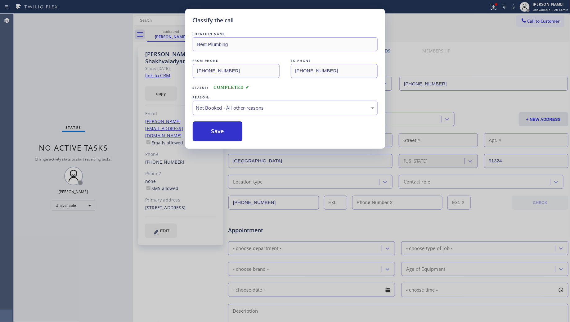
click at [222, 131] on button "Save" at bounding box center [218, 131] width 50 height 20
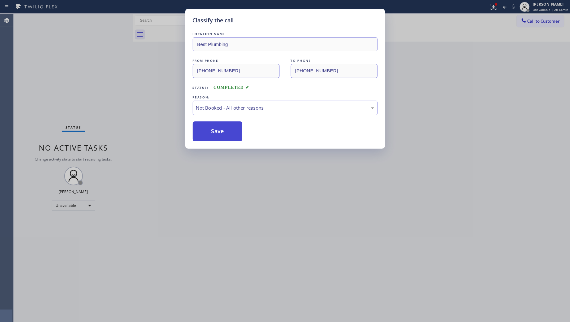
drag, startPoint x: 222, startPoint y: 131, endPoint x: 240, endPoint y: 127, distance: 18.3
click at [223, 131] on button "Save" at bounding box center [218, 131] width 50 height 20
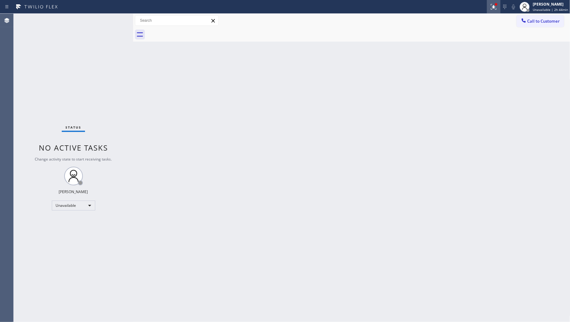
click at [493, 1] on button at bounding box center [494, 7] width 14 height 14
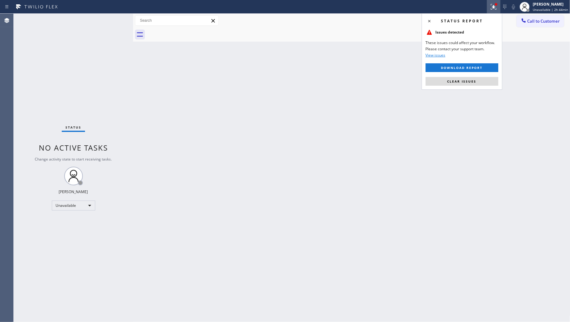
drag, startPoint x: 470, startPoint y: 78, endPoint x: 471, endPoint y: 94, distance: 16.1
click at [470, 78] on button "Clear issues" at bounding box center [462, 81] width 73 height 9
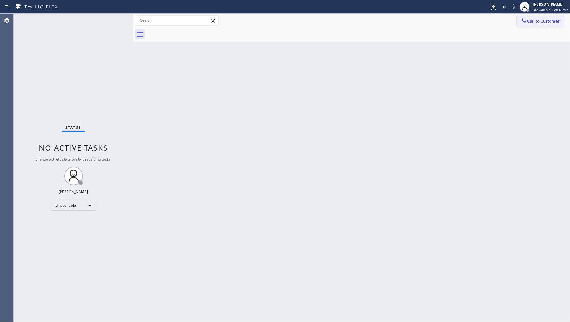
click at [536, 20] on span "Call to Customer" at bounding box center [543, 21] width 33 height 6
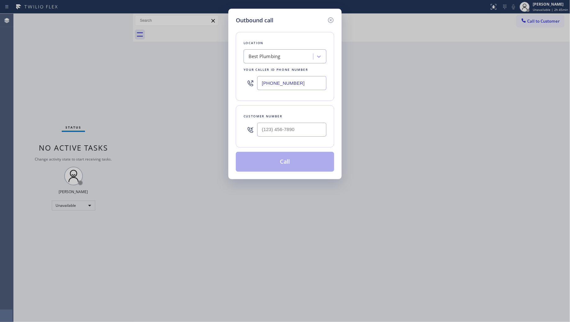
drag, startPoint x: 316, startPoint y: 90, endPoint x: 239, endPoint y: 96, distance: 76.6
click at [250, 99] on div "Location Best Plumbing Your caller id phone number (818) 208-7485" at bounding box center [285, 66] width 98 height 69
paste input "33) 692-2271"
type input "(833) 692-2271"
drag, startPoint x: 315, startPoint y: 129, endPoint x: 314, endPoint y: 117, distance: 12.4
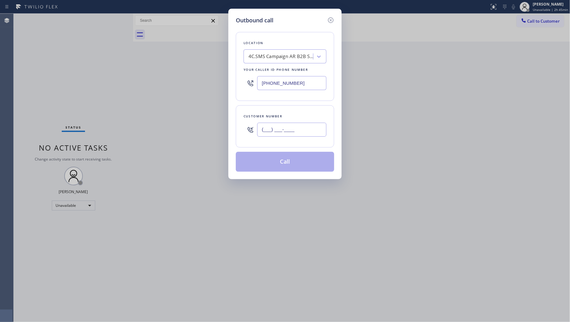
click at [315, 129] on input "(___) ___-____" at bounding box center [291, 130] width 69 height 14
paste input "949) 331-8109"
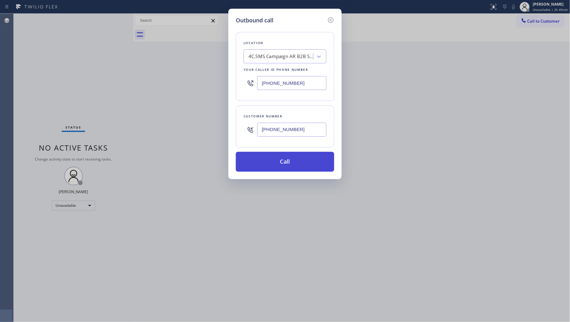
type input "(949) 331-8109"
click at [283, 171] on button "Call" at bounding box center [285, 162] width 98 height 20
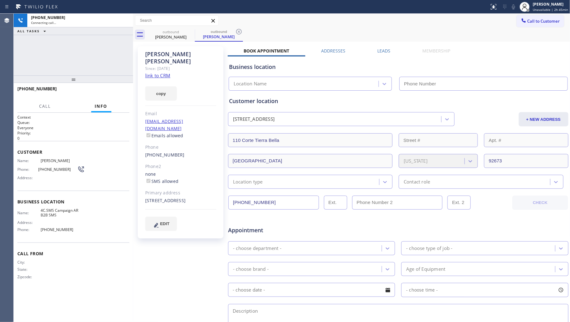
type input "(833) 692-2271"
click at [237, 33] on icon at bounding box center [238, 31] width 7 height 7
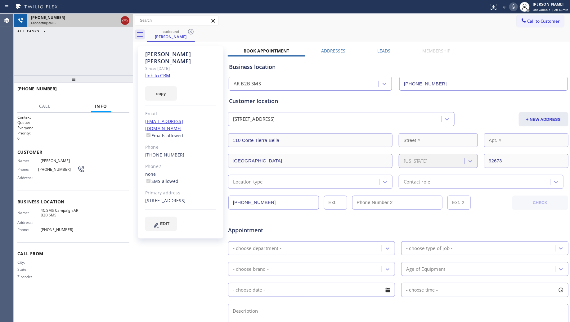
click at [126, 22] on icon at bounding box center [124, 20] width 7 height 7
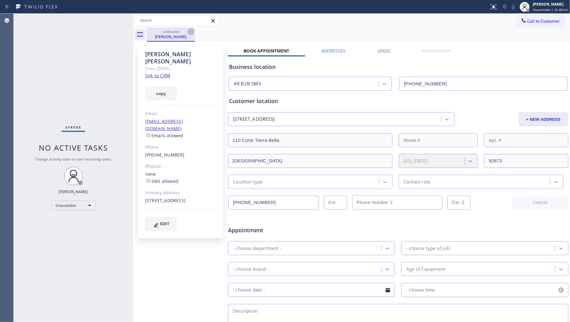
click at [192, 31] on icon at bounding box center [190, 31] width 7 height 7
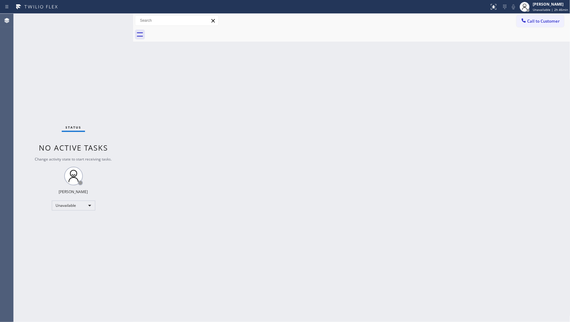
drag, startPoint x: 360, startPoint y: 99, endPoint x: 390, endPoint y: 100, distance: 29.5
click at [362, 99] on div "Back to Dashboard Change Sender ID Customers Technicians Select a contact Outbo…" at bounding box center [351, 168] width 437 height 308
click at [425, 75] on div "Back to Dashboard Change Sender ID Customers Technicians Select a contact Outbo…" at bounding box center [351, 168] width 437 height 308
click at [545, 17] on button "Call to Customer" at bounding box center [539, 21] width 47 height 12
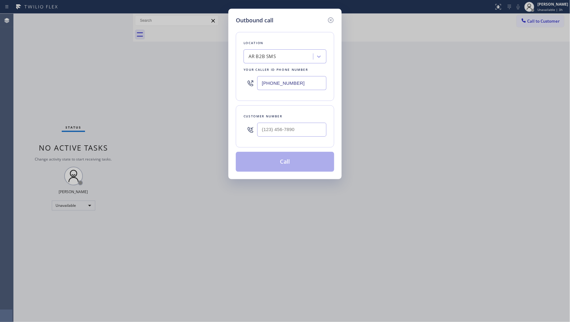
drag, startPoint x: 305, startPoint y: 83, endPoint x: 242, endPoint y: 83, distance: 62.7
click at [241, 83] on div "Location AR B2B SMS Your caller id phone number (833) 692-2271" at bounding box center [285, 66] width 98 height 69
paste input "720) 408-293"
type input "(720) 408-2931"
click at [318, 129] on input "(___) ___-____" at bounding box center [291, 130] width 69 height 14
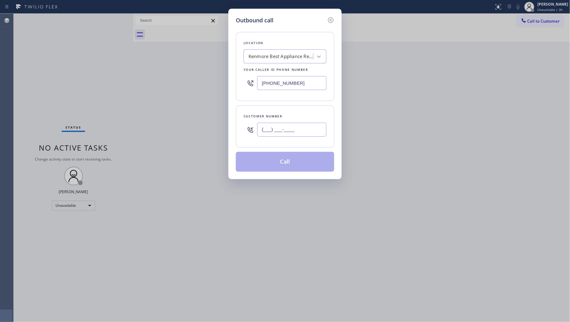
paste input "720) 292-2682"
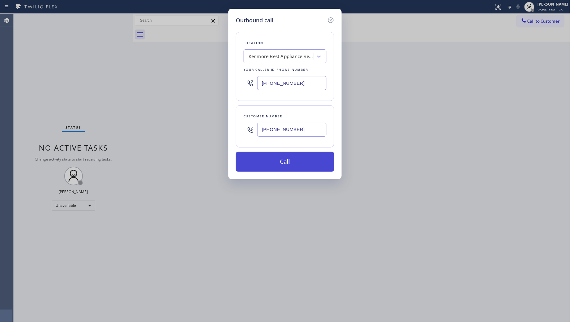
type input "(720) 292-2682"
click at [284, 161] on button "Call" at bounding box center [285, 162] width 98 height 20
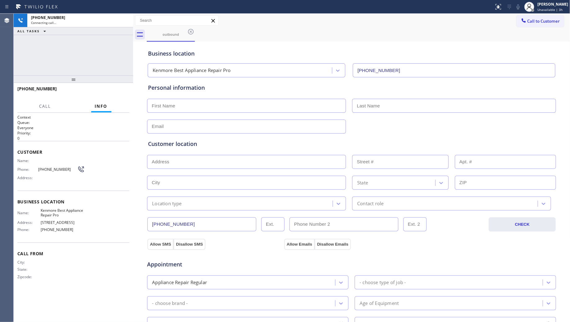
type input "(720) 408-2931"
drag, startPoint x: 125, startPoint y: 86, endPoint x: 125, endPoint y: 90, distance: 4.3
click at [125, 89] on div "+17202922682 Live | 00:02 HANG UP" at bounding box center [73, 91] width 112 height 16
click at [125, 90] on button "HANG UP" at bounding box center [114, 91] width 29 height 9
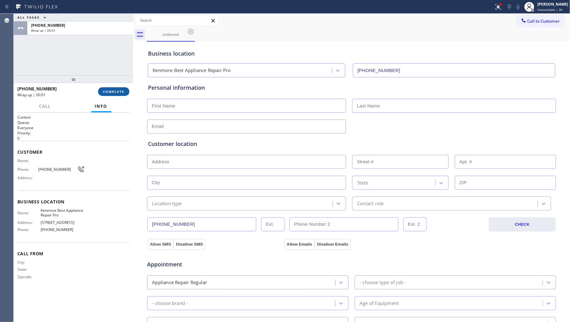
click at [118, 95] on button "COMPLETE" at bounding box center [113, 91] width 31 height 9
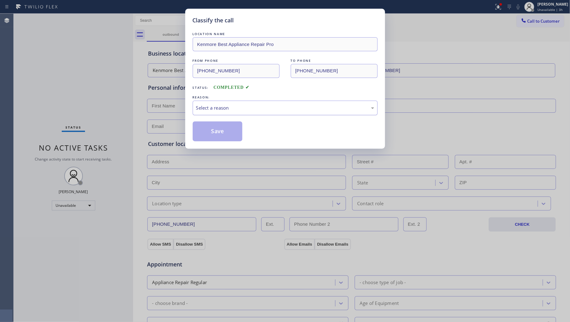
click at [250, 111] on div "Select a reason" at bounding box center [285, 107] width 178 height 7
click at [216, 128] on button "Save" at bounding box center [218, 131] width 50 height 20
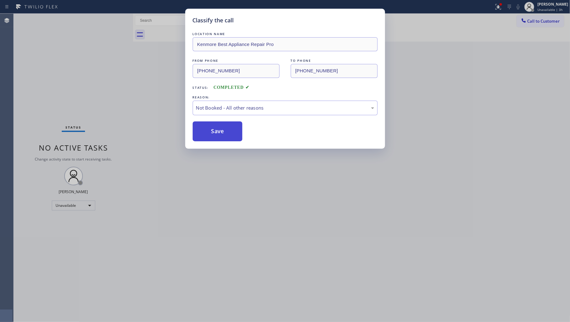
drag, startPoint x: 216, startPoint y: 127, endPoint x: 230, endPoint y: 127, distance: 13.7
click at [218, 127] on button "Save" at bounding box center [218, 131] width 50 height 20
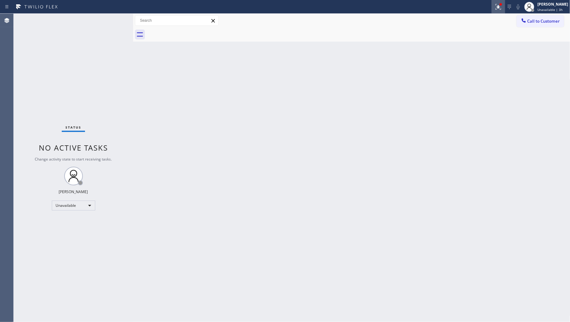
click at [495, 8] on div at bounding box center [498, 6] width 14 height 7
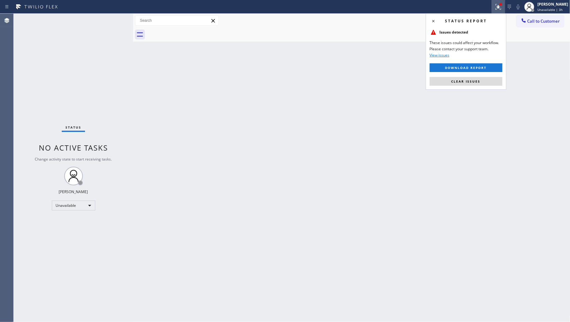
drag, startPoint x: 466, startPoint y: 82, endPoint x: 469, endPoint y: 81, distance: 3.2
click at [467, 82] on span "Clear issues" at bounding box center [465, 81] width 29 height 4
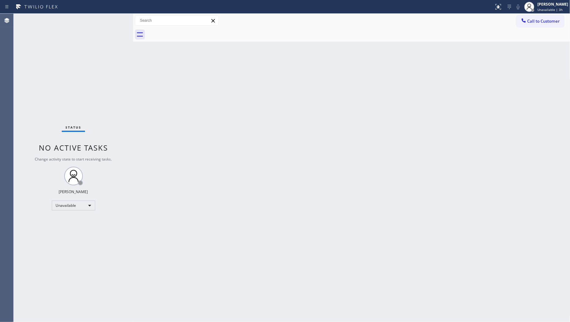
drag, startPoint x: 556, startPoint y: 109, endPoint x: 561, endPoint y: 110, distance: 5.4
click at [558, 109] on div "Back to Dashboard Change Sender ID Customers Technicians Select a contact Outbo…" at bounding box center [351, 168] width 437 height 308
click at [544, 14] on div "Call to Customer Outbound call Location Kenmore Best Appliance Repair Pro Your …" at bounding box center [351, 21] width 437 height 14
click at [543, 20] on span "Call to Customer" at bounding box center [543, 21] width 33 height 6
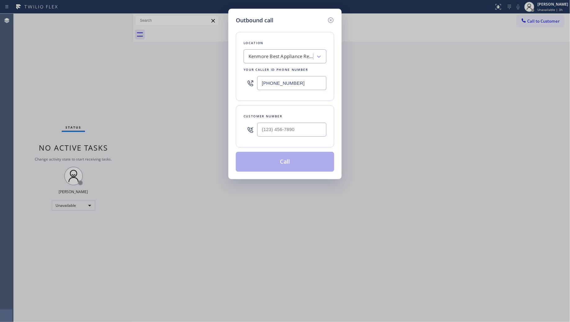
drag, startPoint x: 303, startPoint y: 83, endPoint x: 222, endPoint y: 74, distance: 81.5
click at [242, 78] on div "Location Kenmore Best Appliance Repair Pro Your caller id phone number (720) 40…" at bounding box center [285, 66] width 98 height 69
paste input "650) 670-3868"
type input "(650) 670-3868"
click at [480, 90] on div "Outbound call Location HorizonCool HVAC Solutions Your caller id phone number (…" at bounding box center [285, 161] width 570 height 322
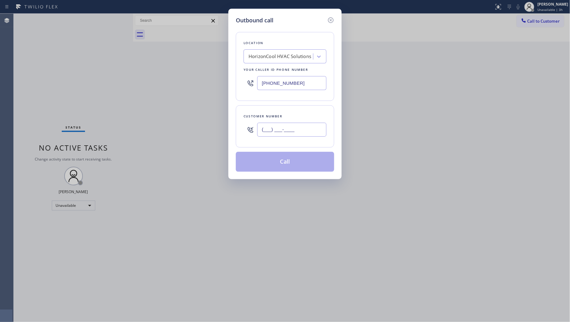
click at [307, 132] on input "(___) ___-____" at bounding box center [291, 130] width 69 height 14
paste input "253) 295-4252"
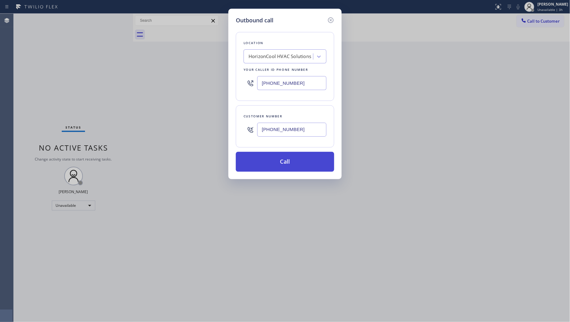
type input "(253) 295-4252"
click at [281, 162] on button "Call" at bounding box center [285, 162] width 98 height 20
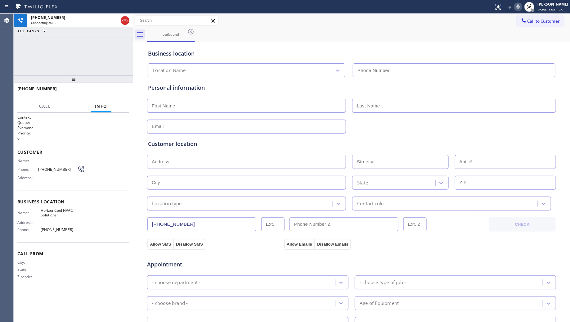
type input "(650) 670-3868"
click at [404, 11] on div "Status report No issues detected If you experience an issue, please download th…" at bounding box center [285, 7] width 570 height 14
click at [119, 88] on button "HANG UP" at bounding box center [114, 91] width 29 height 9
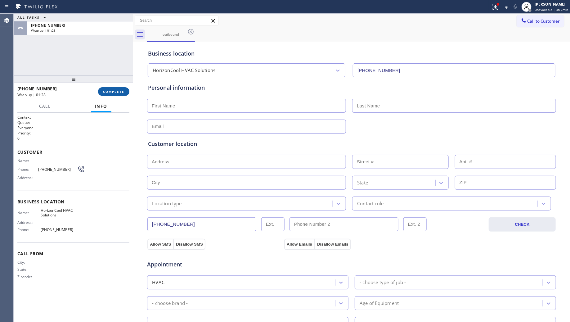
click at [117, 91] on span "COMPLETE" at bounding box center [113, 91] width 21 height 4
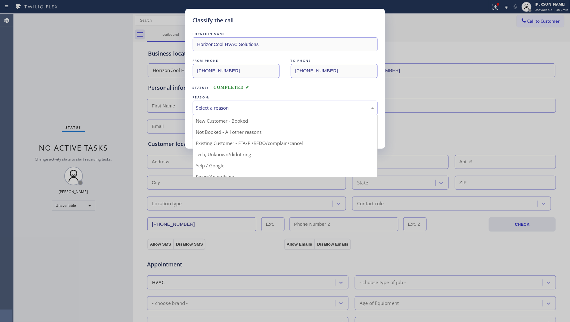
click at [244, 106] on div "Select a reason" at bounding box center [285, 107] width 178 height 7
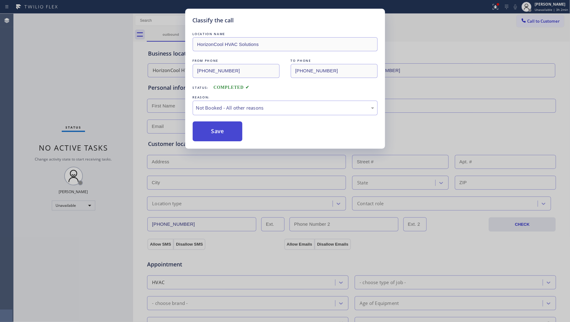
click at [219, 128] on button "Save" at bounding box center [218, 131] width 50 height 20
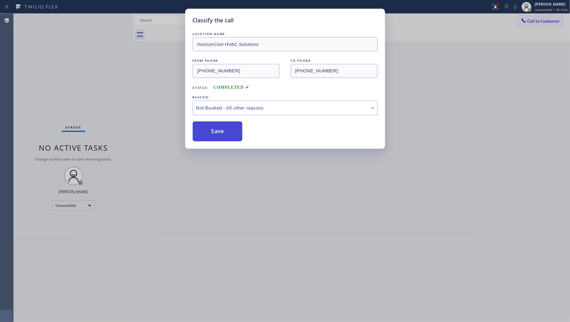
click at [219, 127] on button "Save" at bounding box center [218, 131] width 50 height 20
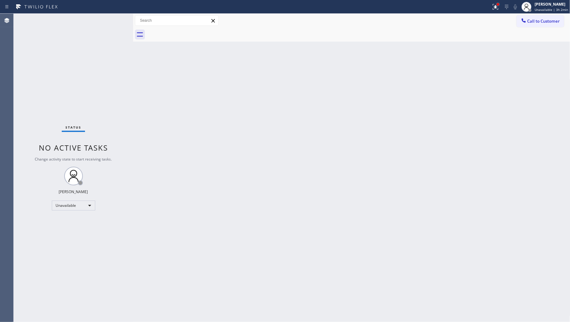
click at [499, 4] on div at bounding box center [498, 4] width 2 height 2
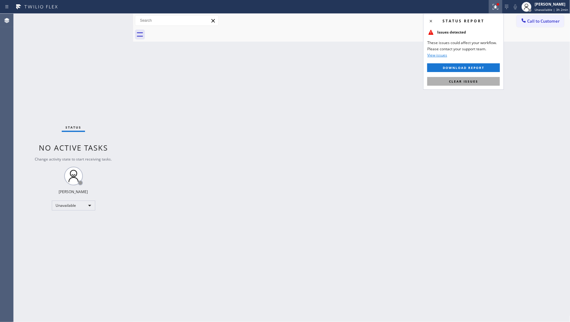
click at [458, 81] on span "Clear issues" at bounding box center [463, 81] width 29 height 4
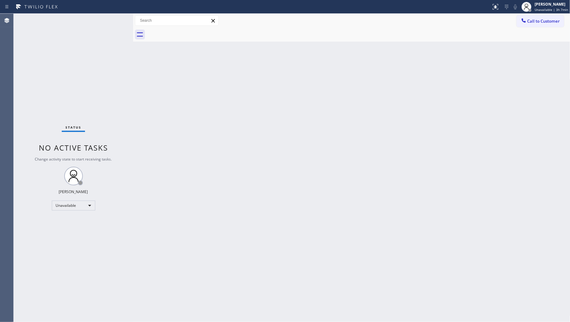
drag, startPoint x: 449, startPoint y: 107, endPoint x: 458, endPoint y: 100, distance: 11.7
click at [450, 106] on div "Back to Dashboard Change Sender ID Customers Technicians Select a contact Outbo…" at bounding box center [351, 168] width 437 height 308
click at [528, 22] on span "Call to Customer" at bounding box center [543, 21] width 33 height 6
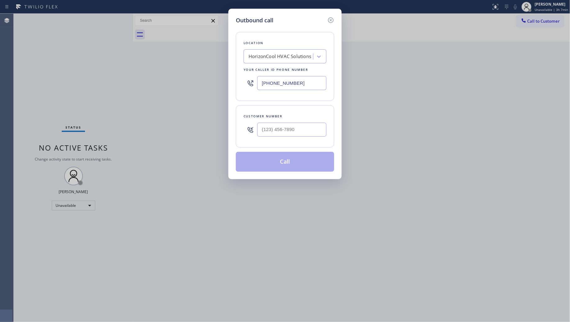
drag, startPoint x: 293, startPoint y: 88, endPoint x: 244, endPoint y: 88, distance: 49.0
click at [244, 88] on div "(650) 670-3868" at bounding box center [284, 83] width 83 height 20
paste input "951) 579-417"
type input "(650) 670-3868"
click at [300, 132] on input "(___) ___-____" at bounding box center [291, 130] width 69 height 14
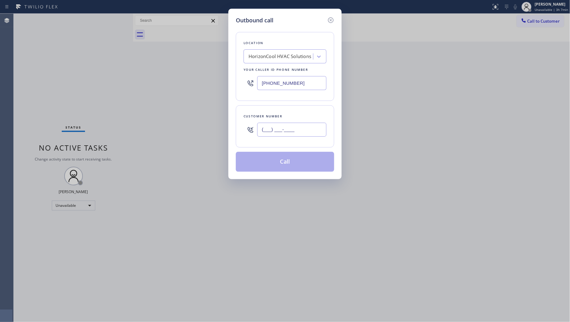
paste input "304) 484-9539"
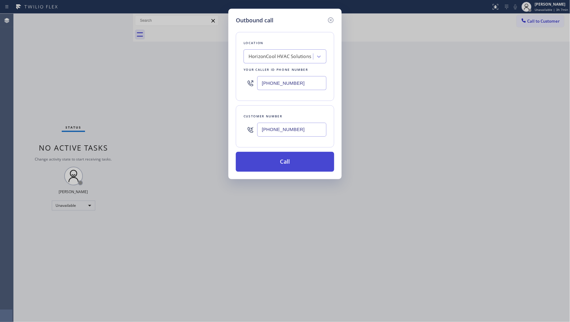
type input "(304) 484-9539"
drag, startPoint x: 287, startPoint y: 165, endPoint x: 384, endPoint y: 163, distance: 96.5
click at [290, 164] on button "Call" at bounding box center [285, 162] width 98 height 20
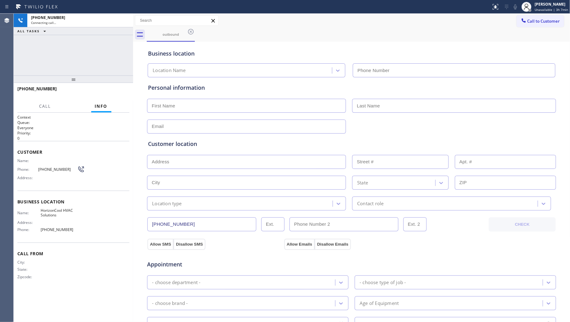
type input "(650) 670-3868"
click at [399, 33] on div "outbound" at bounding box center [358, 35] width 423 height 14
click at [108, 88] on button "HANG UP" at bounding box center [114, 91] width 29 height 9
click at [109, 88] on button "HANG UP" at bounding box center [114, 91] width 29 height 9
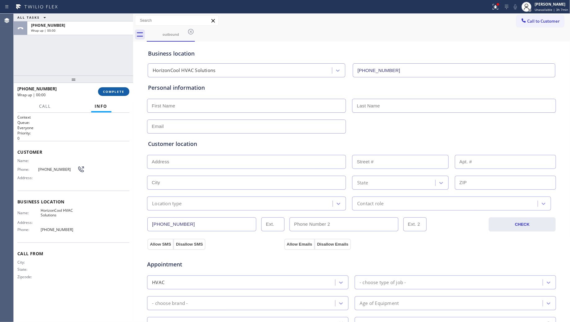
click at [113, 92] on span "COMPLETE" at bounding box center [113, 91] width 21 height 4
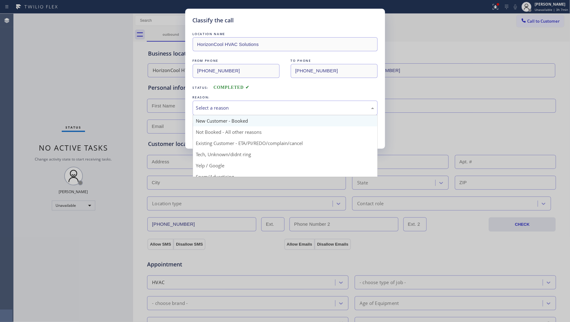
drag, startPoint x: 258, startPoint y: 111, endPoint x: 216, endPoint y: 125, distance: 45.0
click at [254, 111] on div "Select a reason" at bounding box center [285, 107] width 178 height 7
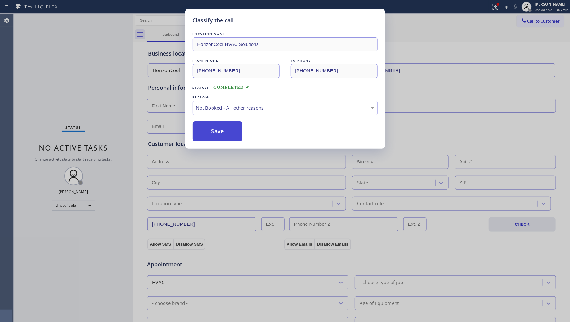
click at [209, 132] on button "Save" at bounding box center [218, 131] width 50 height 20
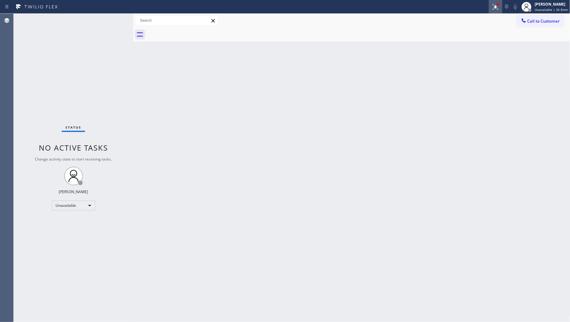
drag, startPoint x: 498, startPoint y: 9, endPoint x: 495, endPoint y: 11, distance: 4.2
click at [498, 8] on icon at bounding box center [495, 6] width 7 height 7
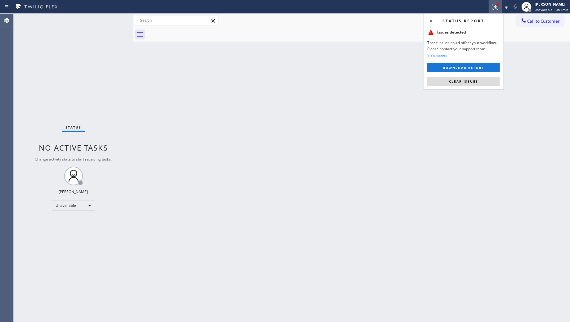
drag, startPoint x: 471, startPoint y: 70, endPoint x: 470, endPoint y: 74, distance: 4.1
click at [471, 70] on button "Download report" at bounding box center [463, 67] width 73 height 9
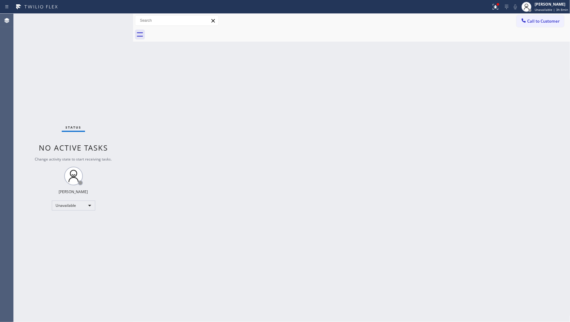
click at [467, 80] on div "Back to Dashboard Change Sender ID Customers Technicians Select a contact Outbo…" at bounding box center [351, 168] width 437 height 308
click at [492, 10] on div at bounding box center [496, 6] width 14 height 7
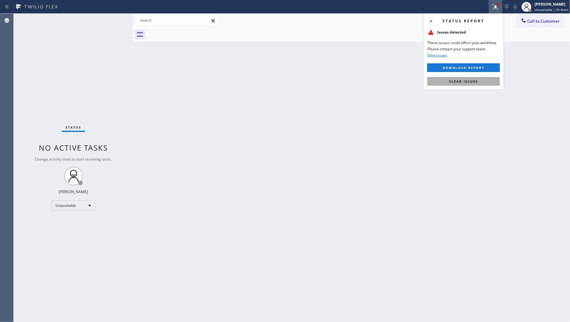
click at [476, 82] on span "Clear issues" at bounding box center [463, 81] width 29 height 4
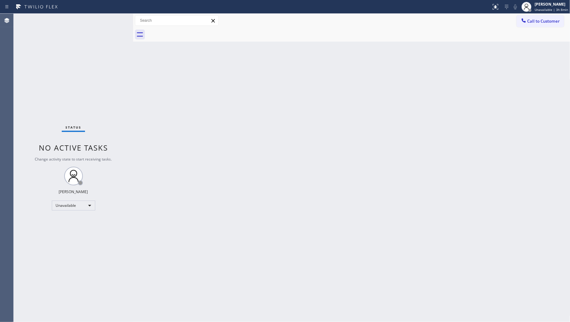
drag, startPoint x: 339, startPoint y: 143, endPoint x: 351, endPoint y: 115, distance: 31.2
click at [342, 134] on div "Back to Dashboard Change Sender ID Customers Technicians Select a contact Outbo…" at bounding box center [351, 168] width 437 height 308
drag, startPoint x: 388, startPoint y: 78, endPoint x: 404, endPoint y: 76, distance: 15.7
click at [401, 77] on div "Back to Dashboard Change Sender ID Customers Technicians Select a contact Outbo…" at bounding box center [351, 168] width 437 height 308
click at [529, 19] on span "Call to Customer" at bounding box center [543, 21] width 33 height 6
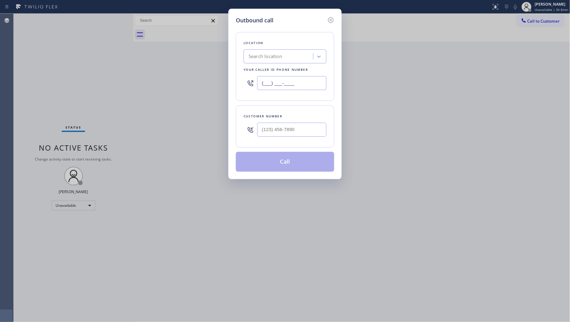
drag, startPoint x: 274, startPoint y: 86, endPoint x: 241, endPoint y: 83, distance: 33.4
click at [230, 85] on div "Outbound call Location Search location Your caller id phone number (___) ___-__…" at bounding box center [284, 94] width 113 height 170
paste input "510) 574-8380"
type input "(510) 574-8380"
click at [302, 132] on input "(___) ___-____" at bounding box center [291, 130] width 69 height 14
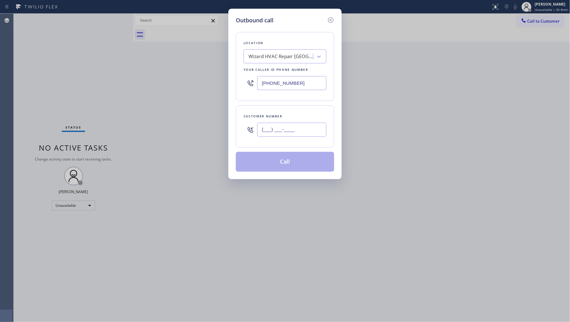
paste input "650) 290-9431"
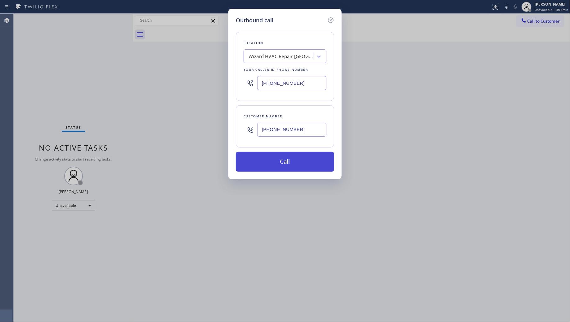
type input "(650) 290-9431"
click at [286, 159] on button "Call" at bounding box center [285, 162] width 98 height 20
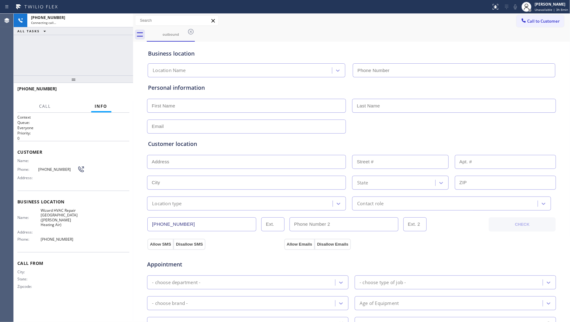
type input "(510) 574-8380"
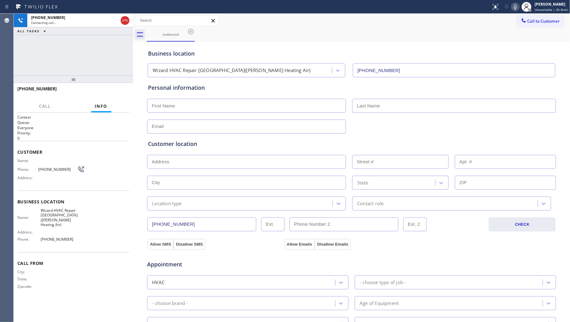
click at [418, 53] on div "Business location" at bounding box center [351, 53] width 407 height 8
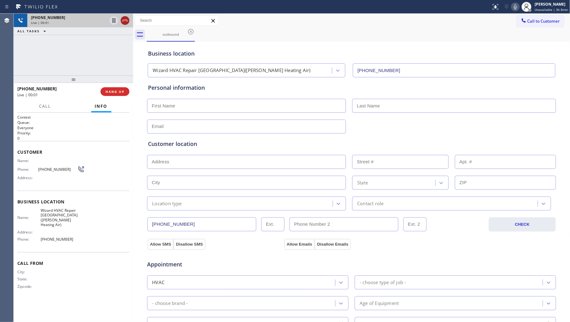
click at [123, 20] on icon at bounding box center [124, 20] width 7 height 7
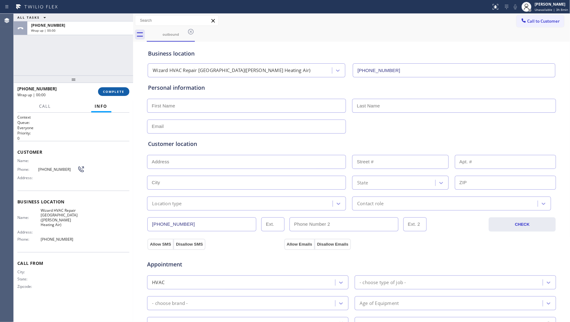
click at [120, 92] on span "COMPLETE" at bounding box center [113, 91] width 21 height 4
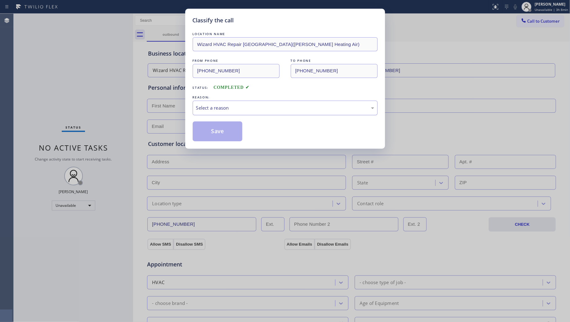
drag, startPoint x: 218, startPoint y: 106, endPoint x: 218, endPoint y: 112, distance: 5.9
click at [219, 107] on div "Select a reason" at bounding box center [285, 107] width 178 height 7
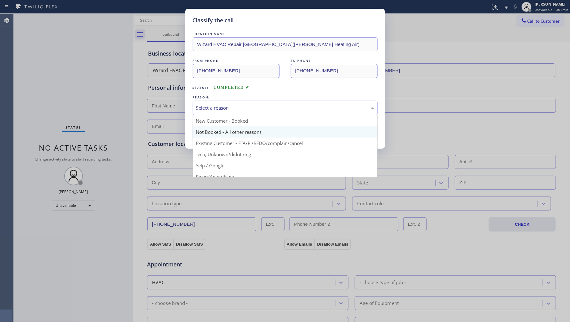
click at [217, 130] on button "Save" at bounding box center [218, 131] width 50 height 20
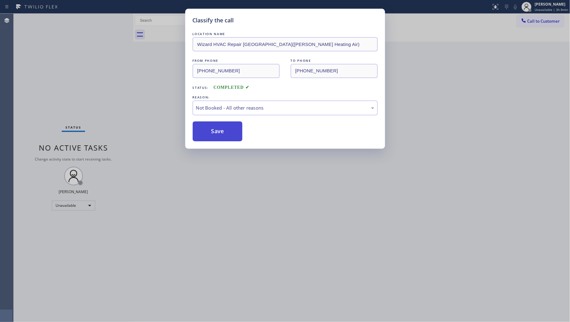
click at [217, 129] on button "Save" at bounding box center [218, 131] width 50 height 20
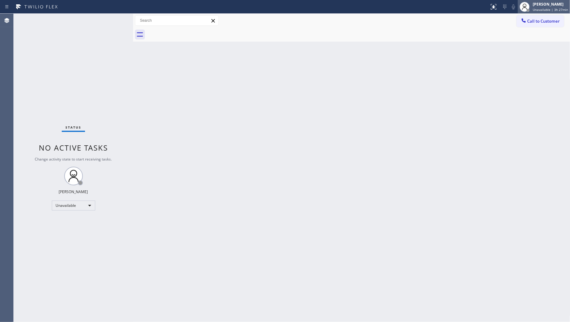
click at [526, 2] on div at bounding box center [525, 7] width 10 height 10
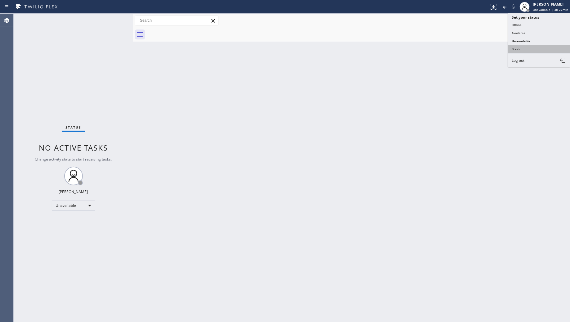
click at [526, 48] on button "Break" at bounding box center [539, 49] width 62 height 8
